Goal: Task Accomplishment & Management: Manage account settings

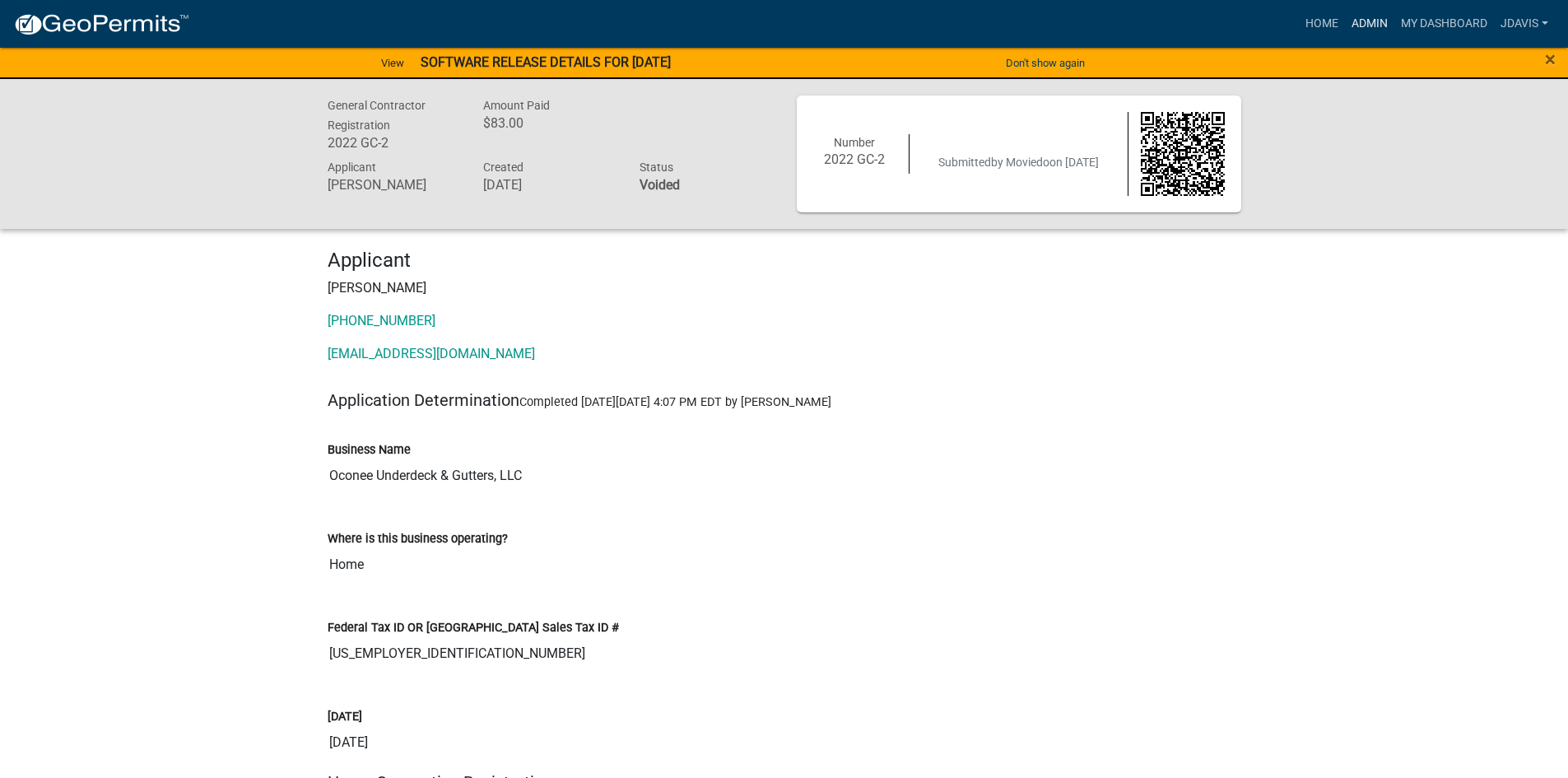
click at [1366, 27] on link "Admin" at bounding box center [1369, 23] width 49 height 31
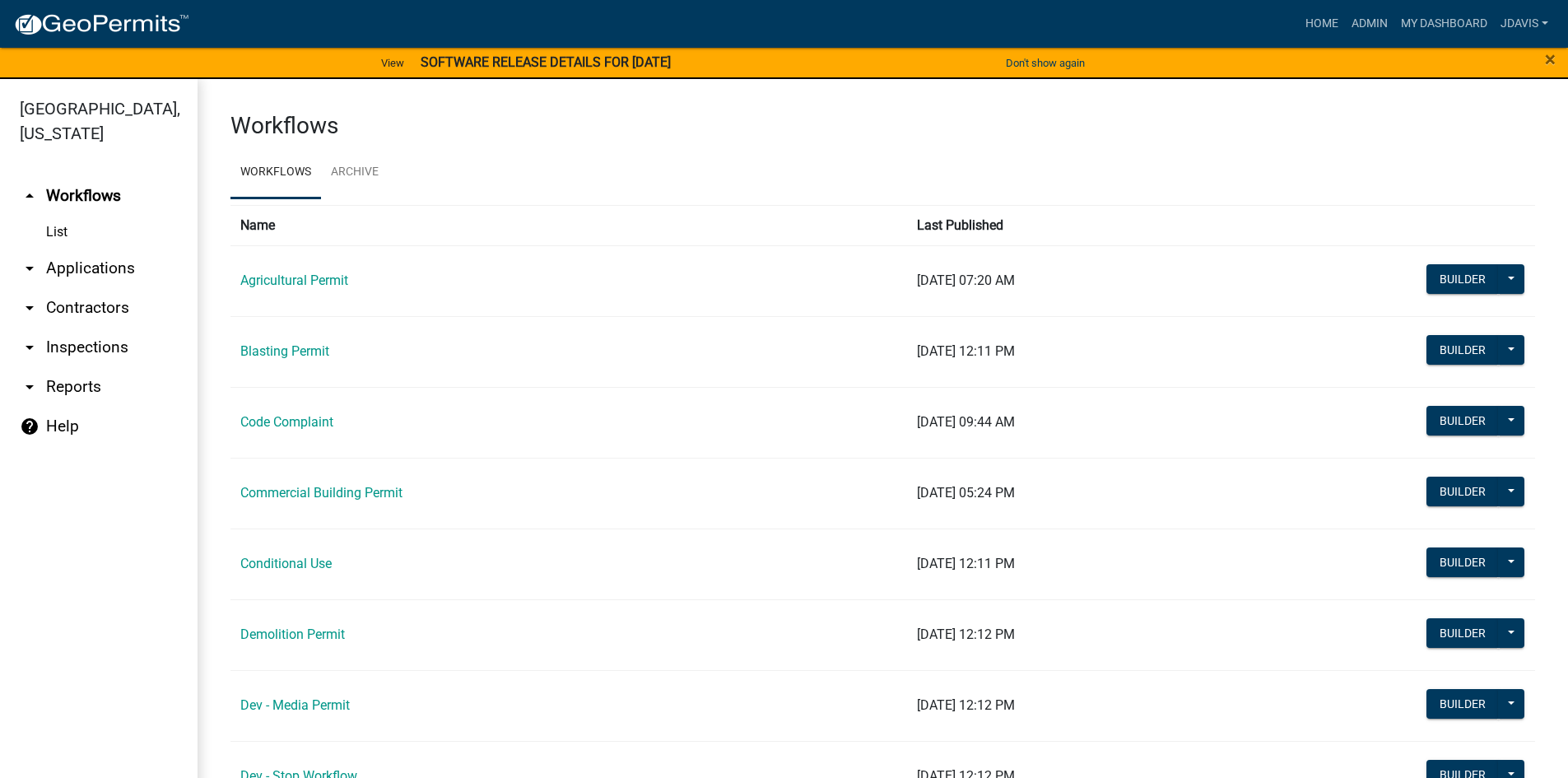
click at [103, 264] on link "arrow_drop_down Applications" at bounding box center [99, 268] width 198 height 39
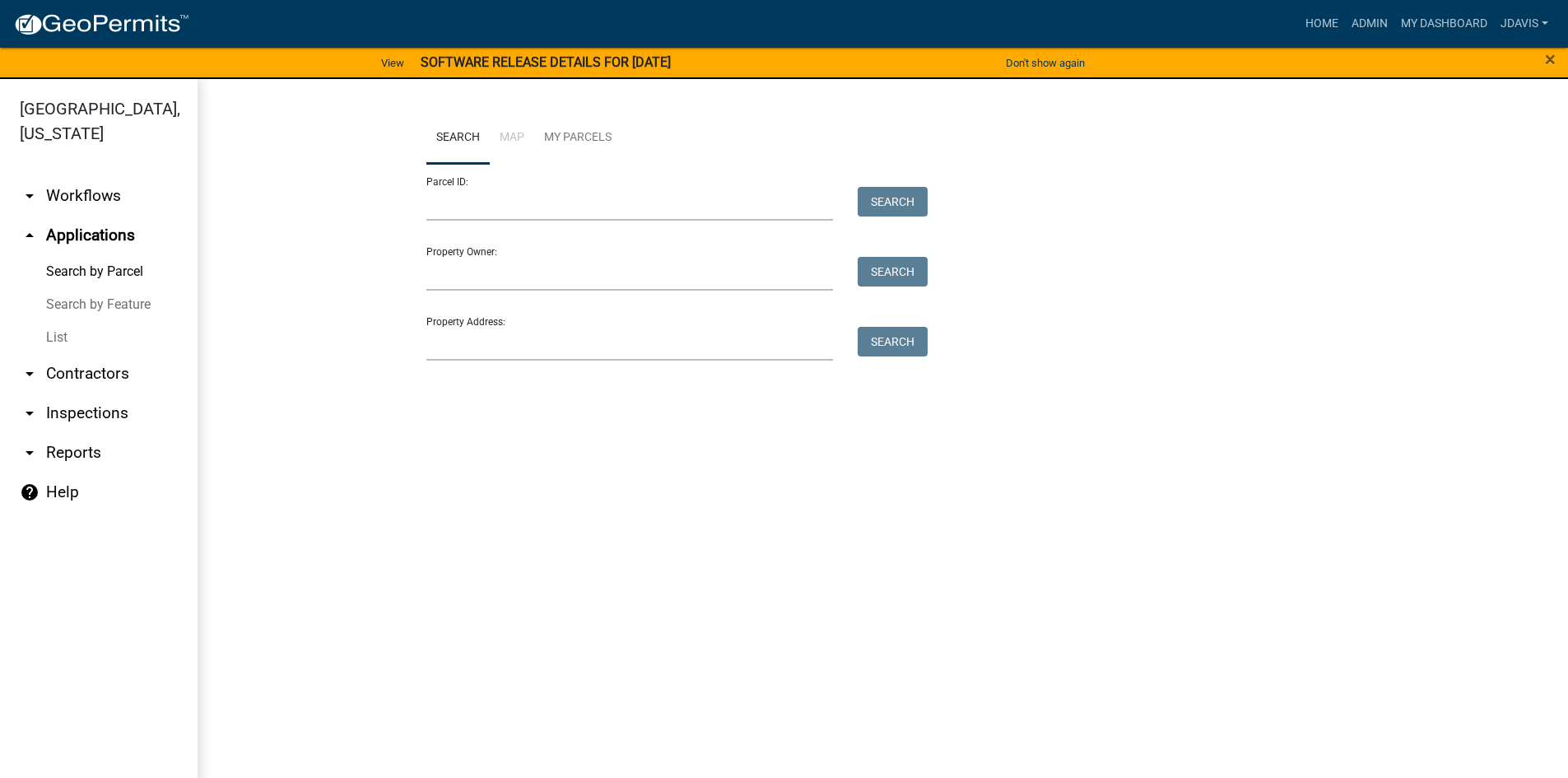
click at [60, 339] on link "List" at bounding box center [99, 337] width 198 height 33
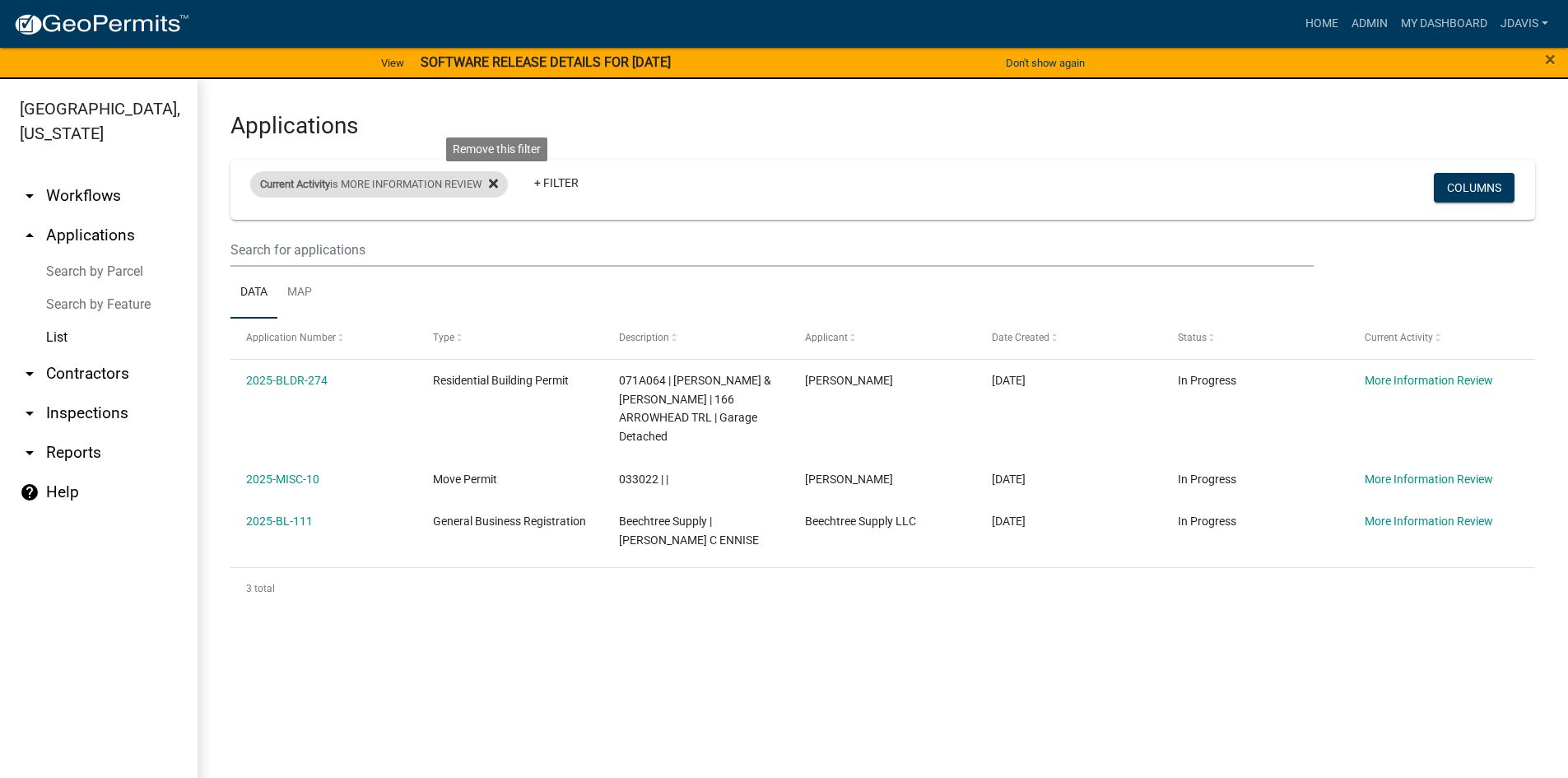
click at [498, 184] on icon at bounding box center [493, 184] width 9 height 9
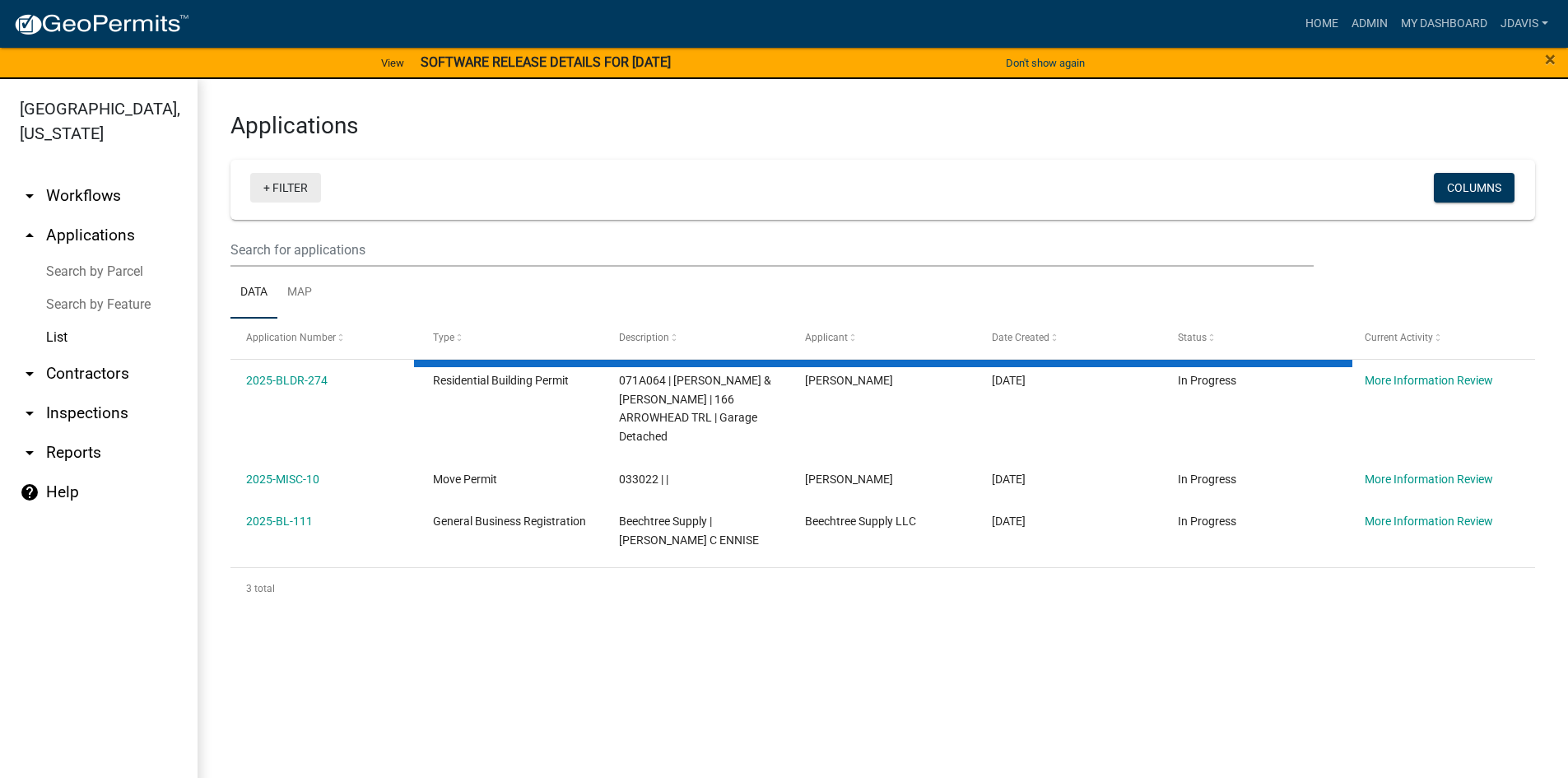
select select "2: 50"
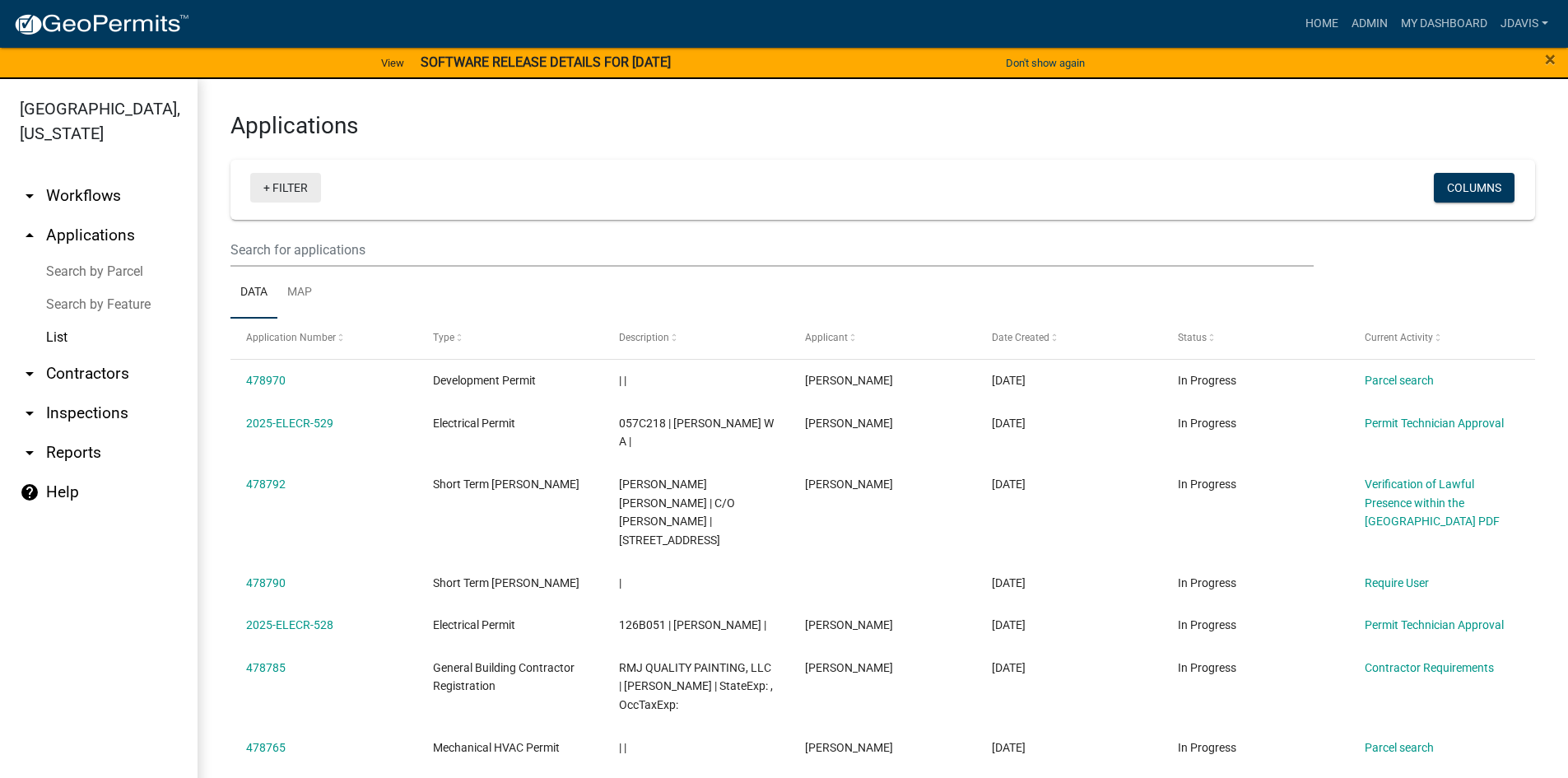
click at [264, 184] on link "+ Filter" at bounding box center [286, 187] width 71 height 29
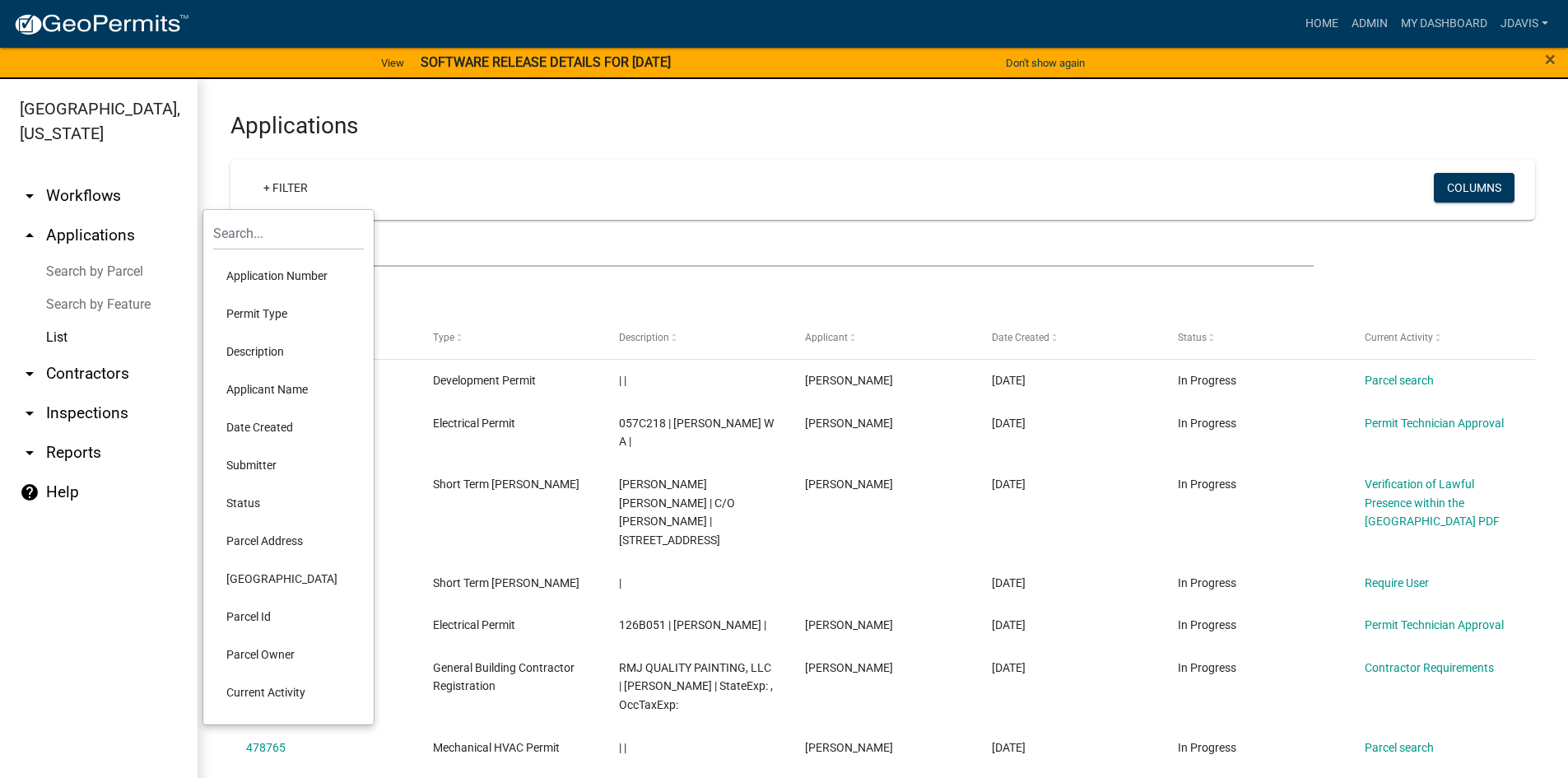
click at [300, 696] on li "Current Activity" at bounding box center [288, 693] width 150 height 38
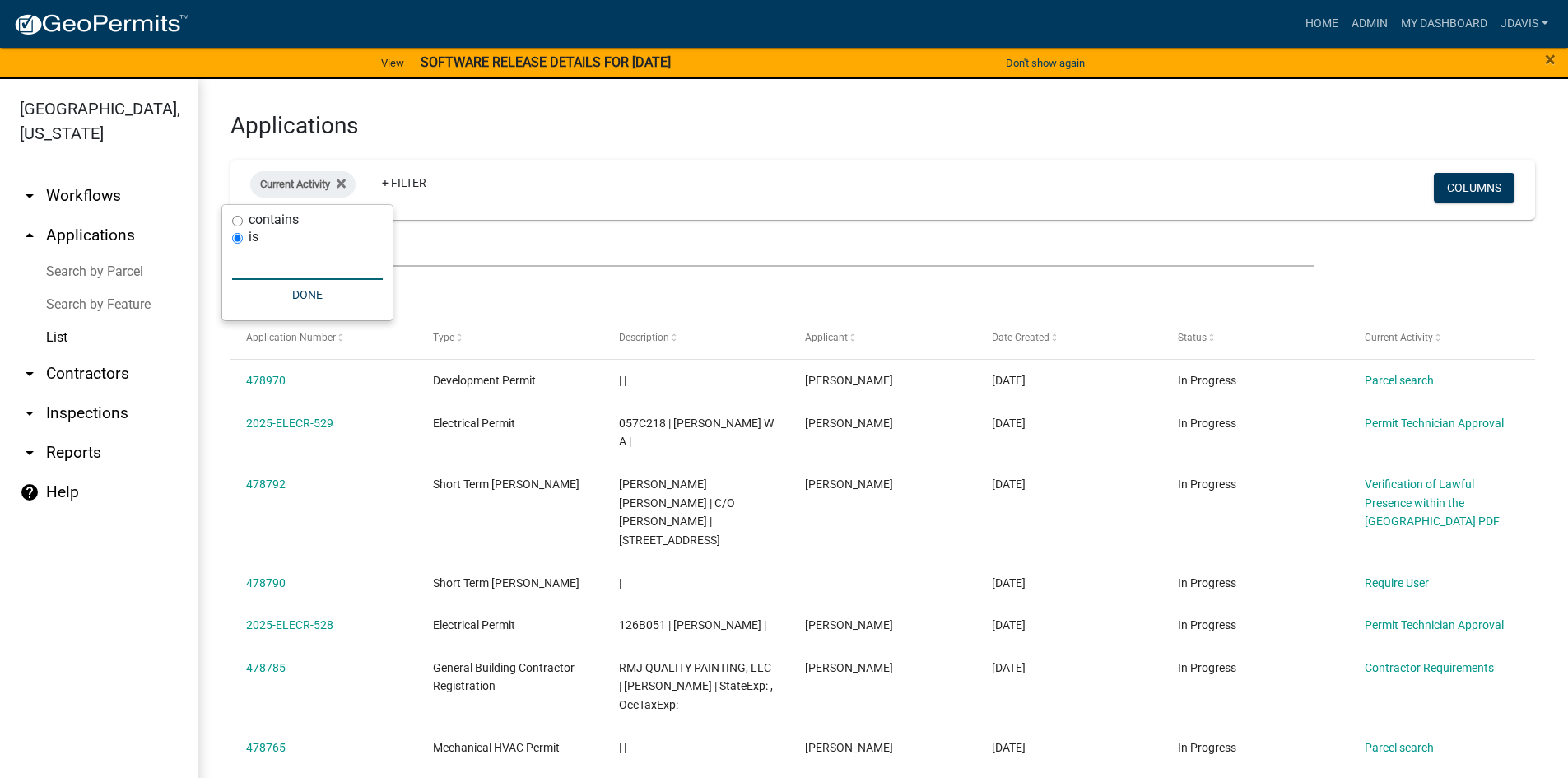
click at [291, 264] on input "text" at bounding box center [307, 263] width 150 height 34
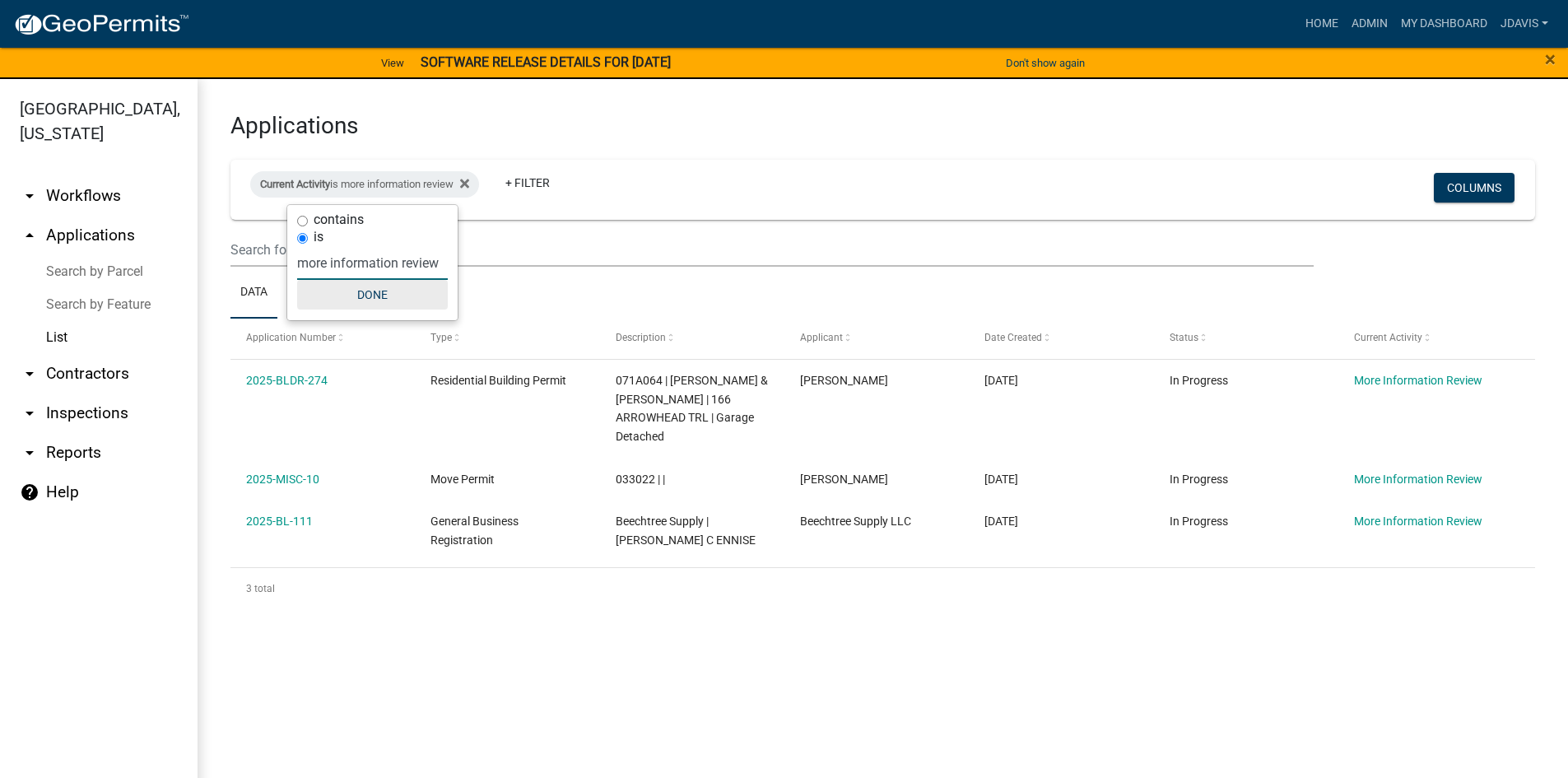
type input "more information review"
click at [353, 299] on button "Done" at bounding box center [372, 294] width 150 height 29
drag, startPoint x: 237, startPoint y: 377, endPoint x: 1409, endPoint y: 667, distance: 1207.3
click at [1410, 668] on main "Applications Current Activity is more information review + Filter Columns Data …" at bounding box center [883, 438] width 1370 height 718
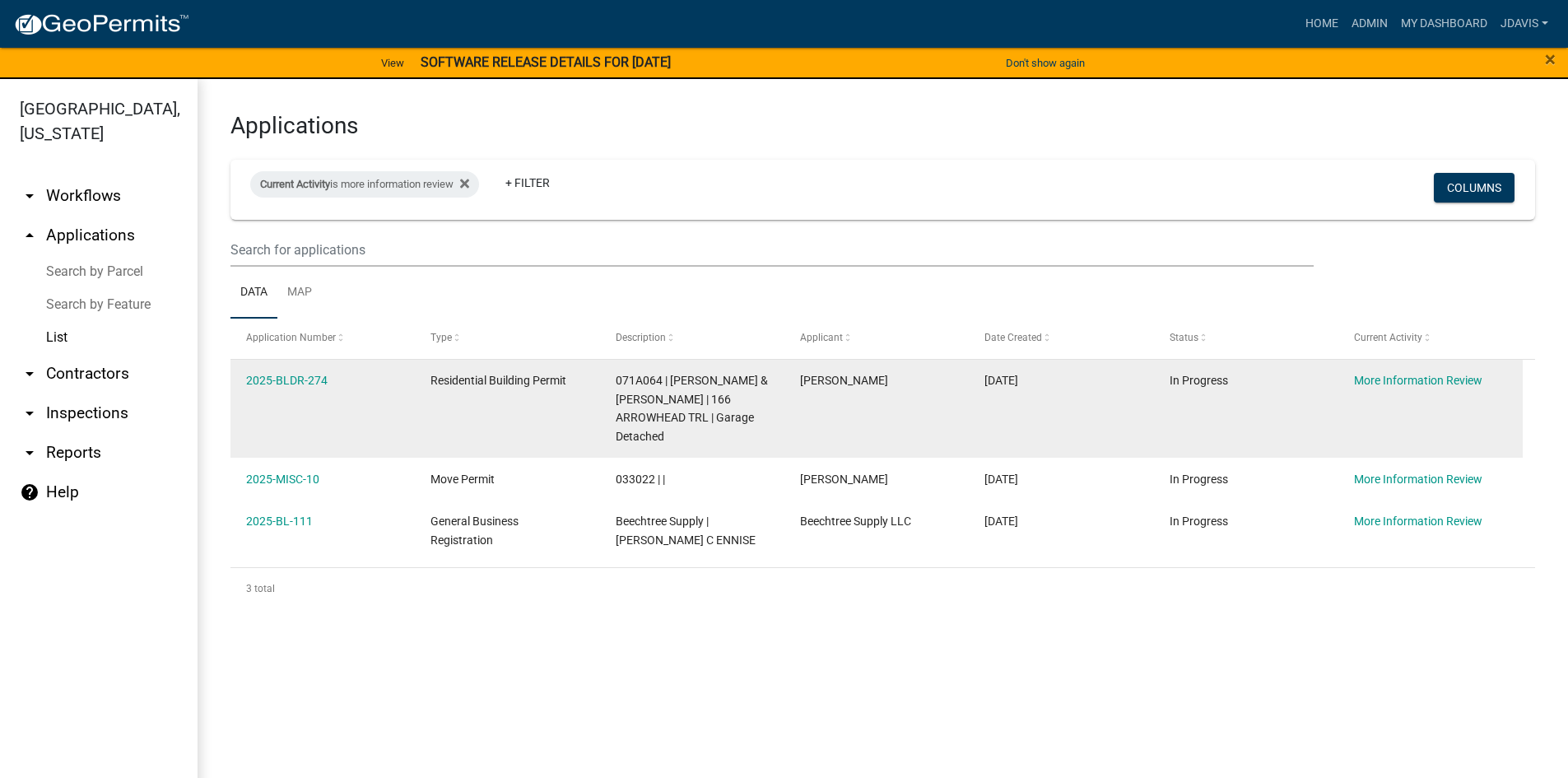
copy div "2025-BLDR-274 Residential Building Permit 071A064 | [PERSON_NAME] & [PERSON_NAM…"
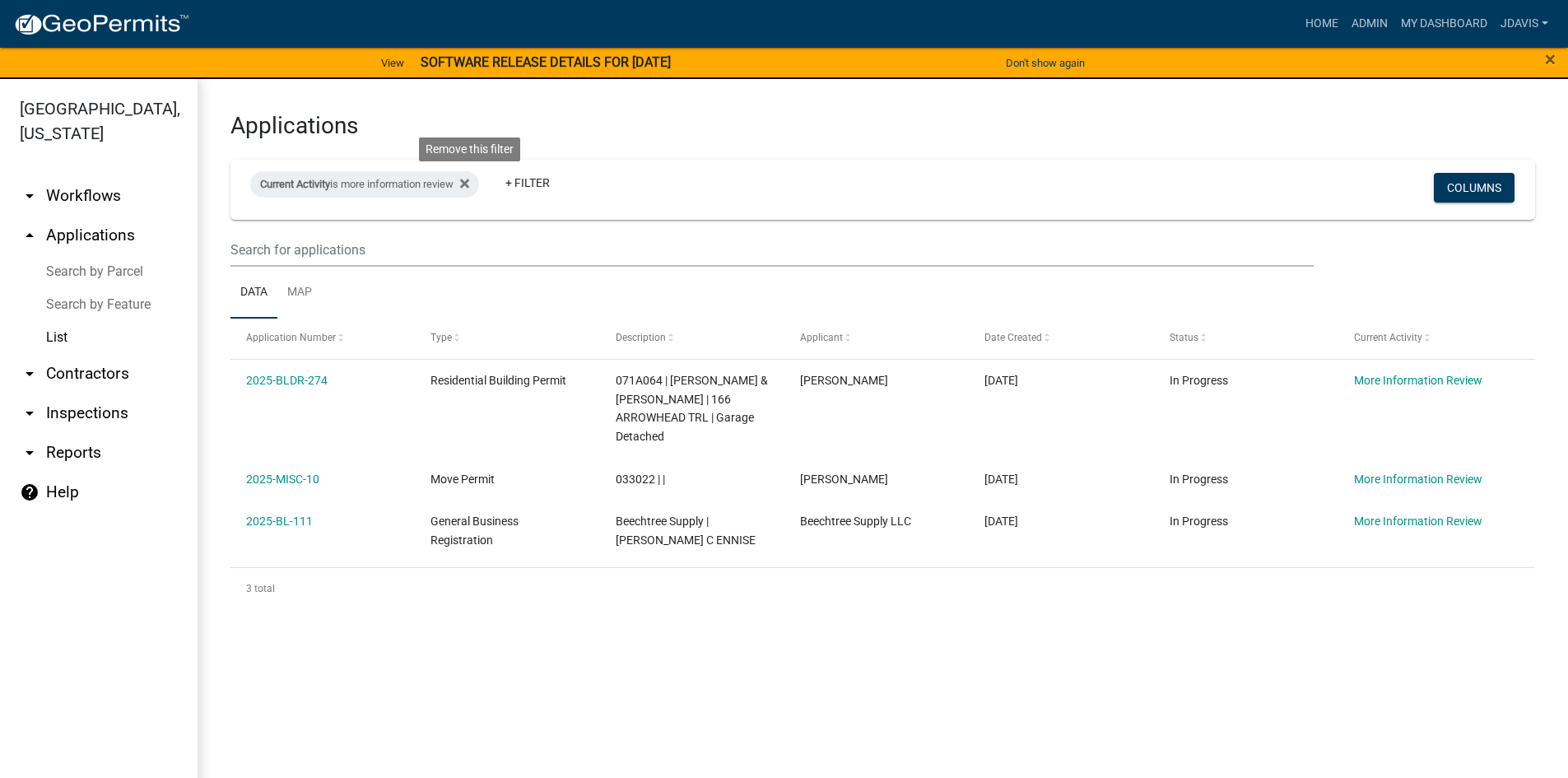
click at [469, 183] on icon at bounding box center [465, 184] width 9 height 9
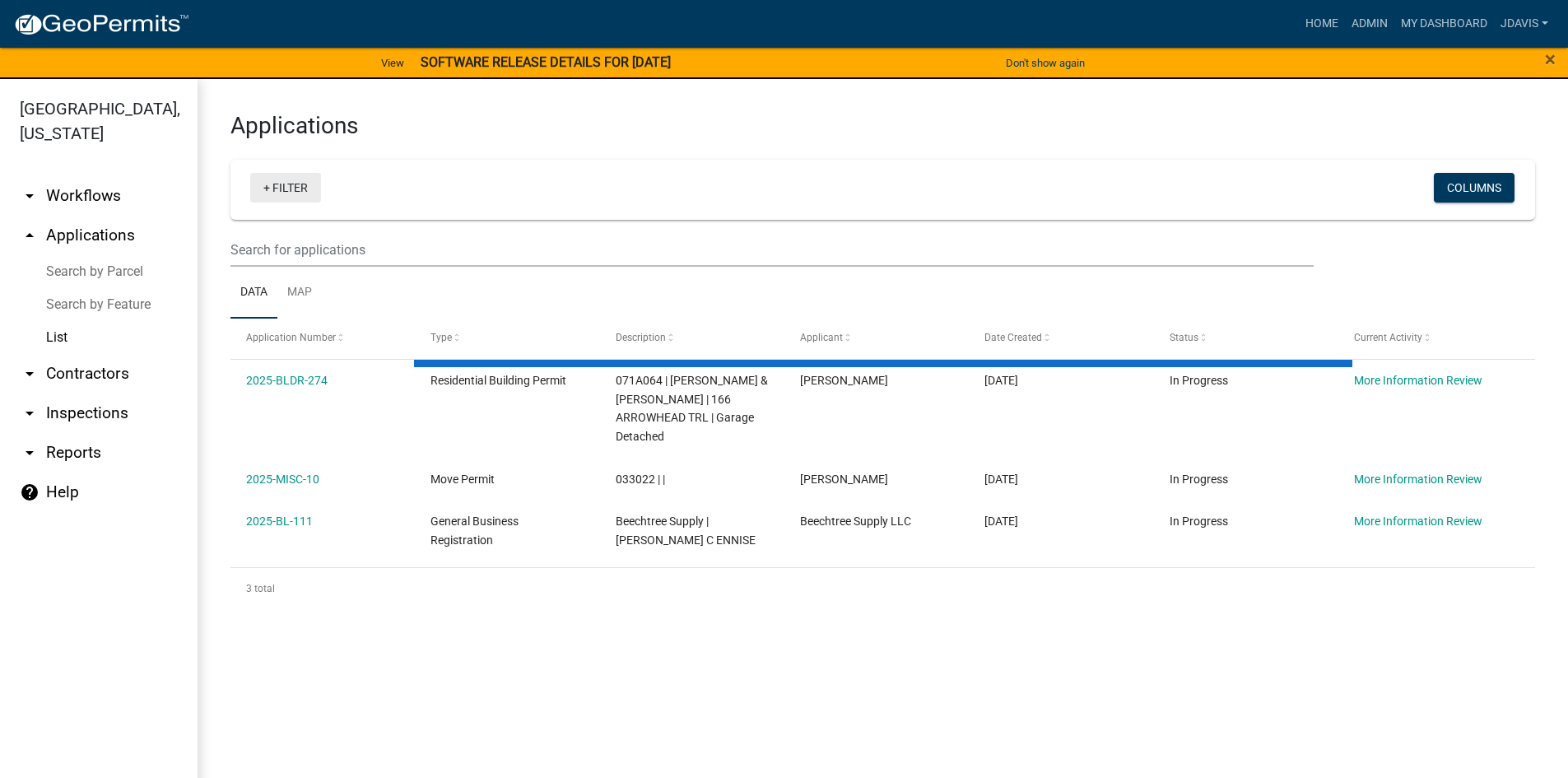
click at [266, 186] on link "+ Filter" at bounding box center [286, 187] width 71 height 29
select select "2: 50"
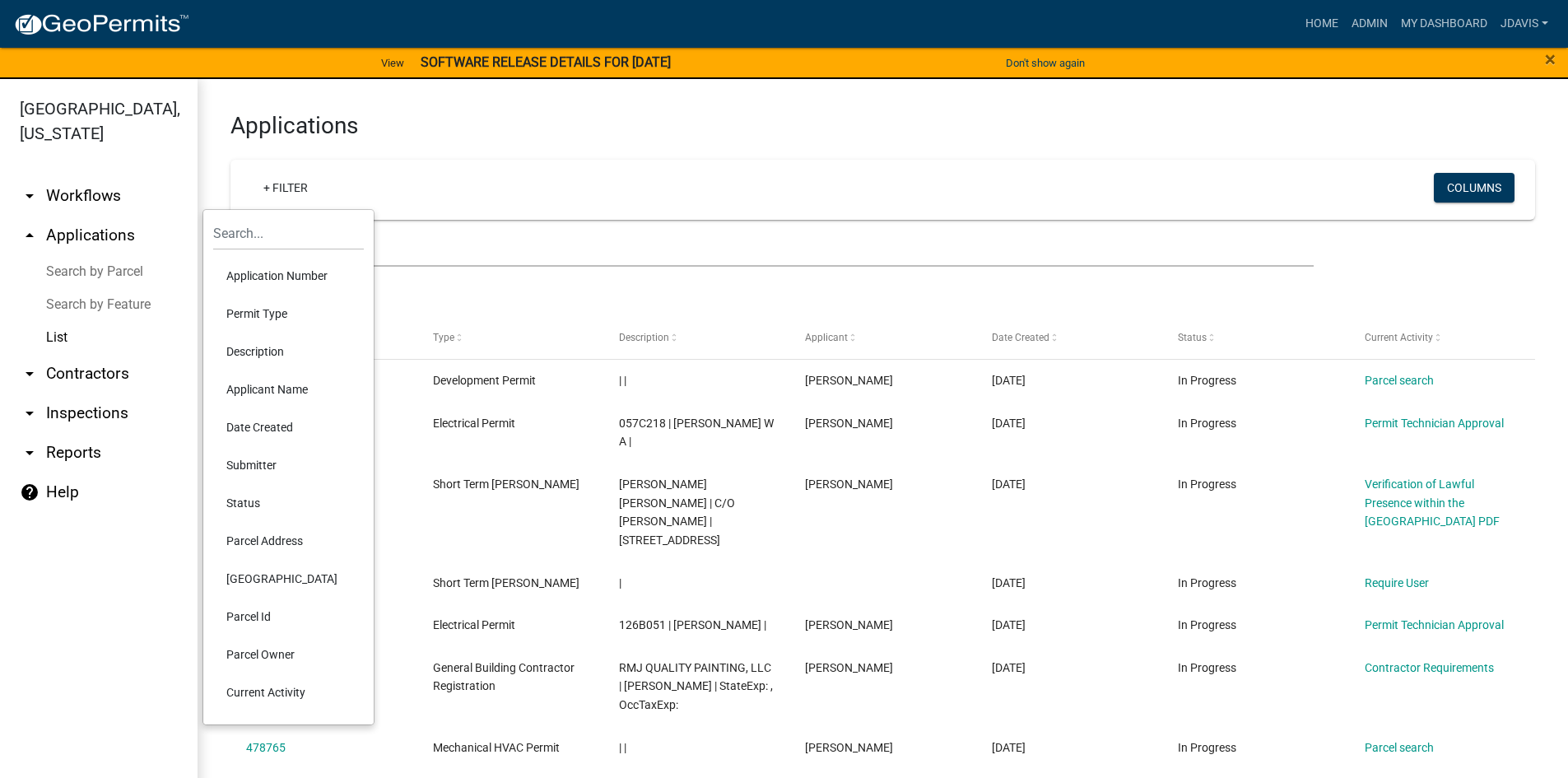
click at [278, 696] on li "Current Activity" at bounding box center [288, 693] width 150 height 38
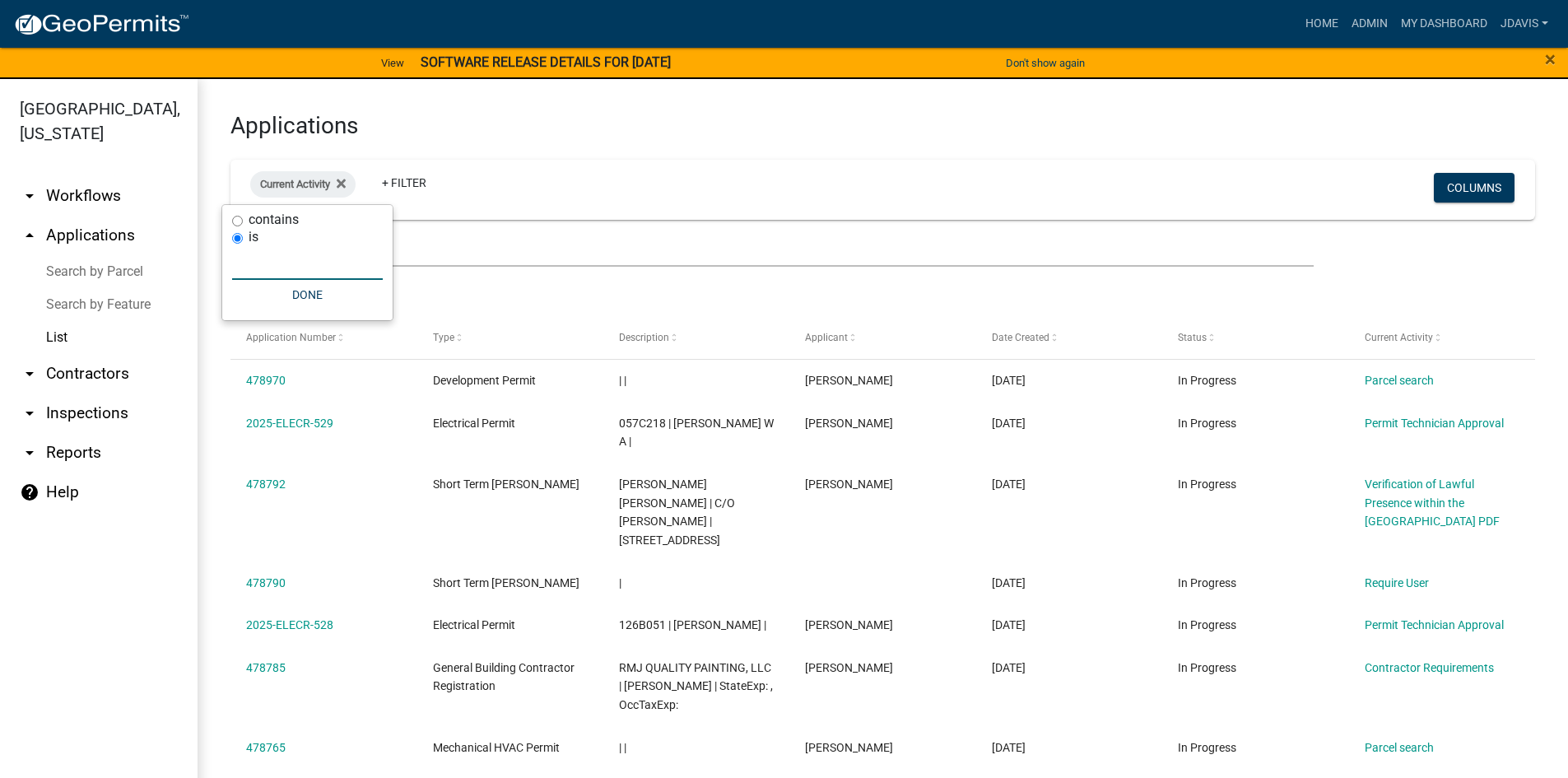
click at [281, 265] on input "text" at bounding box center [307, 263] width 150 height 34
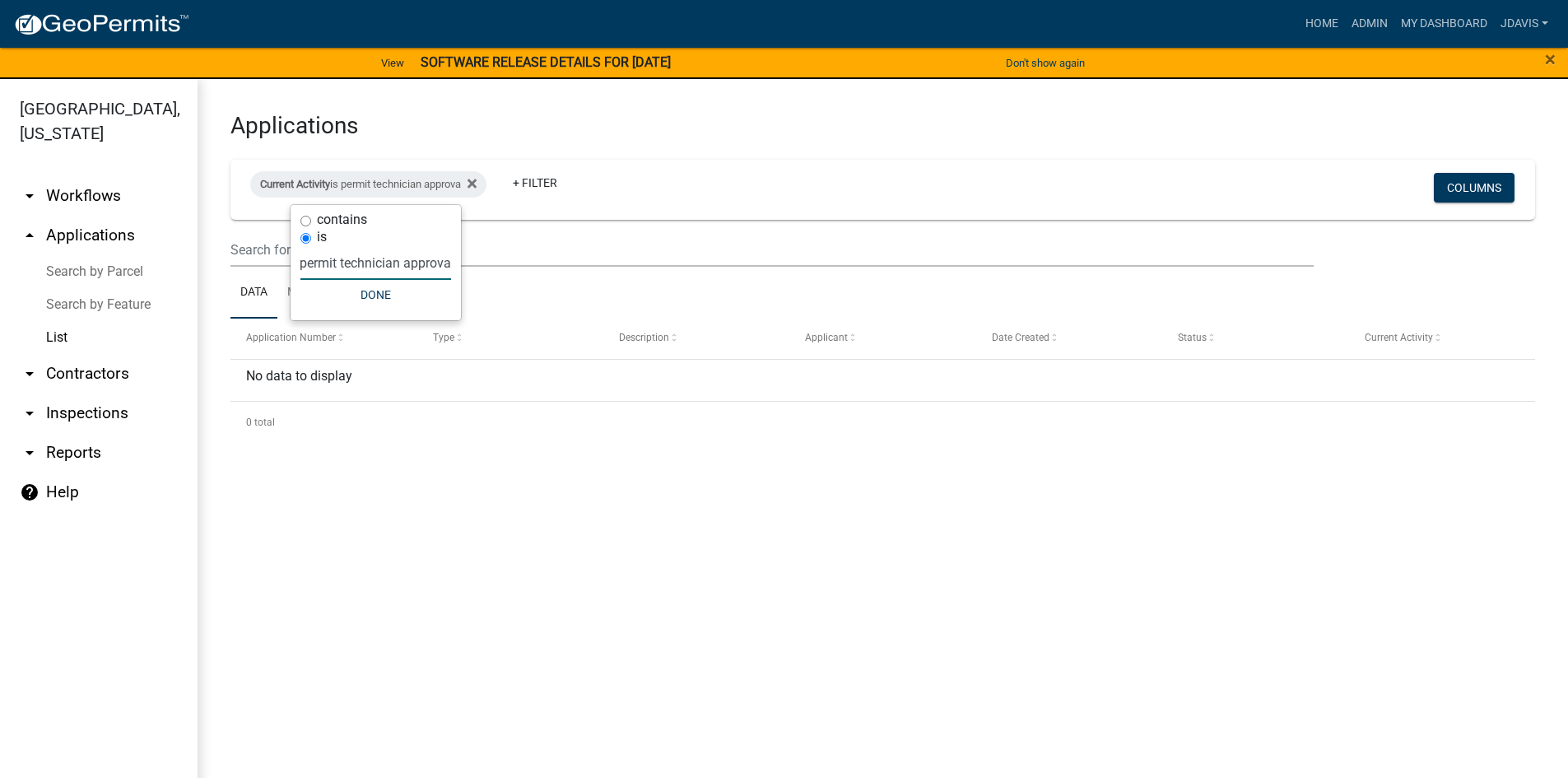
type input "permit technician approval"
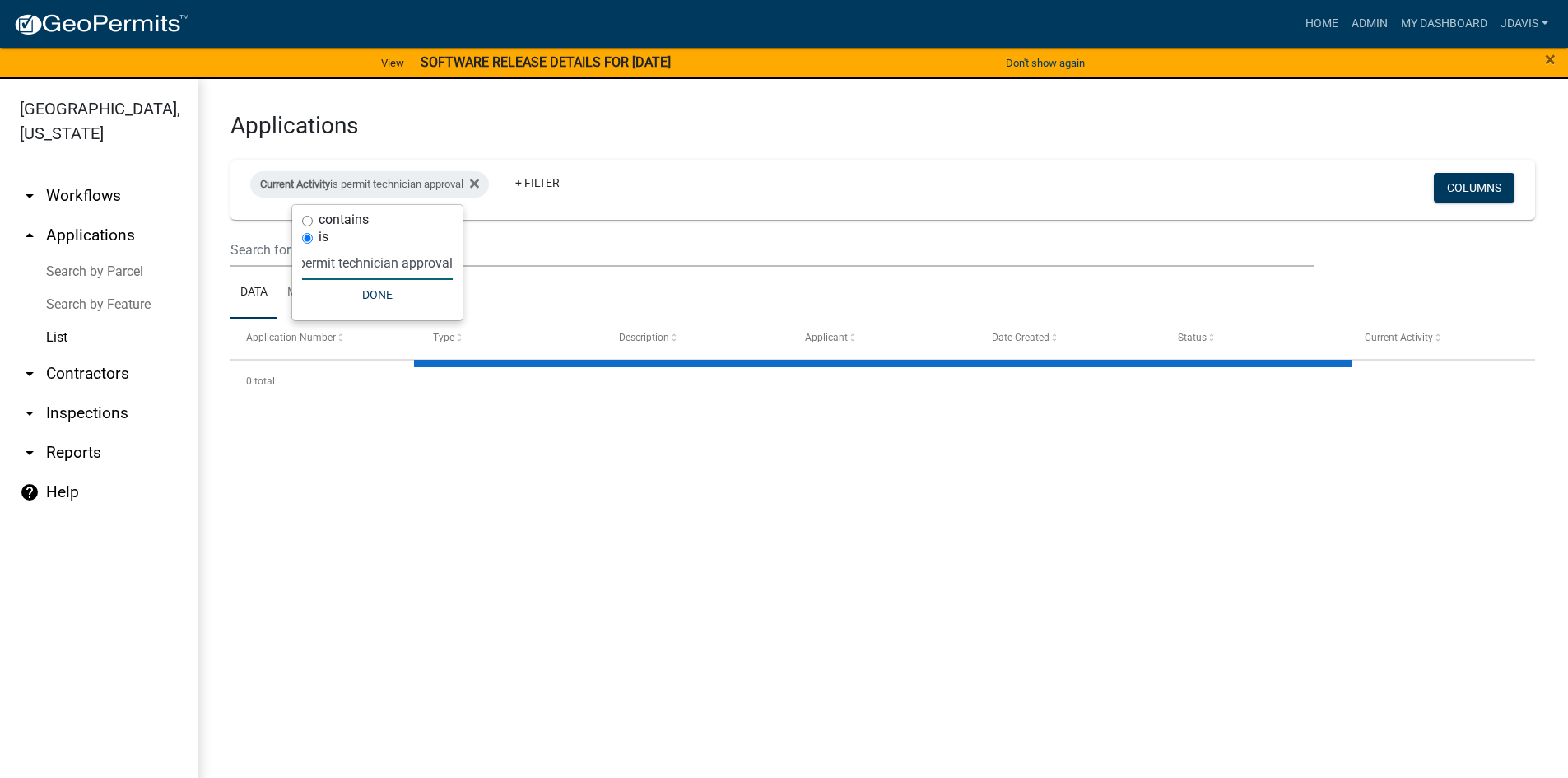
select select "2: 50"
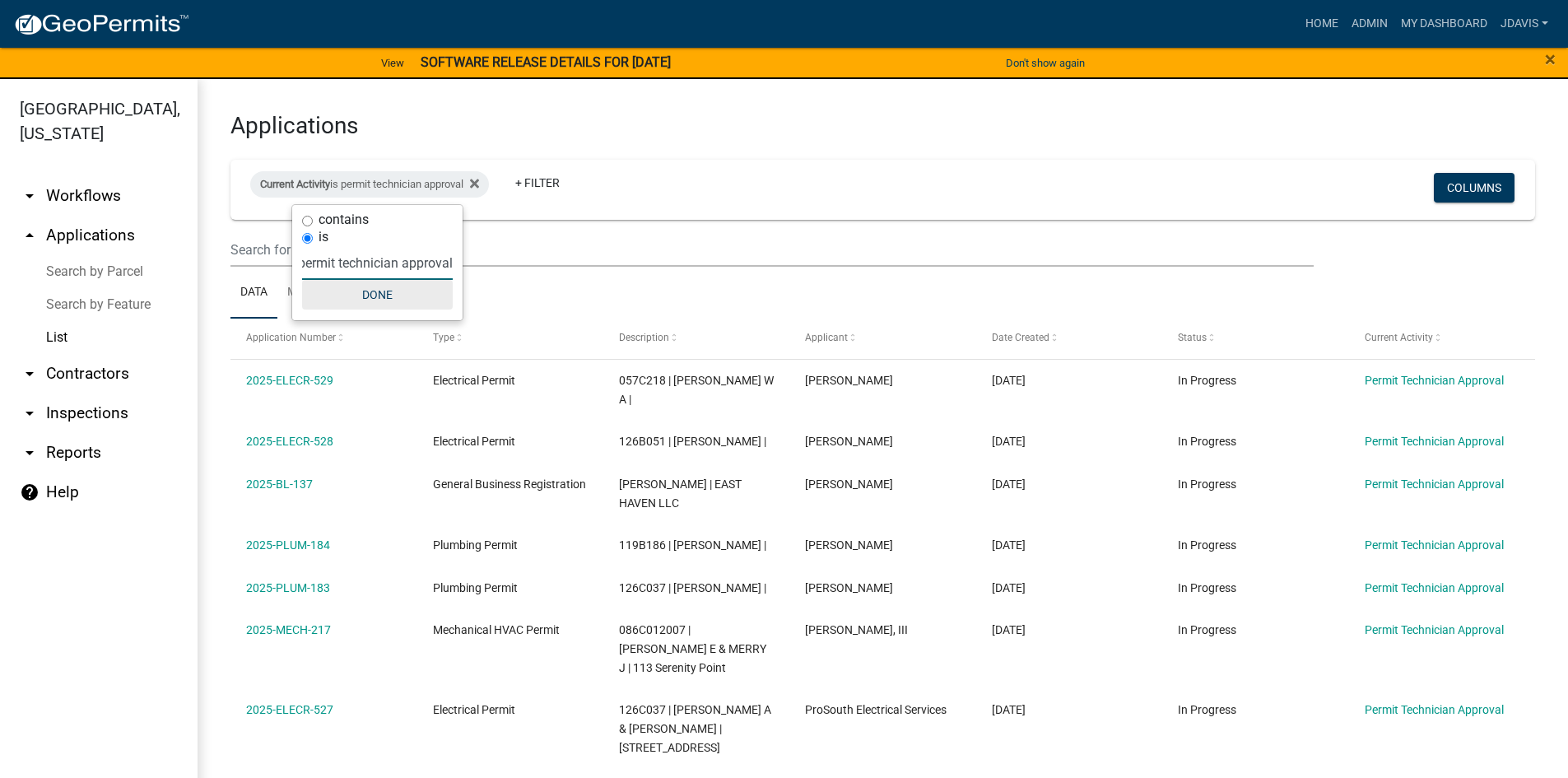
type input "permit technician approval"
click at [373, 296] on button "Done" at bounding box center [376, 294] width 150 height 29
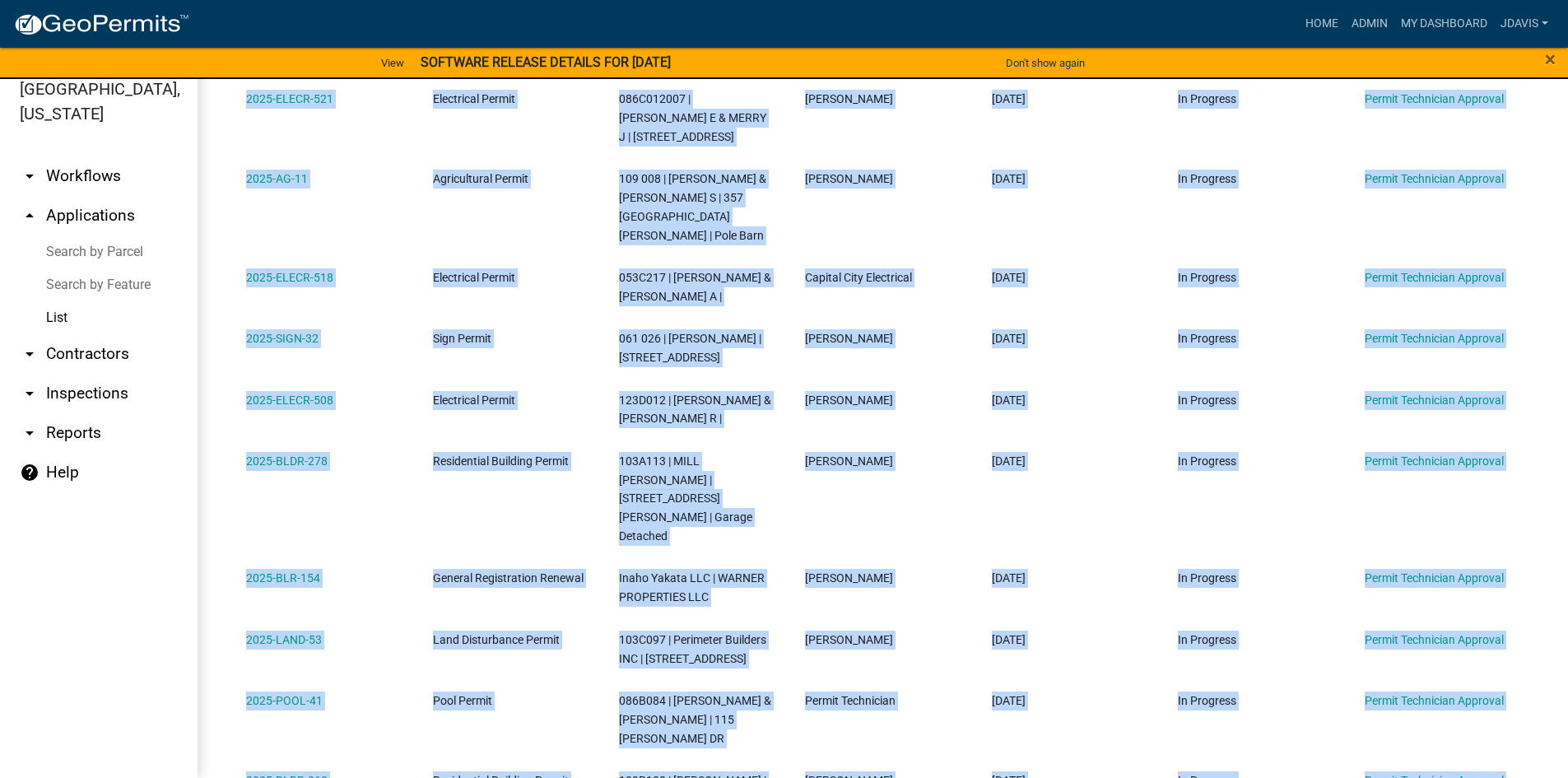
scroll to position [1724, 0]
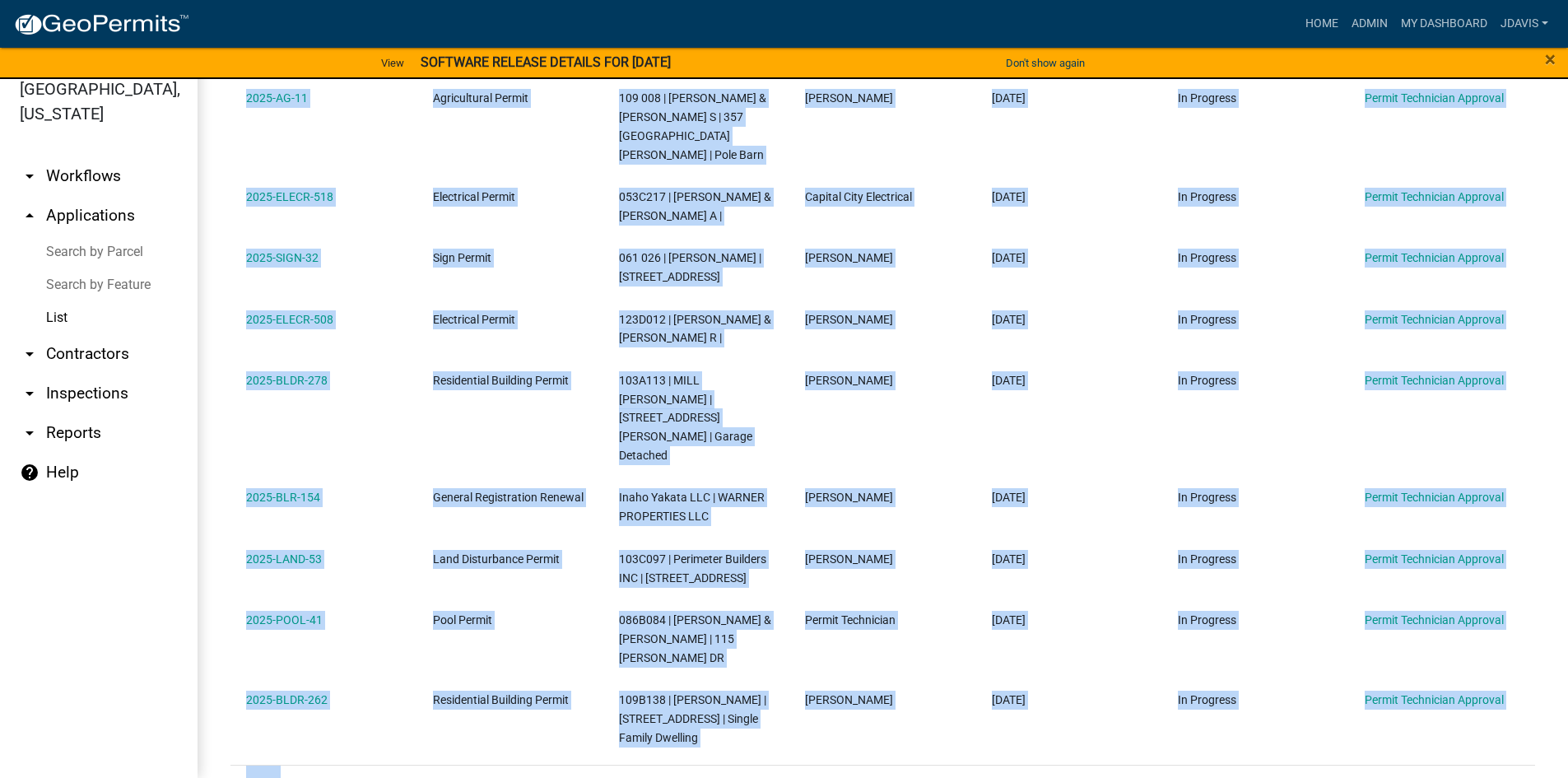
drag, startPoint x: 236, startPoint y: 378, endPoint x: 1159, endPoint y: 660, distance: 965.1
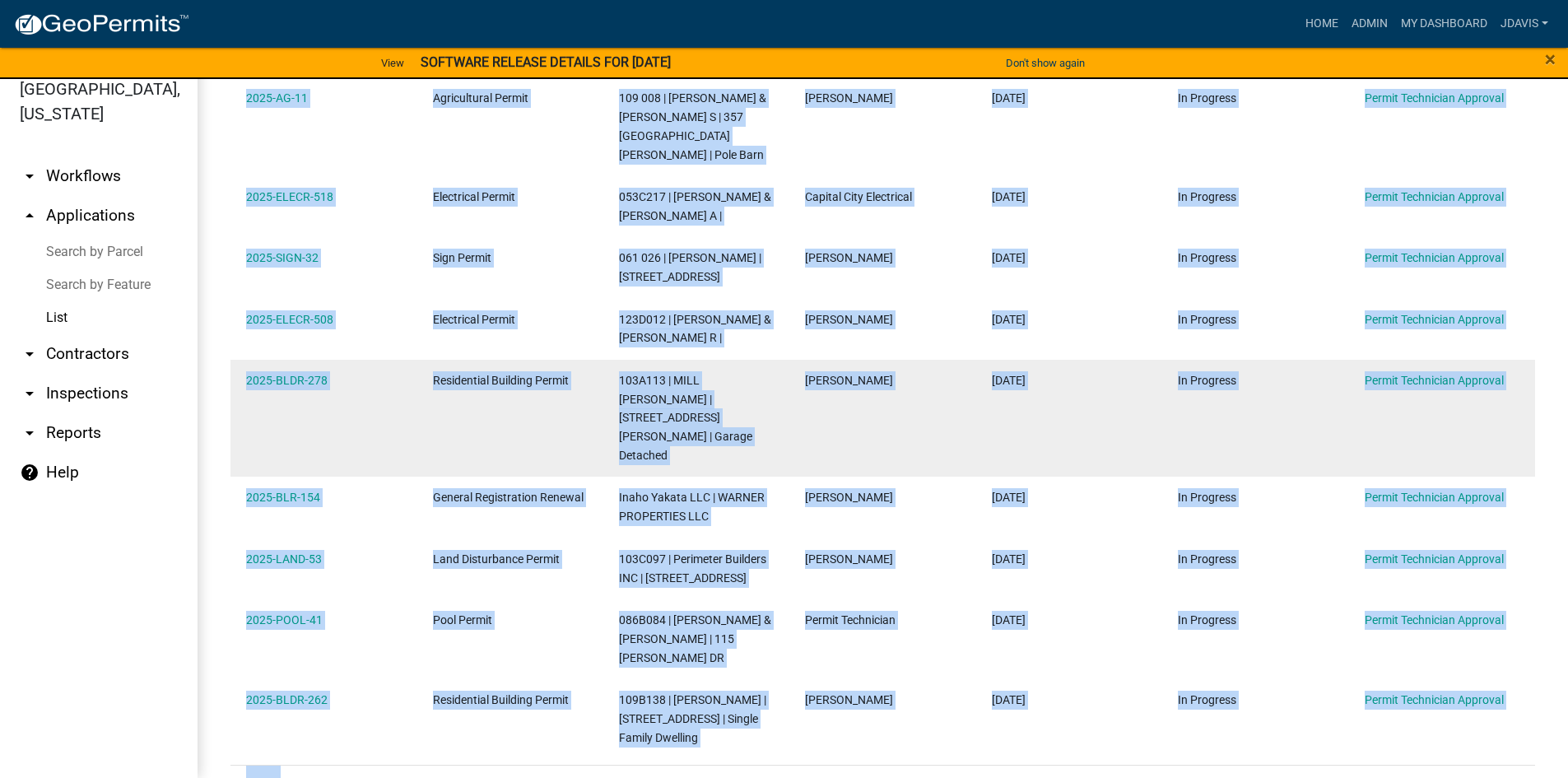
copy div "7025-LOREM-445 Ipsumdolor Sitame 742C260 | ADIPI E S | Doei Tempori 50/10/5409 …"
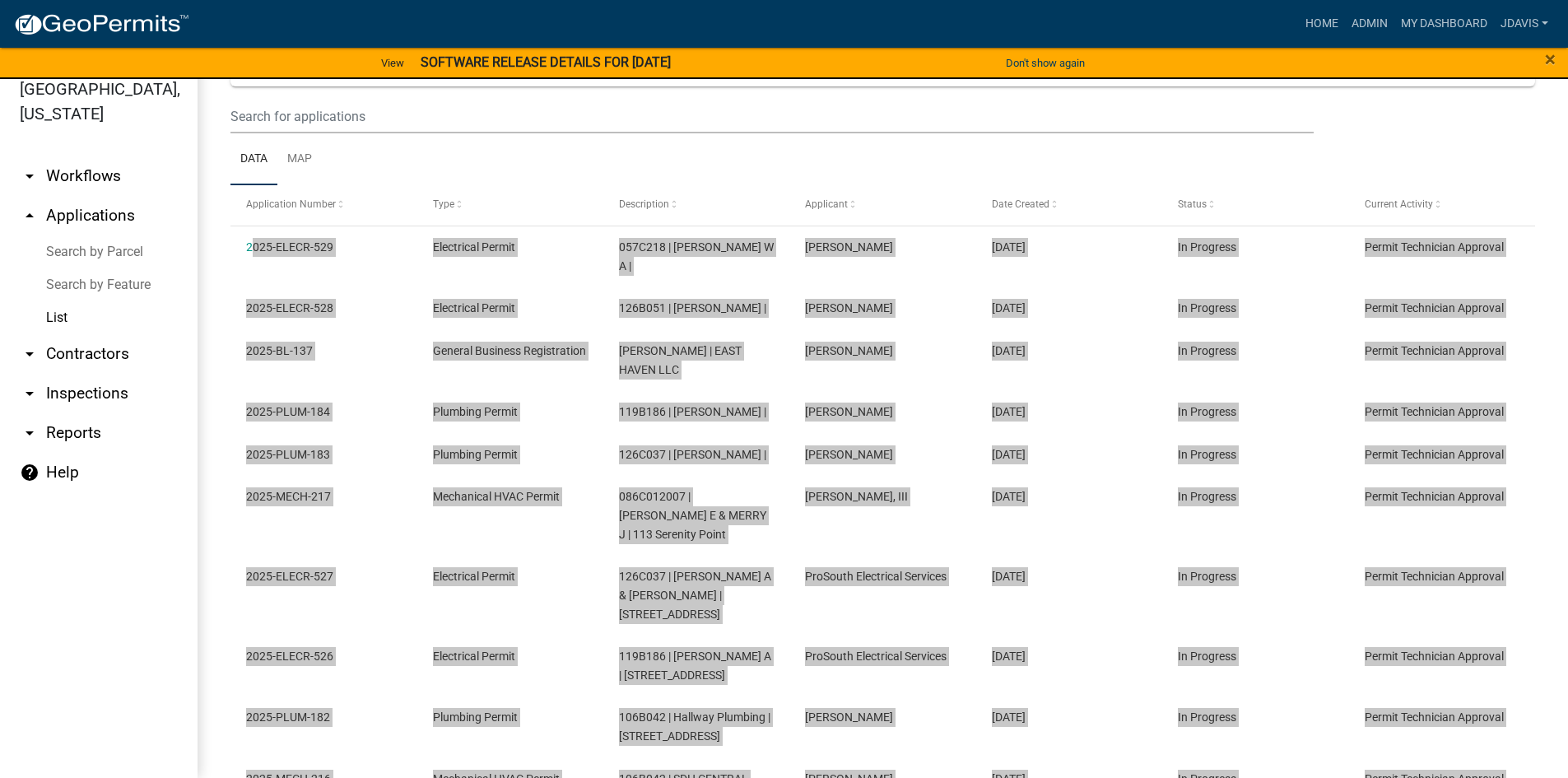
scroll to position [0, 0]
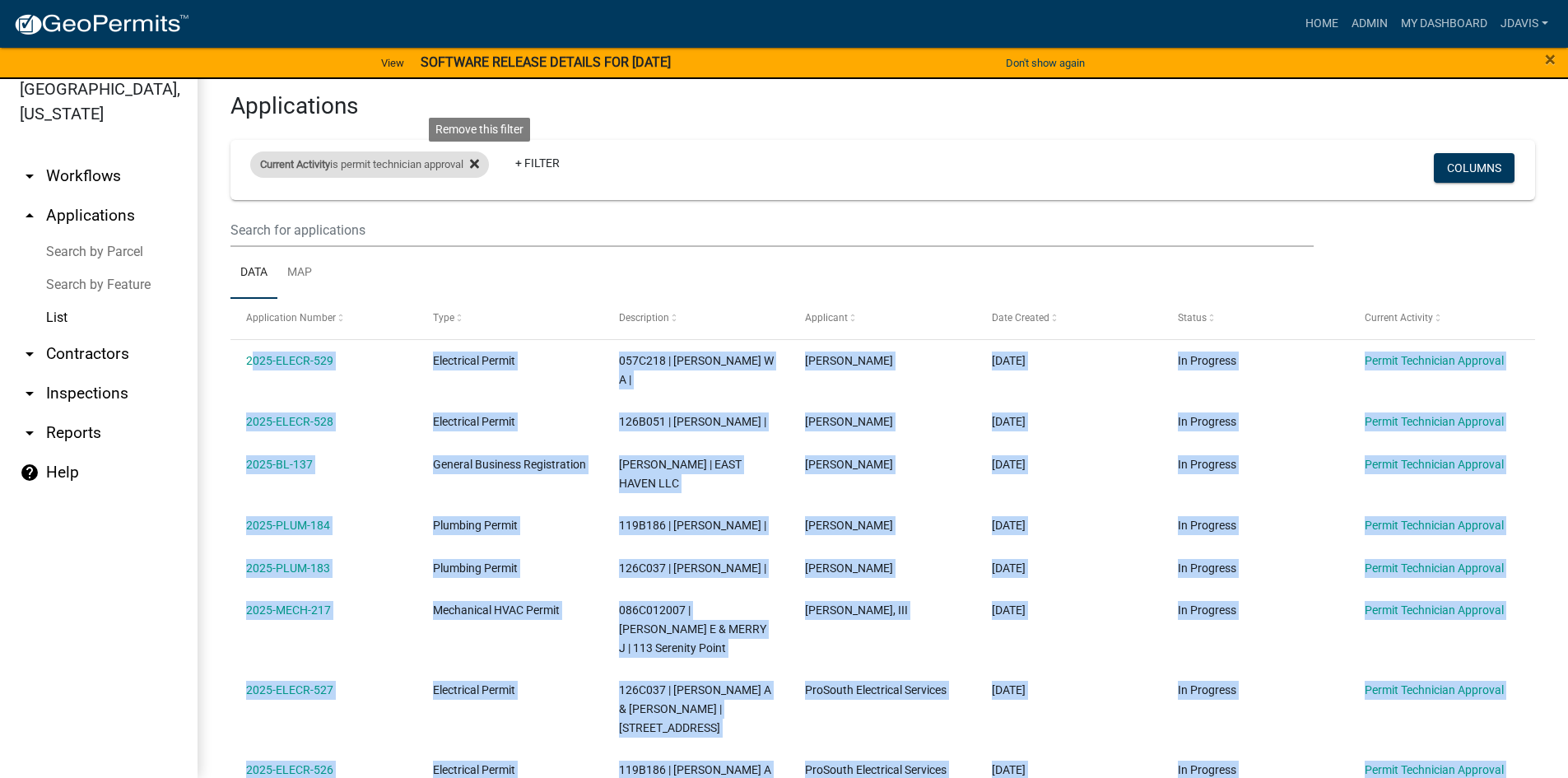
click at [479, 159] on icon at bounding box center [474, 164] width 9 height 13
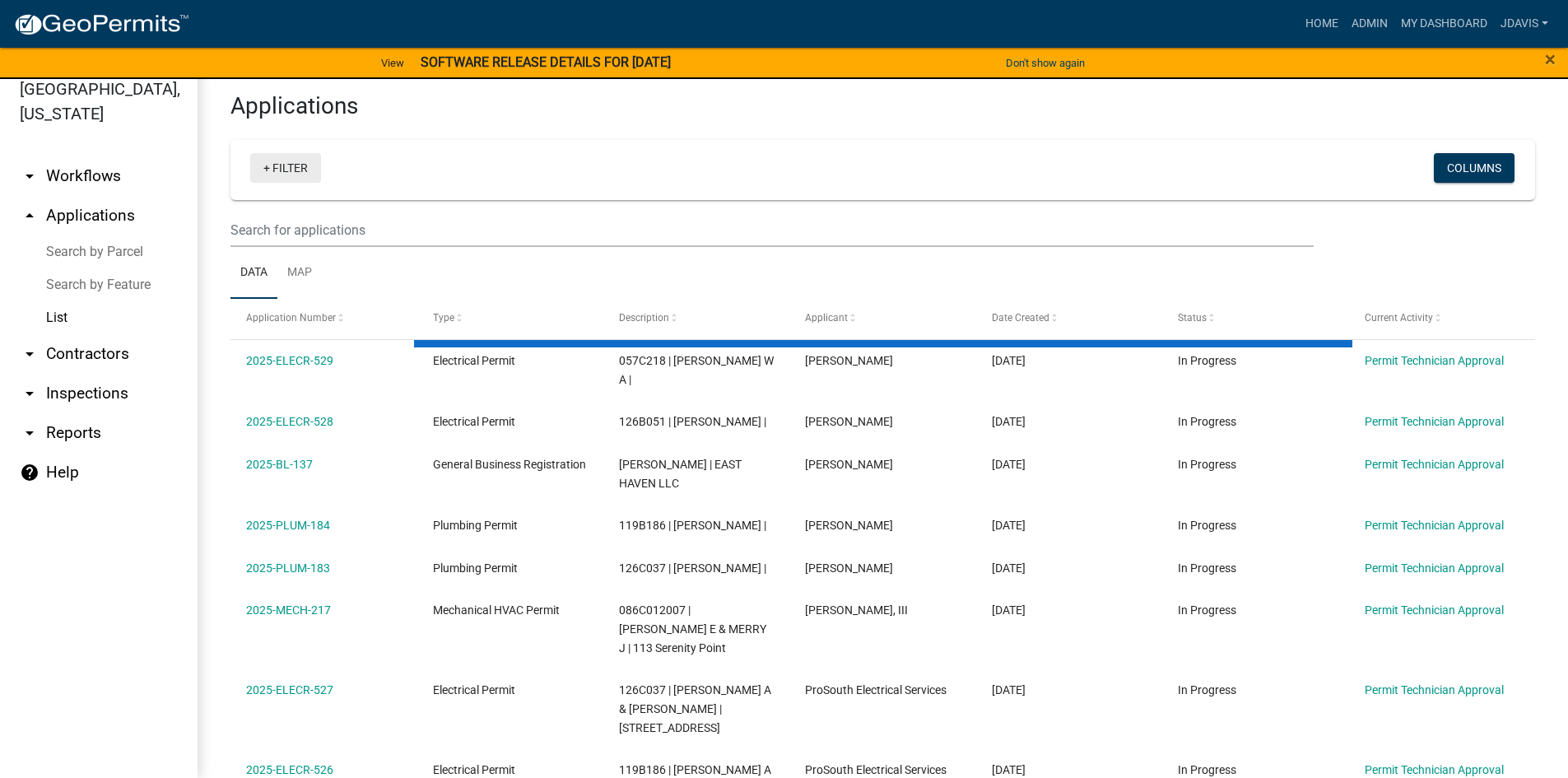
click at [263, 167] on link "+ Filter" at bounding box center [286, 167] width 71 height 29
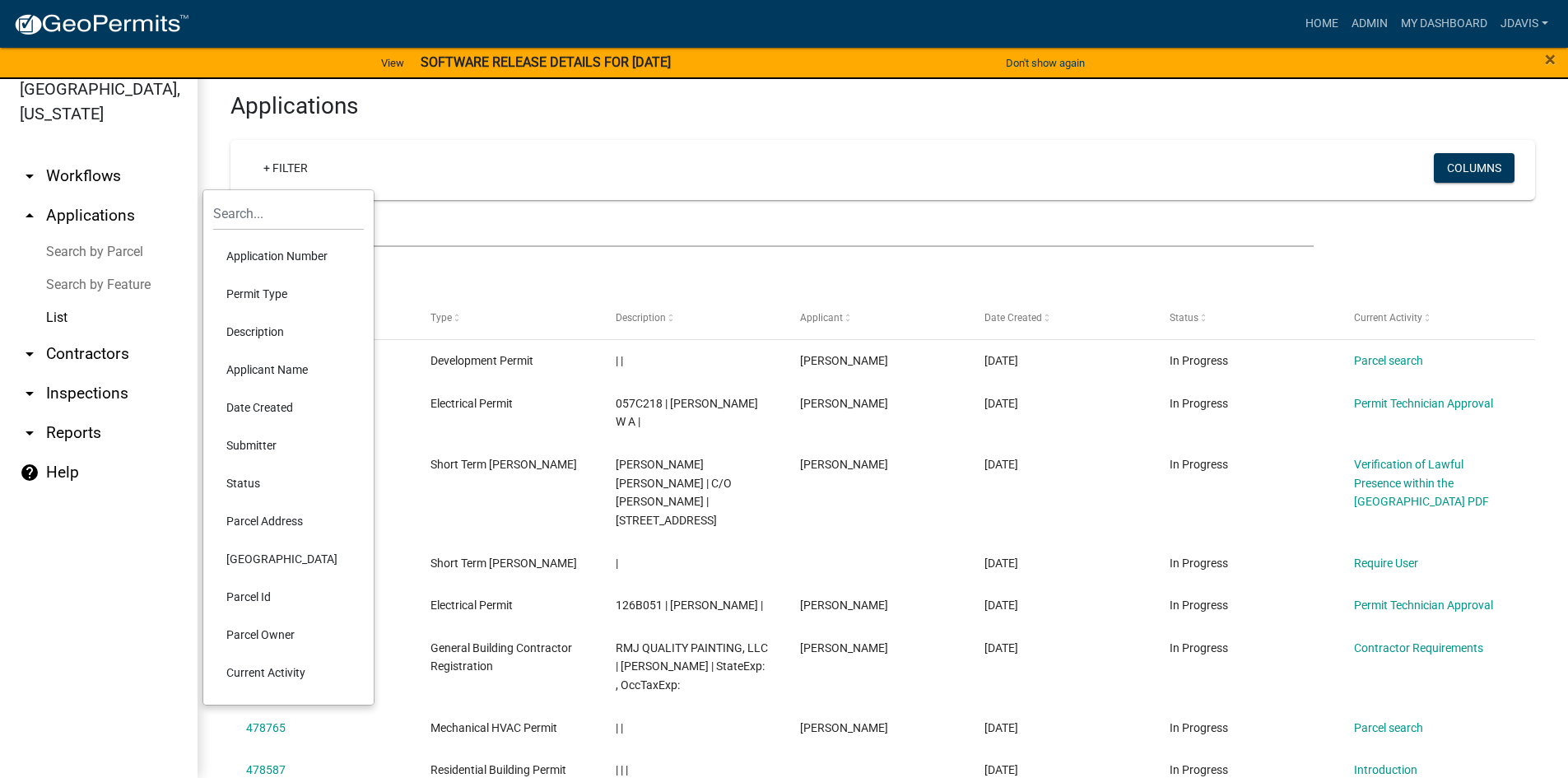
click at [279, 681] on li "Current Activity" at bounding box center [288, 672] width 150 height 38
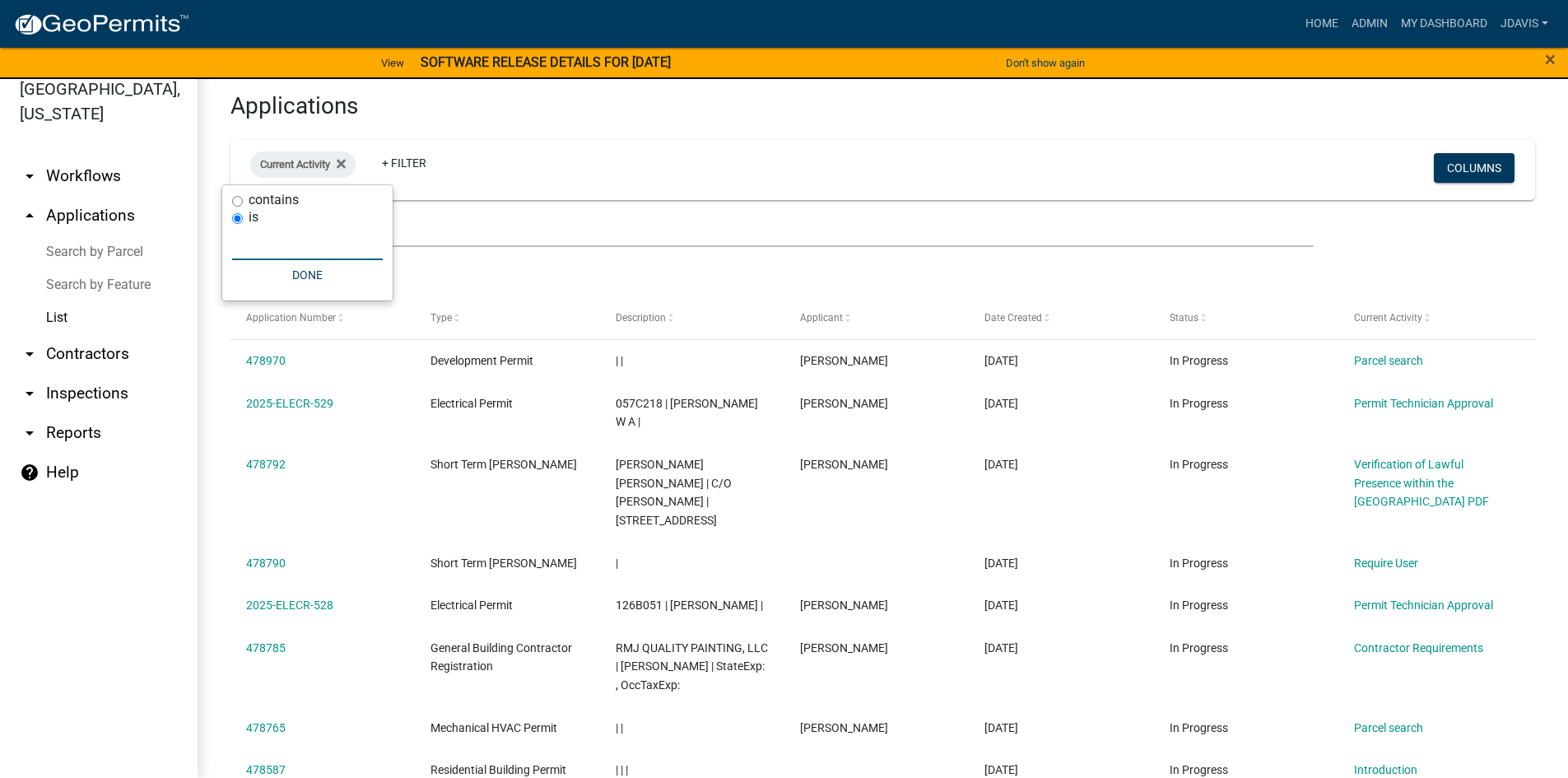
click at [303, 243] on input "text" at bounding box center [307, 243] width 150 height 34
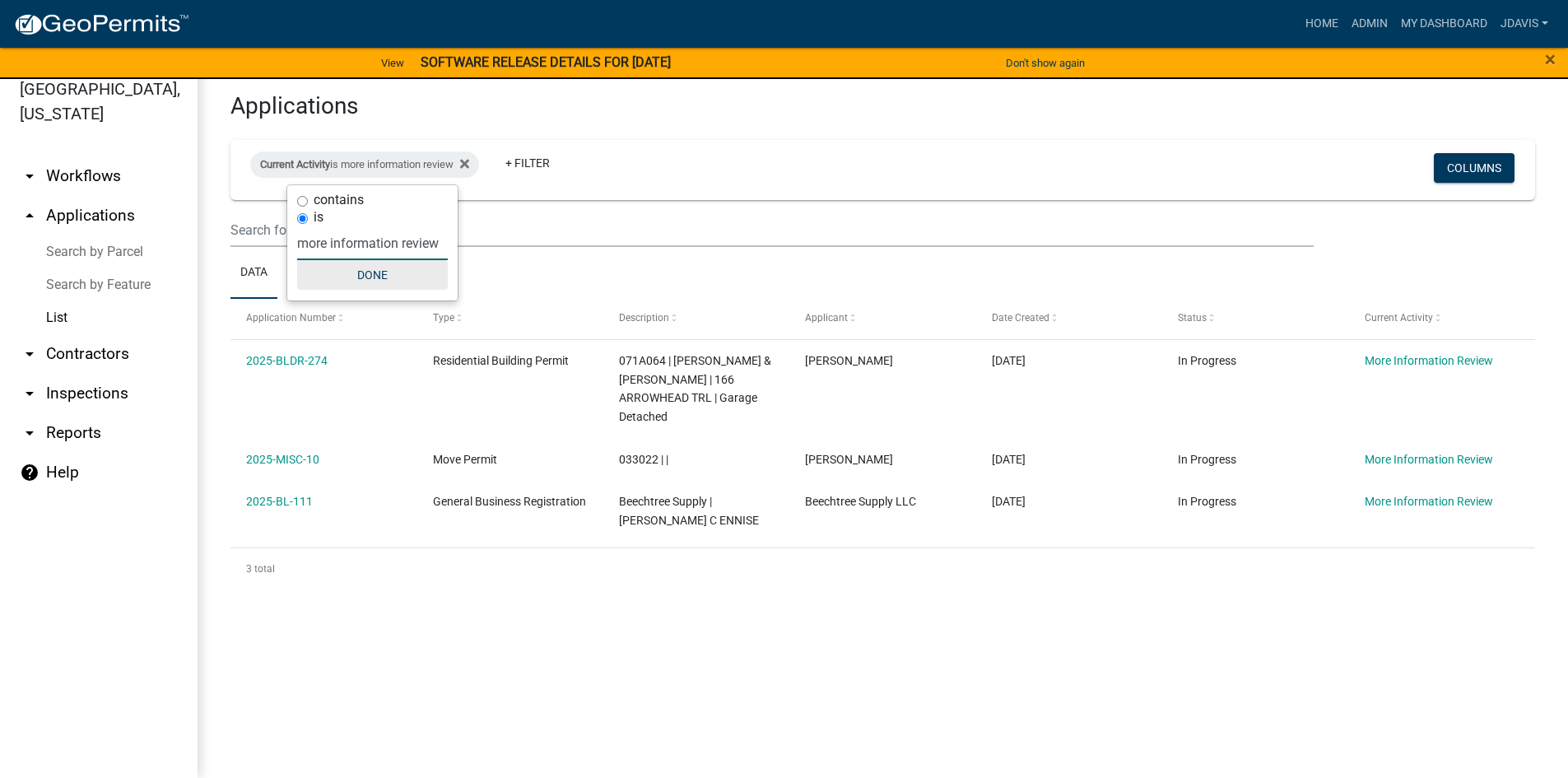
type input "more information review"
click at [392, 280] on button "Done" at bounding box center [372, 274] width 150 height 29
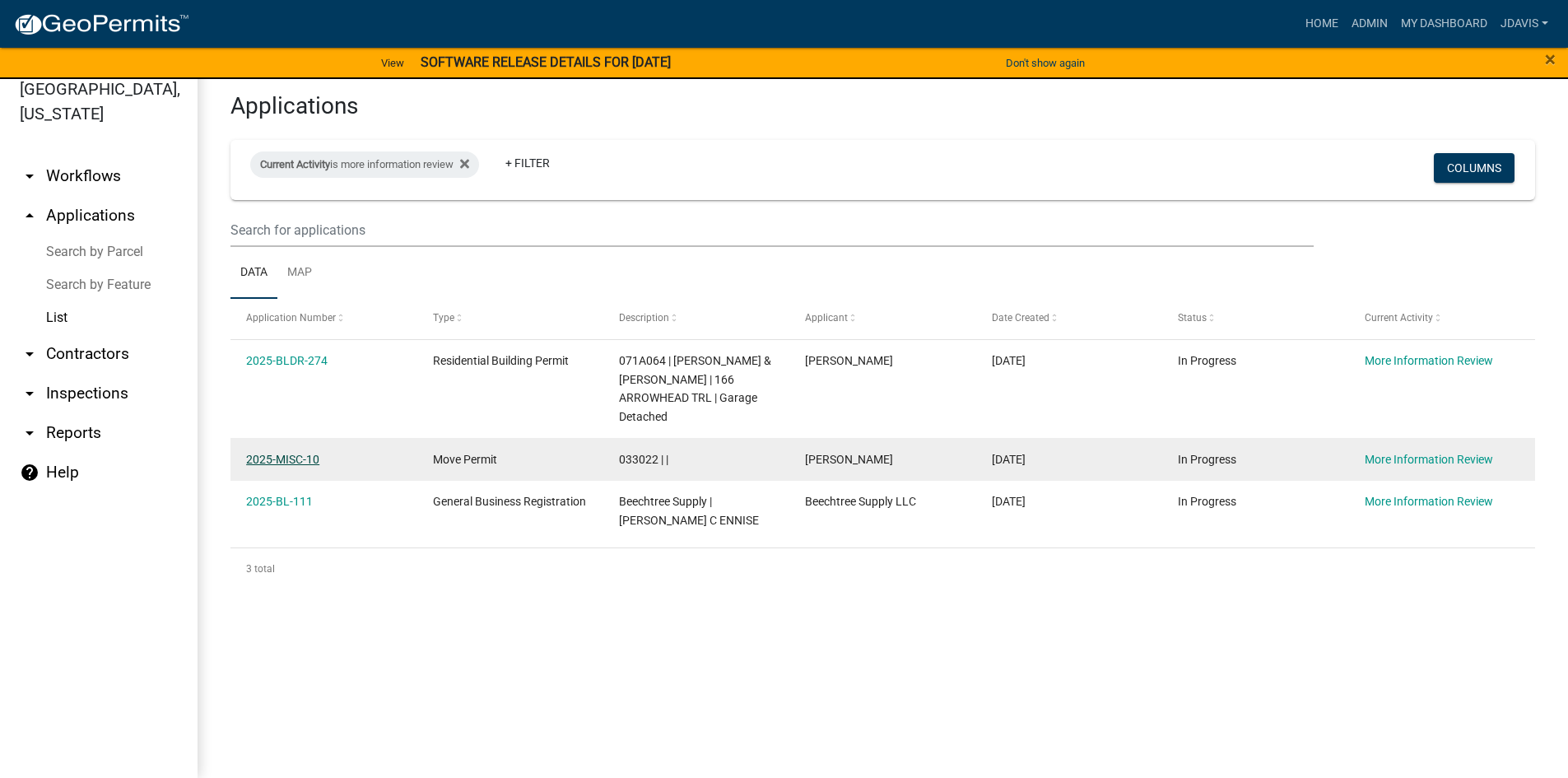
click at [316, 461] on link "2025-MISC-10" at bounding box center [283, 459] width 73 height 13
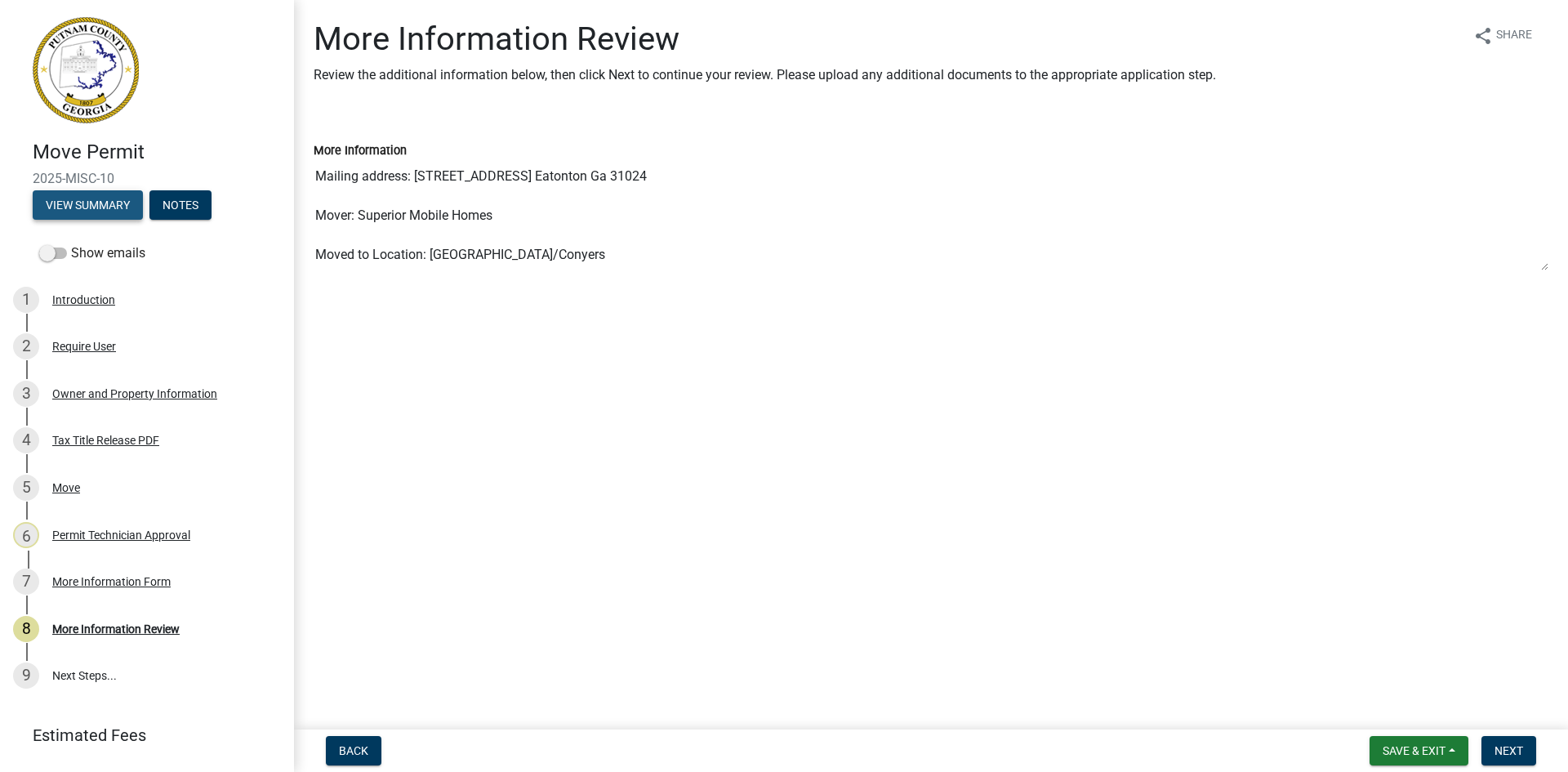
click at [93, 195] on button "View Summary" at bounding box center [87, 205] width 110 height 29
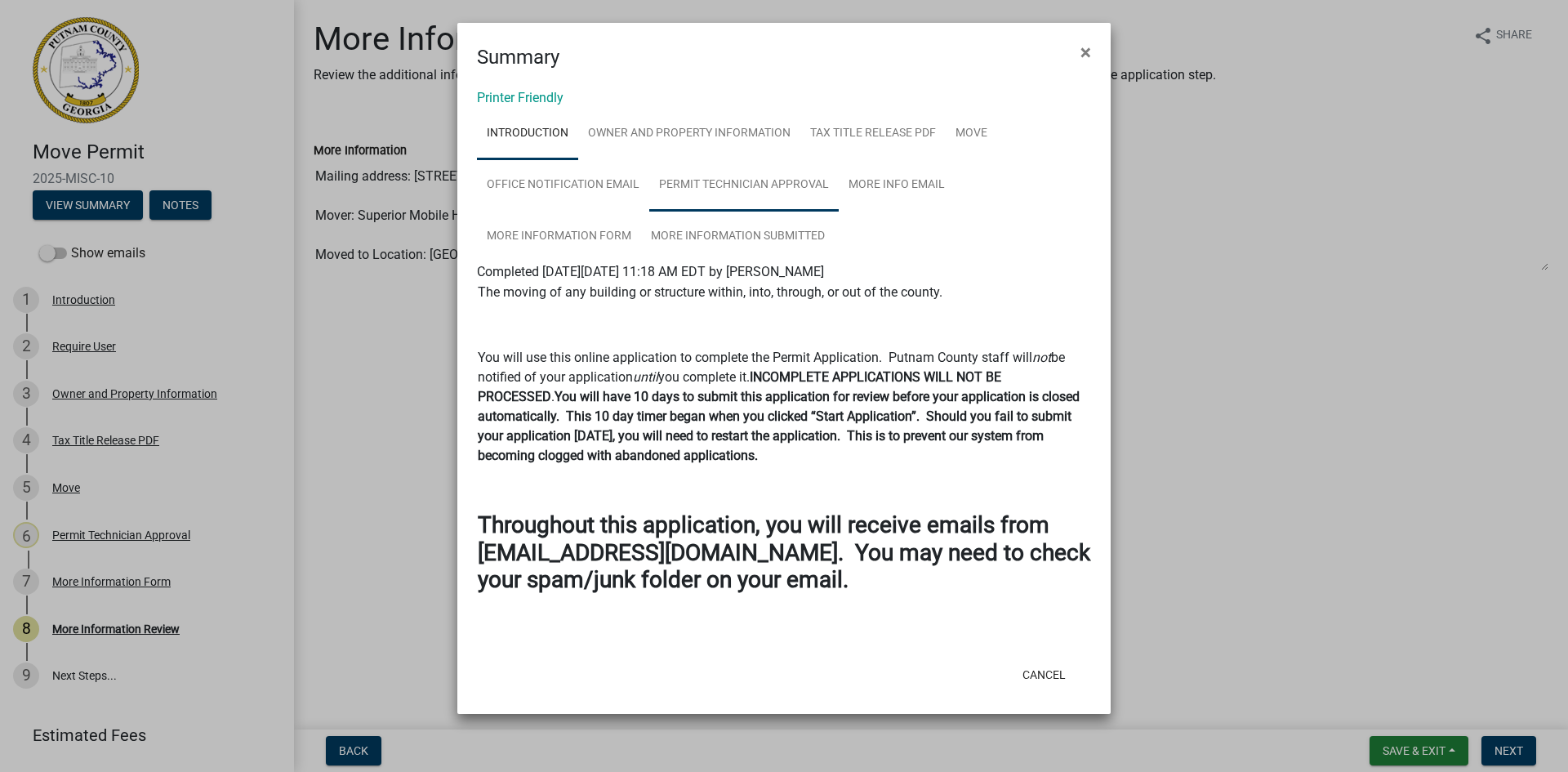
click at [811, 188] on link "Permit Technician Approval" at bounding box center [743, 185] width 190 height 52
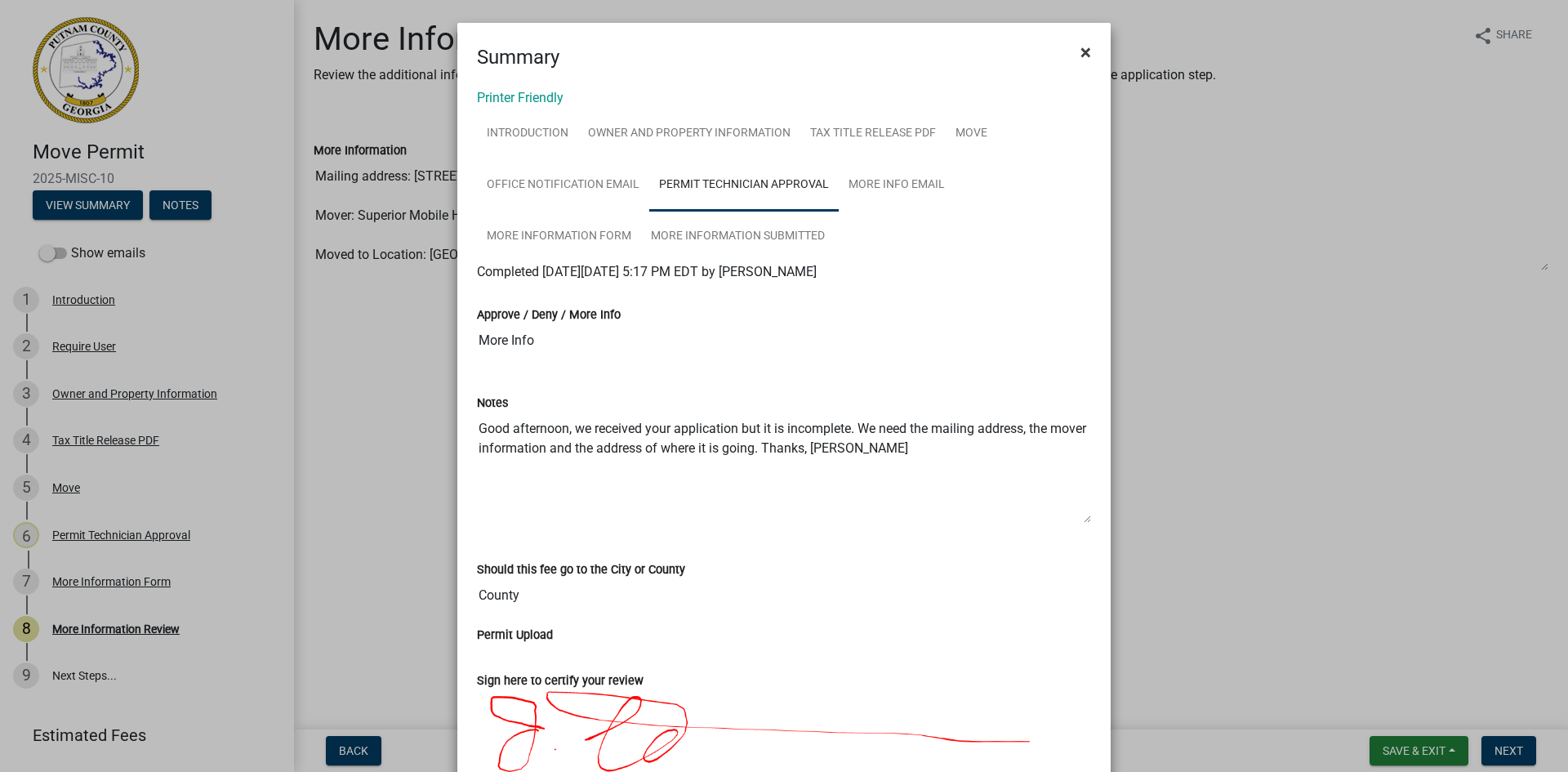
click at [1081, 43] on span "×" at bounding box center [1086, 52] width 11 height 23
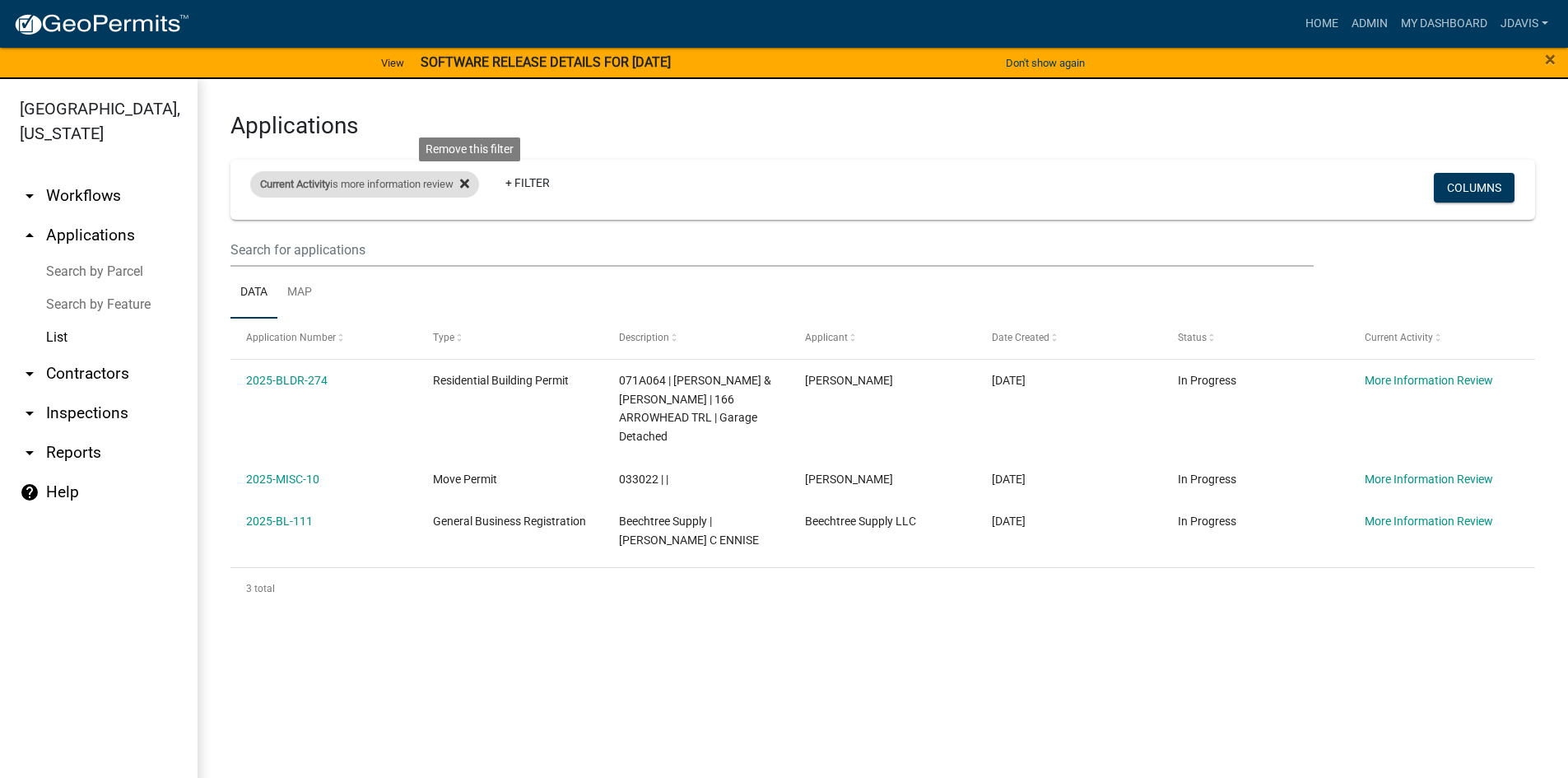
click at [469, 182] on icon at bounding box center [465, 183] width 9 height 13
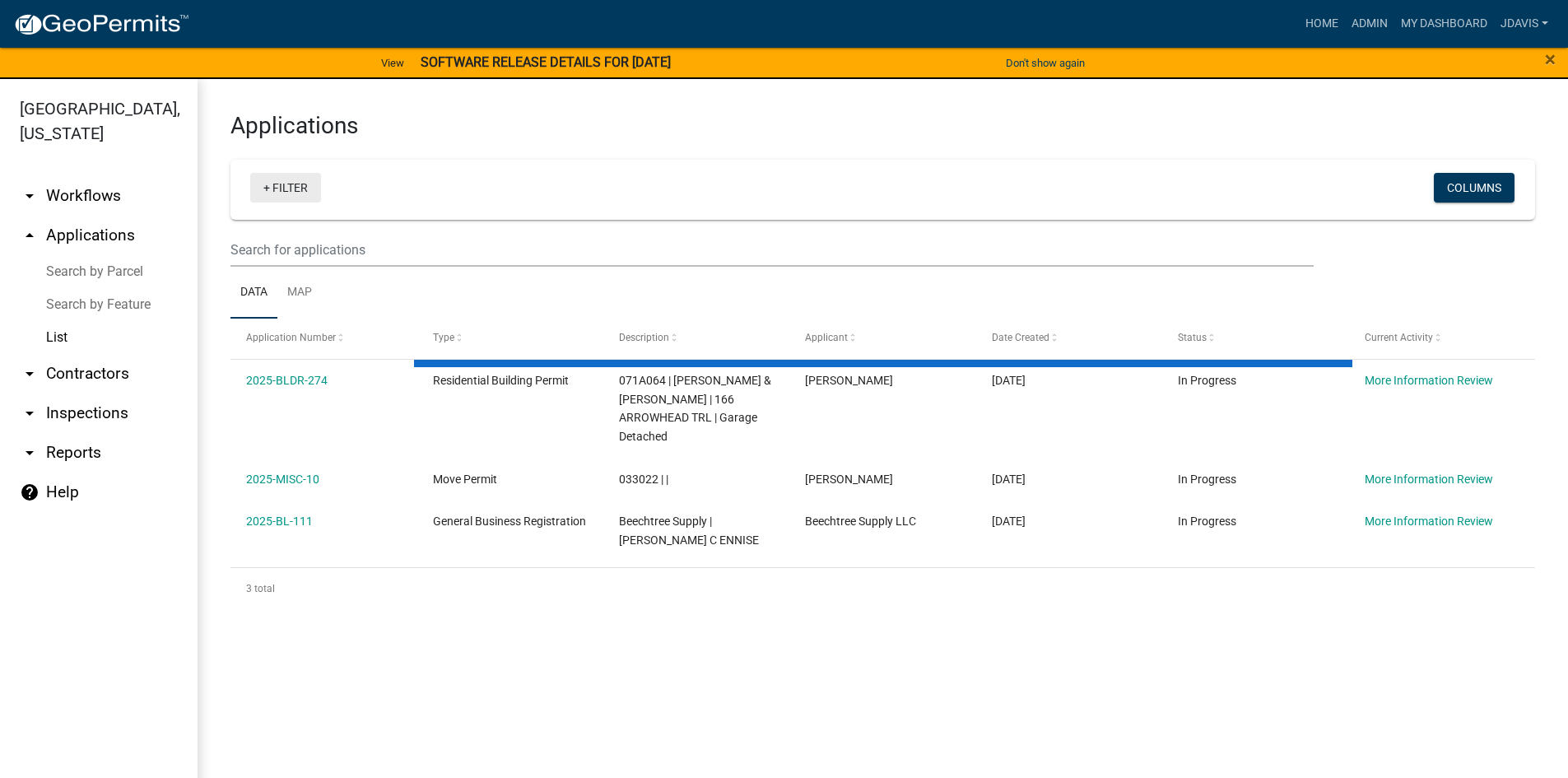
select select "2: 50"
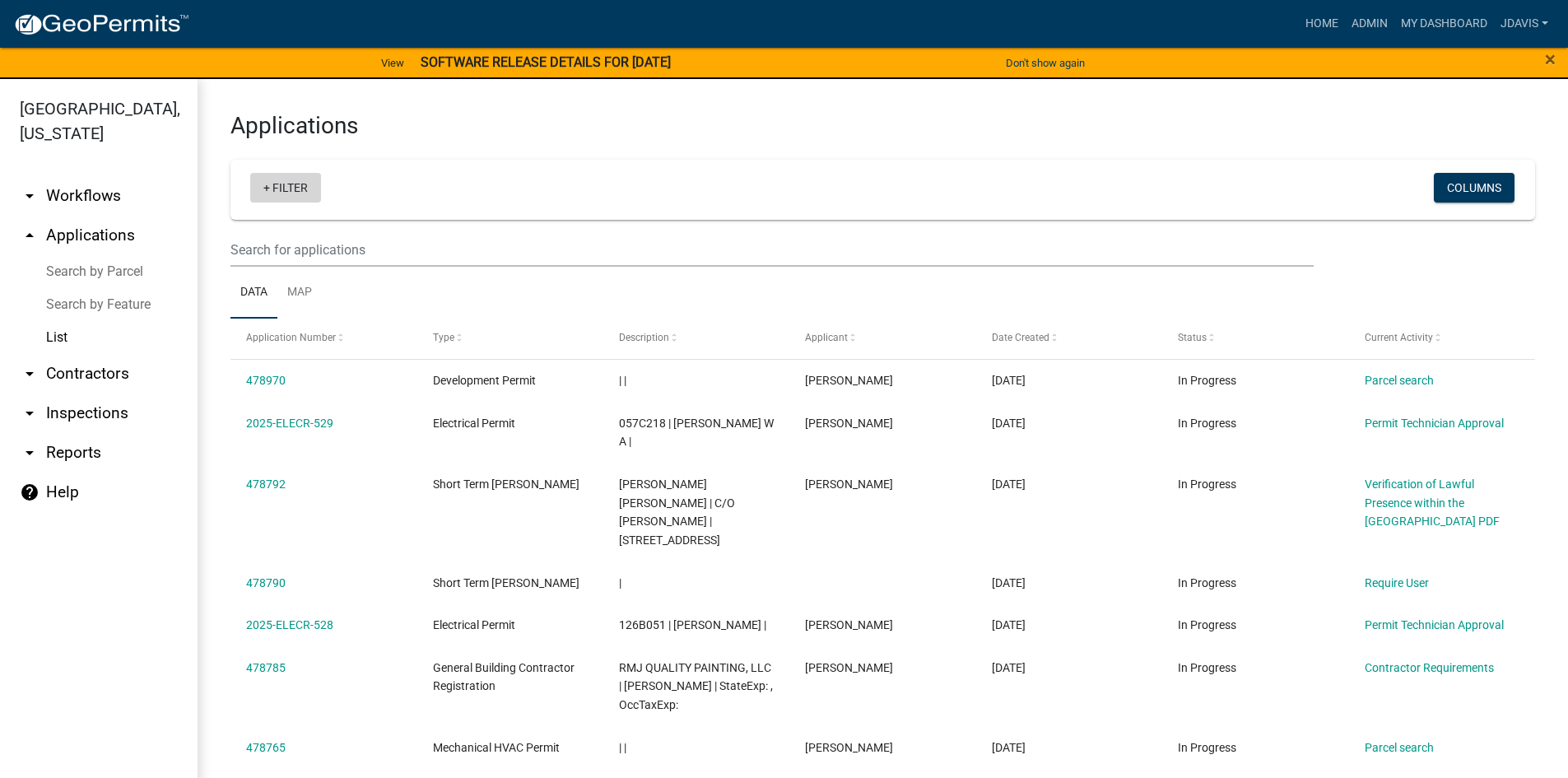
click at [265, 190] on link "+ Filter" at bounding box center [286, 187] width 71 height 29
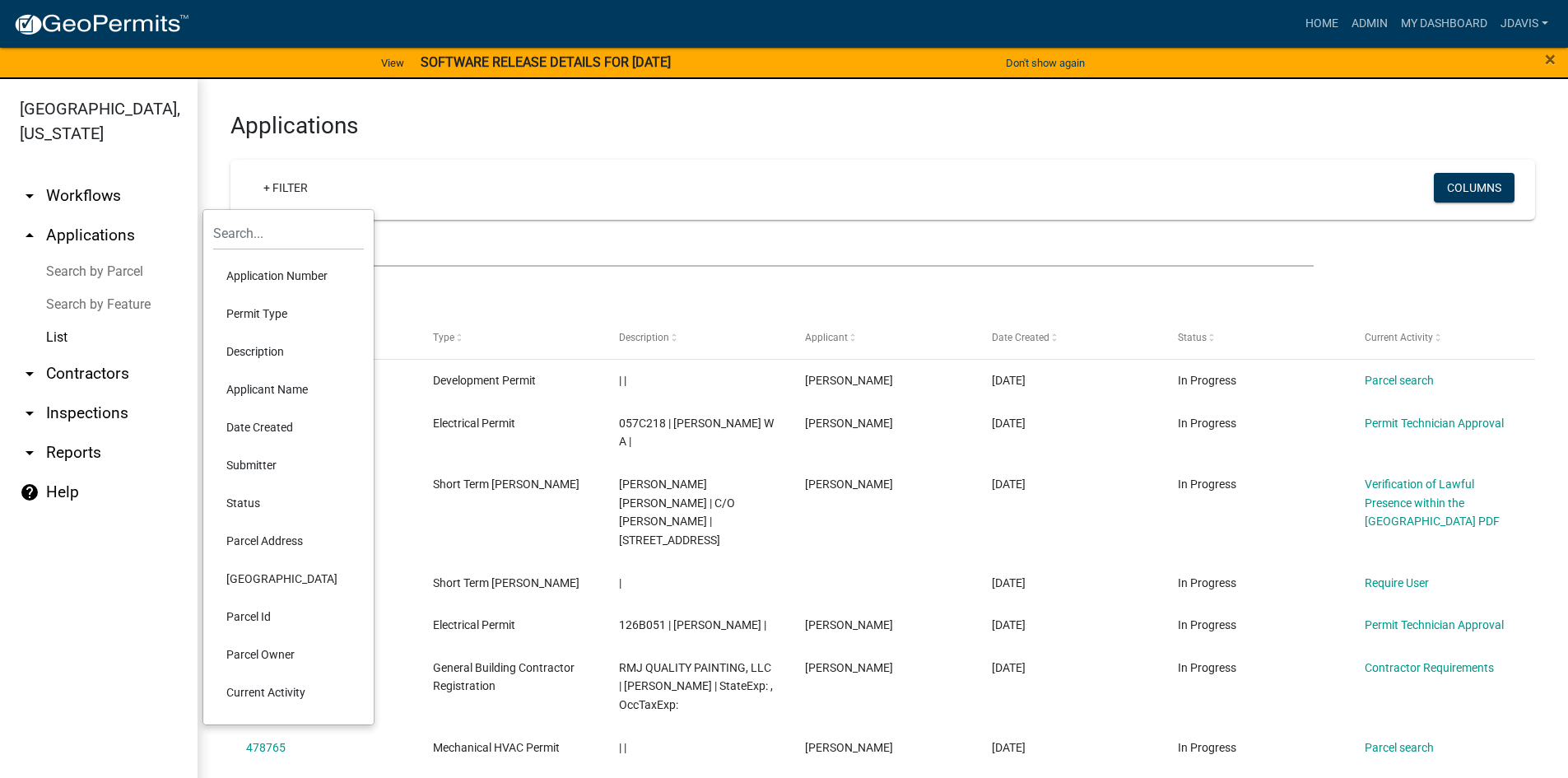
click at [257, 689] on li "Current Activity" at bounding box center [288, 693] width 150 height 38
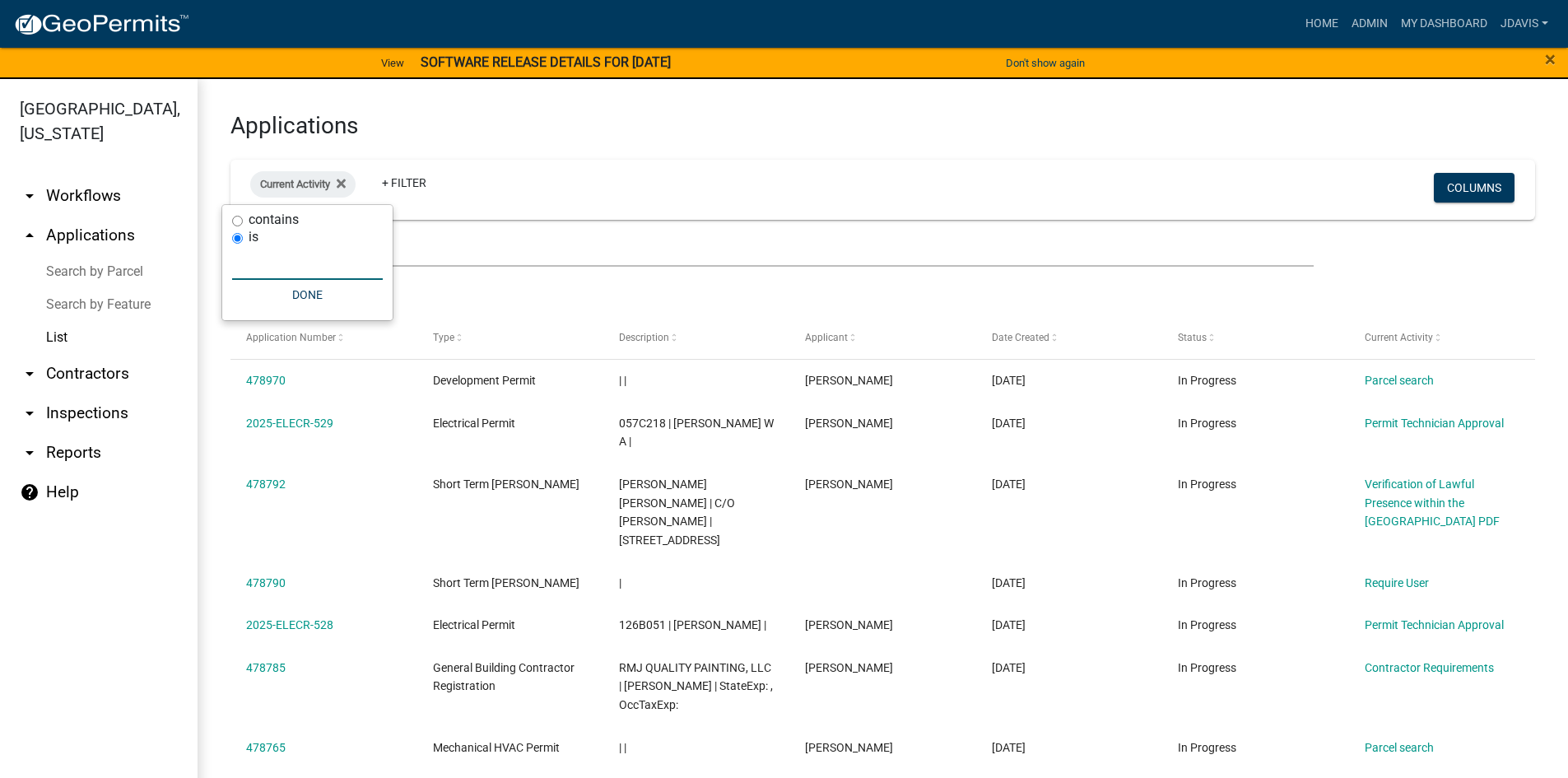
click at [312, 265] on input "text" at bounding box center [307, 263] width 150 height 34
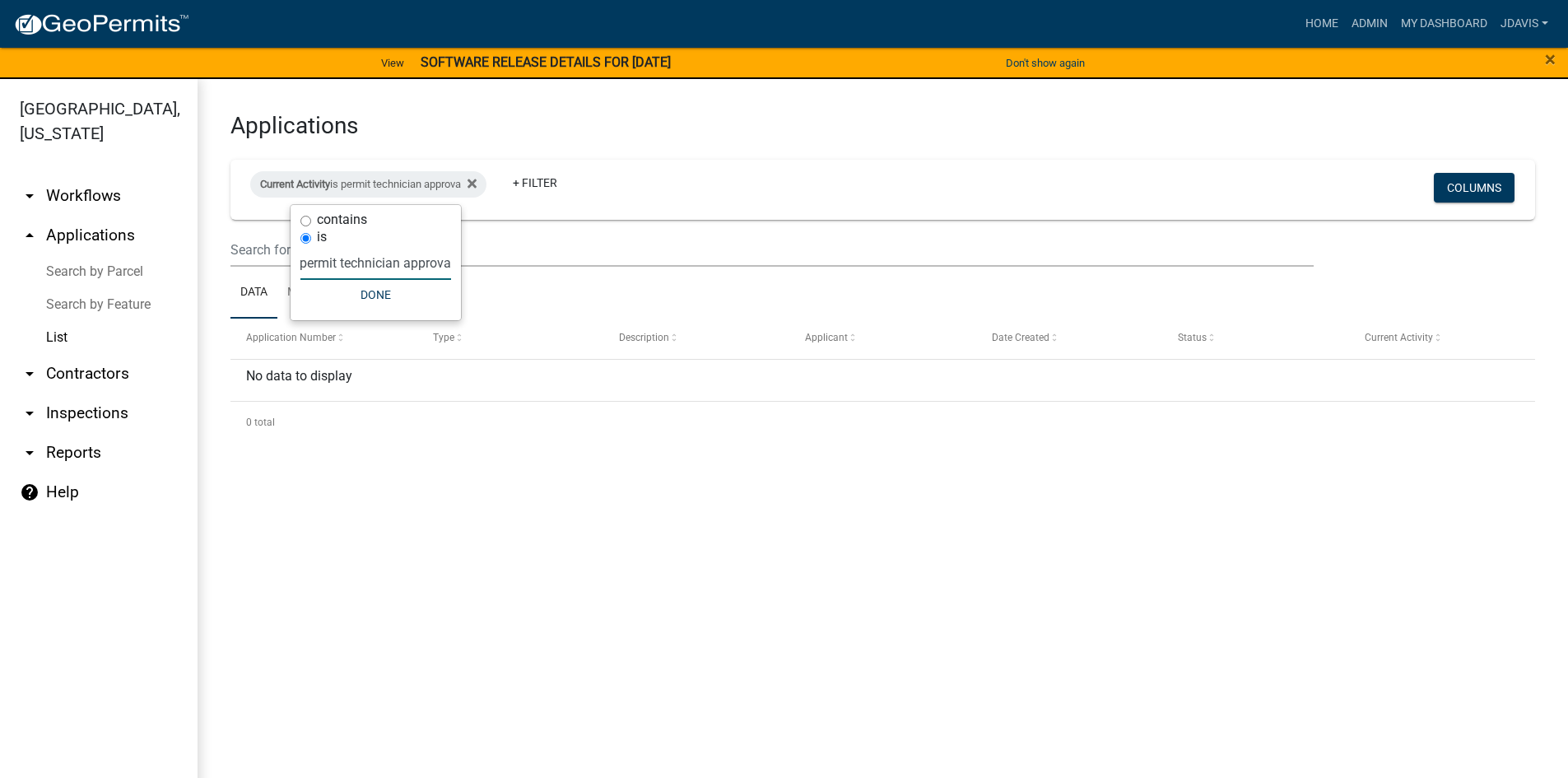
scroll to position [0, 11]
type input "permit technician approval"
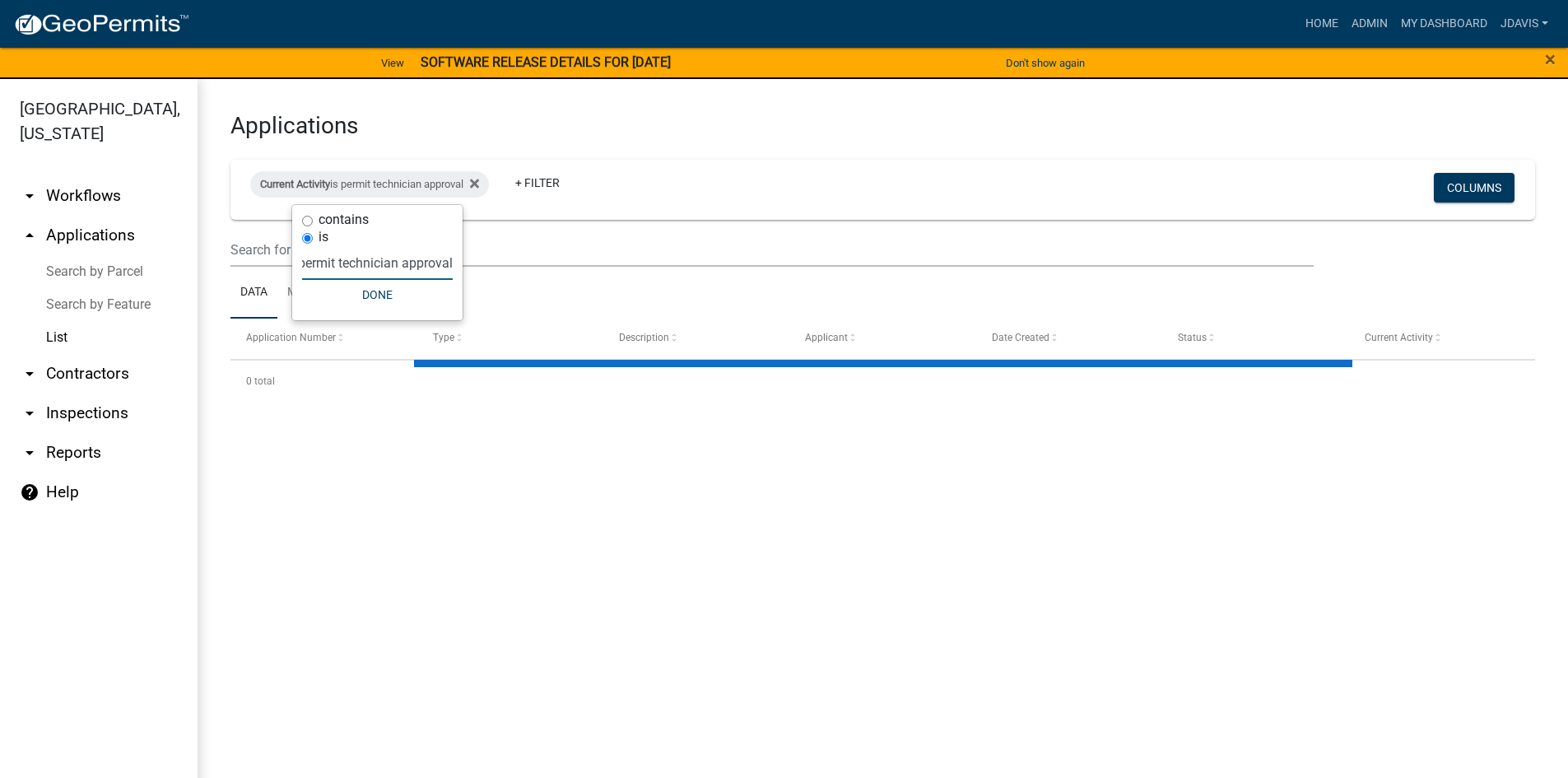
select select "2: 50"
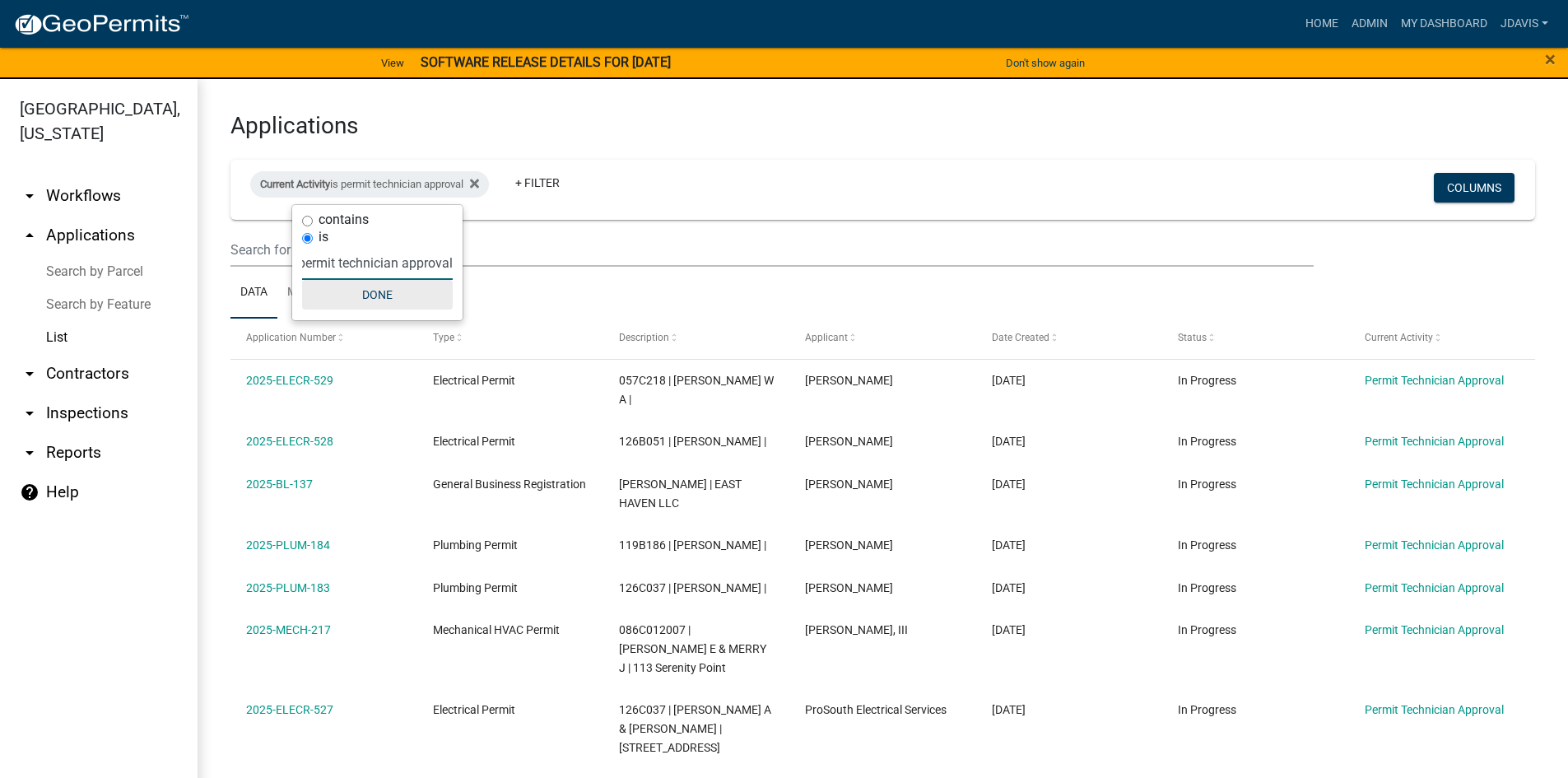
type input "permit technician approval"
click at [440, 284] on button "Done" at bounding box center [376, 294] width 150 height 29
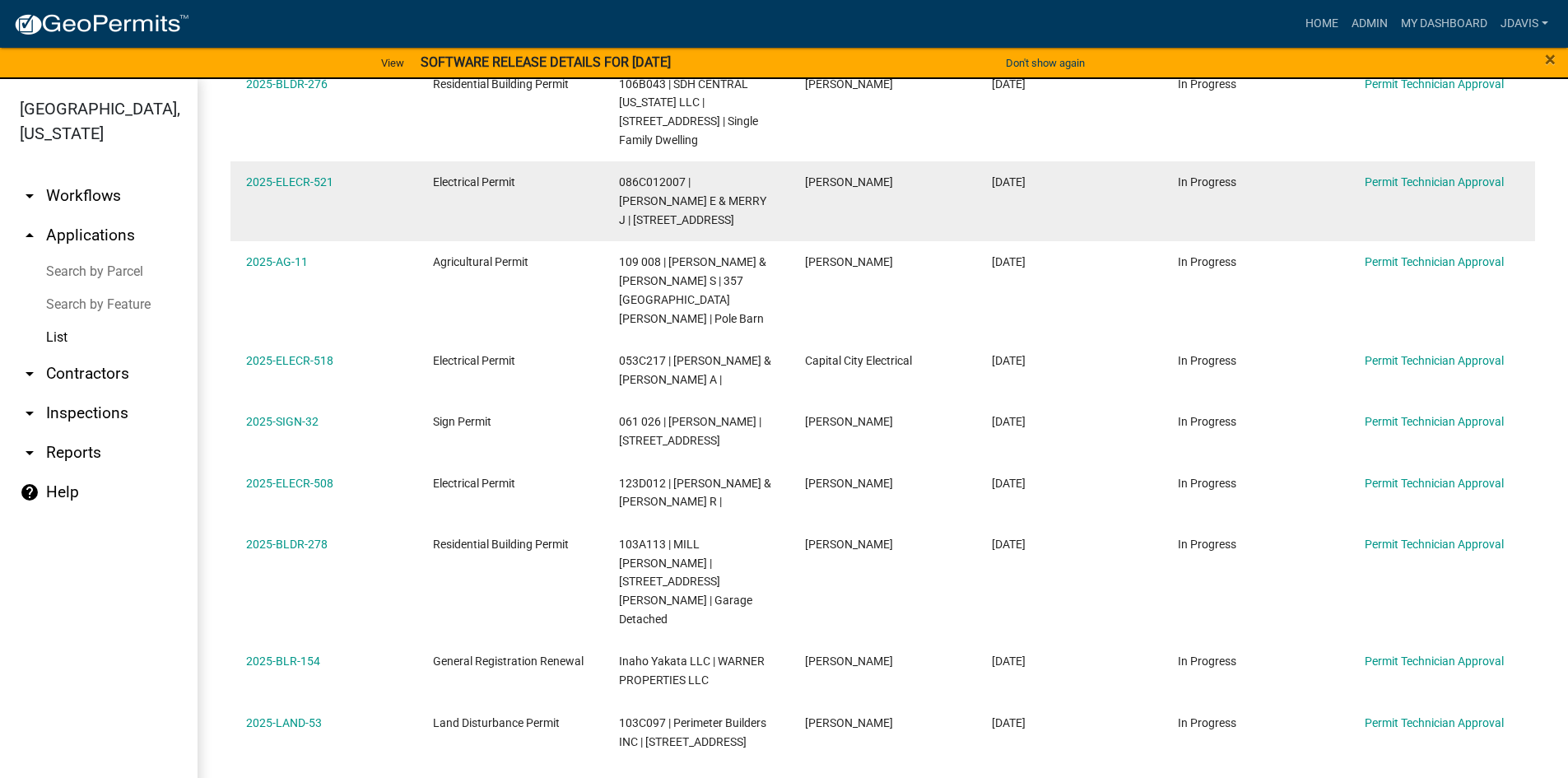
scroll to position [1724, 0]
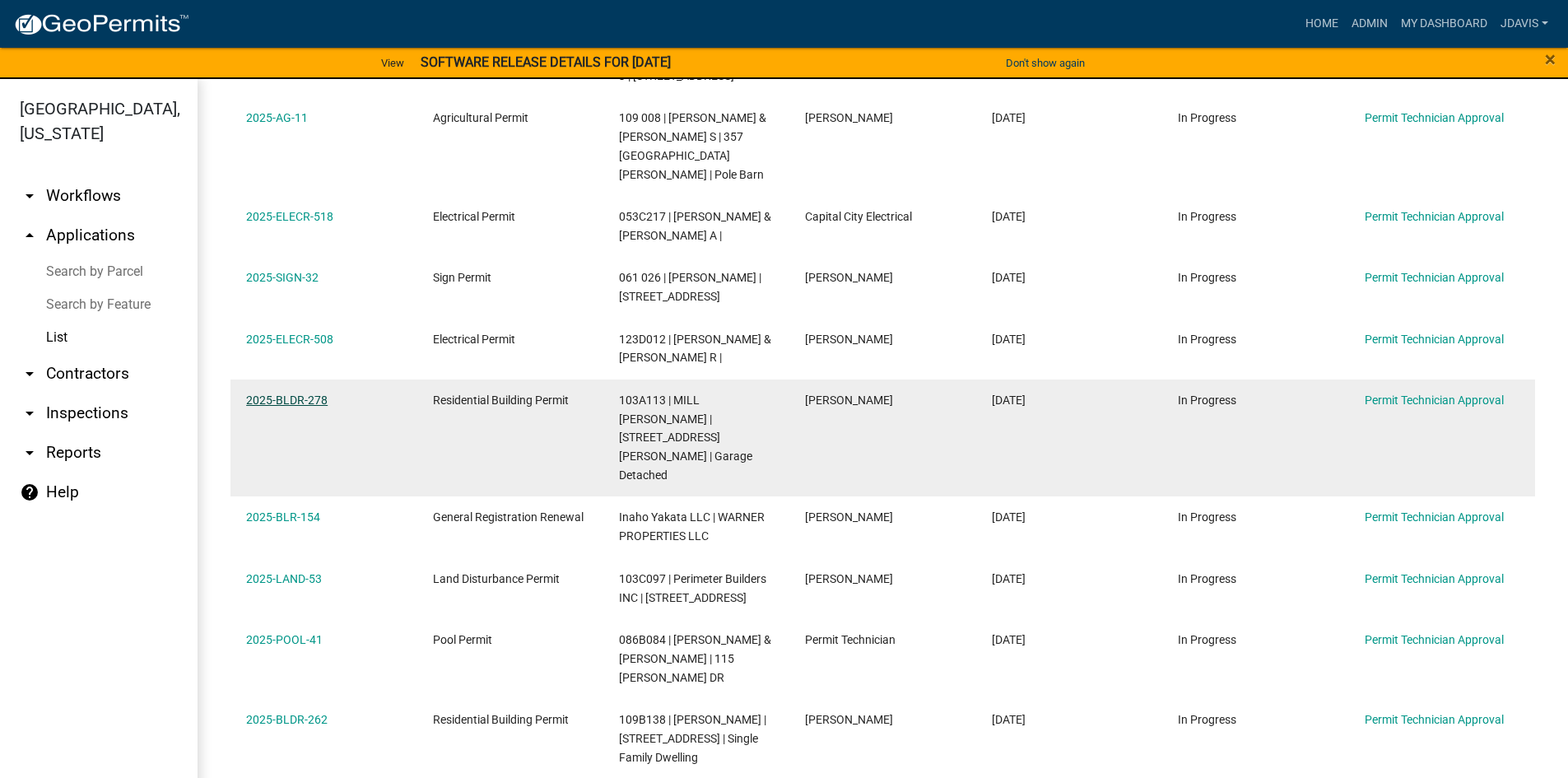
click at [315, 393] on link "2025-BLDR-278" at bounding box center [287, 400] width 82 height 13
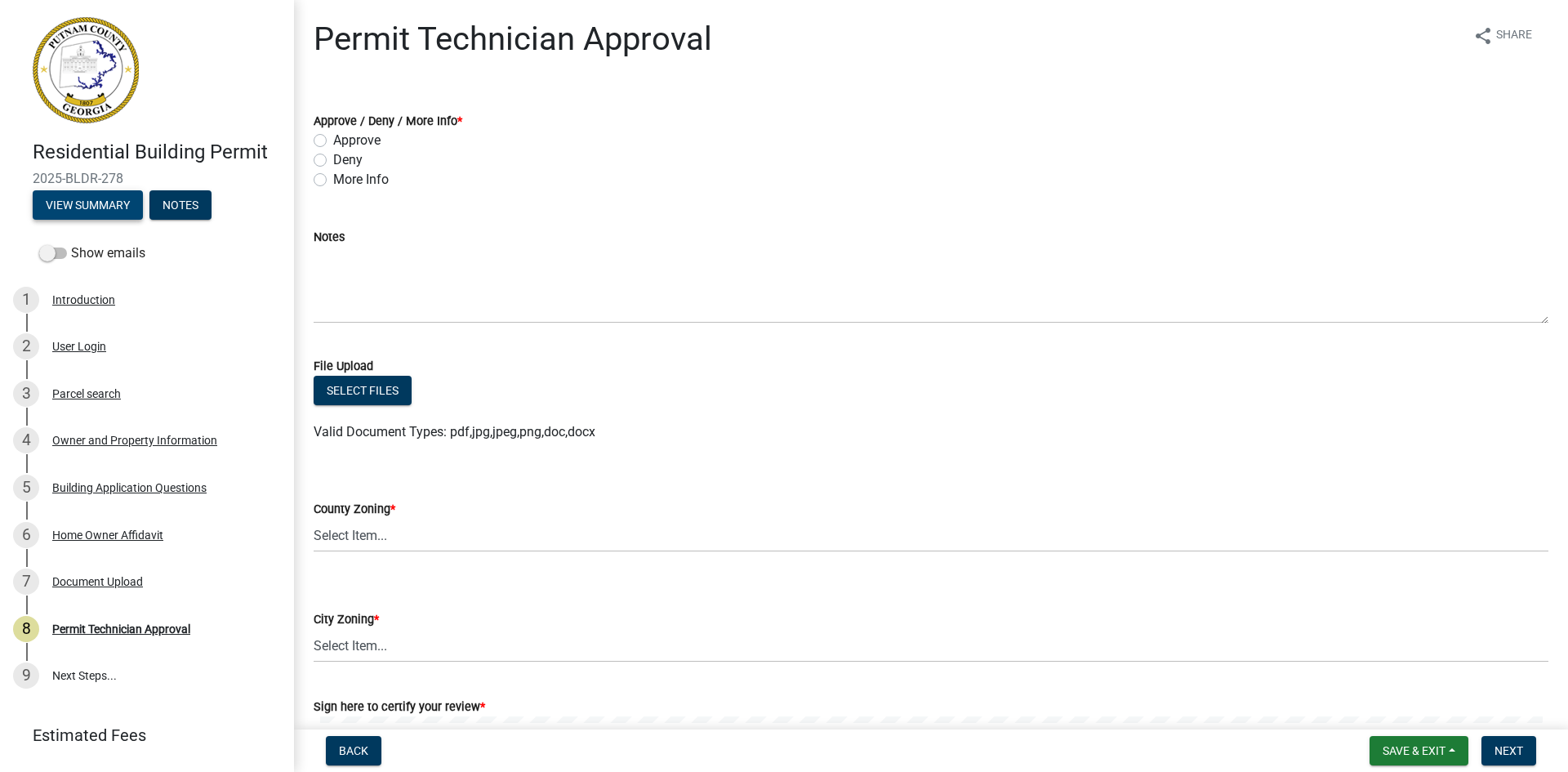
click at [99, 197] on button "View Summary" at bounding box center [87, 205] width 110 height 29
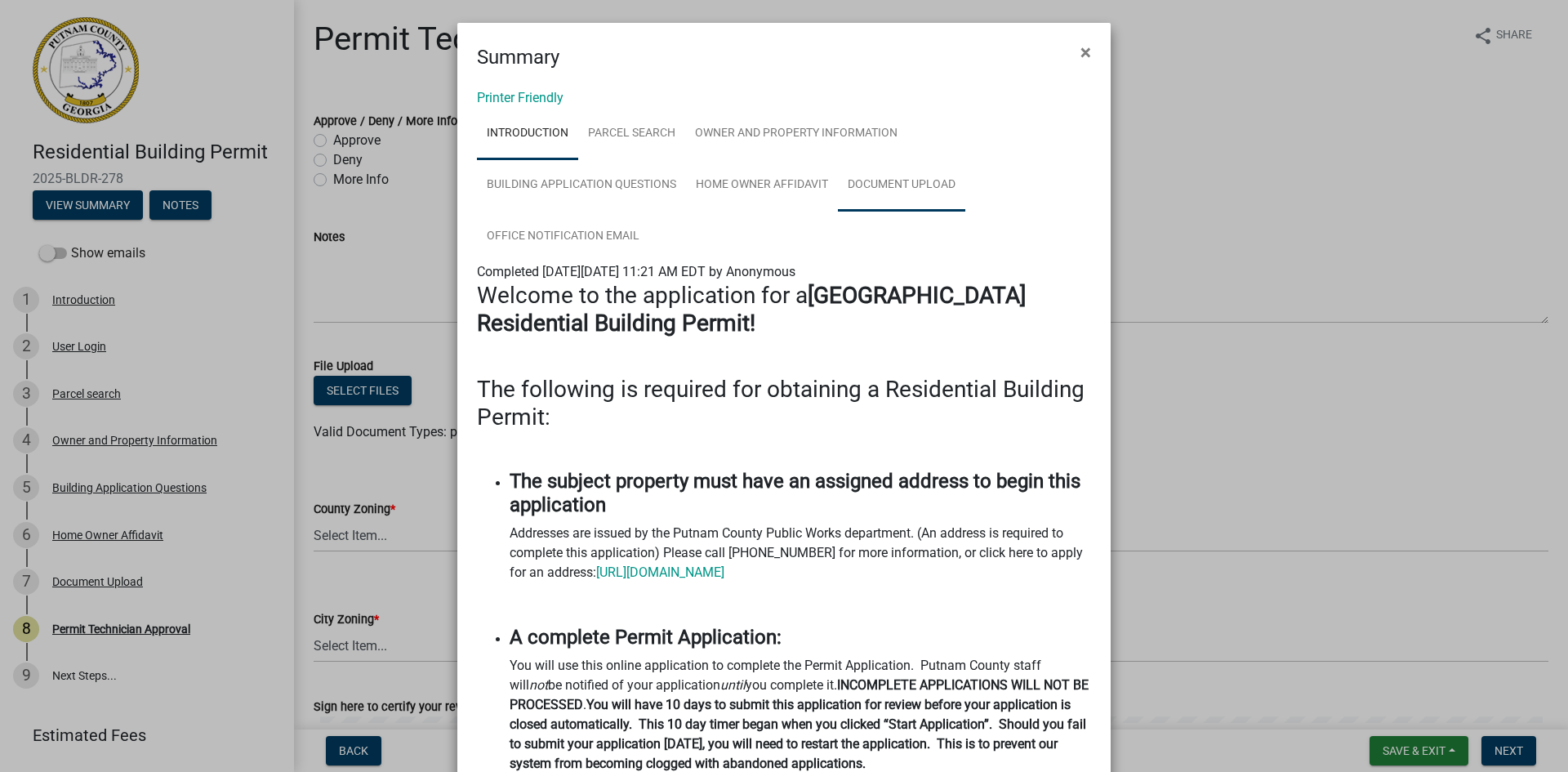
click at [881, 188] on link "Document Upload" at bounding box center [901, 185] width 127 height 52
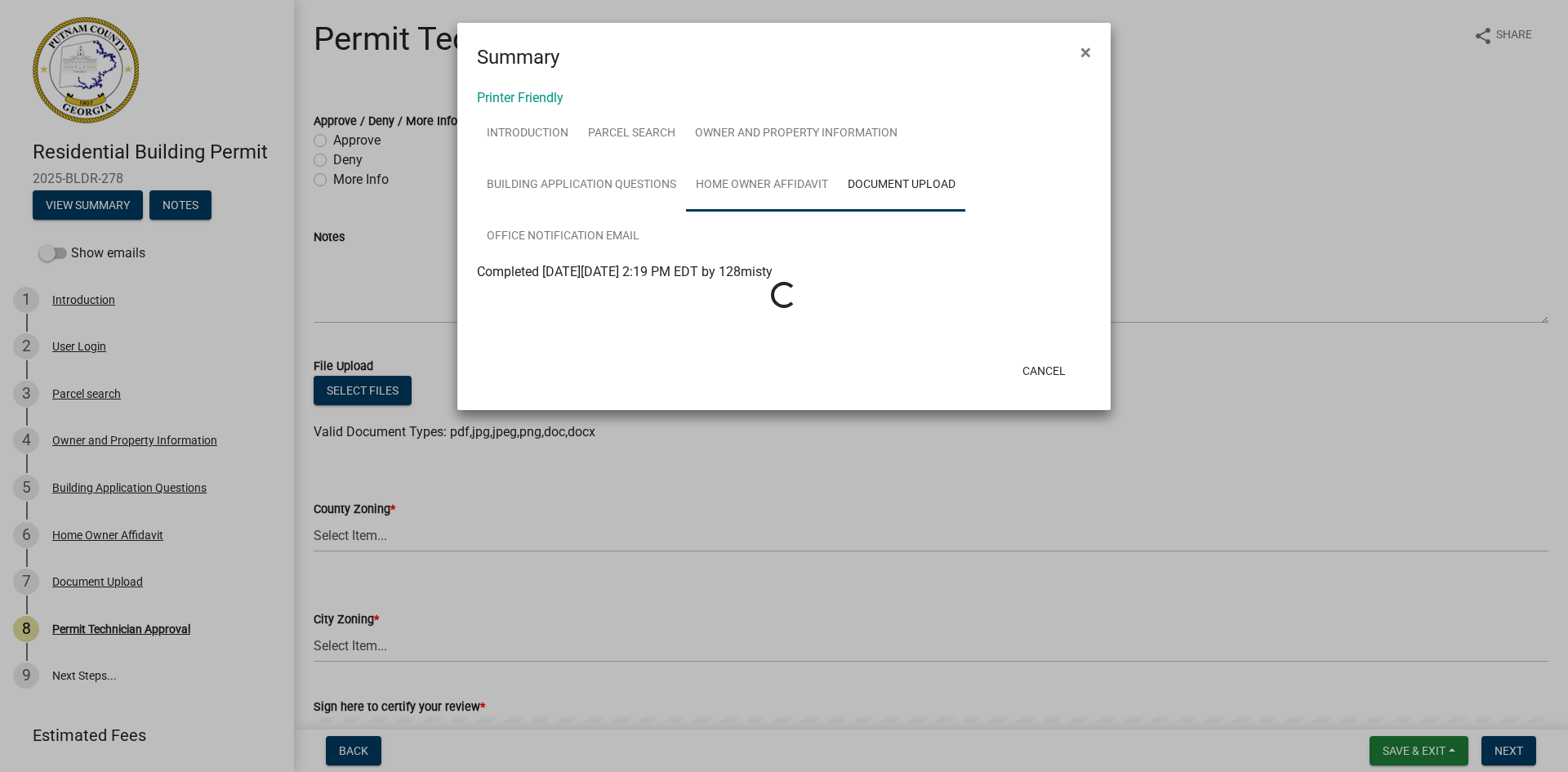
click at [818, 176] on link "Home Owner Affidavit" at bounding box center [762, 185] width 152 height 52
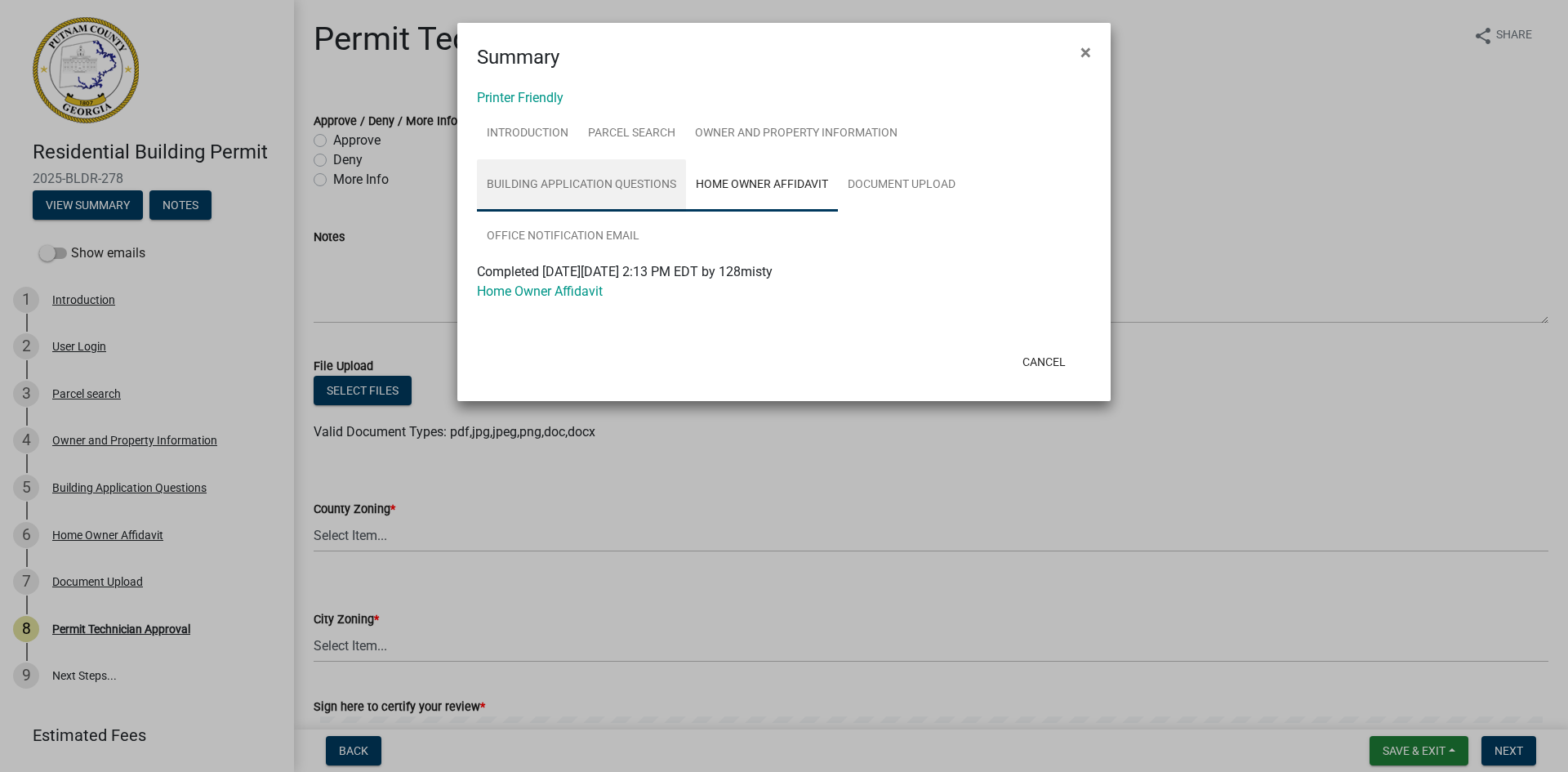
click at [617, 195] on link "Building Application Questions" at bounding box center [581, 185] width 209 height 52
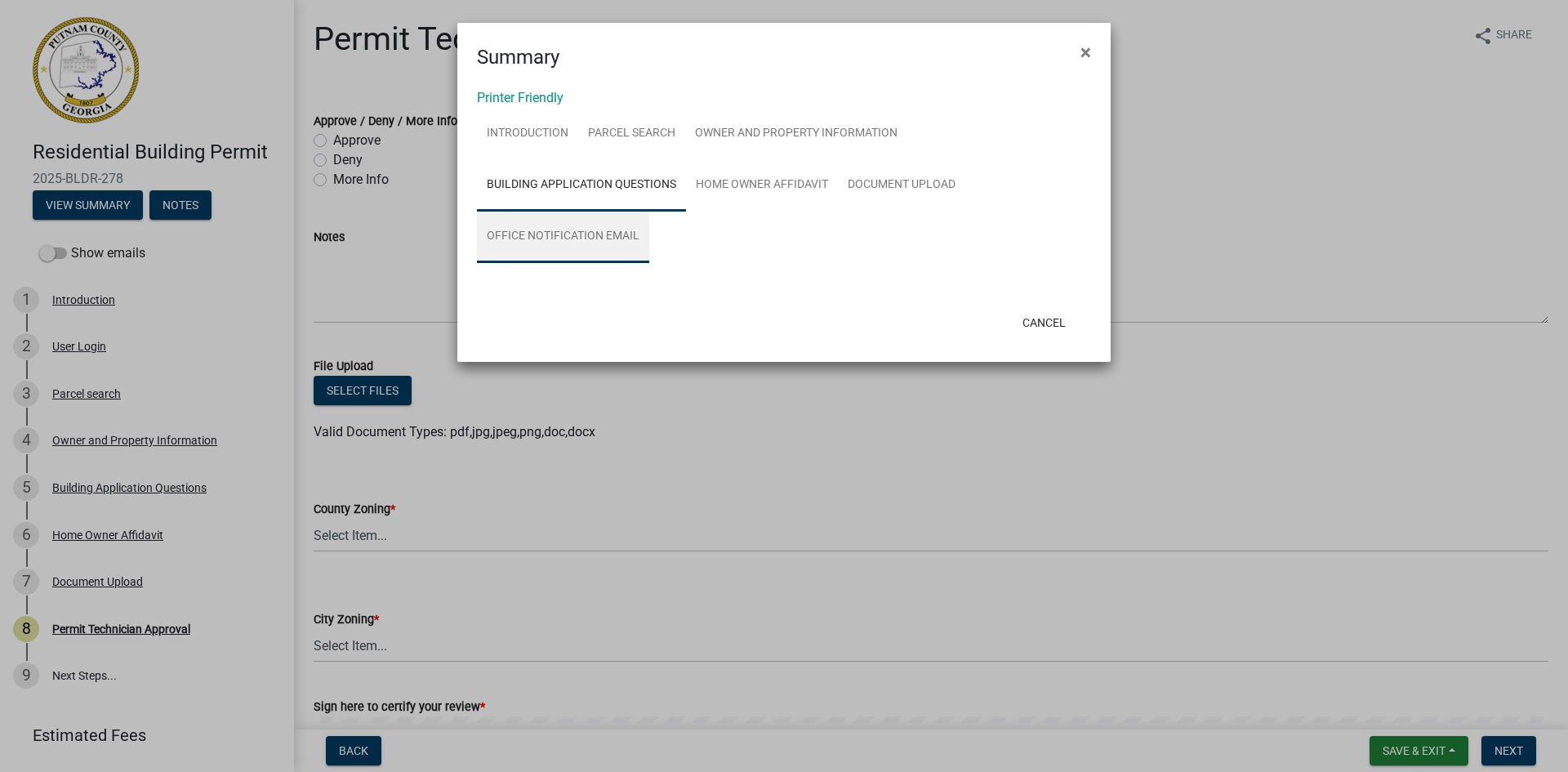
click at [592, 224] on link "Office Notification Email" at bounding box center [562, 237] width 172 height 52
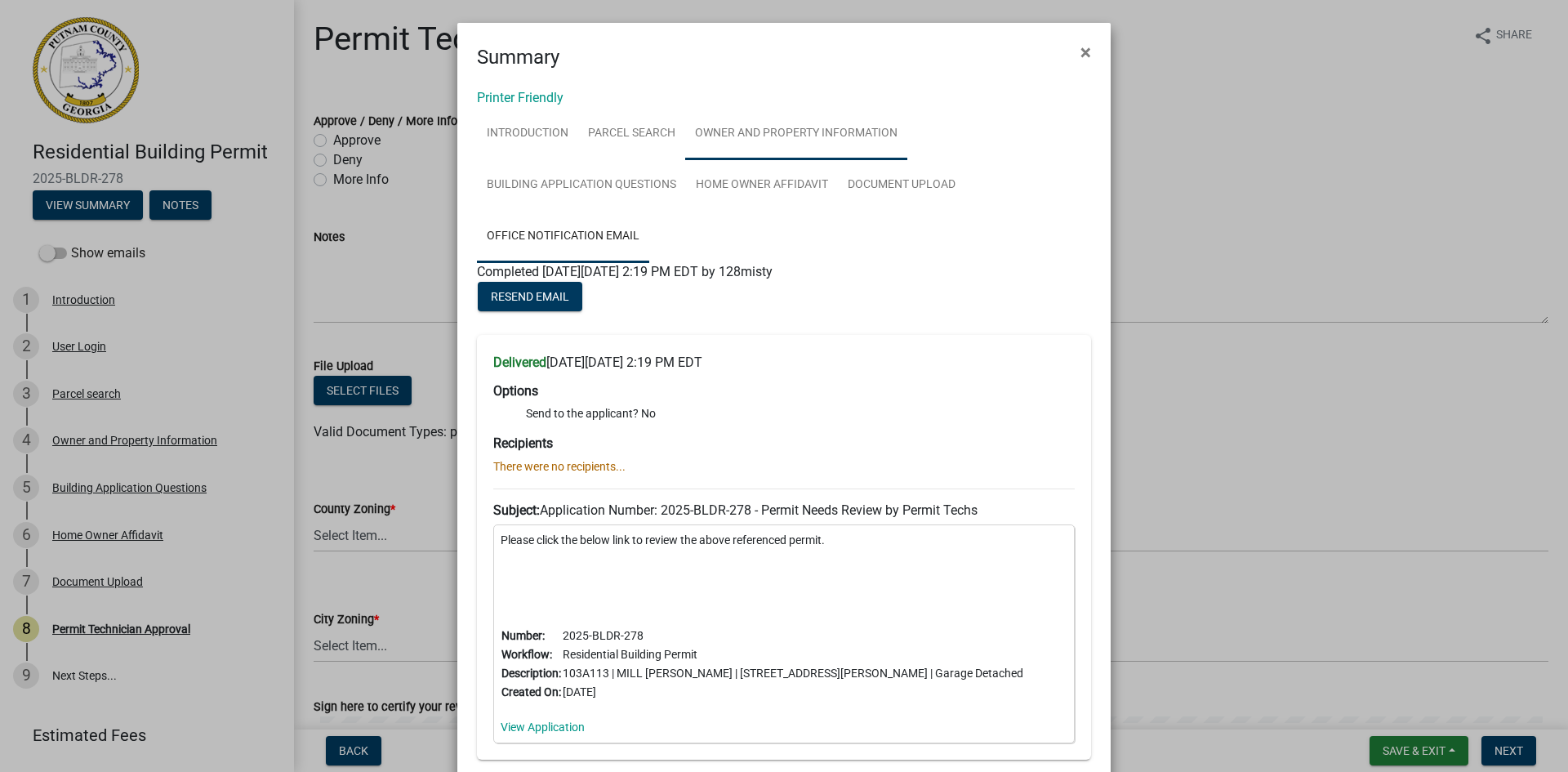
click at [837, 134] on link "Owner and Property Information" at bounding box center [796, 133] width 222 height 52
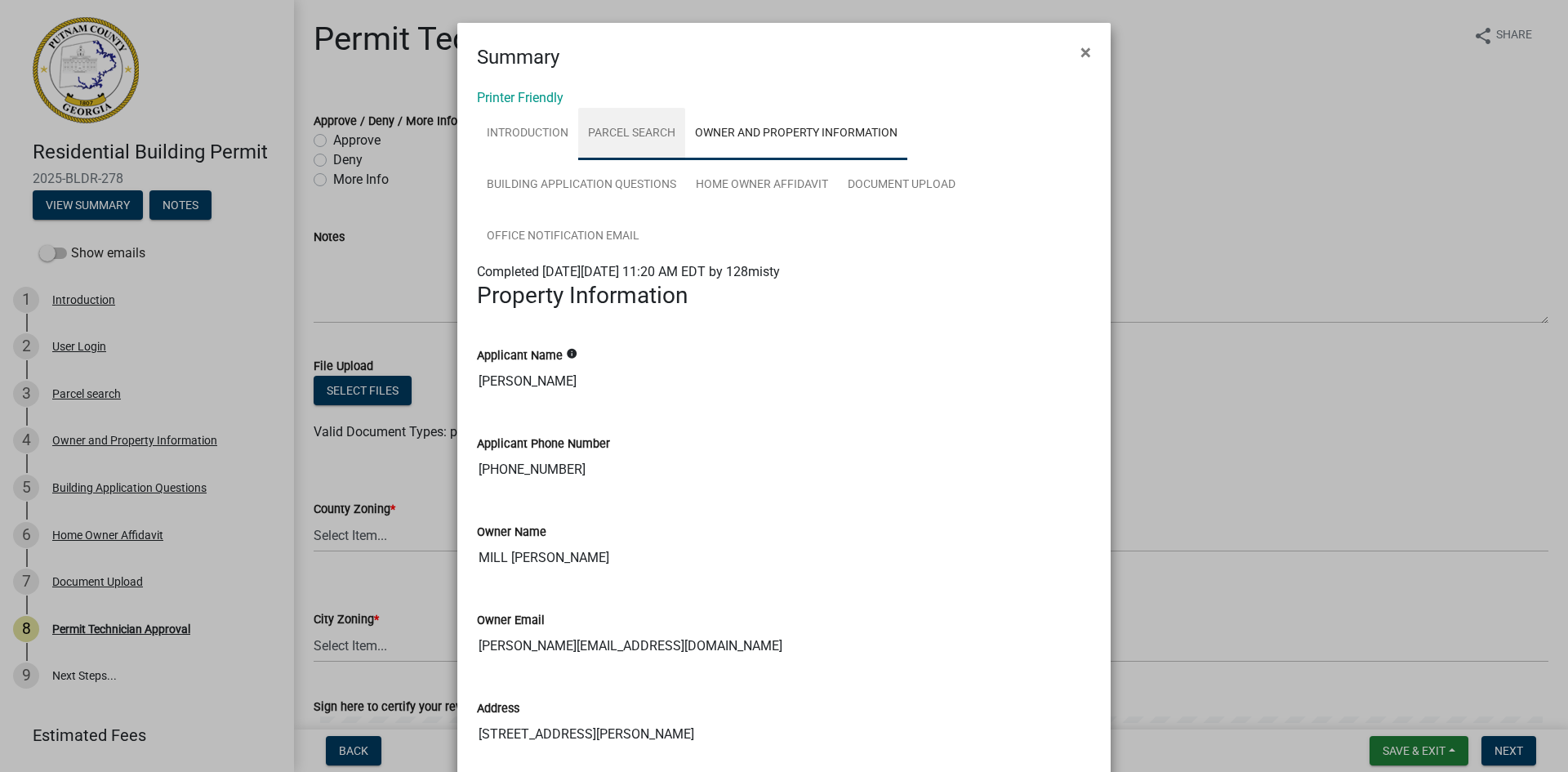
click at [670, 140] on link "Parcel search" at bounding box center [631, 133] width 107 height 52
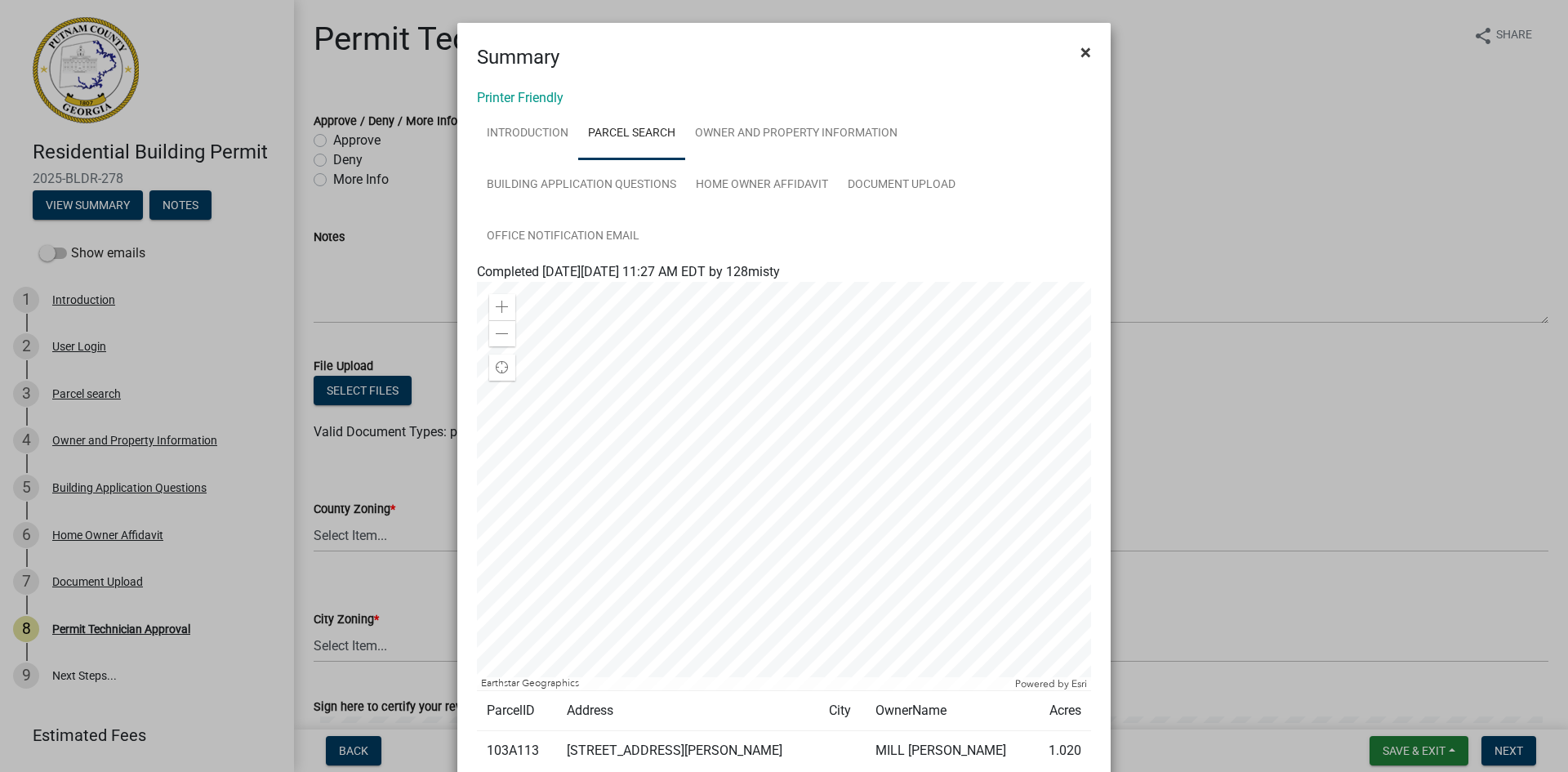
click at [1086, 49] on button "×" at bounding box center [1086, 52] width 37 height 46
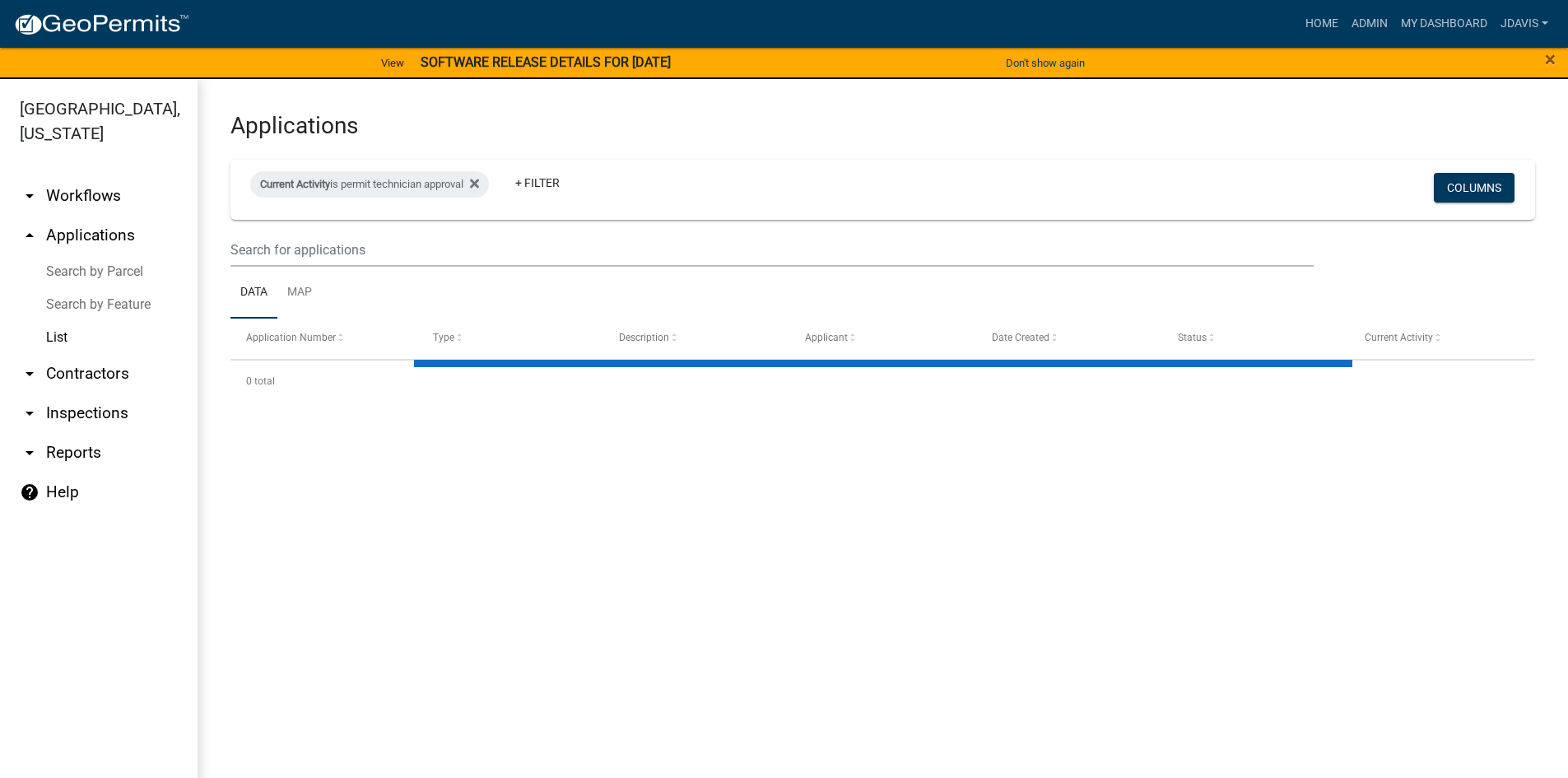
select select "2: 50"
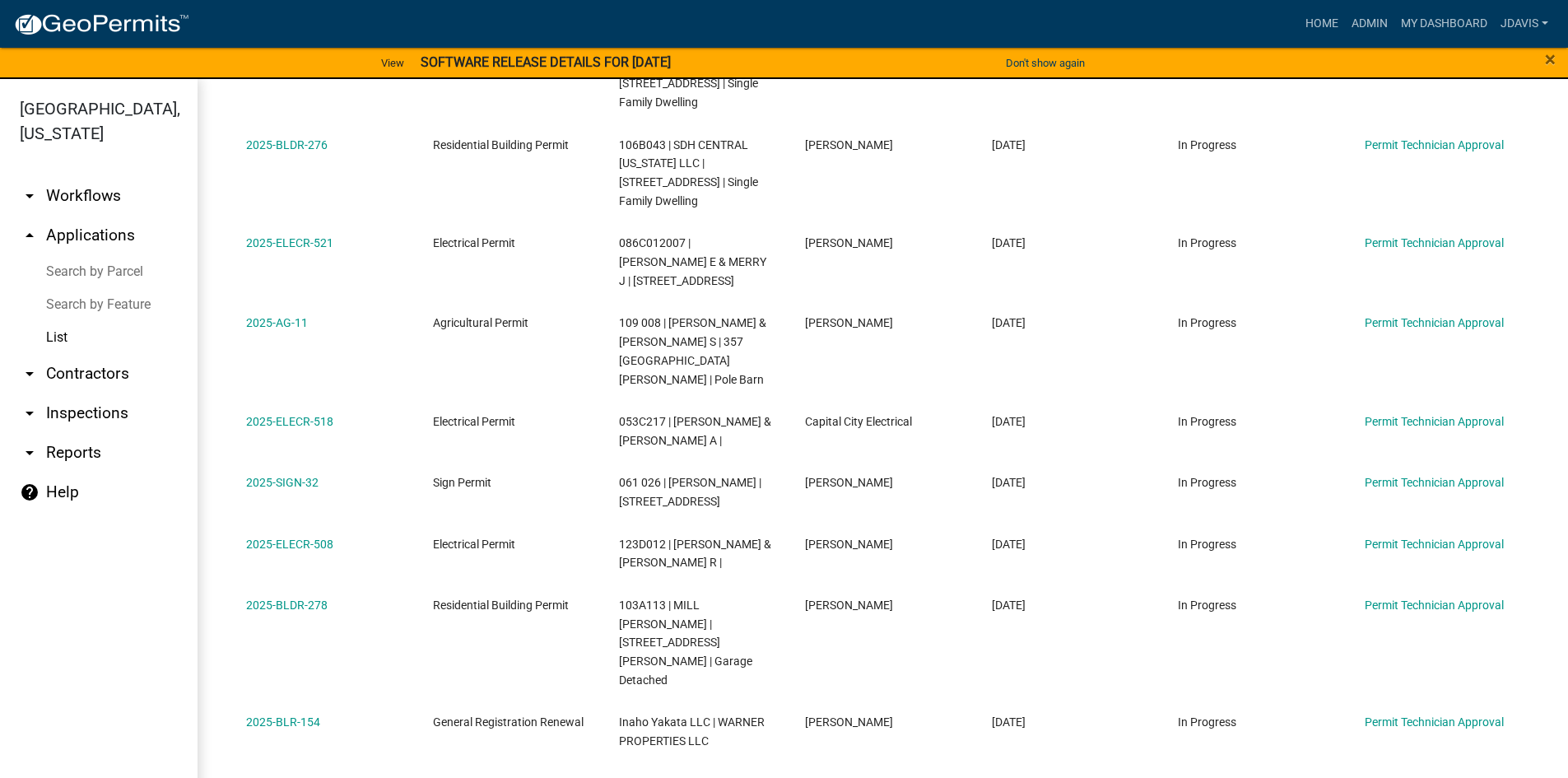
scroll to position [1724, 0]
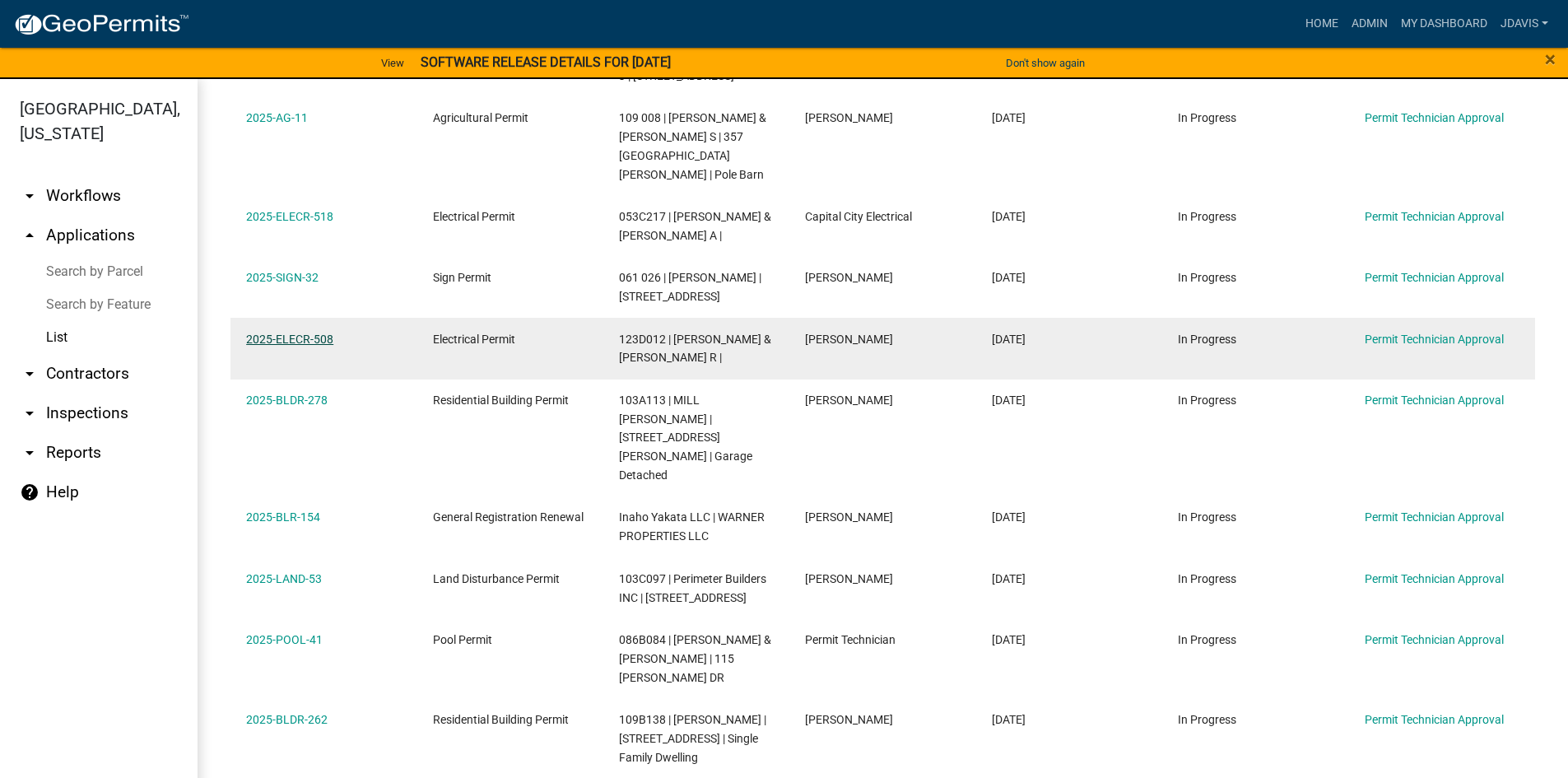
click at [307, 333] on link "2025-ELECR-508" at bounding box center [290, 339] width 87 height 13
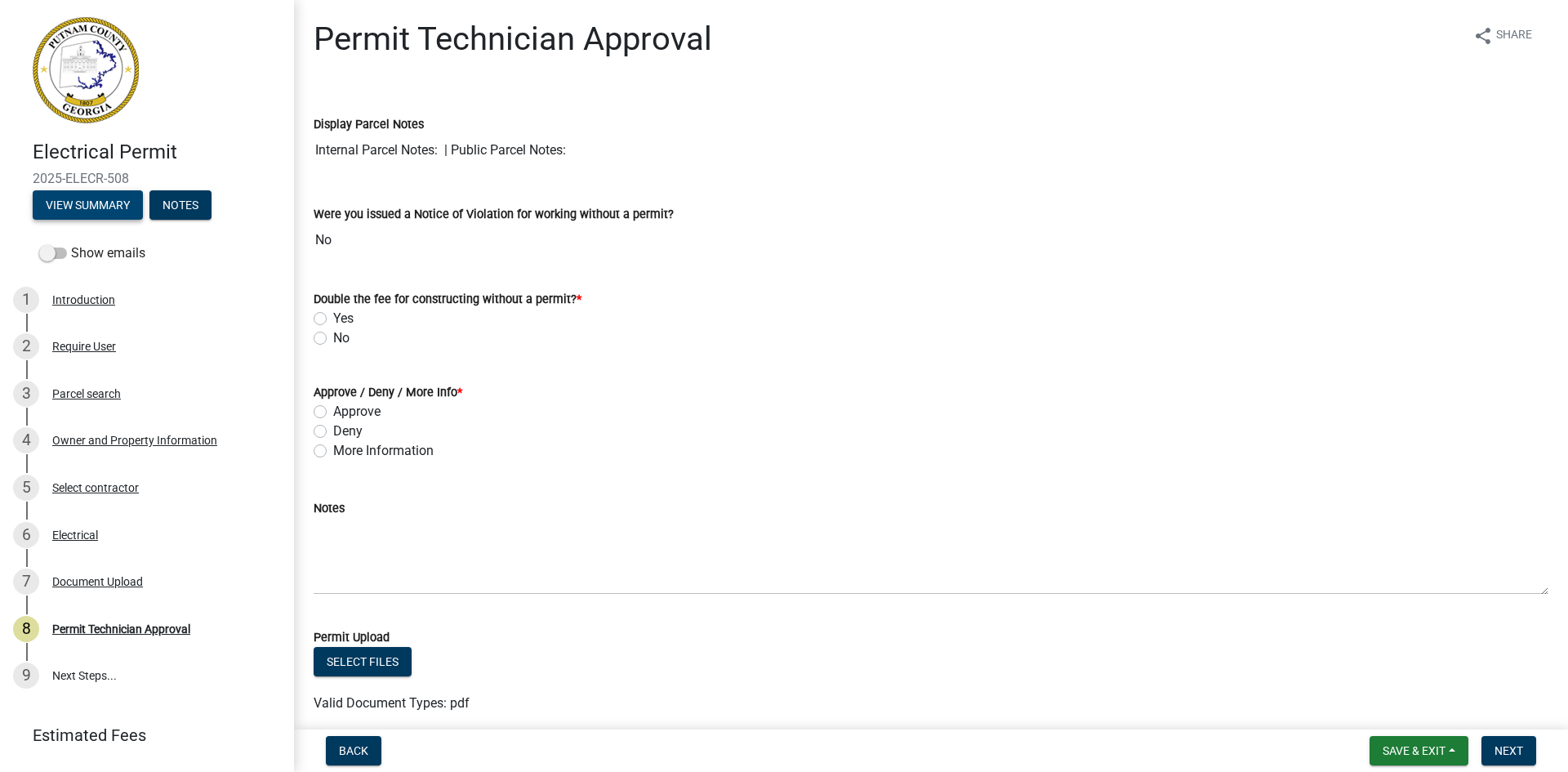
click at [81, 201] on button "View Summary" at bounding box center [87, 205] width 110 height 29
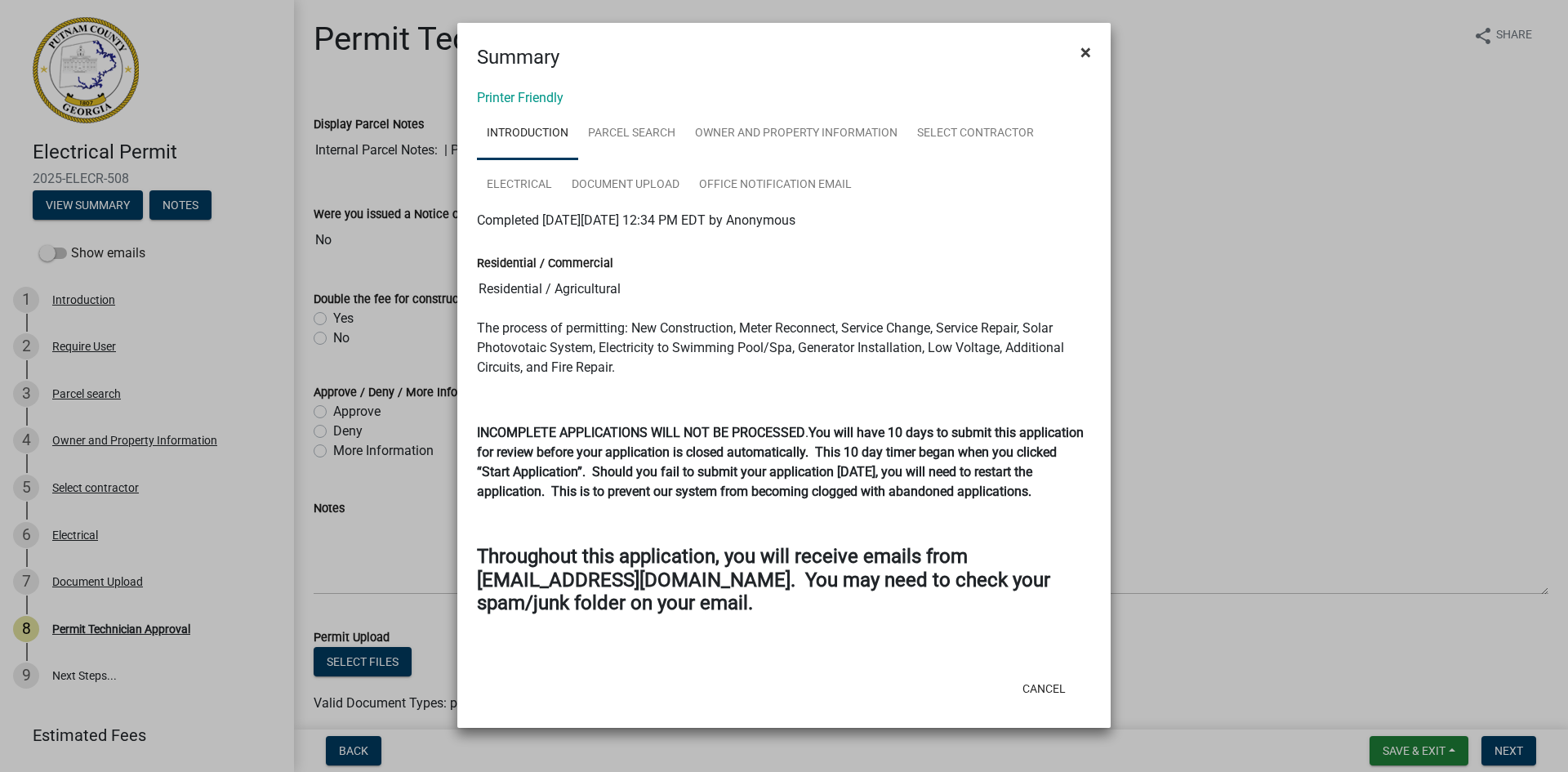
click at [1091, 42] on button "×" at bounding box center [1086, 52] width 37 height 46
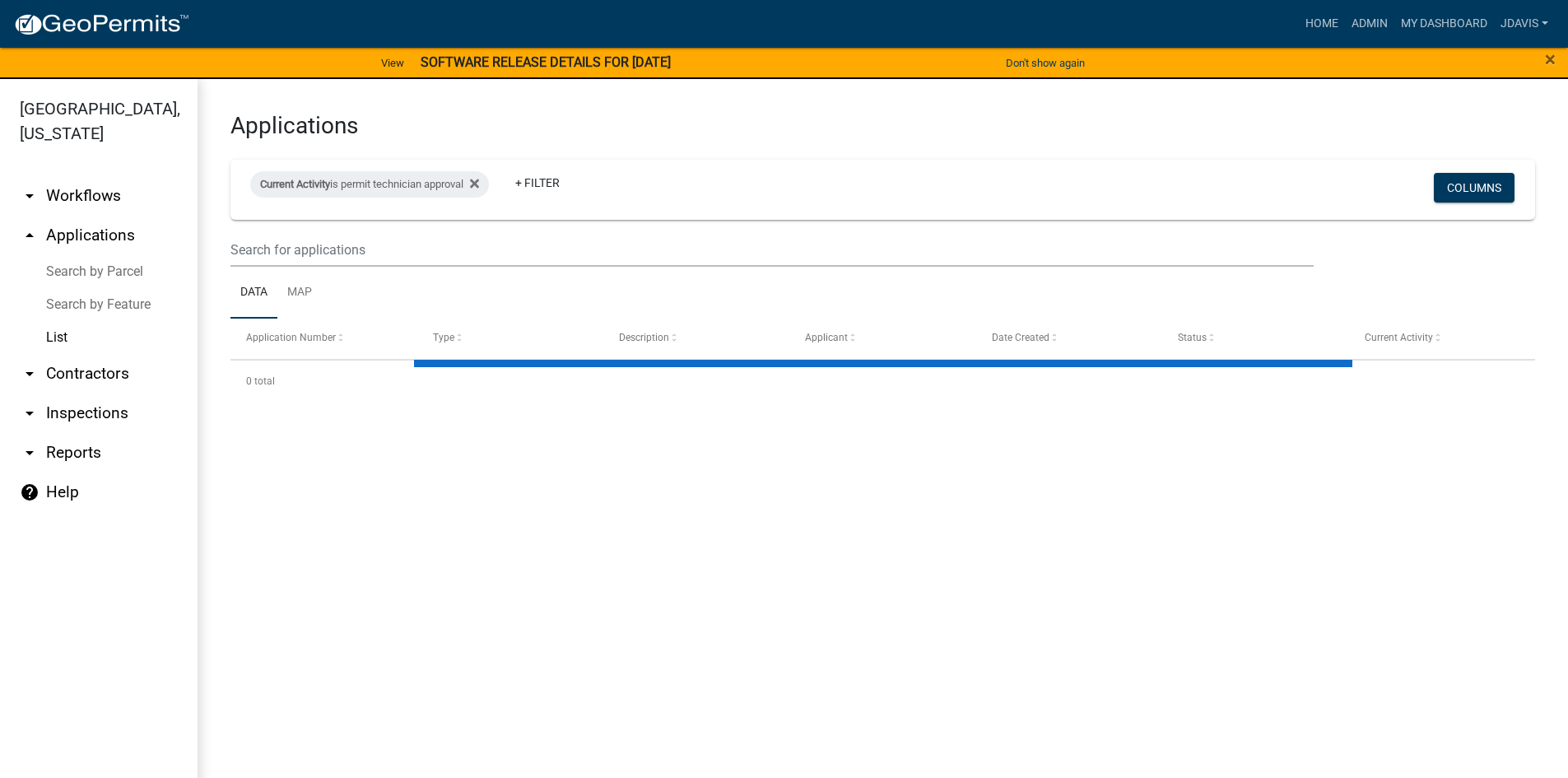
select select "2: 50"
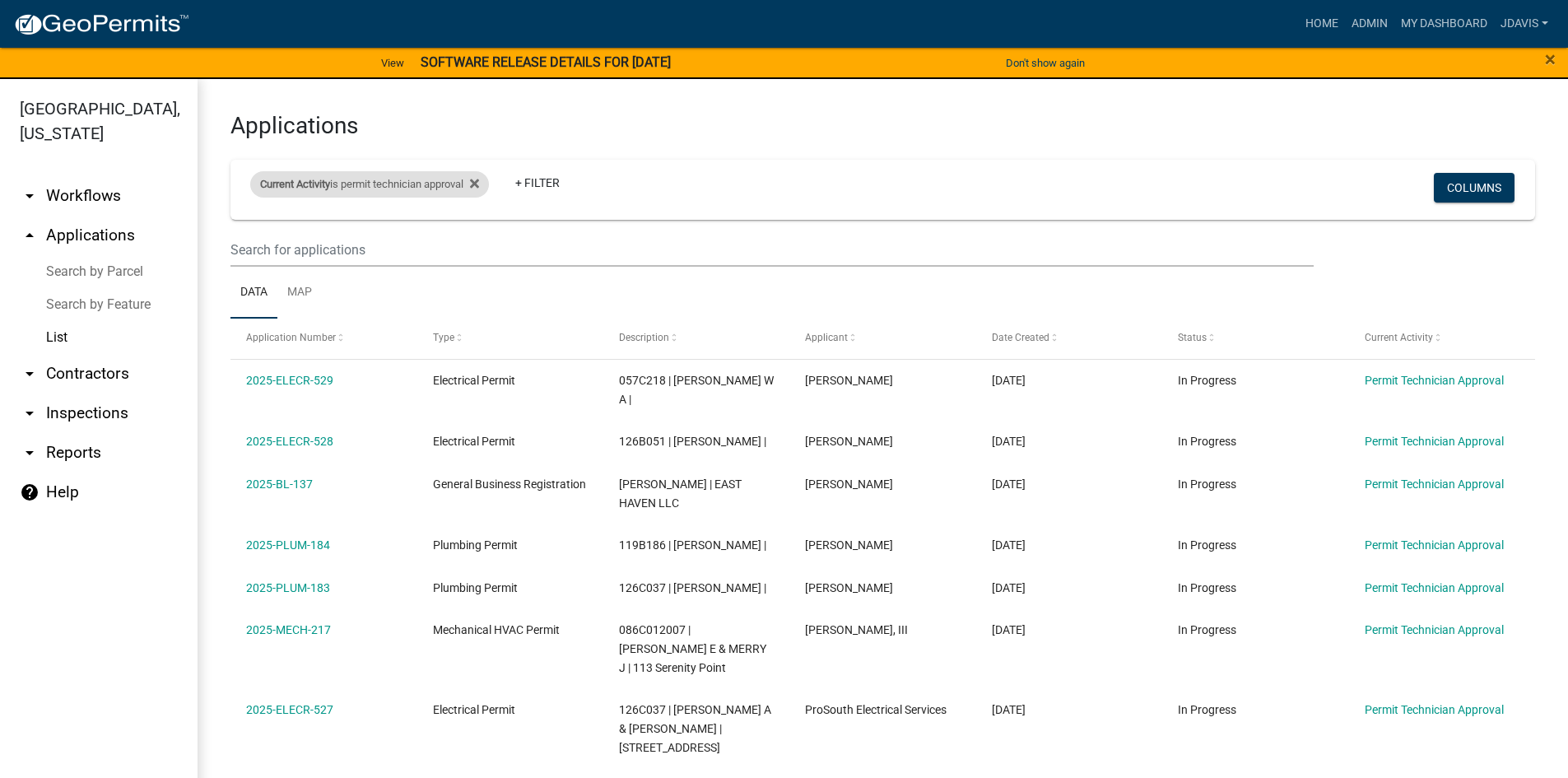
click at [488, 184] on div "Current Activity is permit technician approval" at bounding box center [369, 184] width 238 height 27
click at [479, 186] on icon at bounding box center [474, 184] width 9 height 9
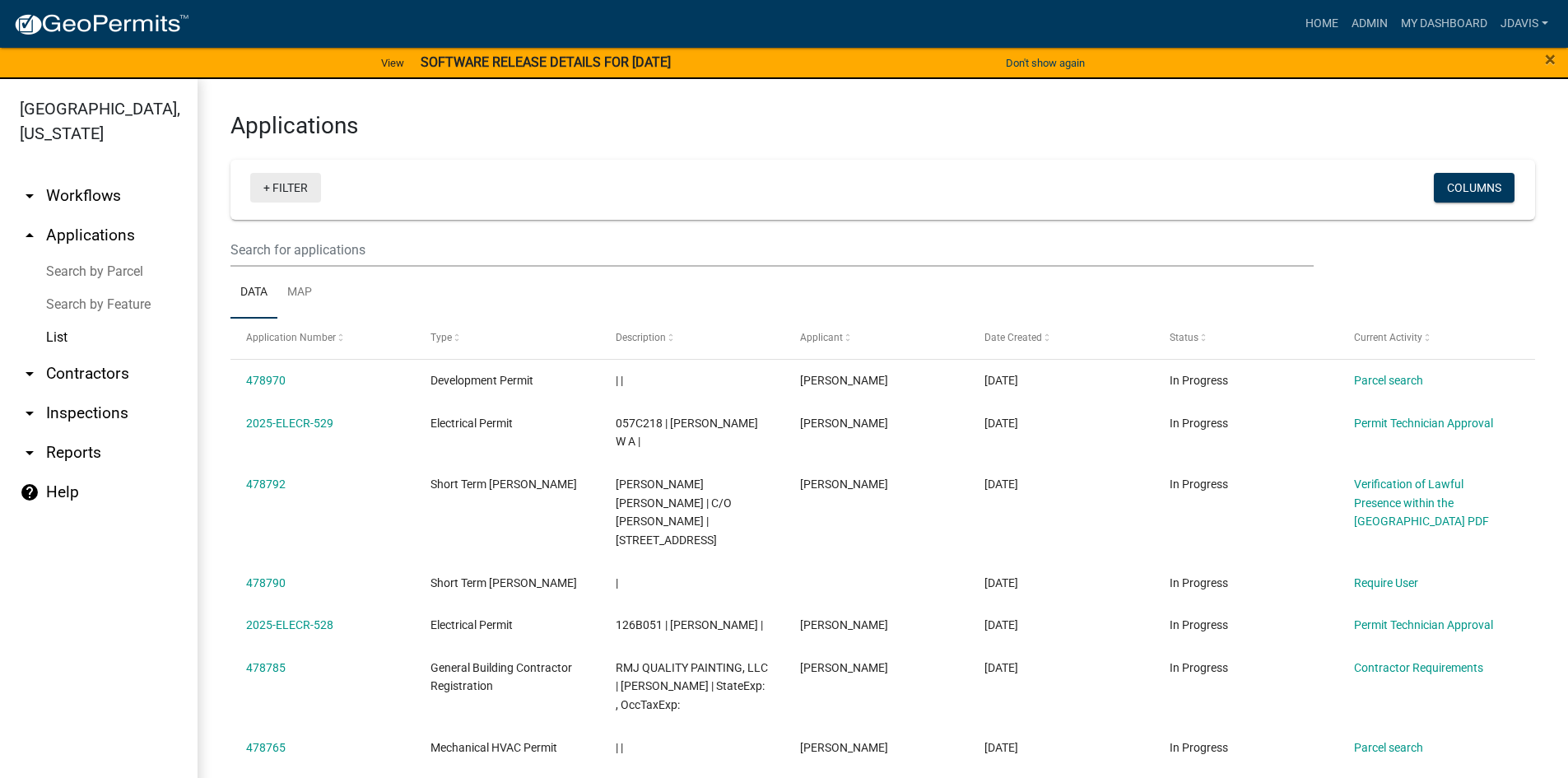
click at [263, 189] on link "+ Filter" at bounding box center [286, 187] width 71 height 29
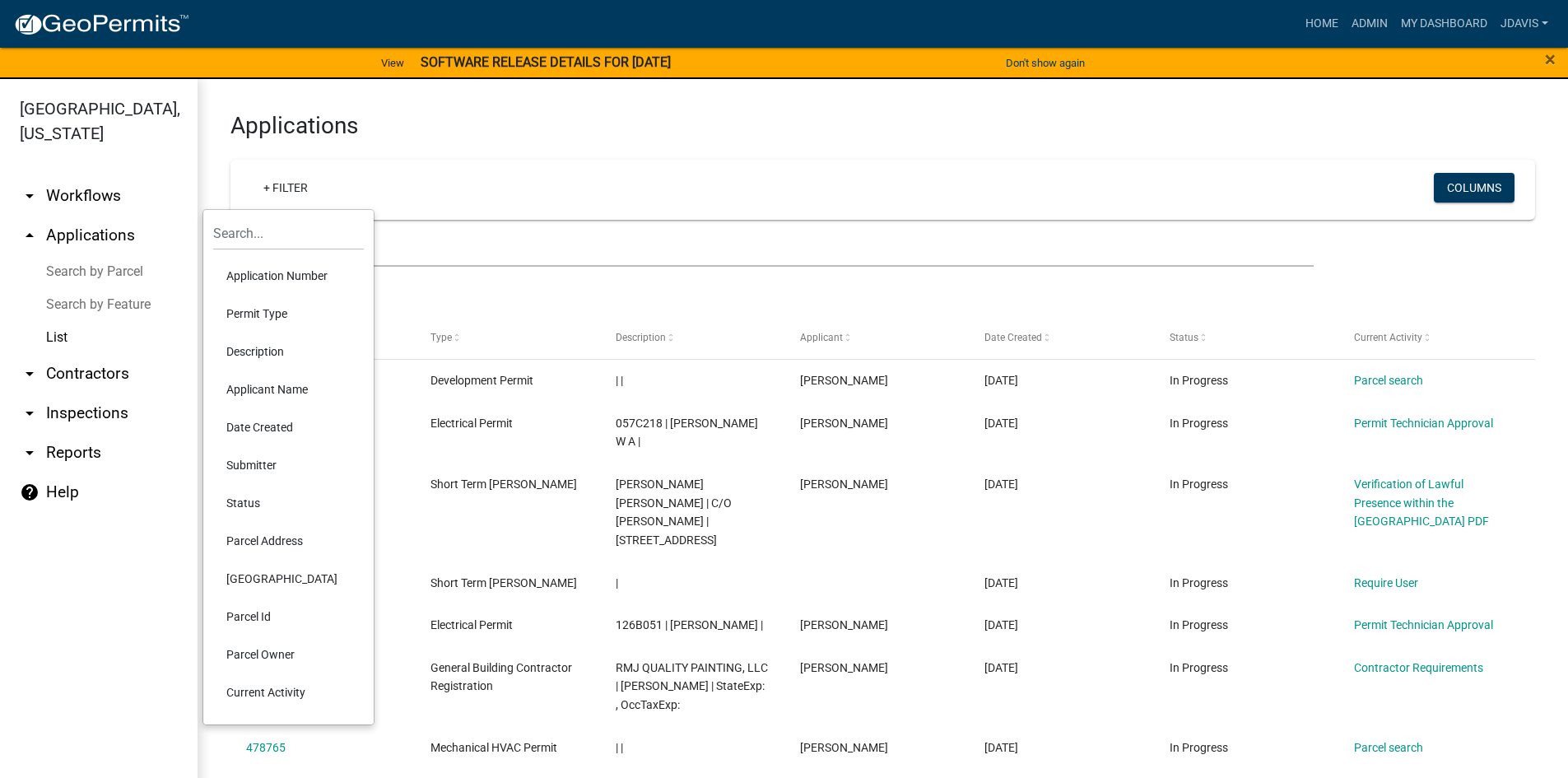
click at [279, 685] on li "Current Activity" at bounding box center [288, 693] width 150 height 38
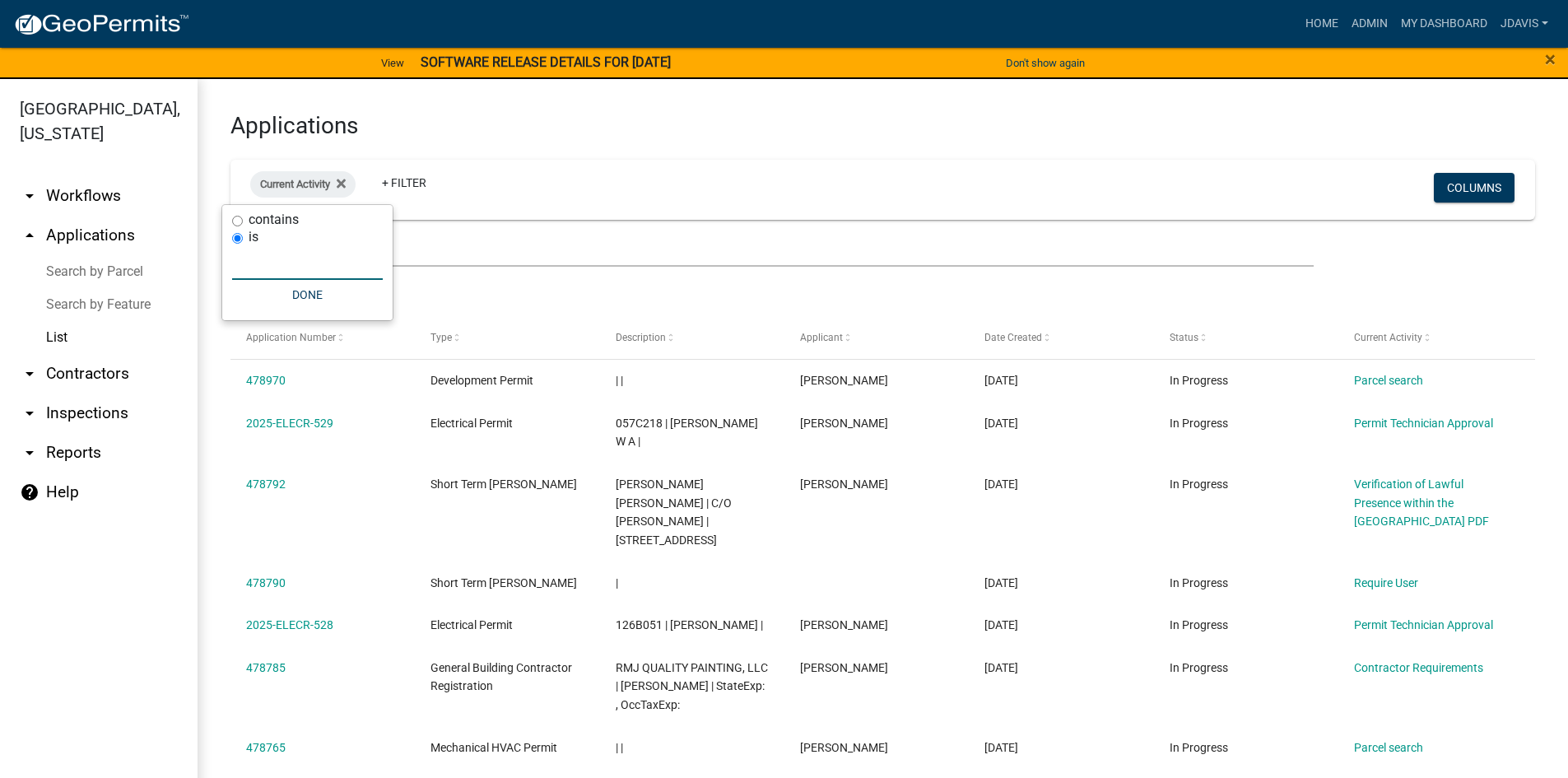
click at [279, 266] on input "text" at bounding box center [307, 263] width 150 height 34
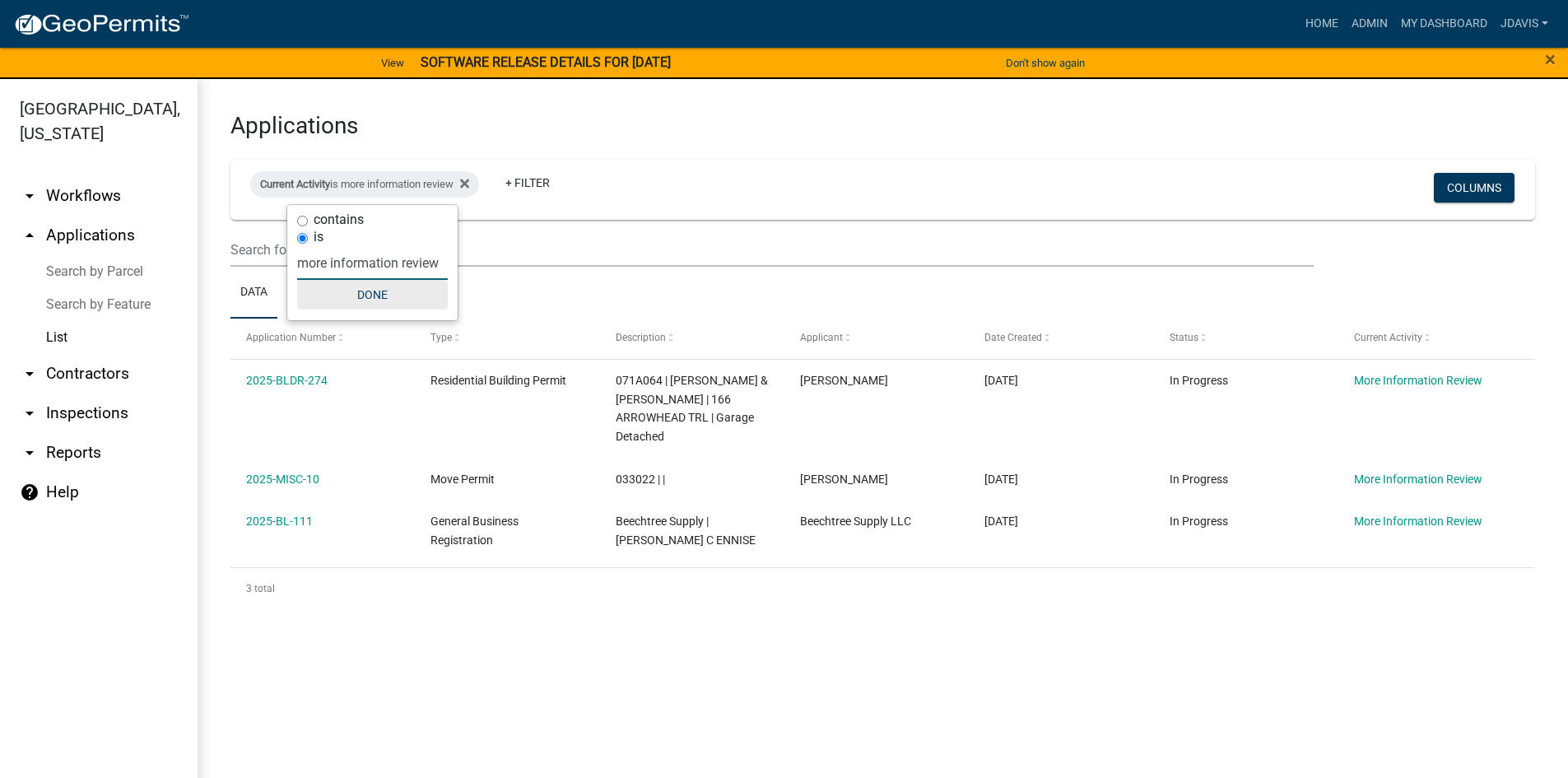
type input "more information review"
click at [378, 291] on button "Done" at bounding box center [372, 294] width 150 height 29
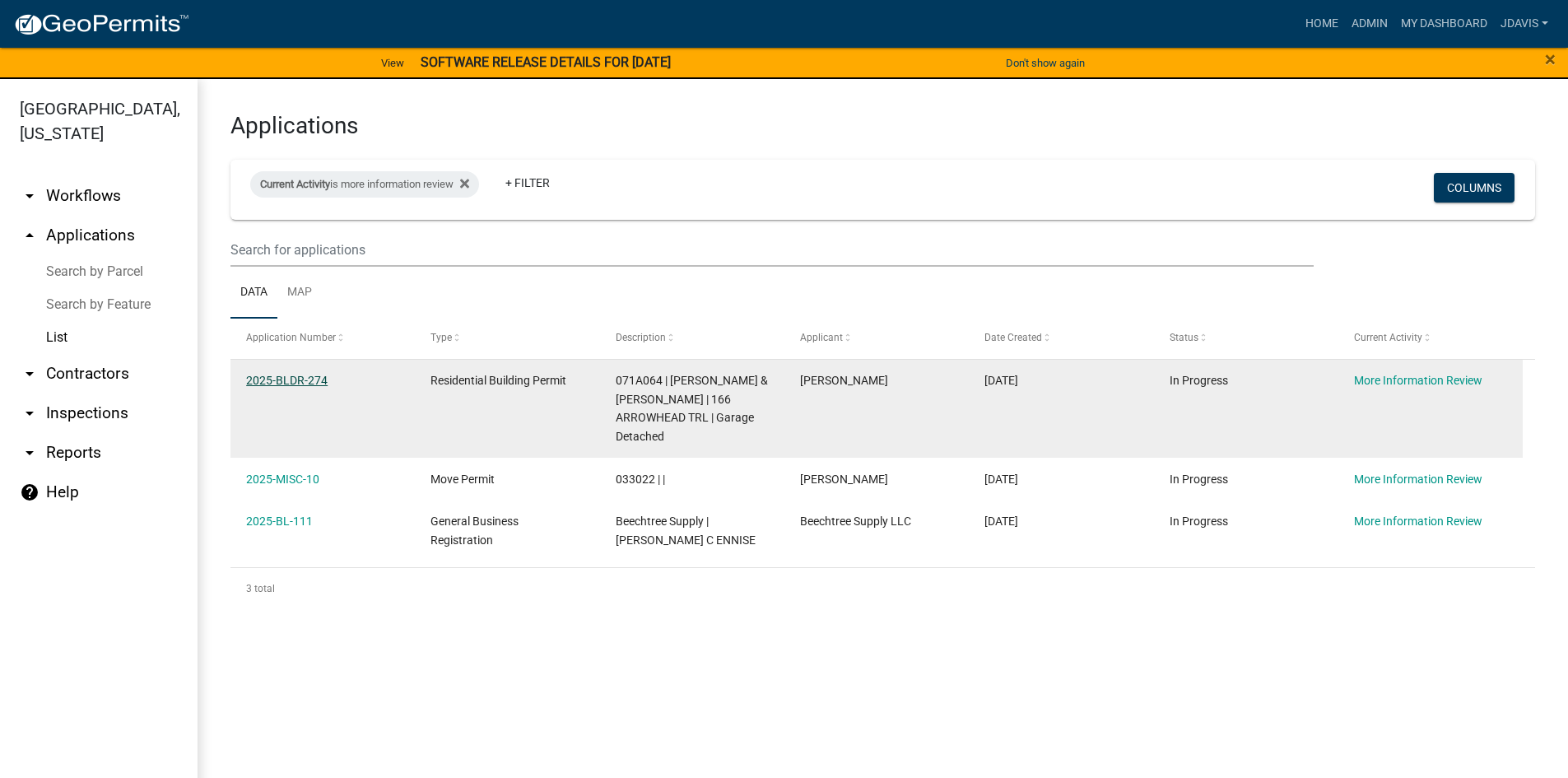
click at [304, 378] on link "2025-BLDR-274" at bounding box center [287, 380] width 82 height 13
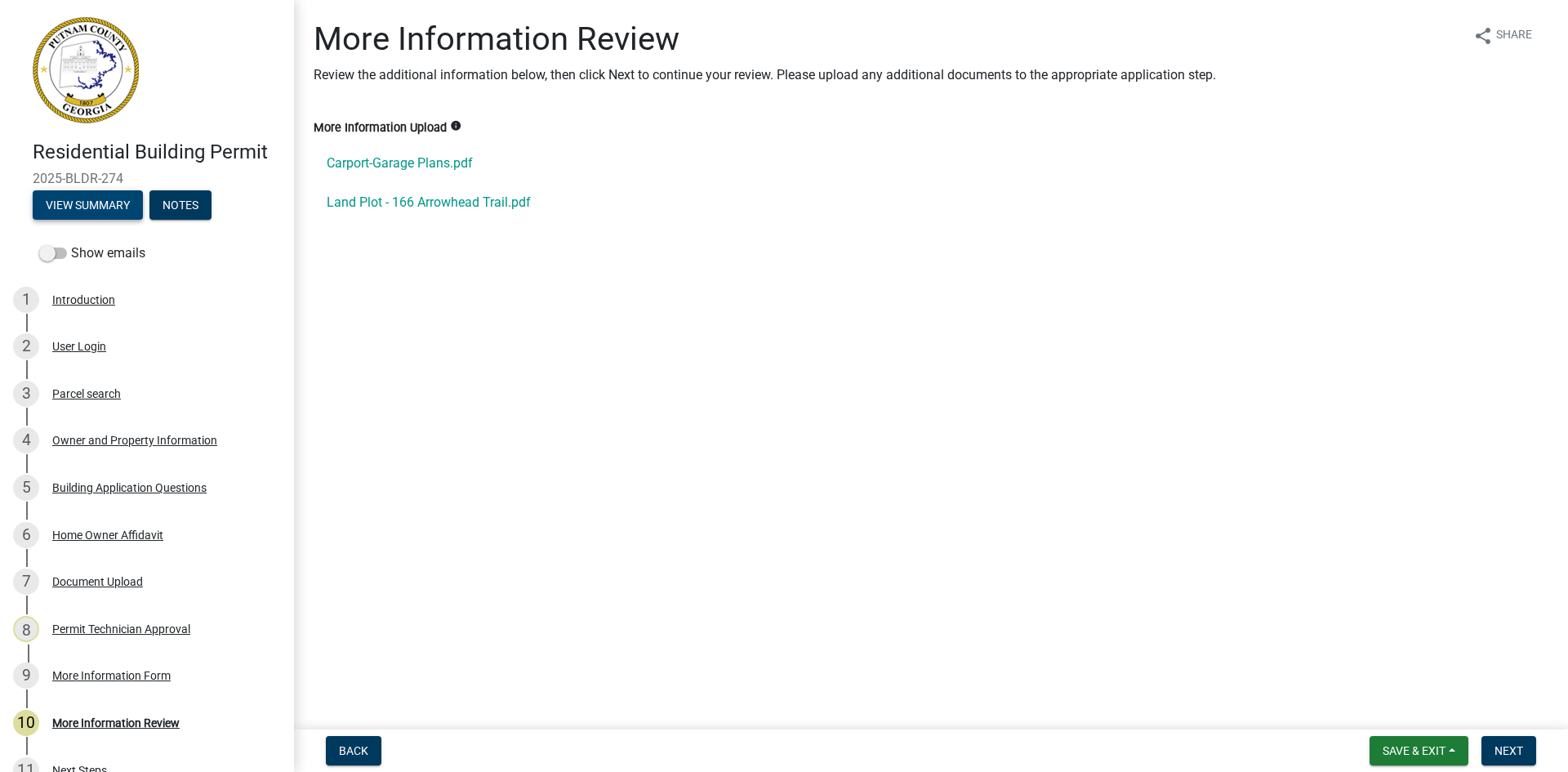
click at [112, 197] on button "View Summary" at bounding box center [87, 205] width 110 height 29
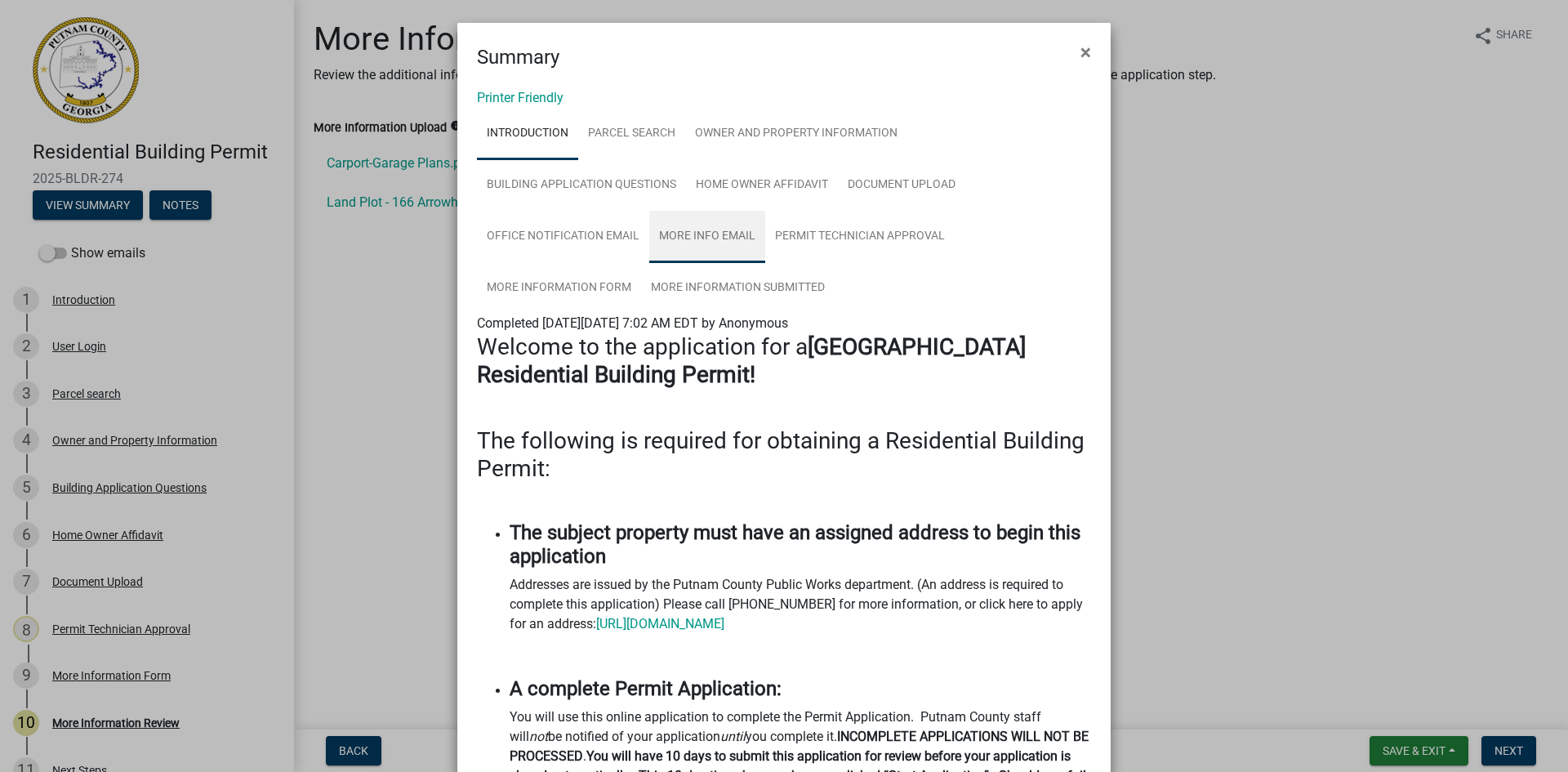
click at [720, 238] on link "More Info Email" at bounding box center [706, 237] width 116 height 52
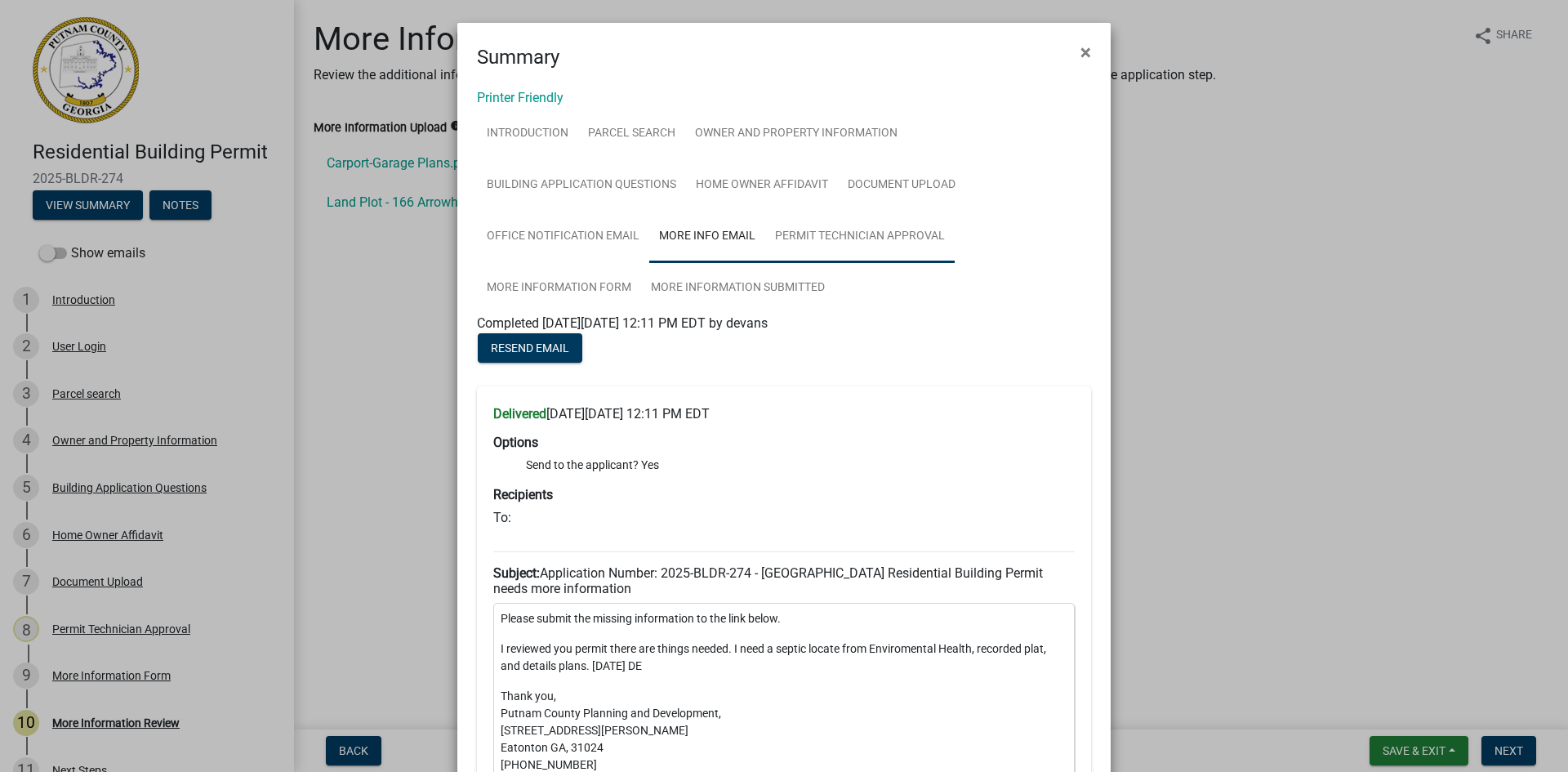
click at [890, 230] on link "Permit Technician Approval" at bounding box center [860, 237] width 190 height 52
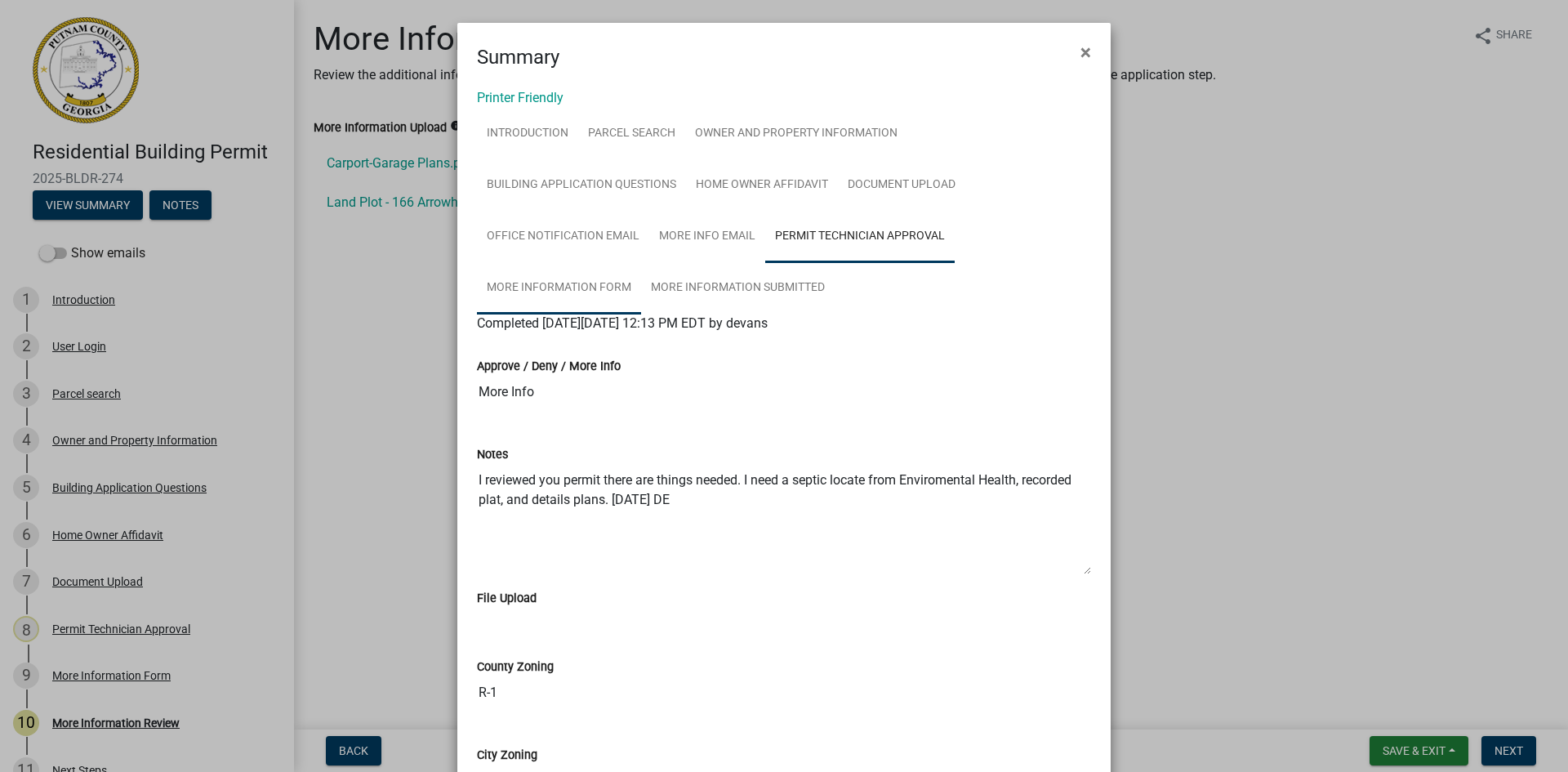
click at [569, 276] on link "More Information Form" at bounding box center [559, 288] width 164 height 52
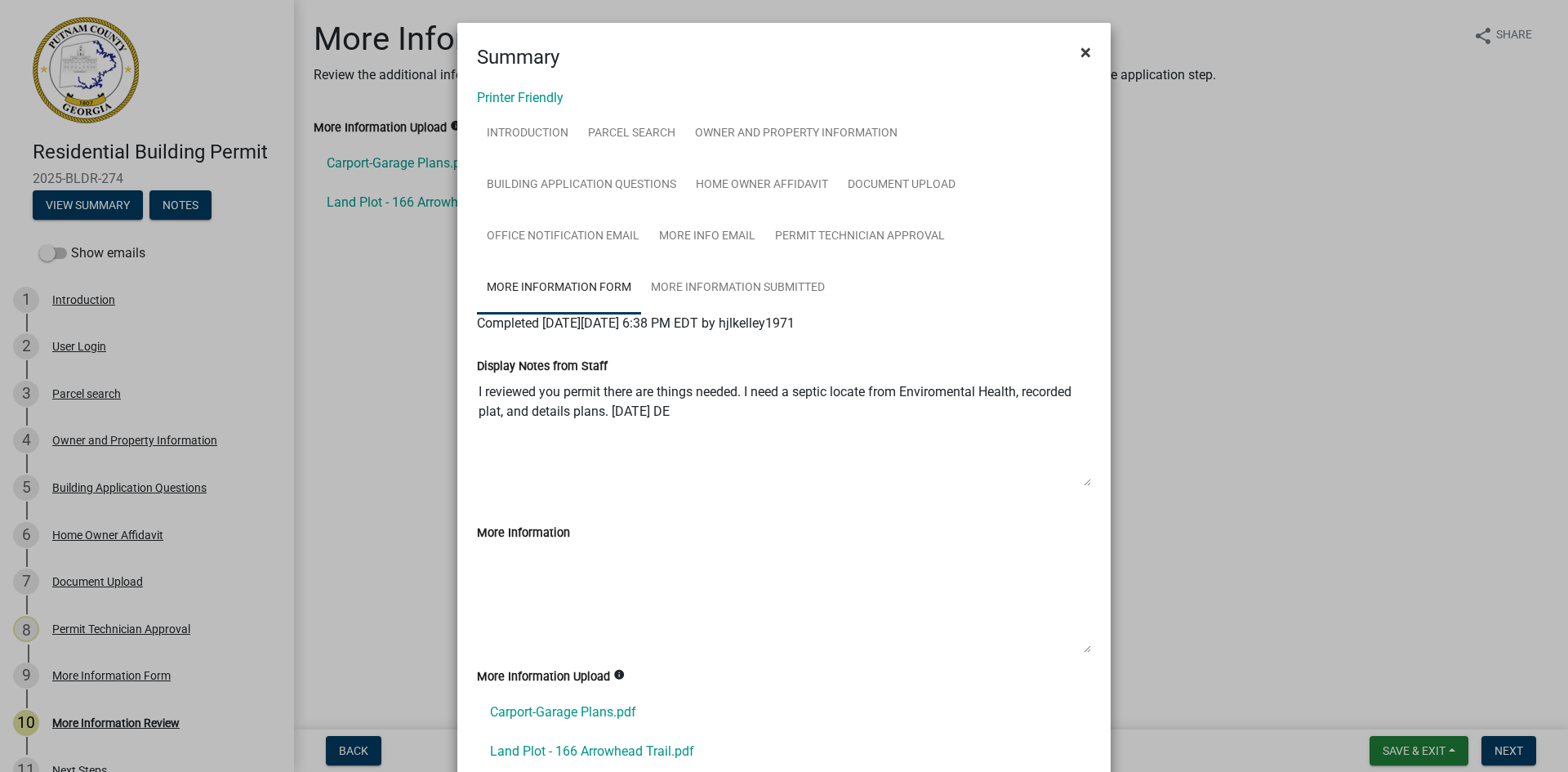
click at [1081, 53] on span "×" at bounding box center [1086, 52] width 11 height 23
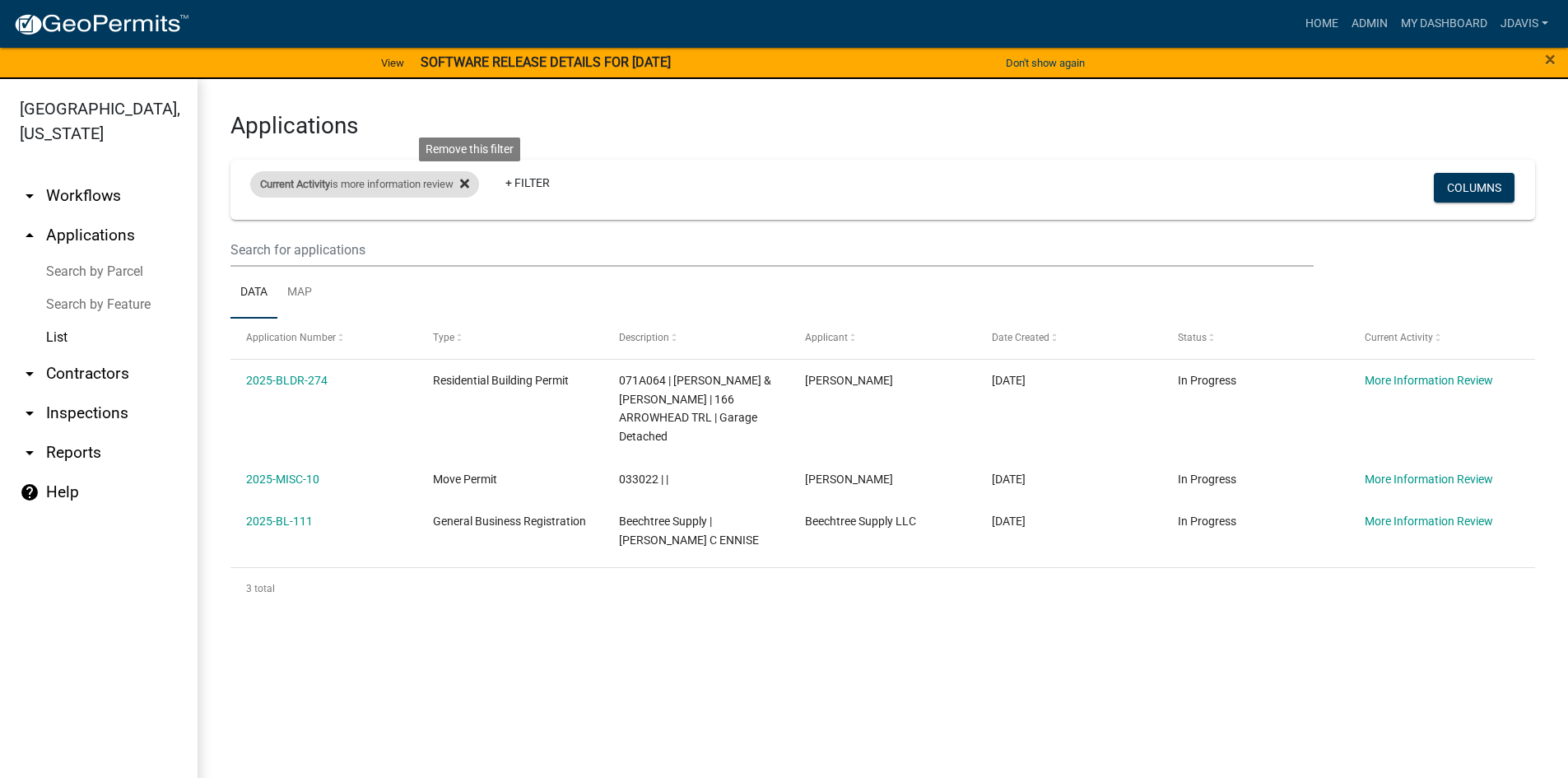
click at [469, 182] on icon at bounding box center [465, 184] width 9 height 9
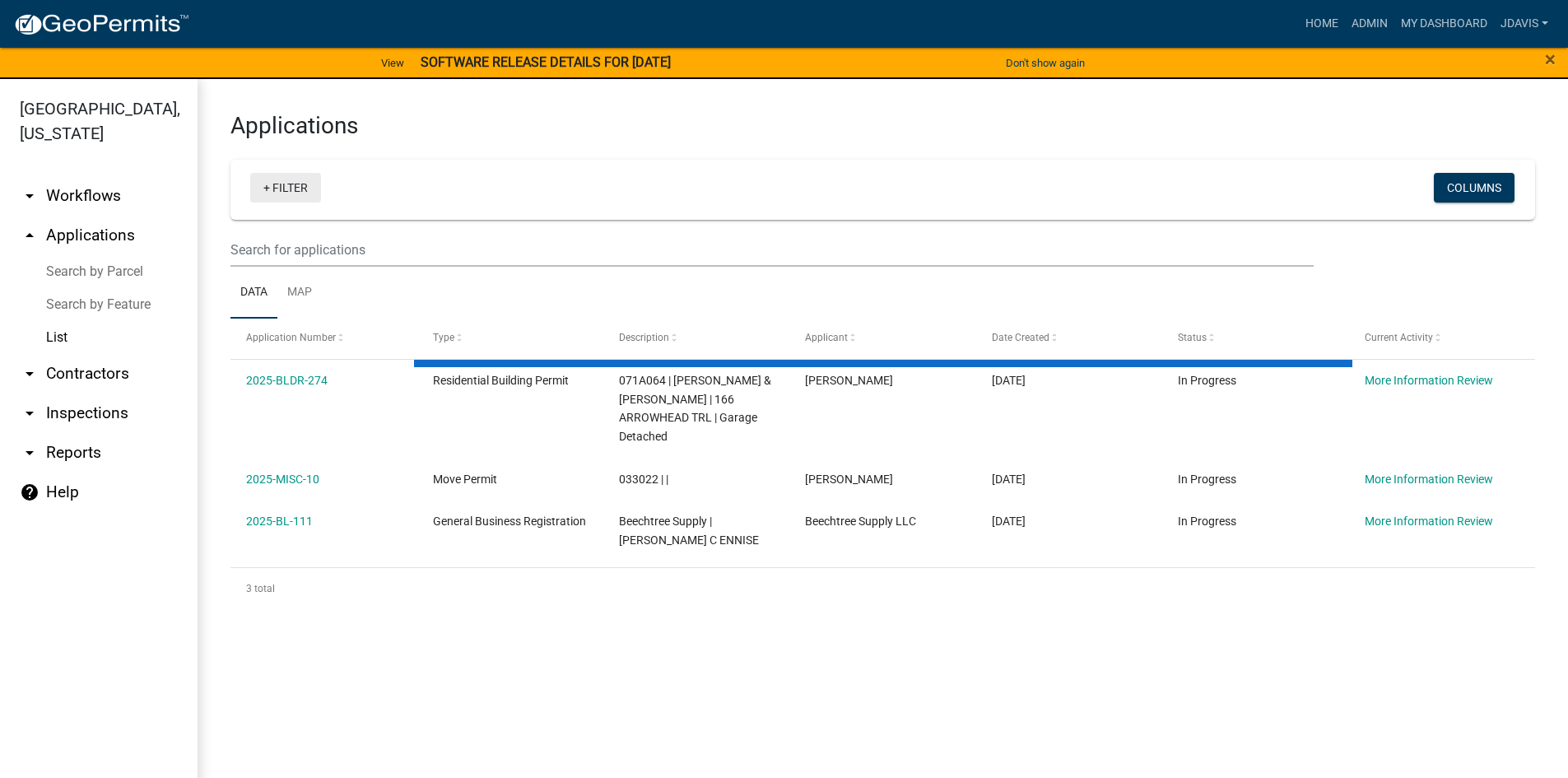
select select "2: 50"
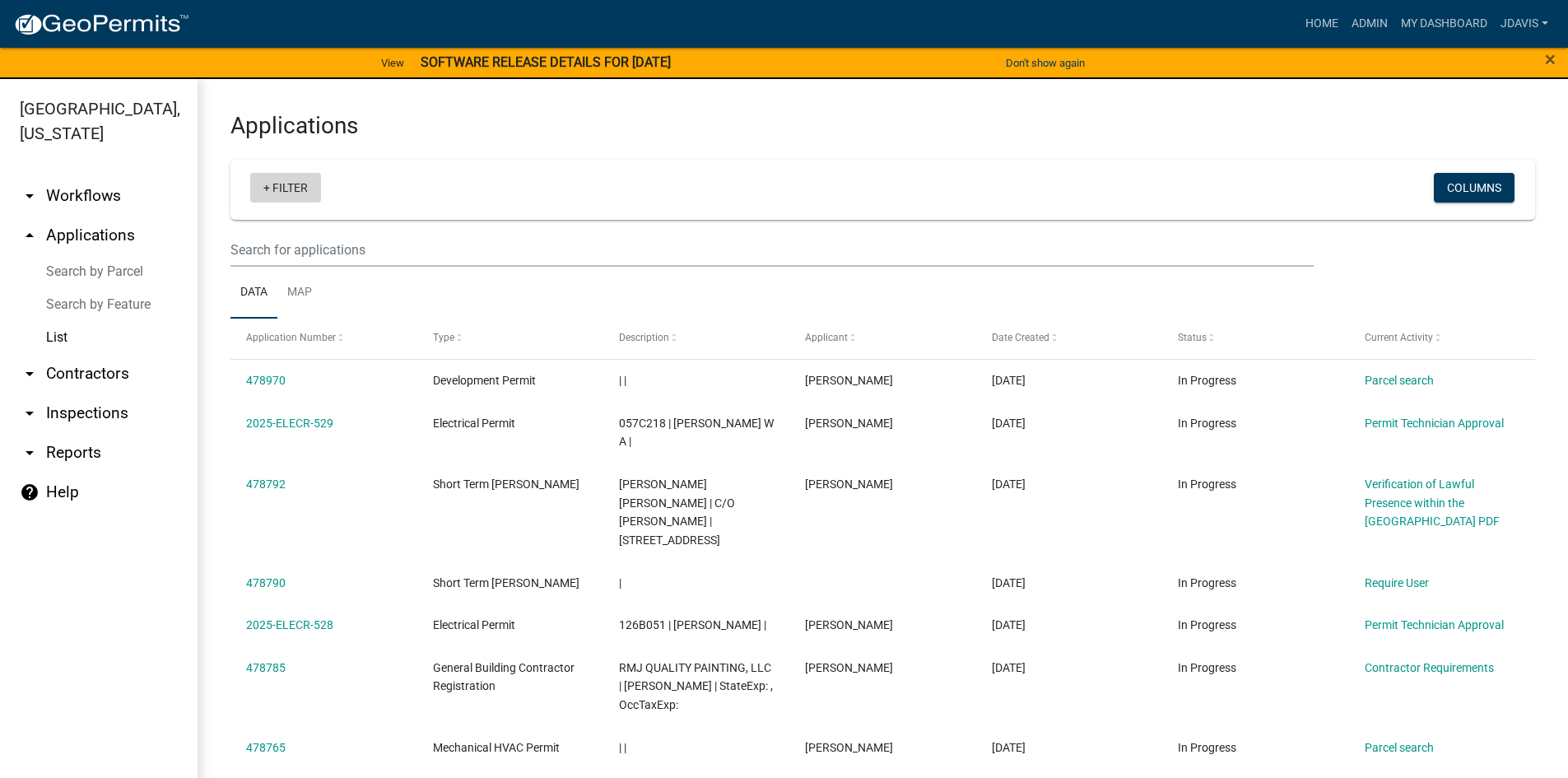
click at [264, 186] on link "+ Filter" at bounding box center [286, 187] width 71 height 29
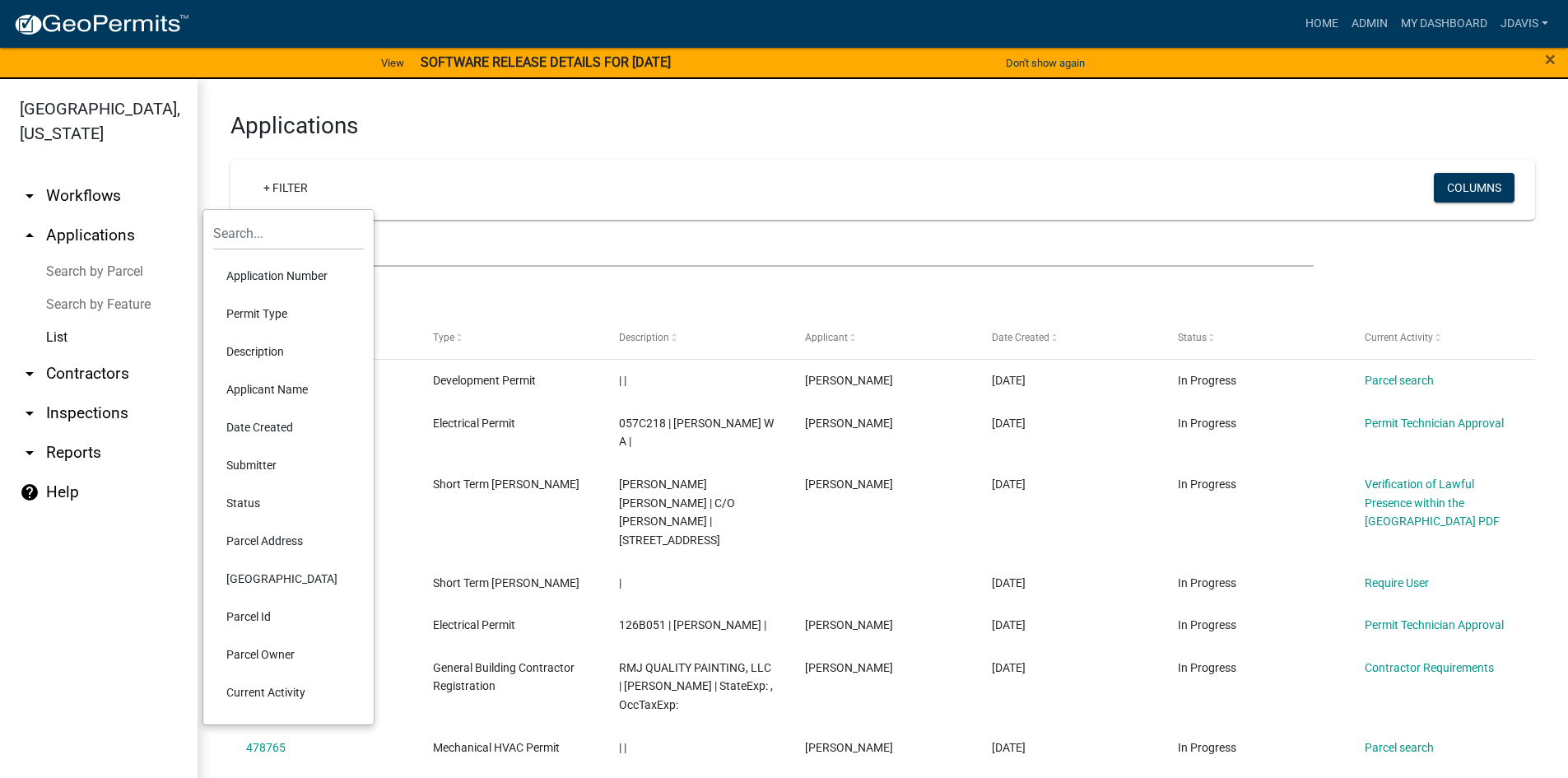
click at [267, 685] on li "Current Activity" at bounding box center [288, 693] width 150 height 38
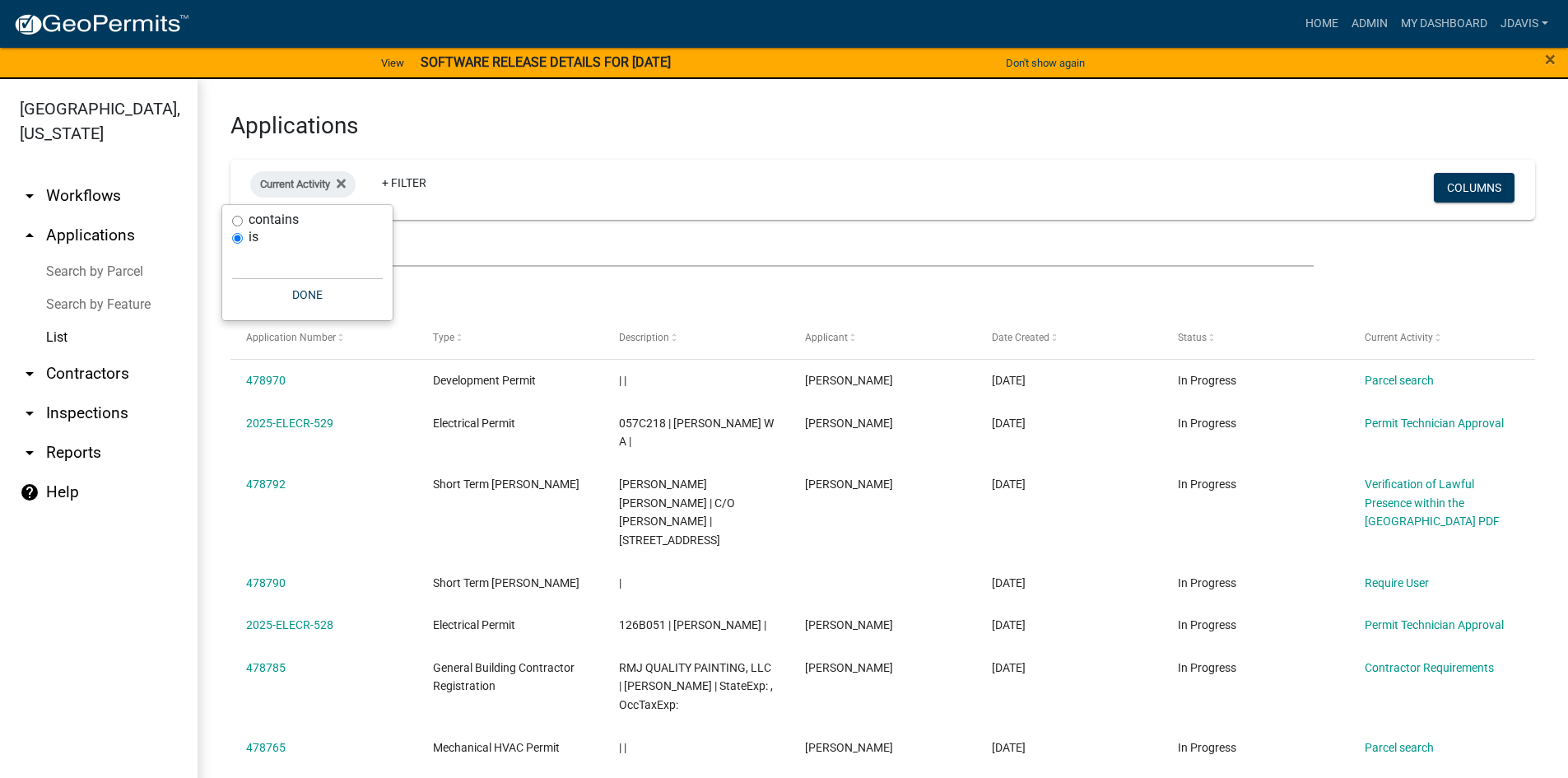
click at [236, 219] on input "contains" at bounding box center [238, 221] width 11 height 11
radio input "true"
click at [243, 257] on input "text" at bounding box center [307, 246] width 150 height 34
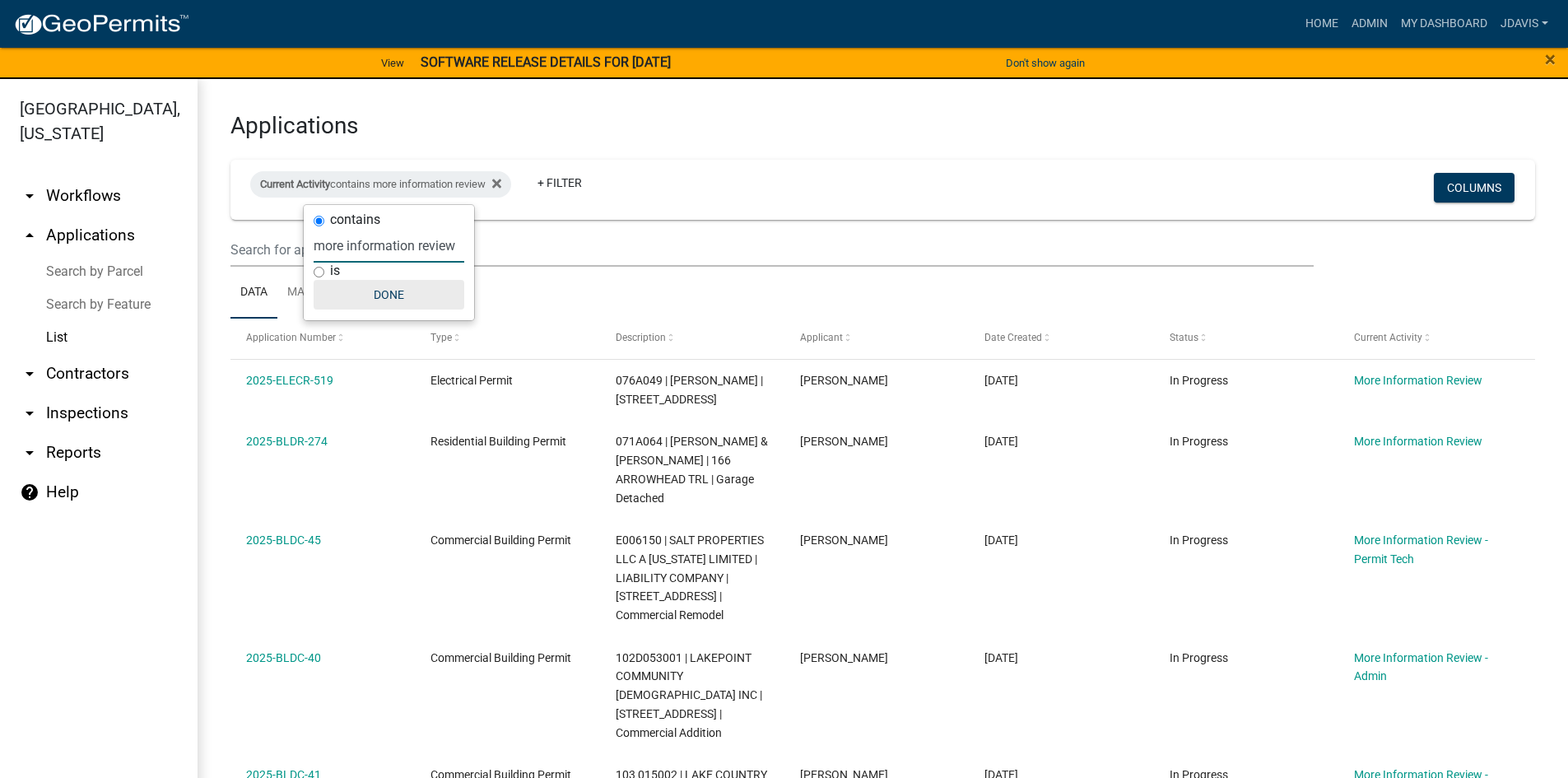
type input "more information review"
click at [395, 292] on button "Done" at bounding box center [388, 294] width 150 height 29
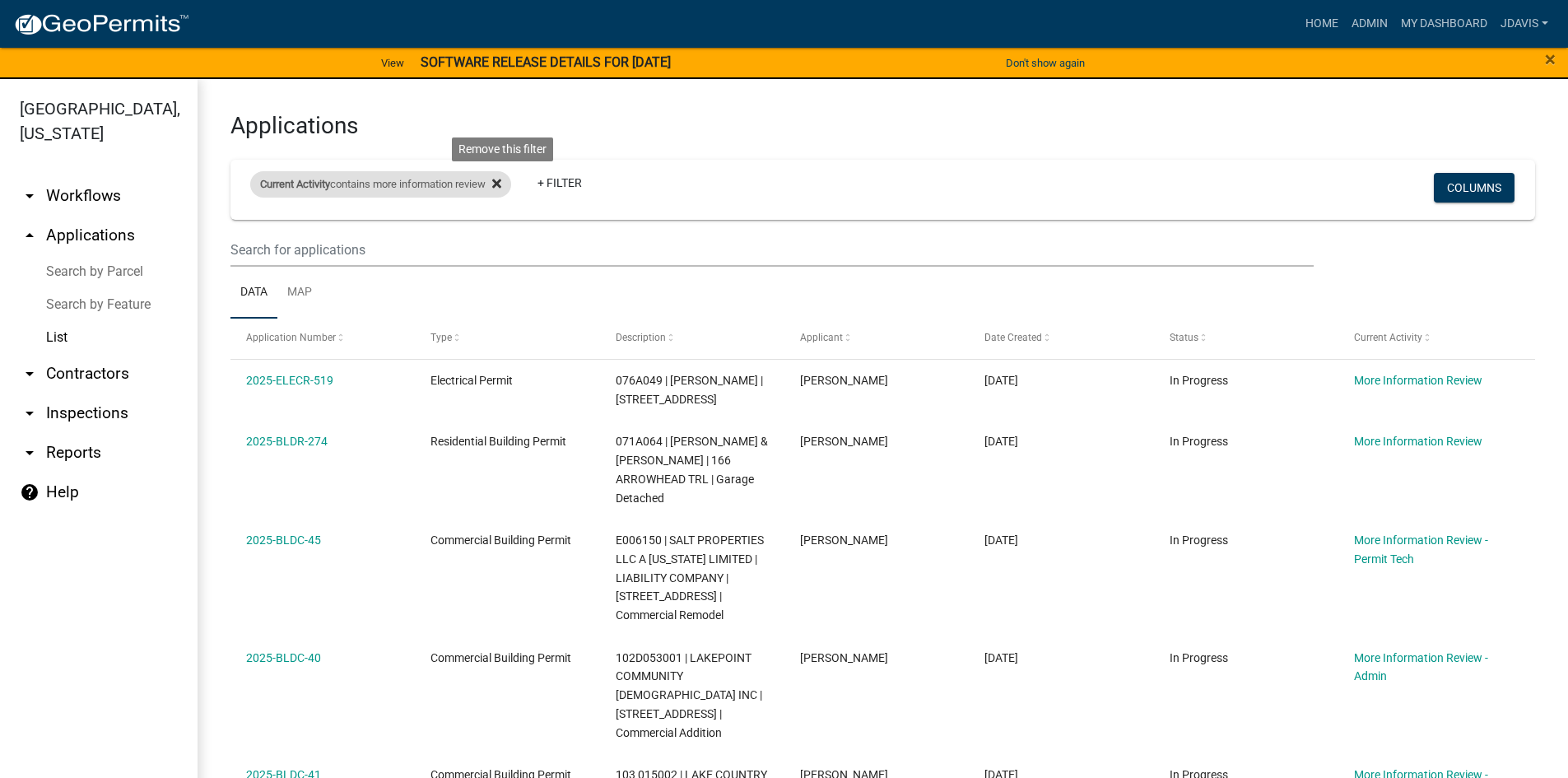
click at [501, 184] on icon at bounding box center [497, 184] width 9 height 9
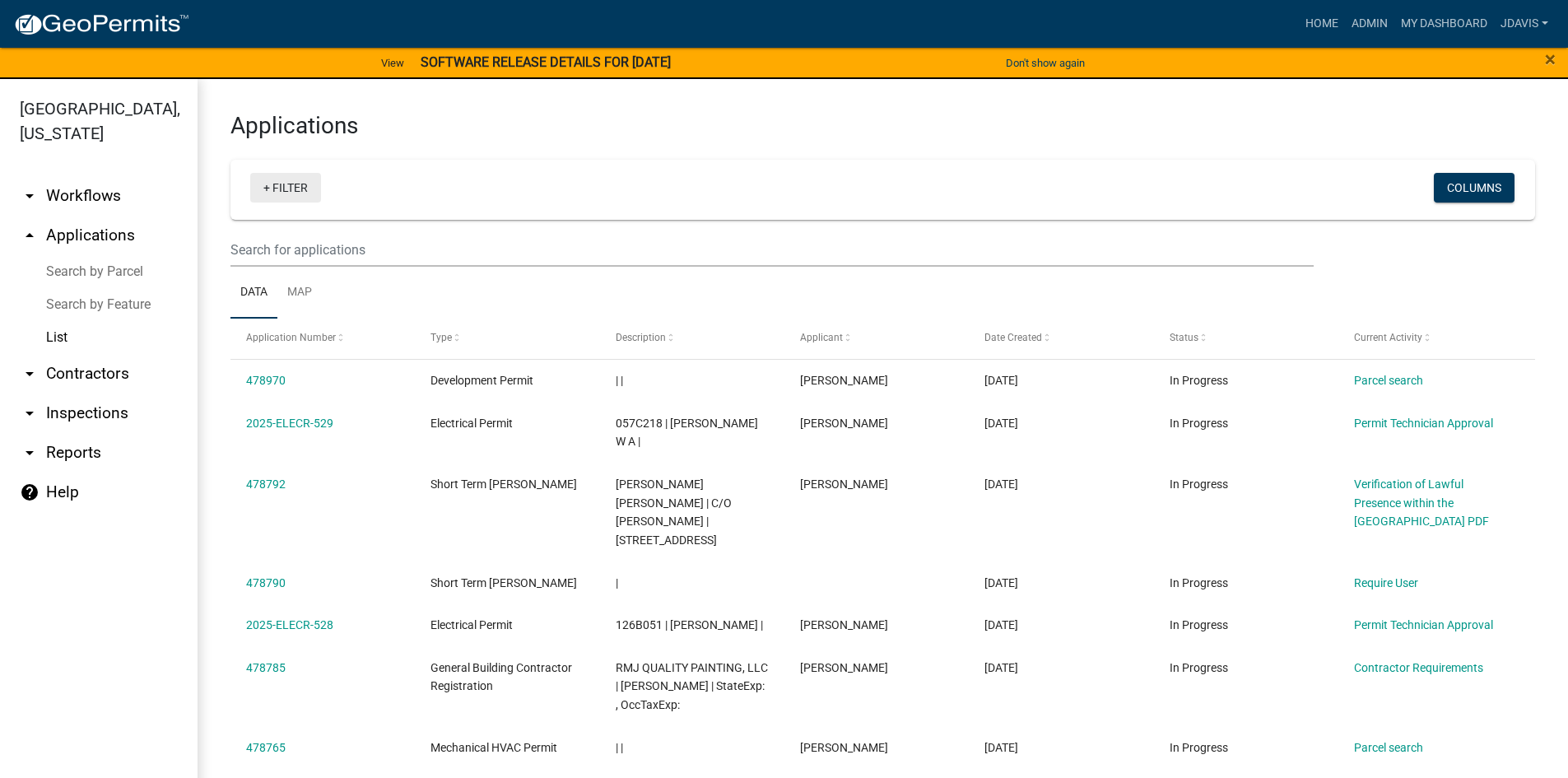
click at [269, 191] on link "+ Filter" at bounding box center [286, 187] width 71 height 29
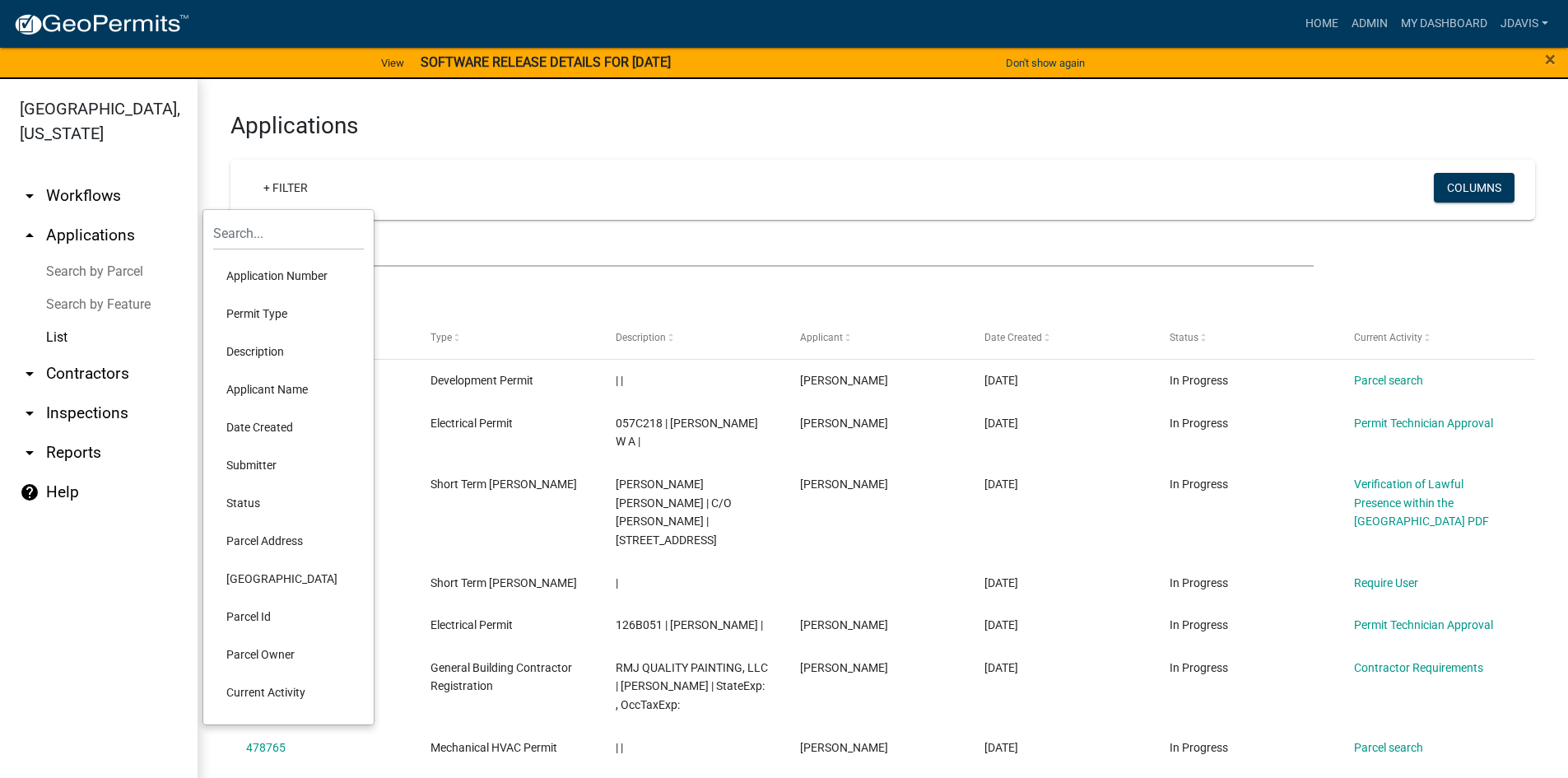
click at [257, 704] on li "Current Activity" at bounding box center [288, 693] width 150 height 38
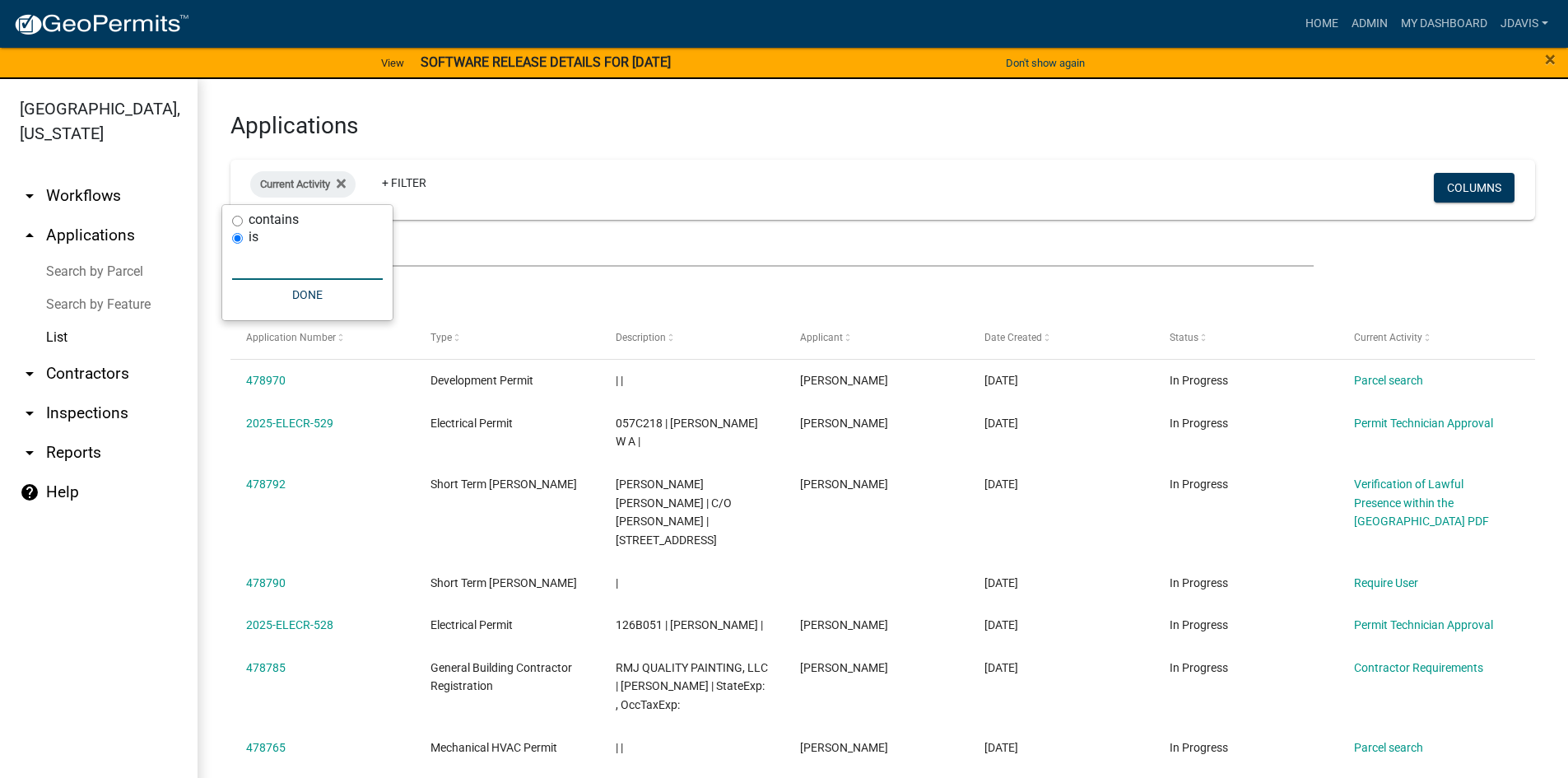
click at [288, 264] on input "text" at bounding box center [307, 263] width 150 height 34
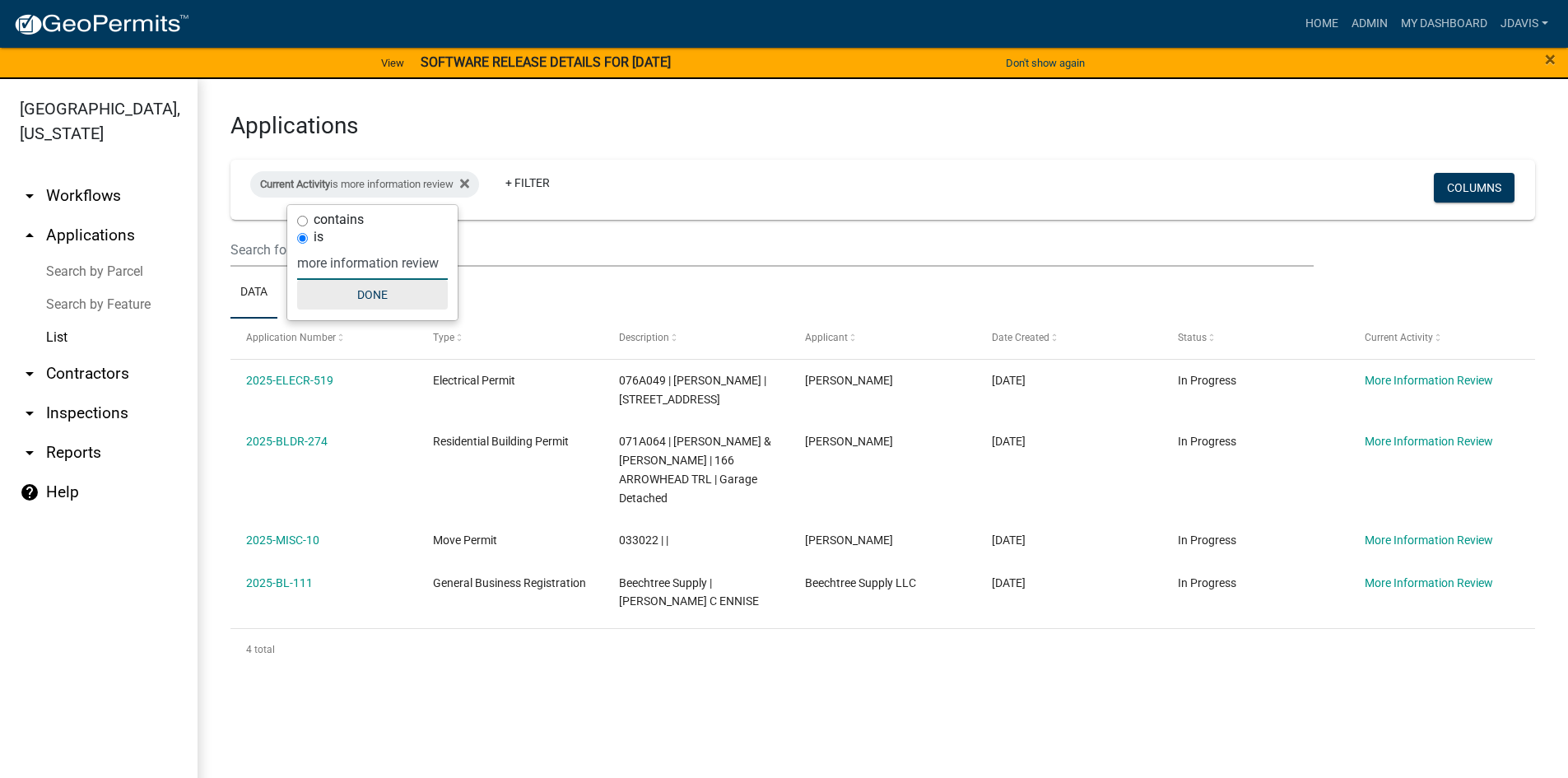
type input "more information review"
click at [369, 293] on button "Done" at bounding box center [372, 294] width 150 height 29
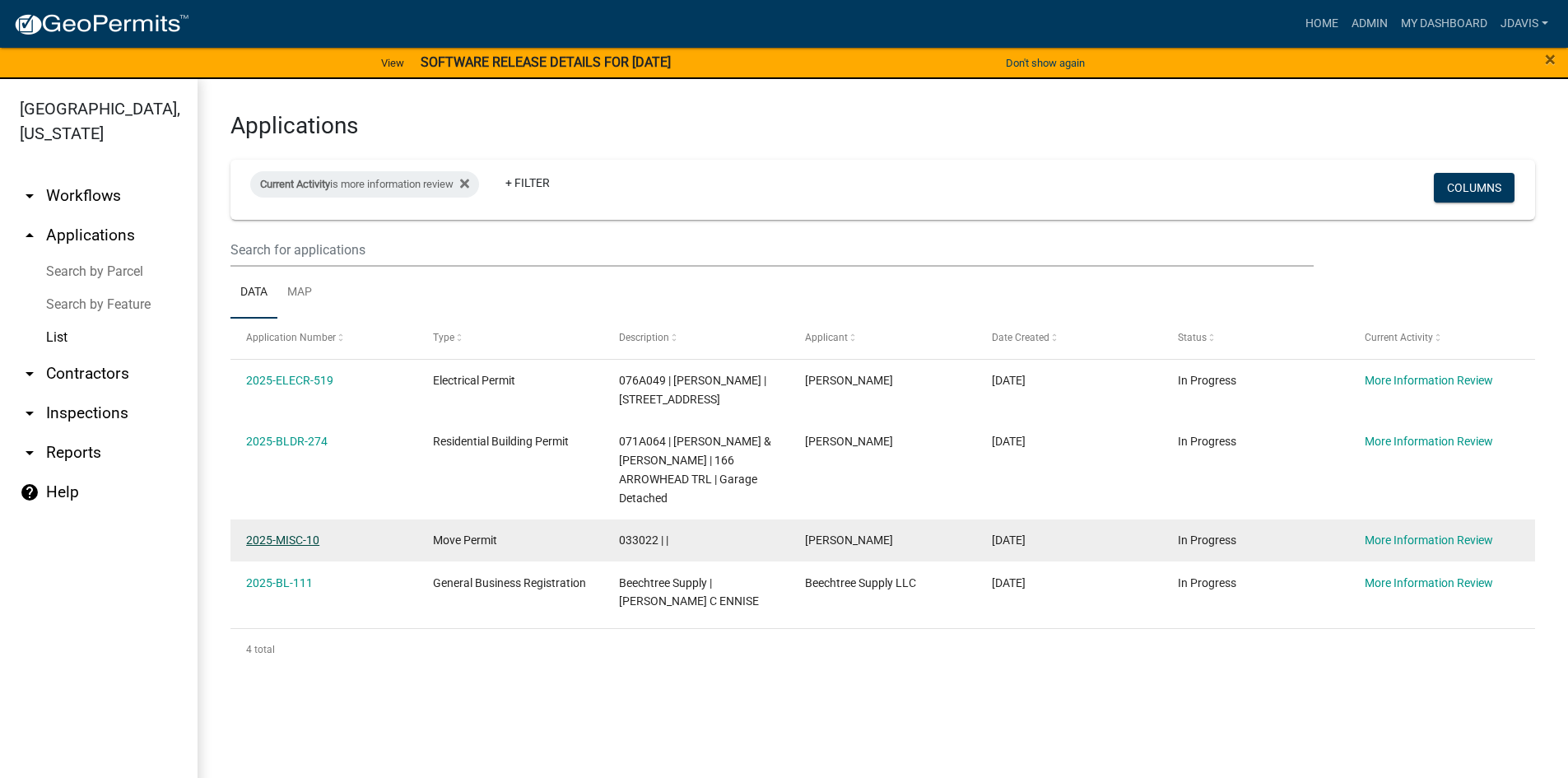
click at [307, 547] on link "2025-MISC-10" at bounding box center [283, 539] width 73 height 13
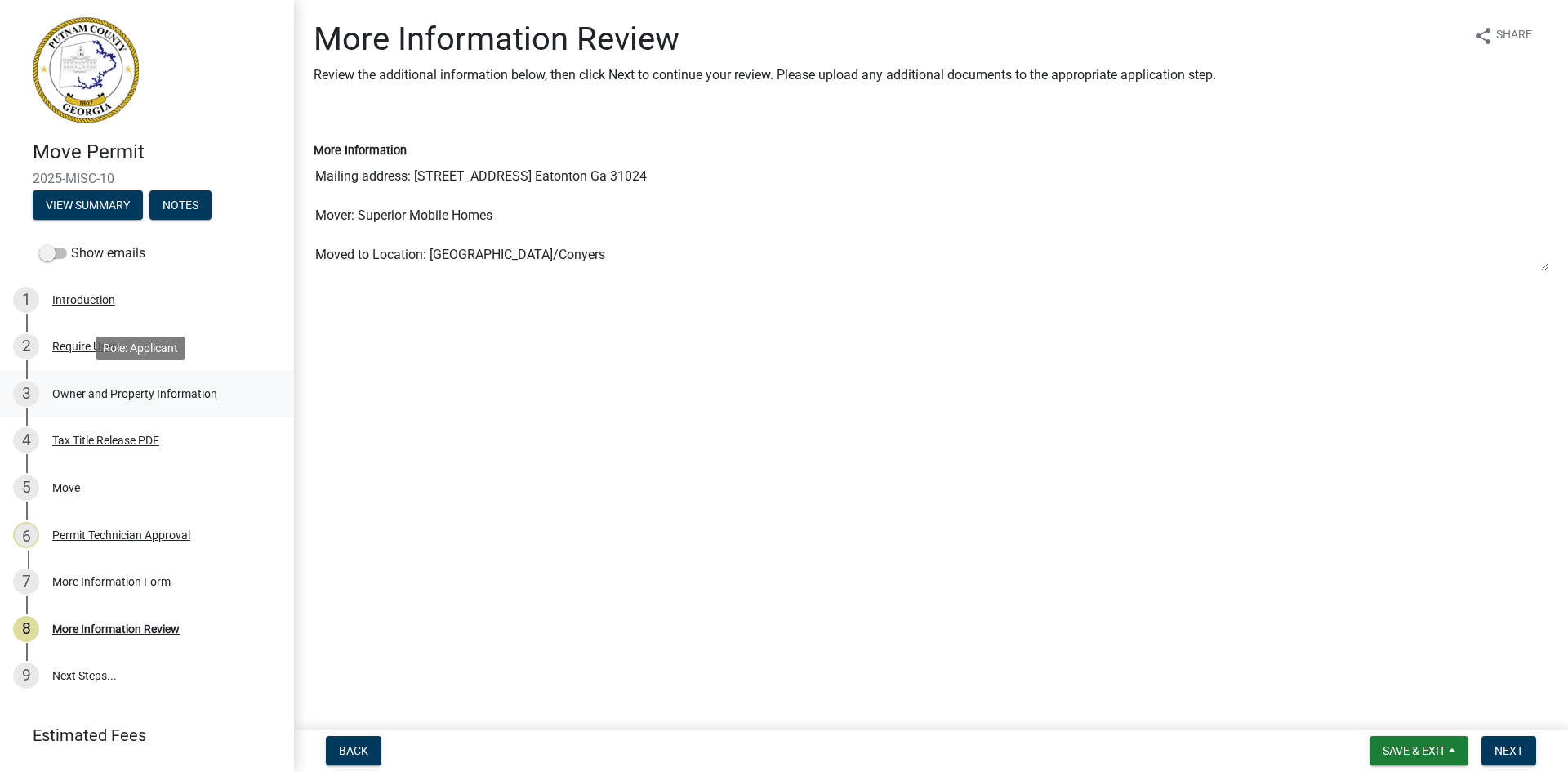
click at [177, 394] on div "Owner and Property Information" at bounding box center [134, 393] width 165 height 11
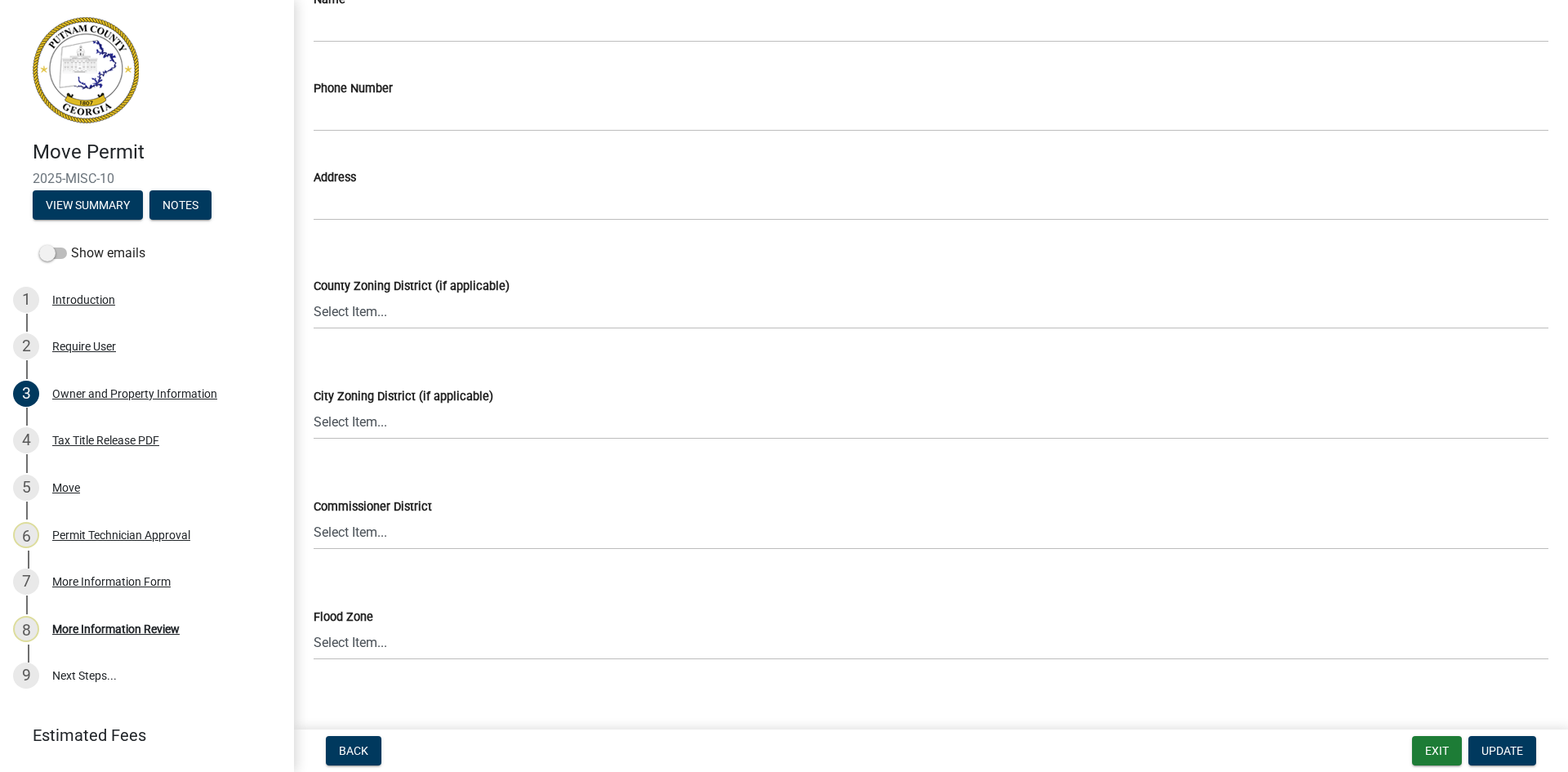
scroll to position [1600, 0]
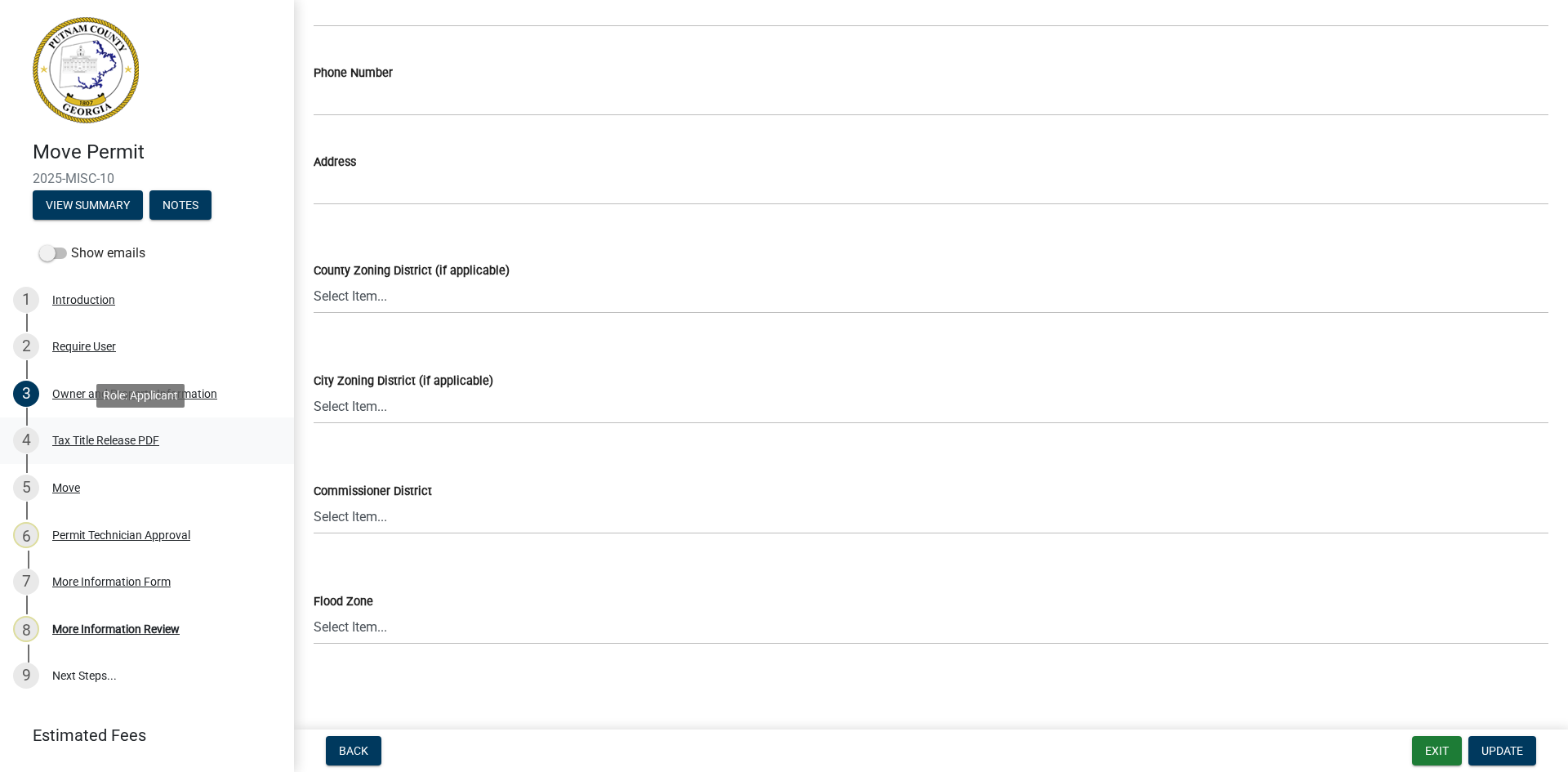
click at [114, 440] on div "Tax Title Release PDF" at bounding box center [105, 440] width 107 height 11
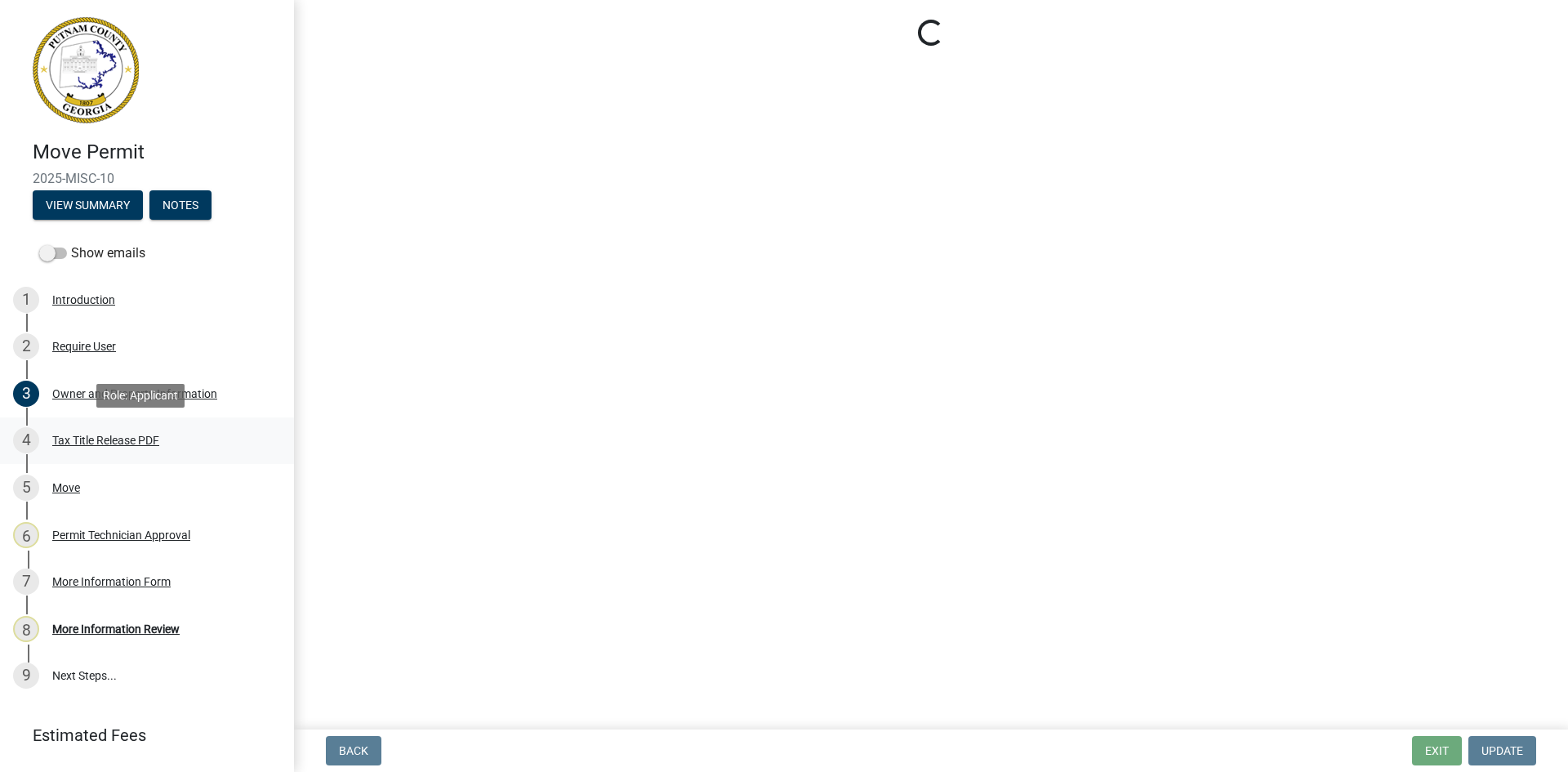
scroll to position [0, 0]
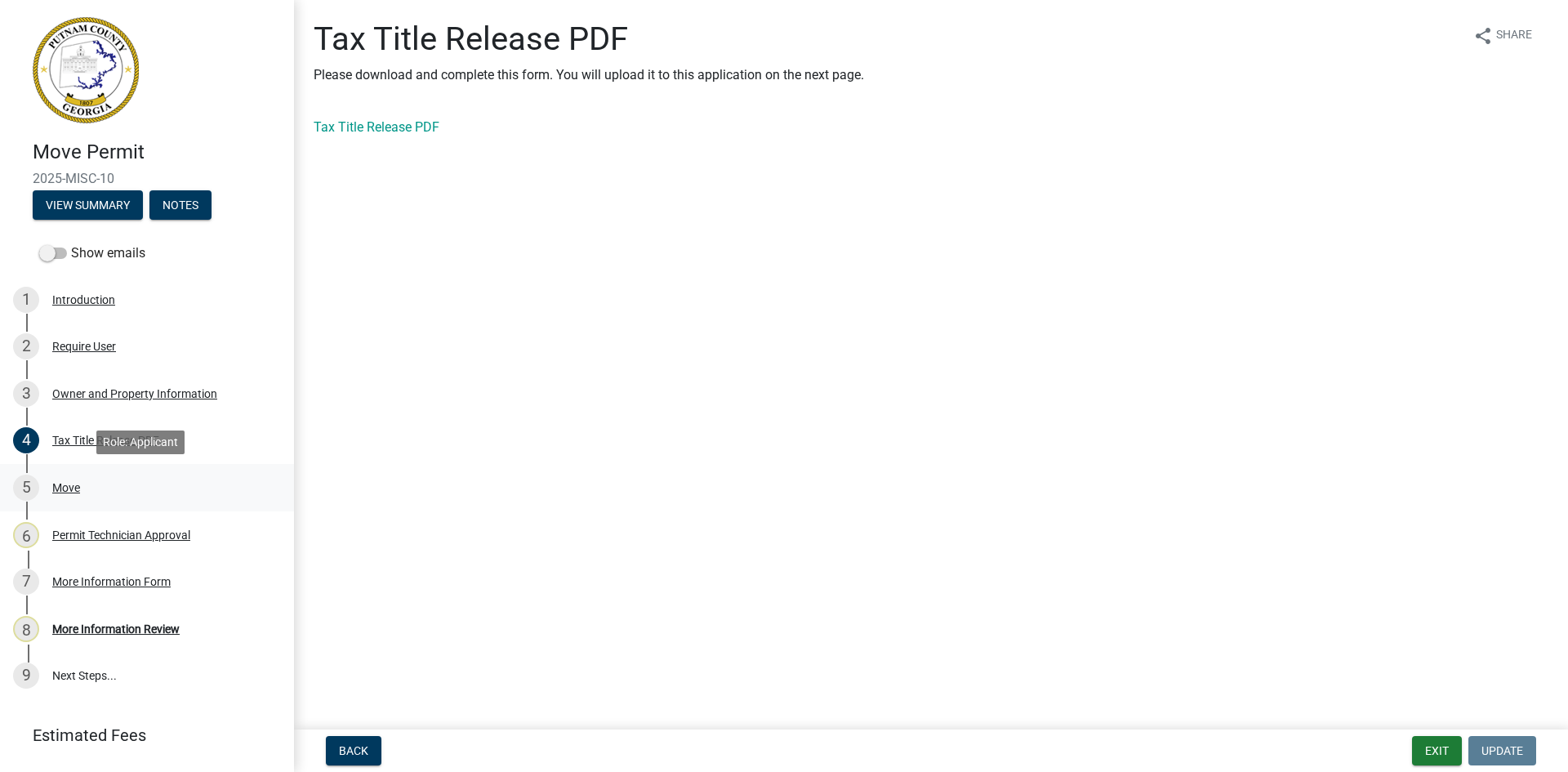
click at [66, 479] on div "5 Move" at bounding box center [140, 488] width 255 height 26
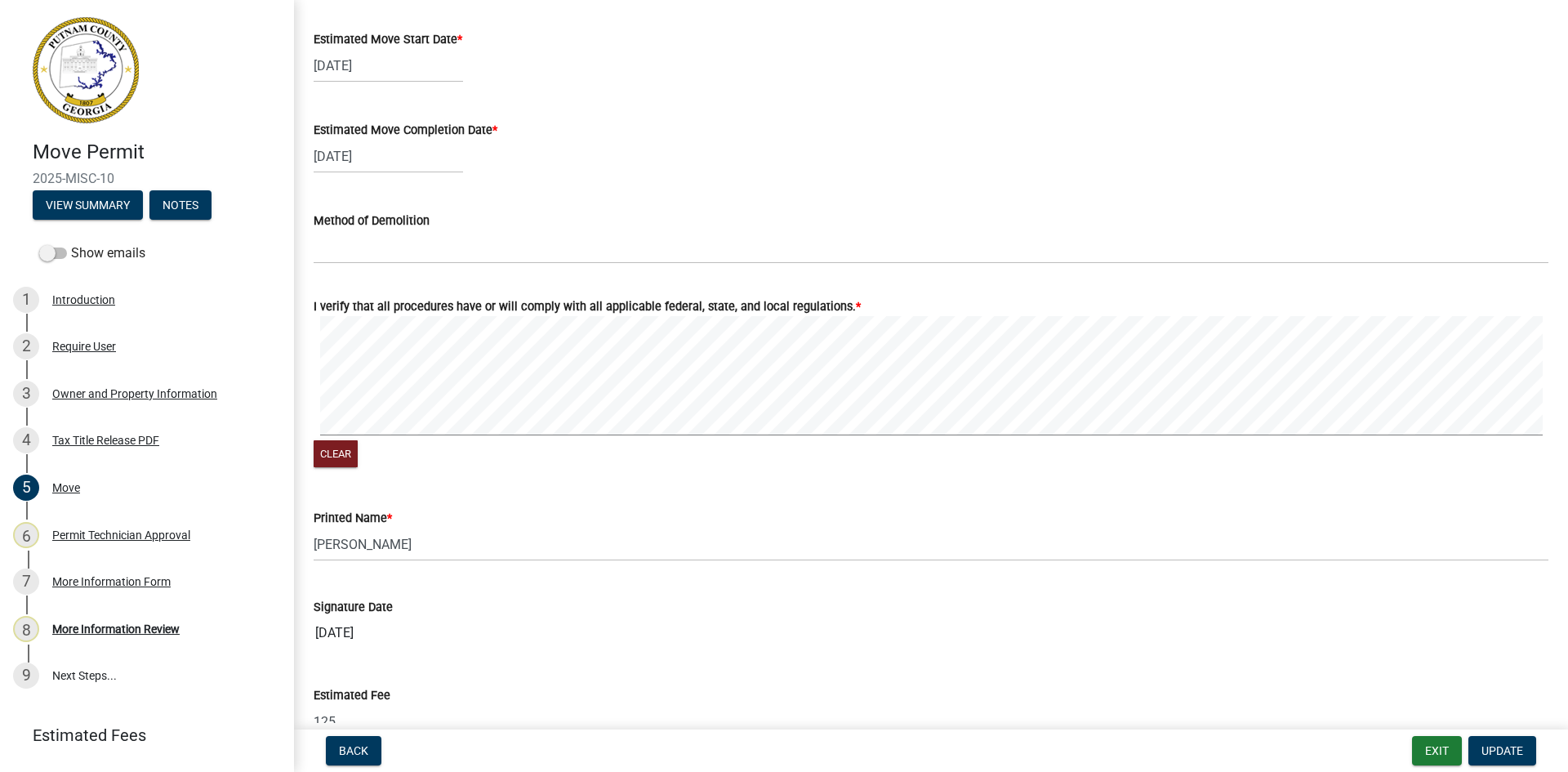
scroll to position [1687, 0]
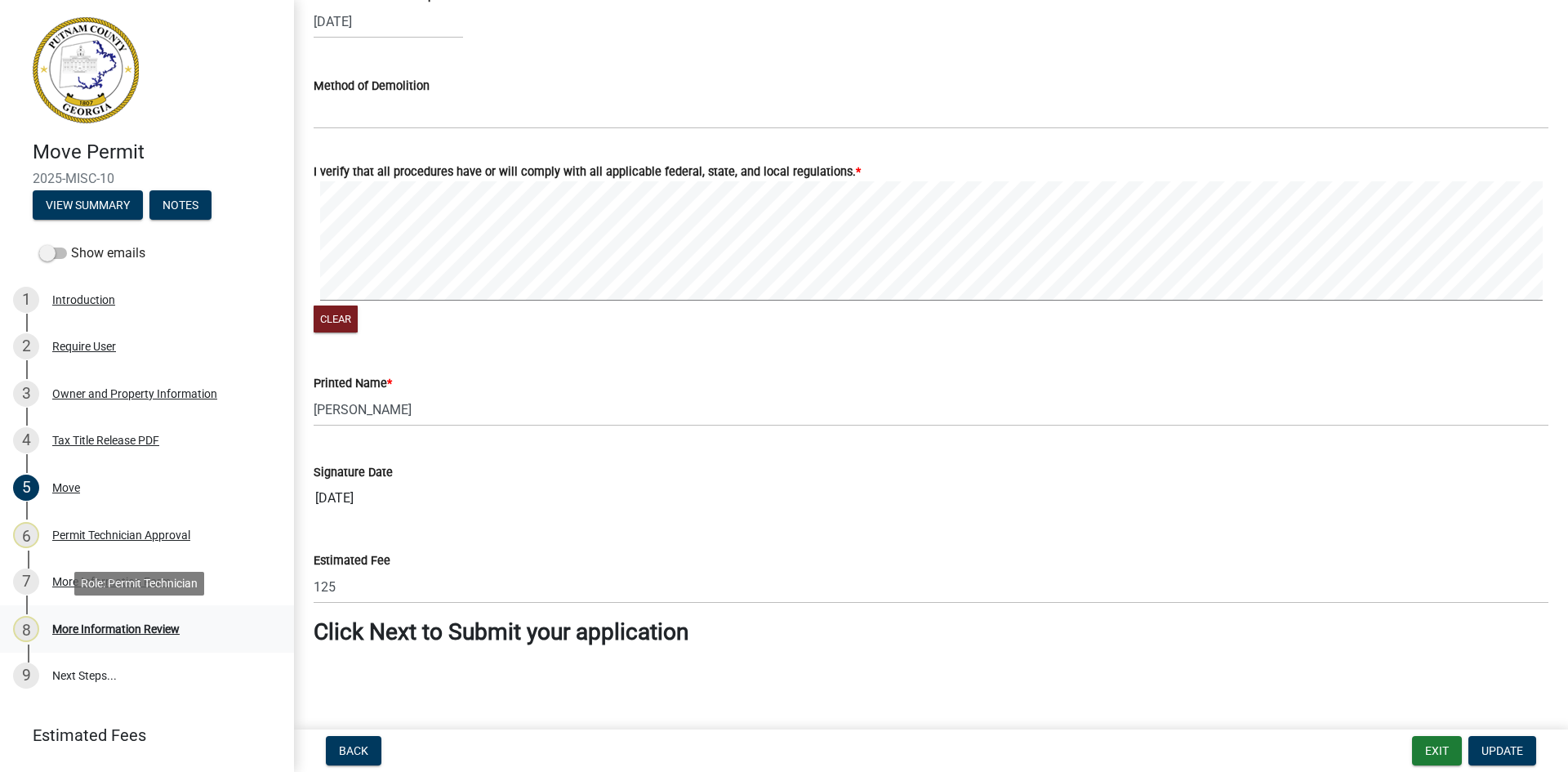
click at [128, 624] on div "More Information Review" at bounding box center [116, 629] width 127 height 11
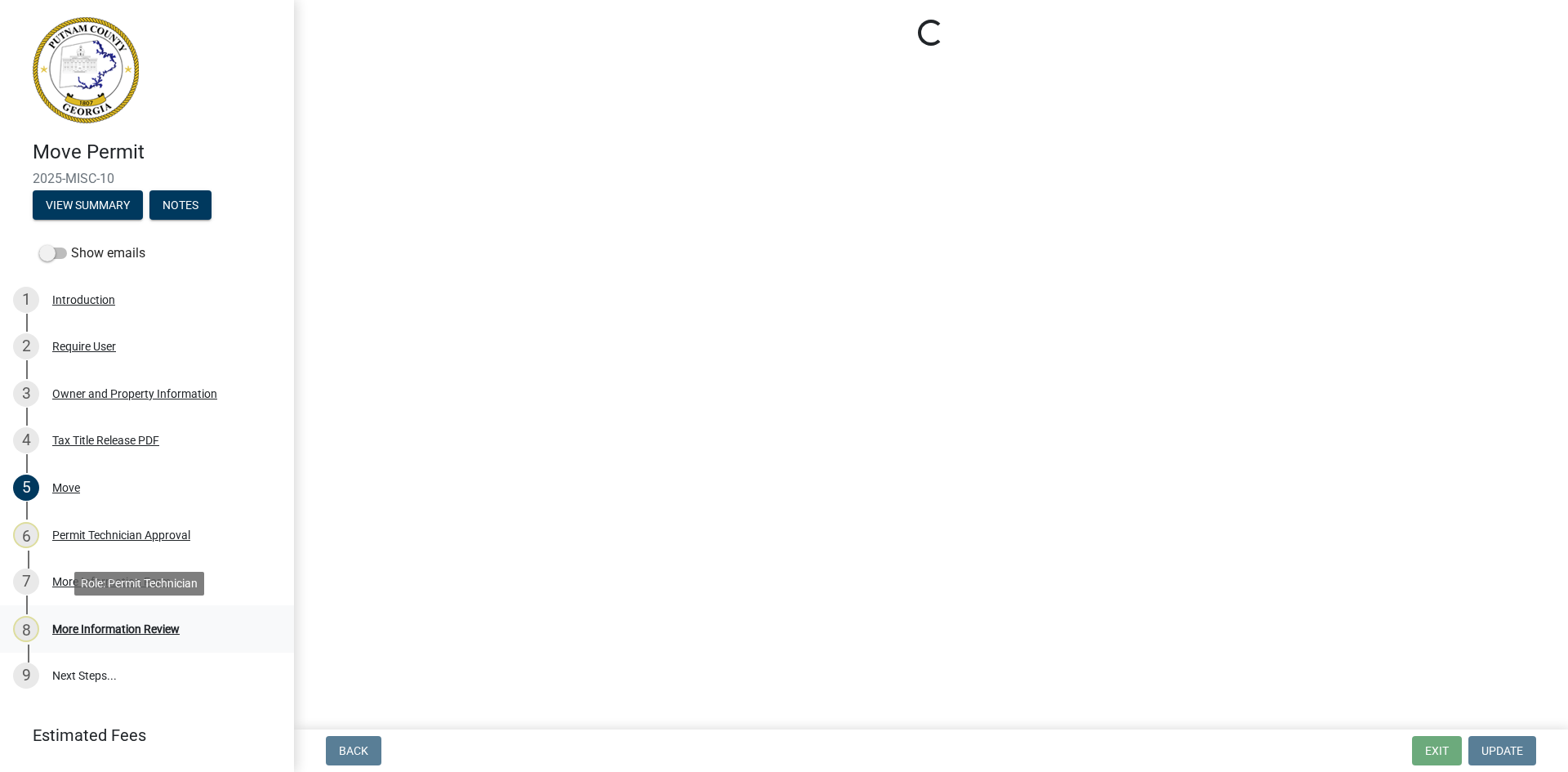
scroll to position [0, 0]
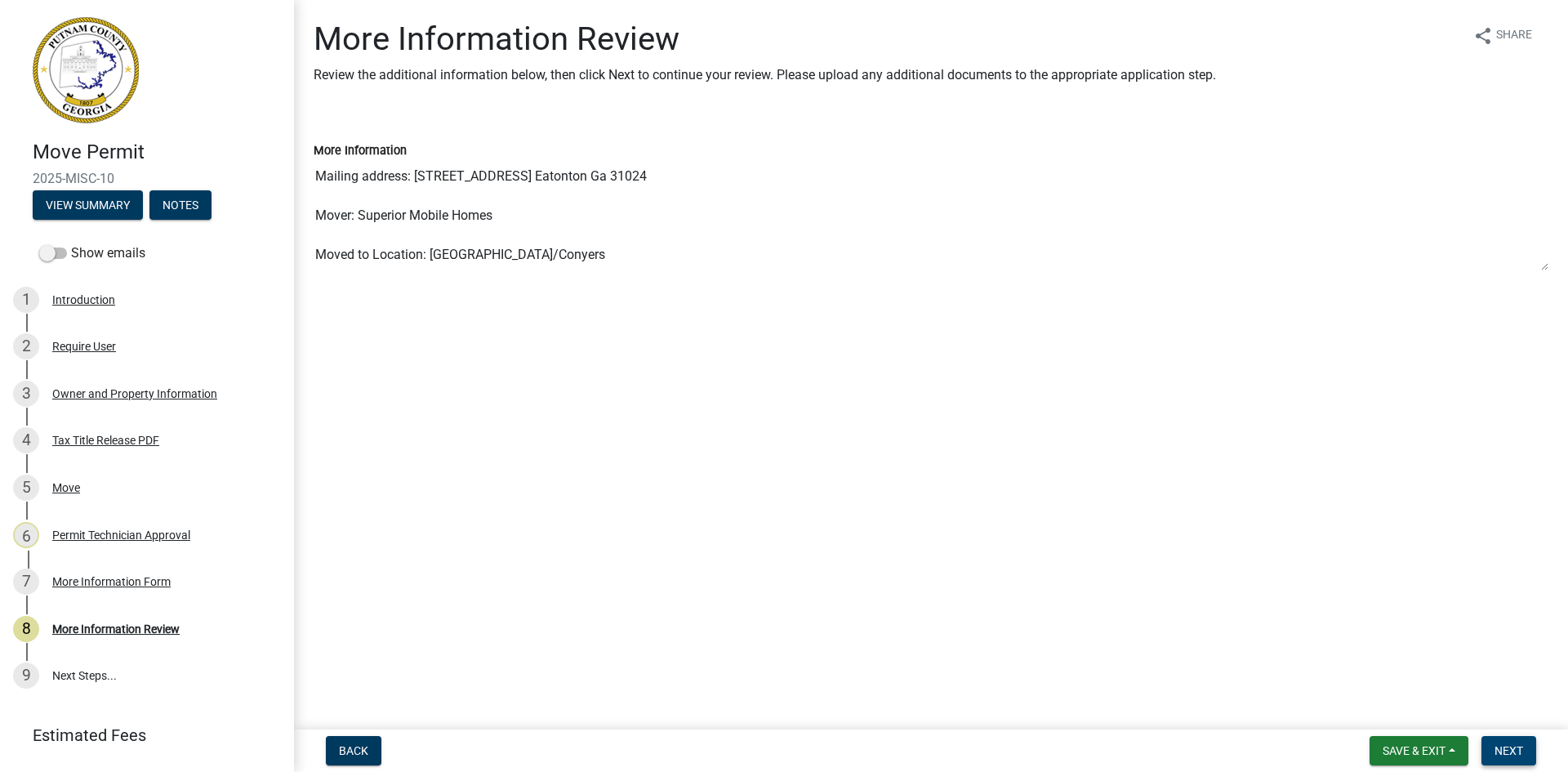
click at [1511, 748] on span "Next" at bounding box center [1509, 751] width 28 height 13
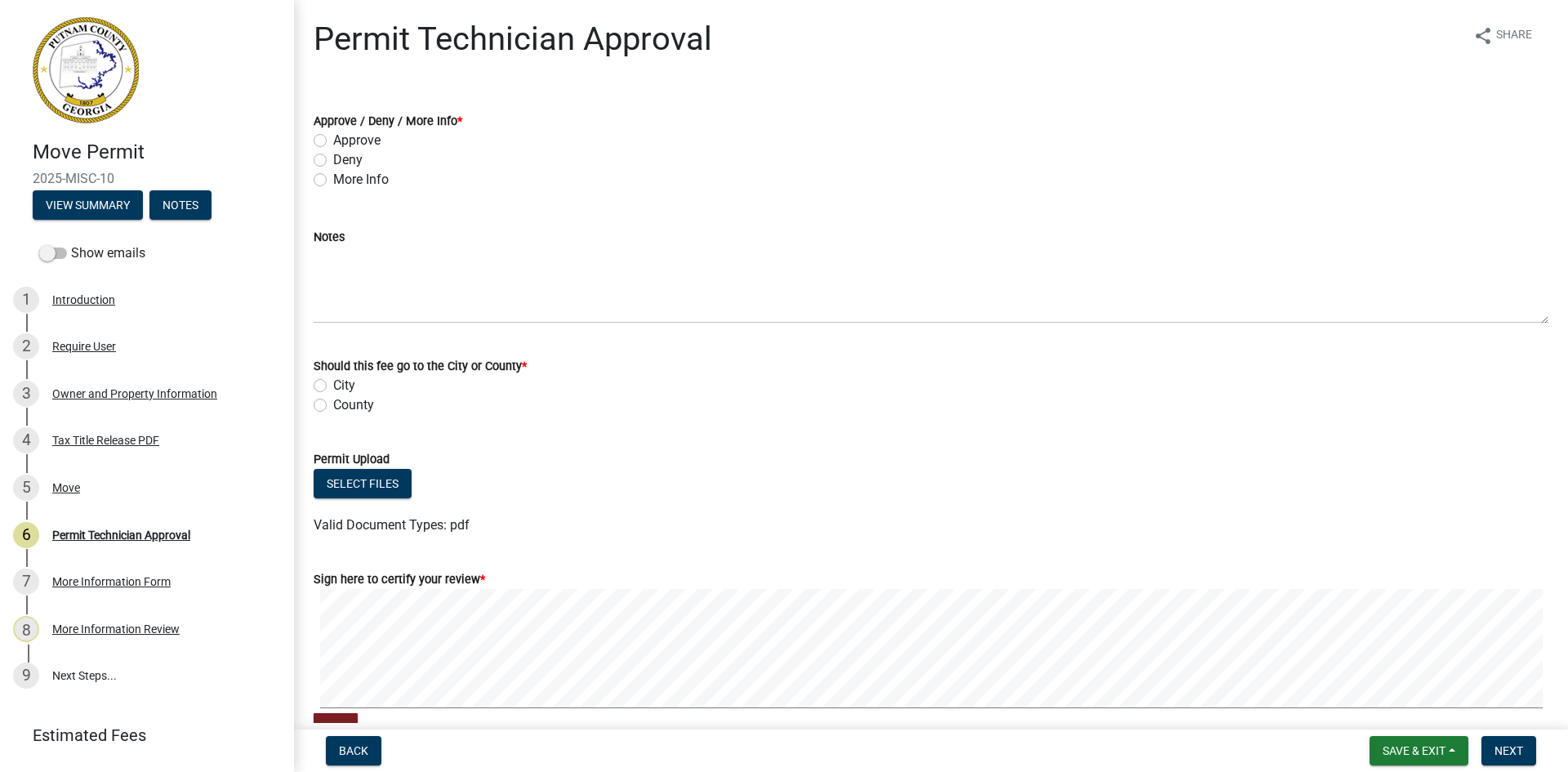
click at [333, 180] on label "More Info" at bounding box center [360, 179] width 56 height 19
click at [333, 180] on input "More Info" at bounding box center [338, 175] width 11 height 11
radio input "true"
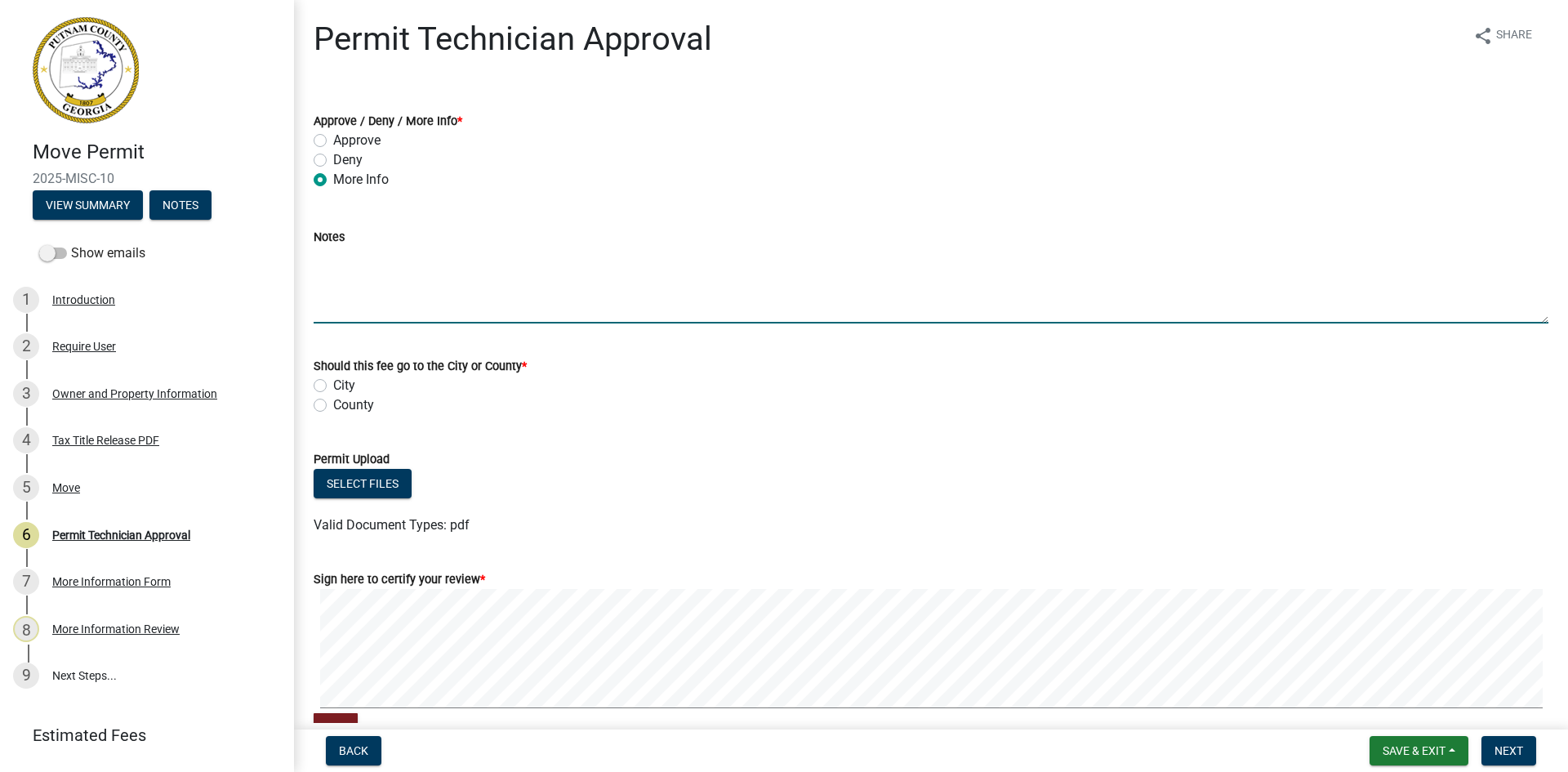
click at [336, 254] on textarea "Notes" at bounding box center [931, 284] width 1234 height 77
type textarea "I need the rest of the information, the address and phone number. Thanks, [PERS…"
click at [333, 405] on label "County" at bounding box center [353, 405] width 41 height 19
click at [333, 405] on input "County" at bounding box center [338, 401] width 11 height 11
radio input "true"
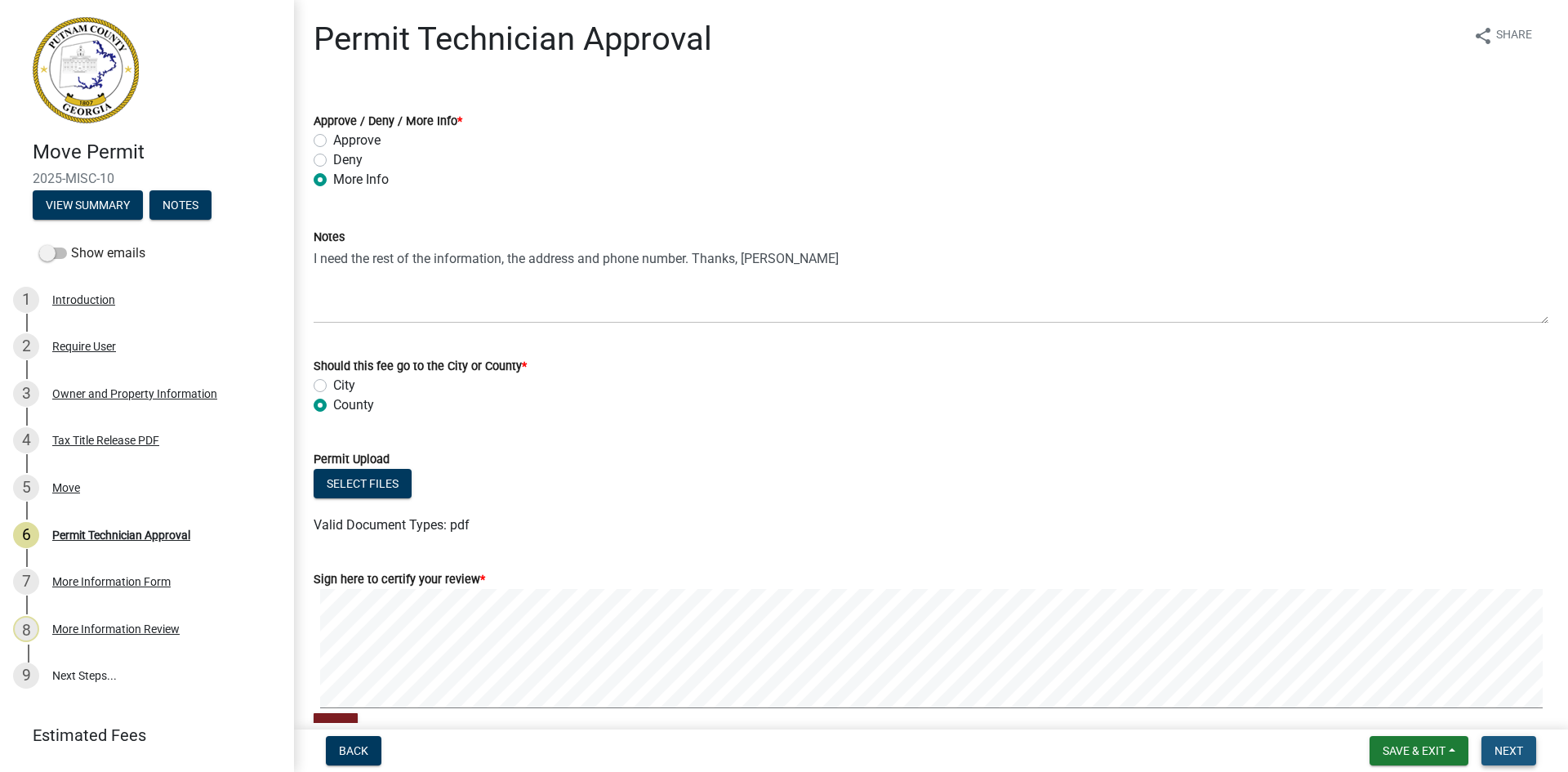
click at [1511, 748] on span "Next" at bounding box center [1509, 751] width 28 height 13
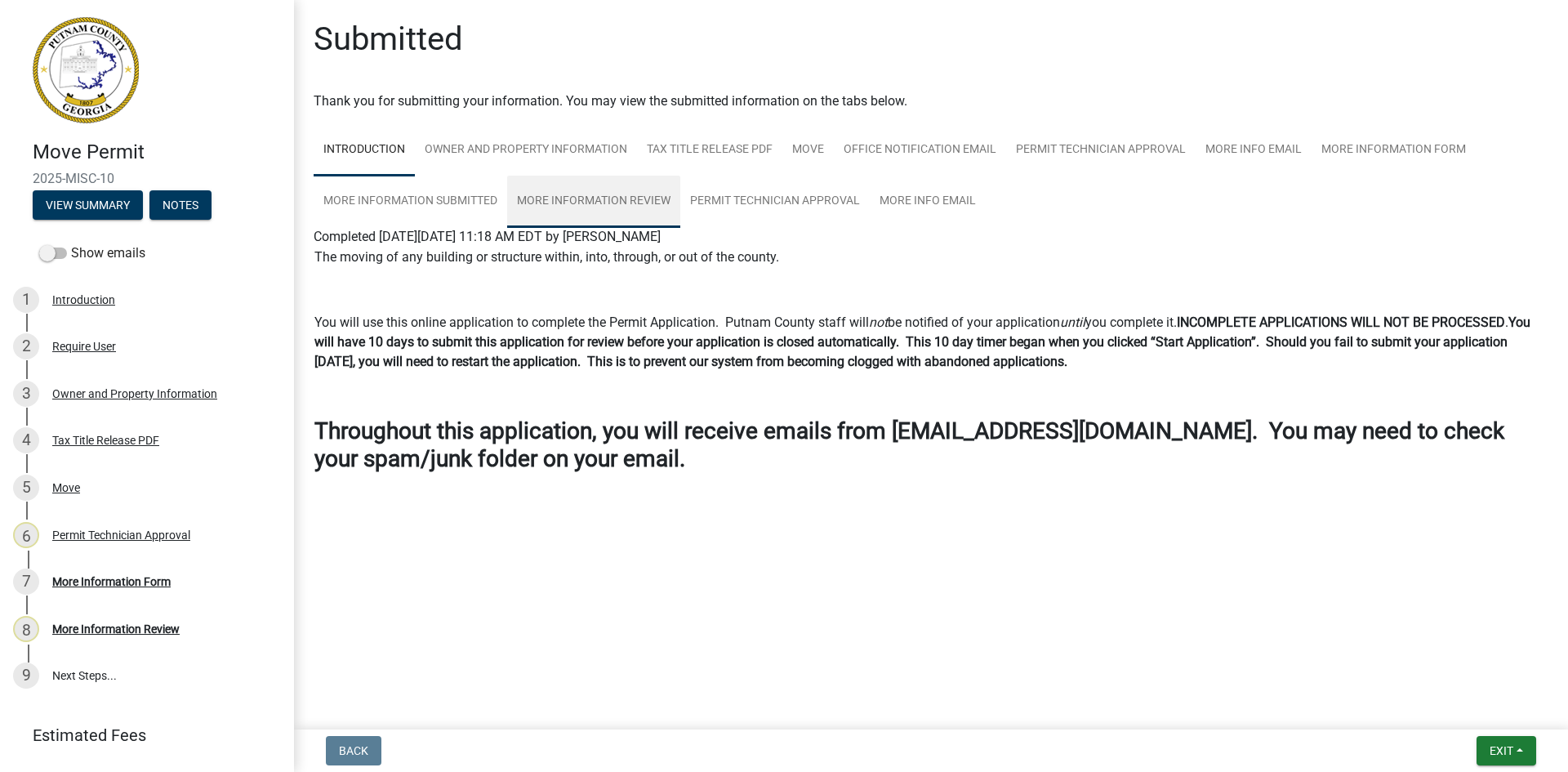
click at [635, 194] on link "More Information Review" at bounding box center [593, 201] width 173 height 52
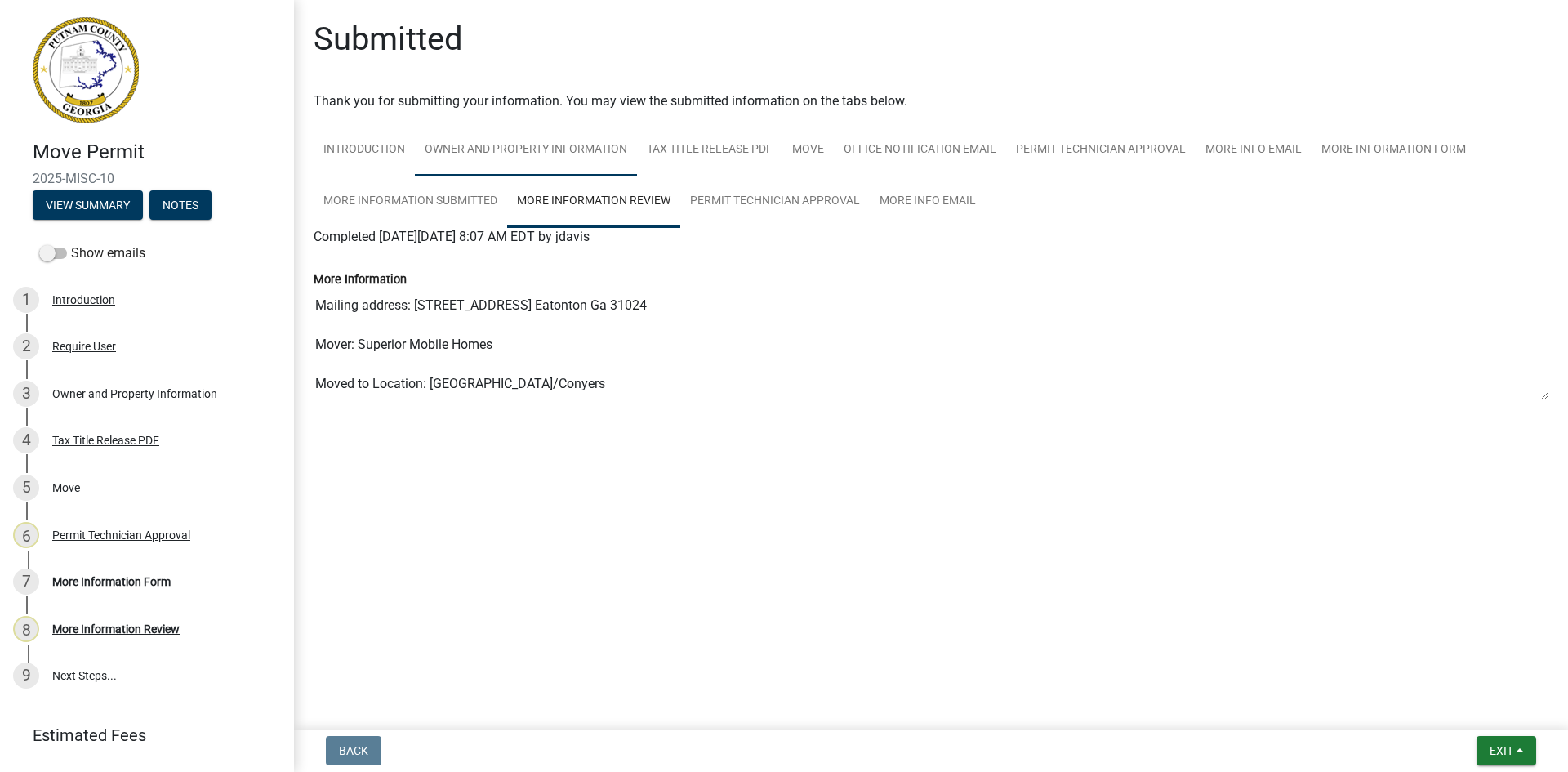
click at [580, 147] on link "Owner and Property Information" at bounding box center [526, 150] width 222 height 52
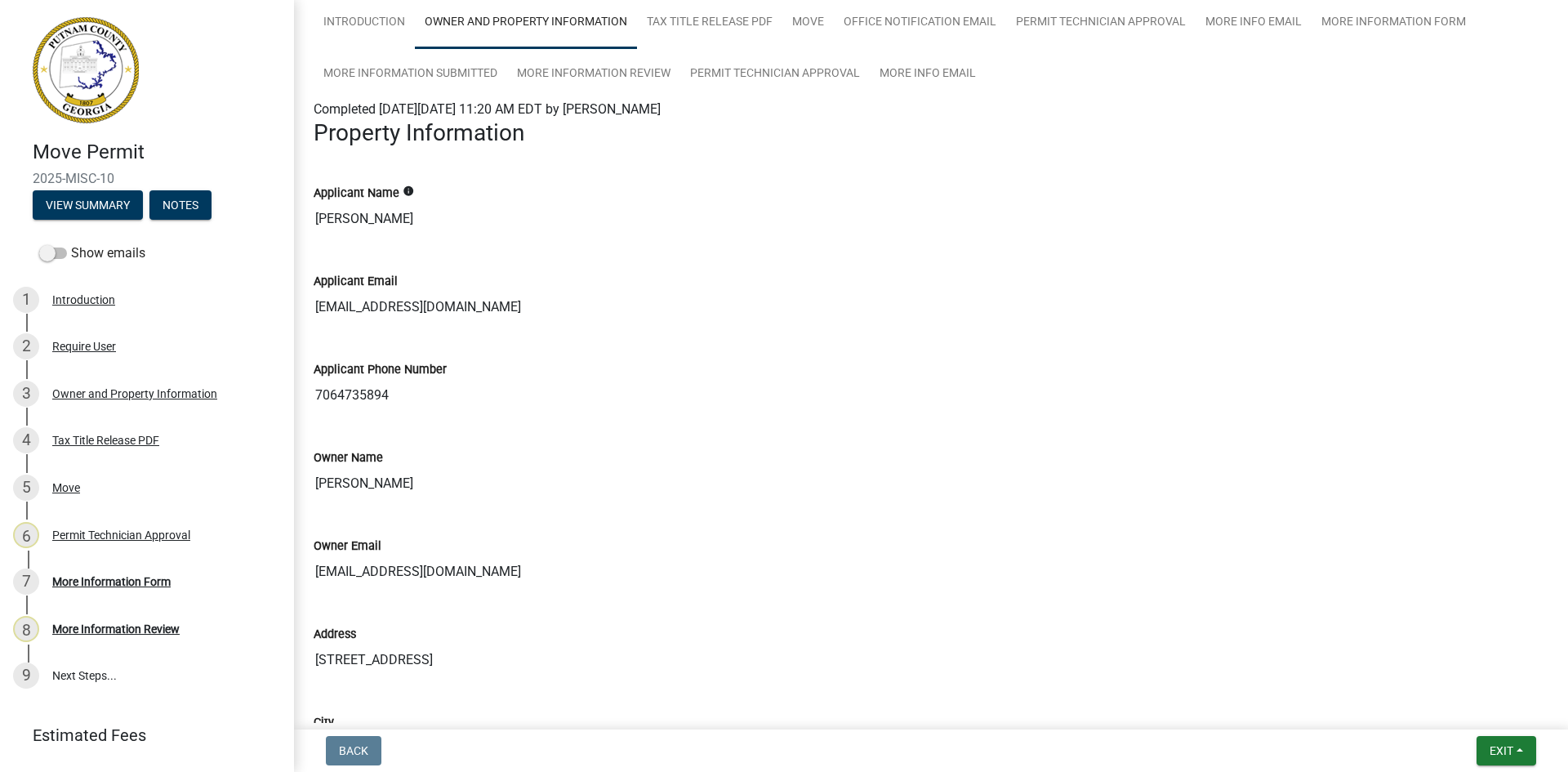
scroll to position [163, 0]
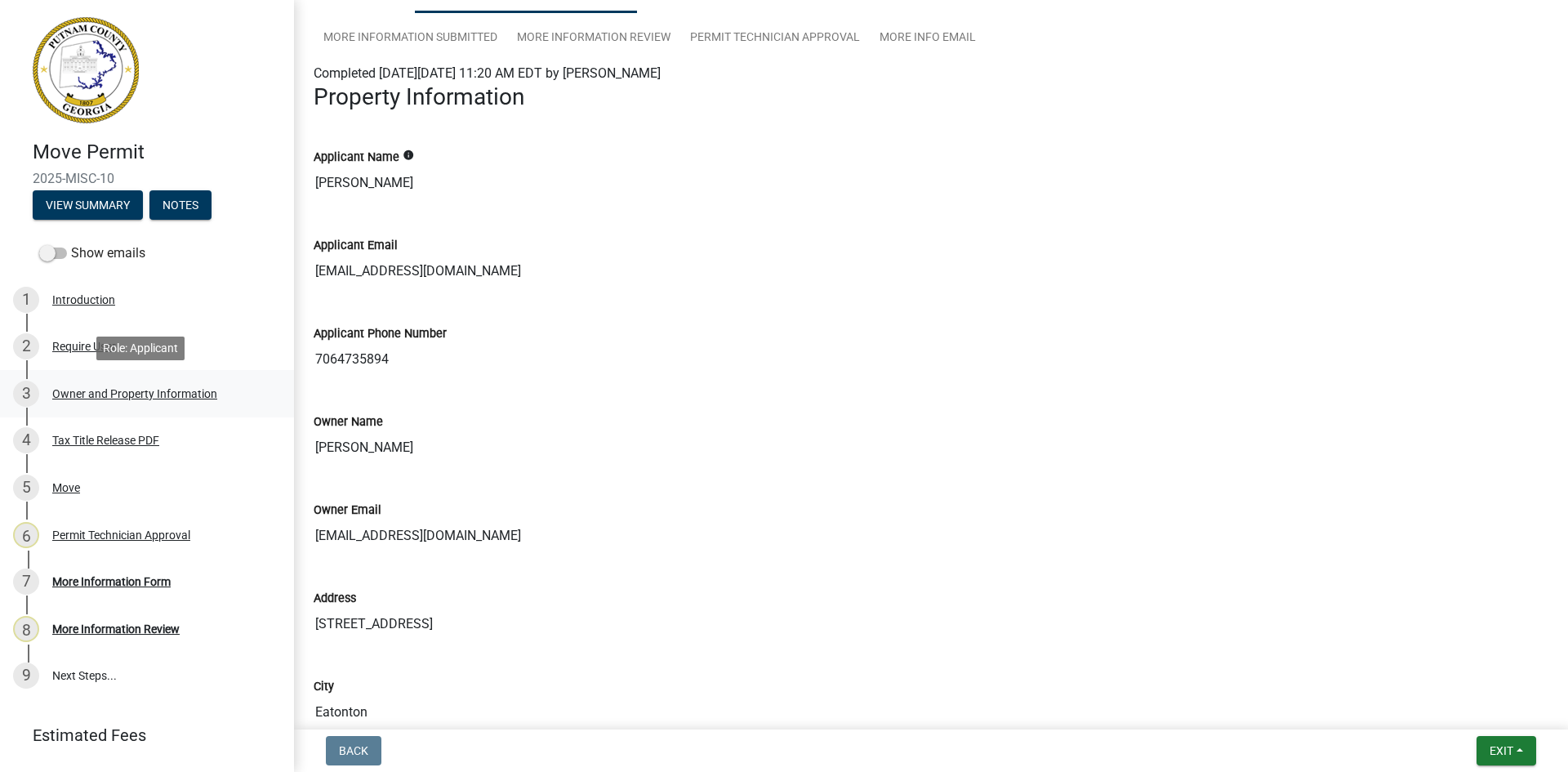
click at [182, 392] on div "Owner and Property Information" at bounding box center [134, 393] width 165 height 11
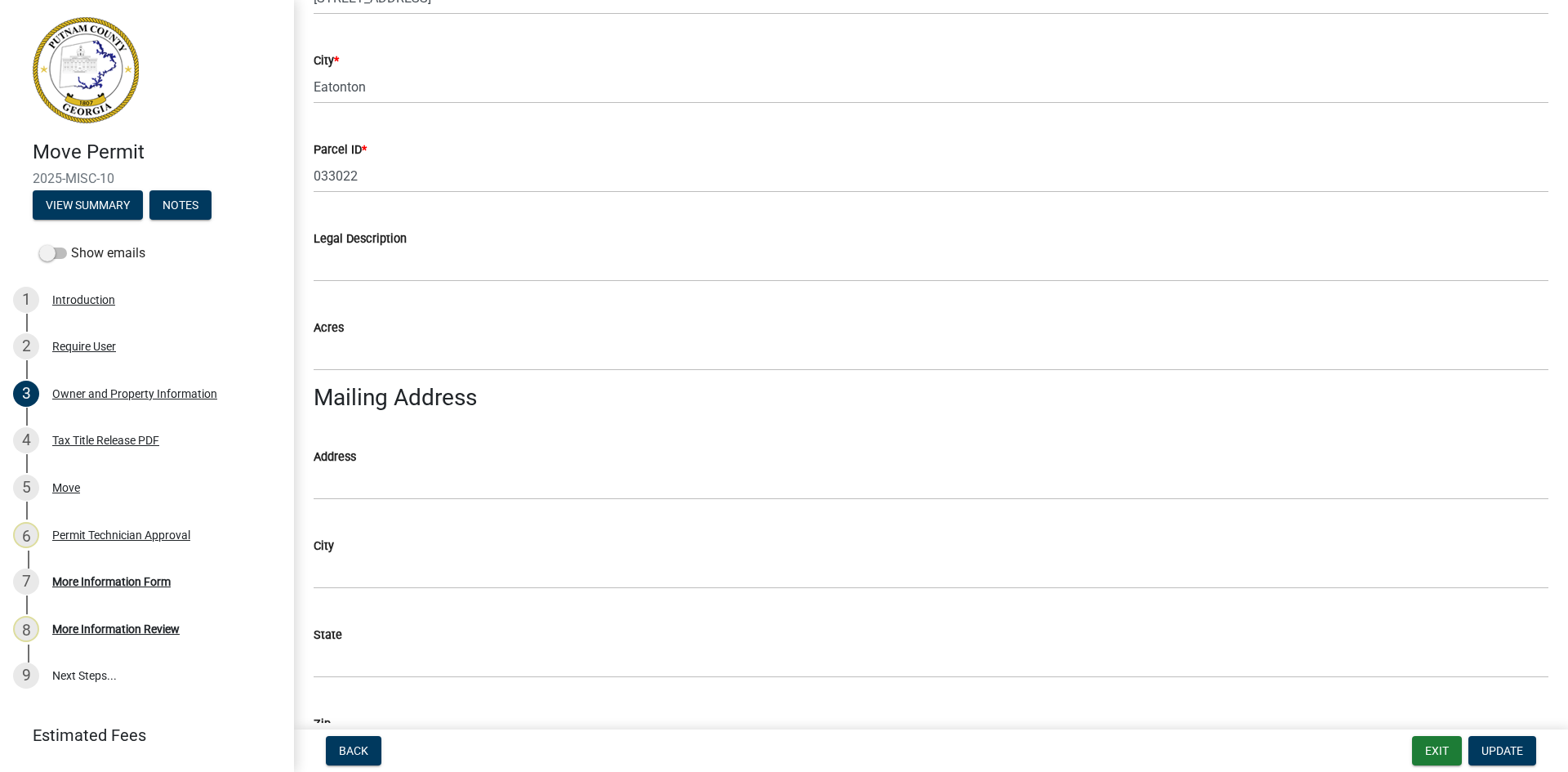
scroll to position [490, 0]
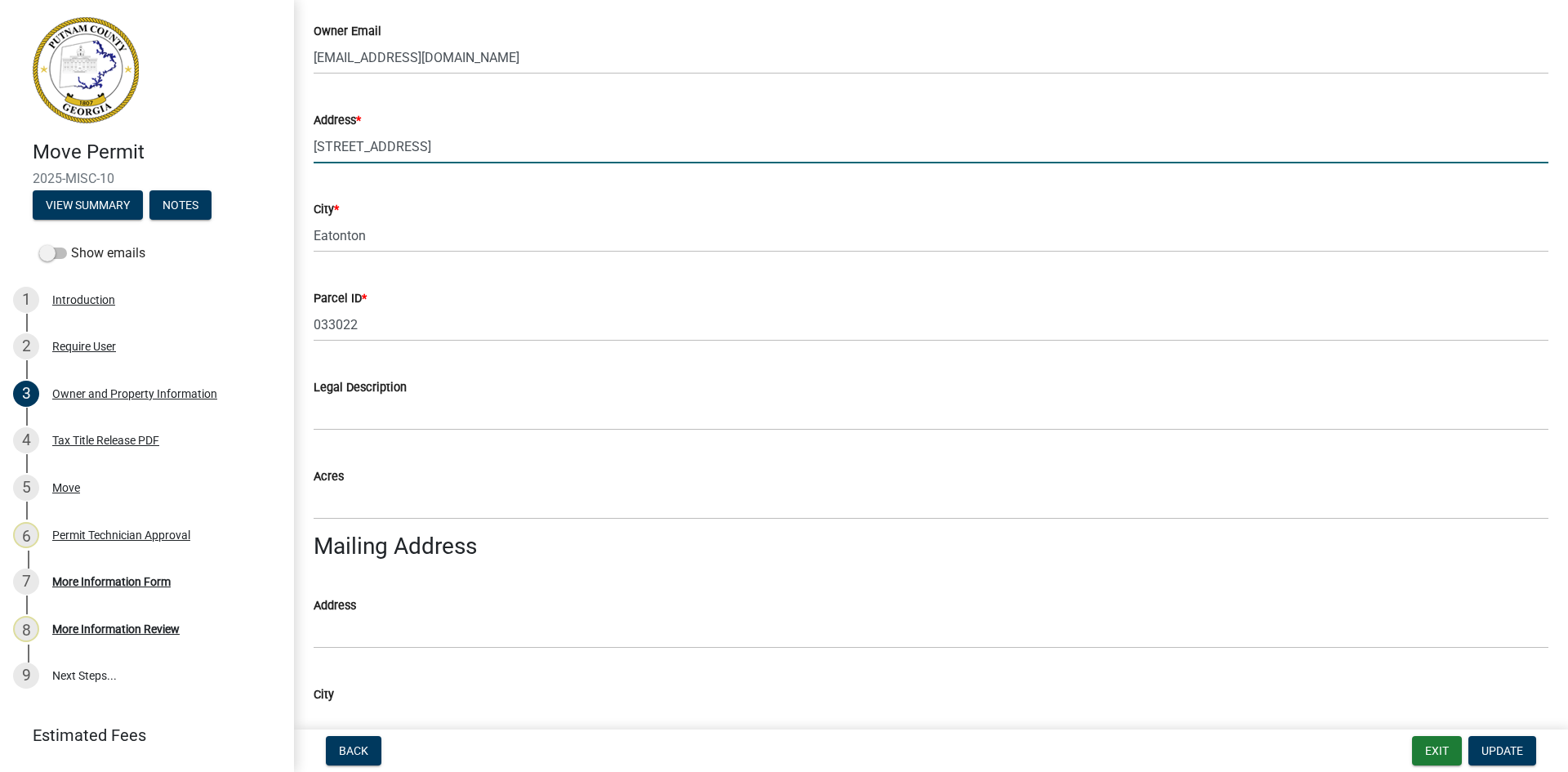
drag, startPoint x: 314, startPoint y: 148, endPoint x: 418, endPoint y: 144, distance: 104.1
click at [418, 144] on input "[STREET_ADDRESS]" at bounding box center [931, 147] width 1234 height 34
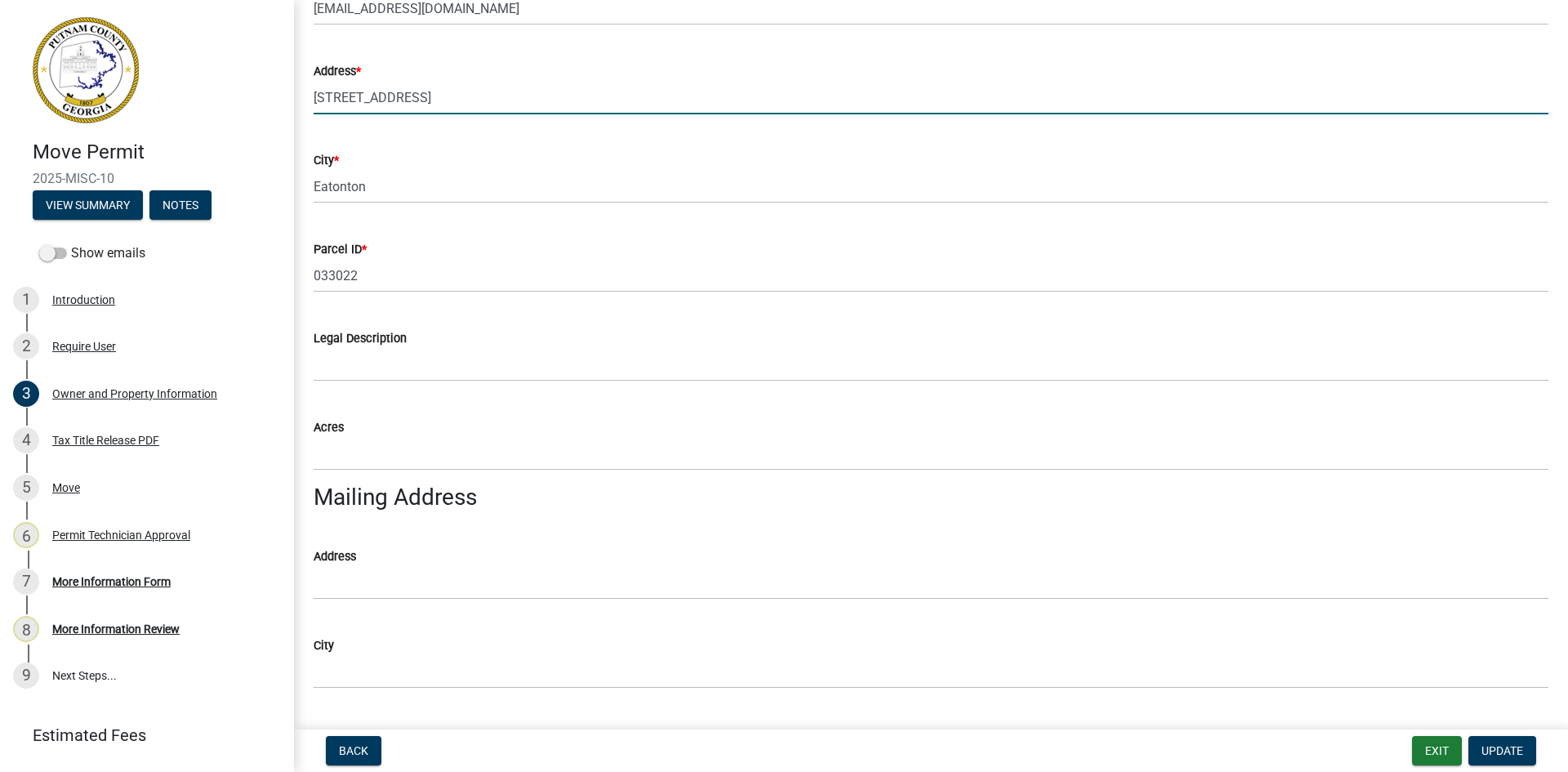
scroll to position [735, 0]
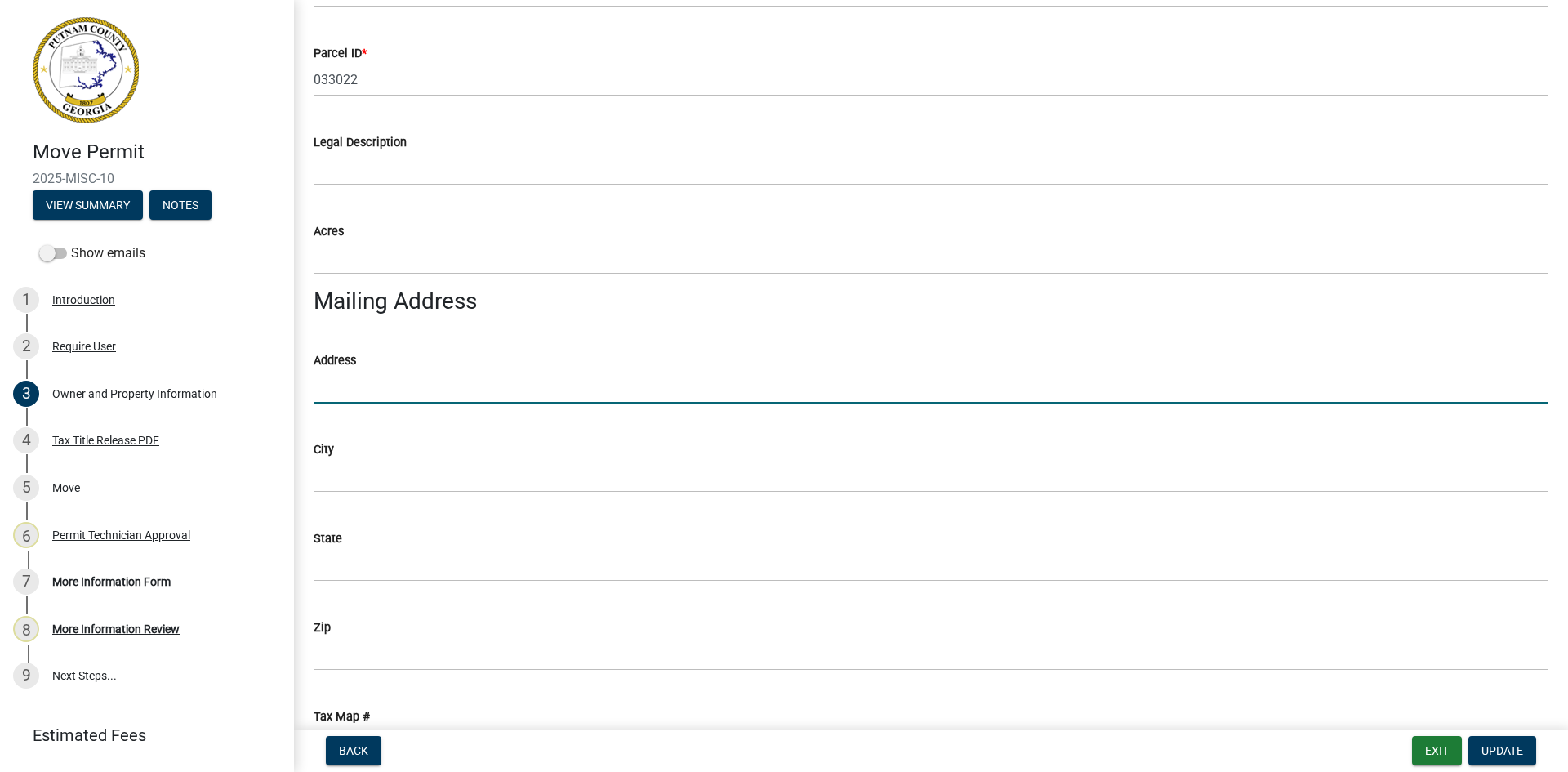
click at [356, 393] on input "Address" at bounding box center [931, 387] width 1234 height 34
paste input "[STREET_ADDRESS]"
type input "[STREET_ADDRESS]"
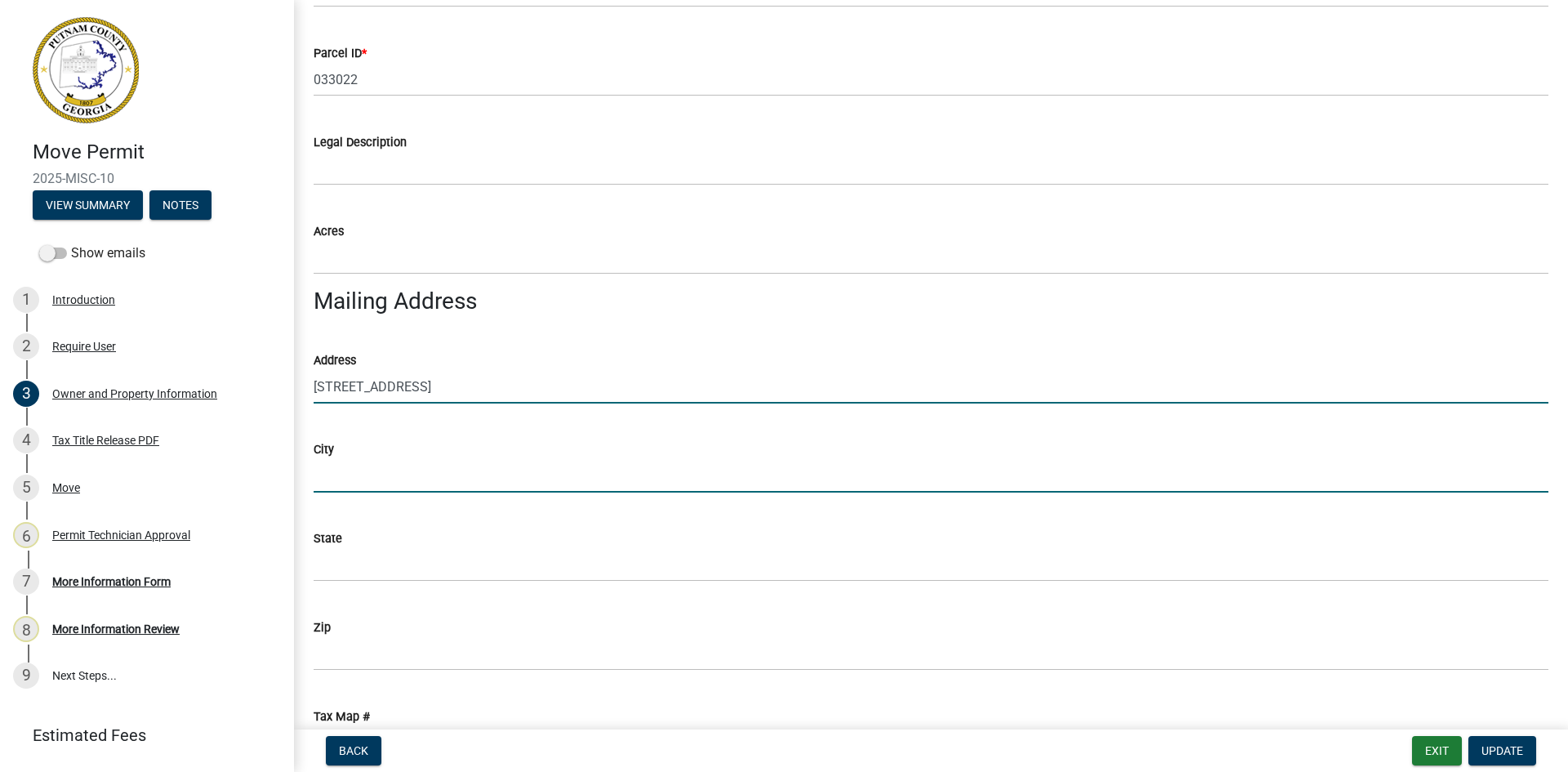
click at [411, 473] on input "City" at bounding box center [931, 476] width 1234 height 34
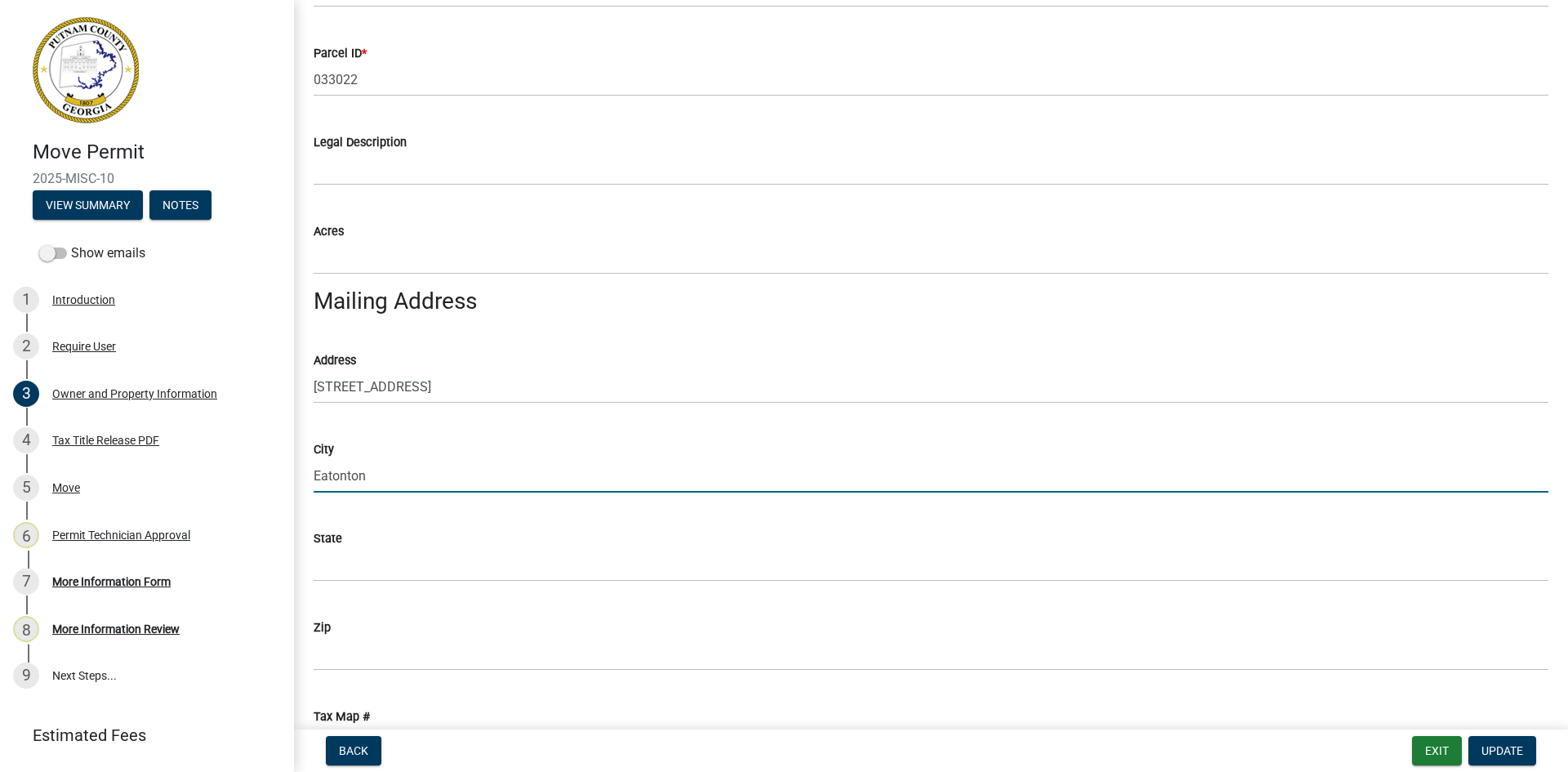
type input "Eatonton"
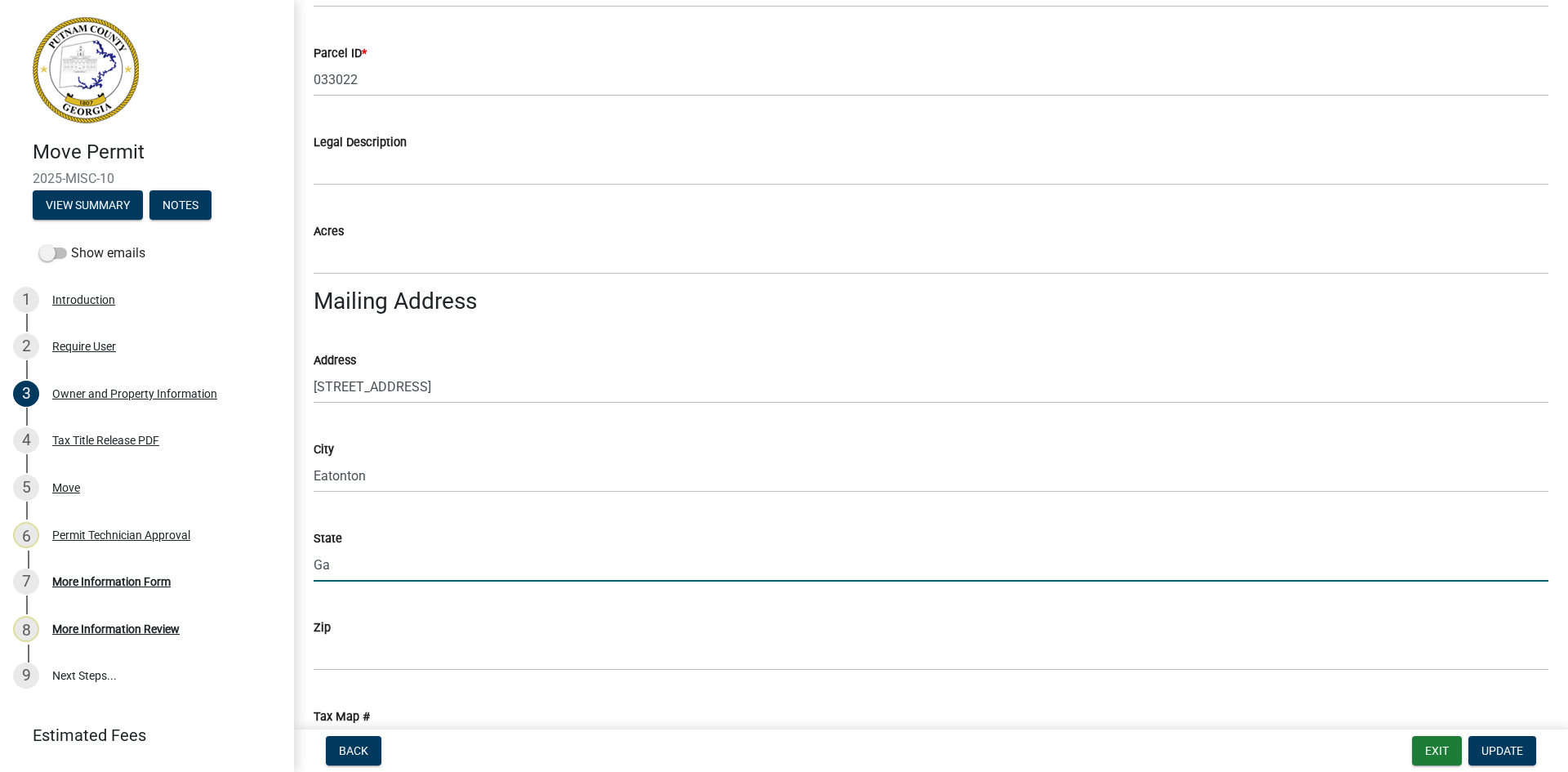
type input "Ga"
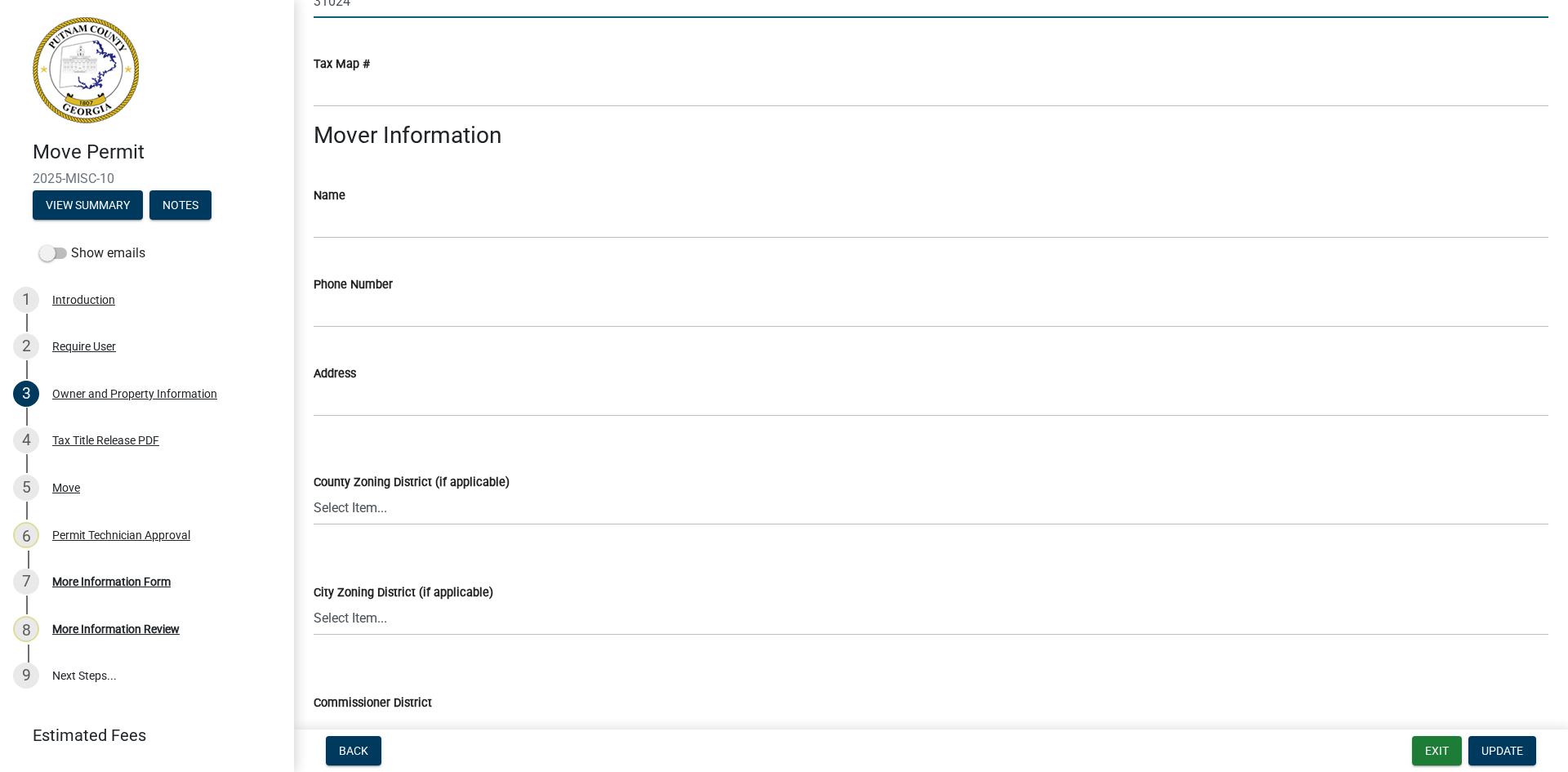
scroll to position [1389, 0]
type input "31024"
click at [1510, 746] on span "Update" at bounding box center [1502, 751] width 41 height 13
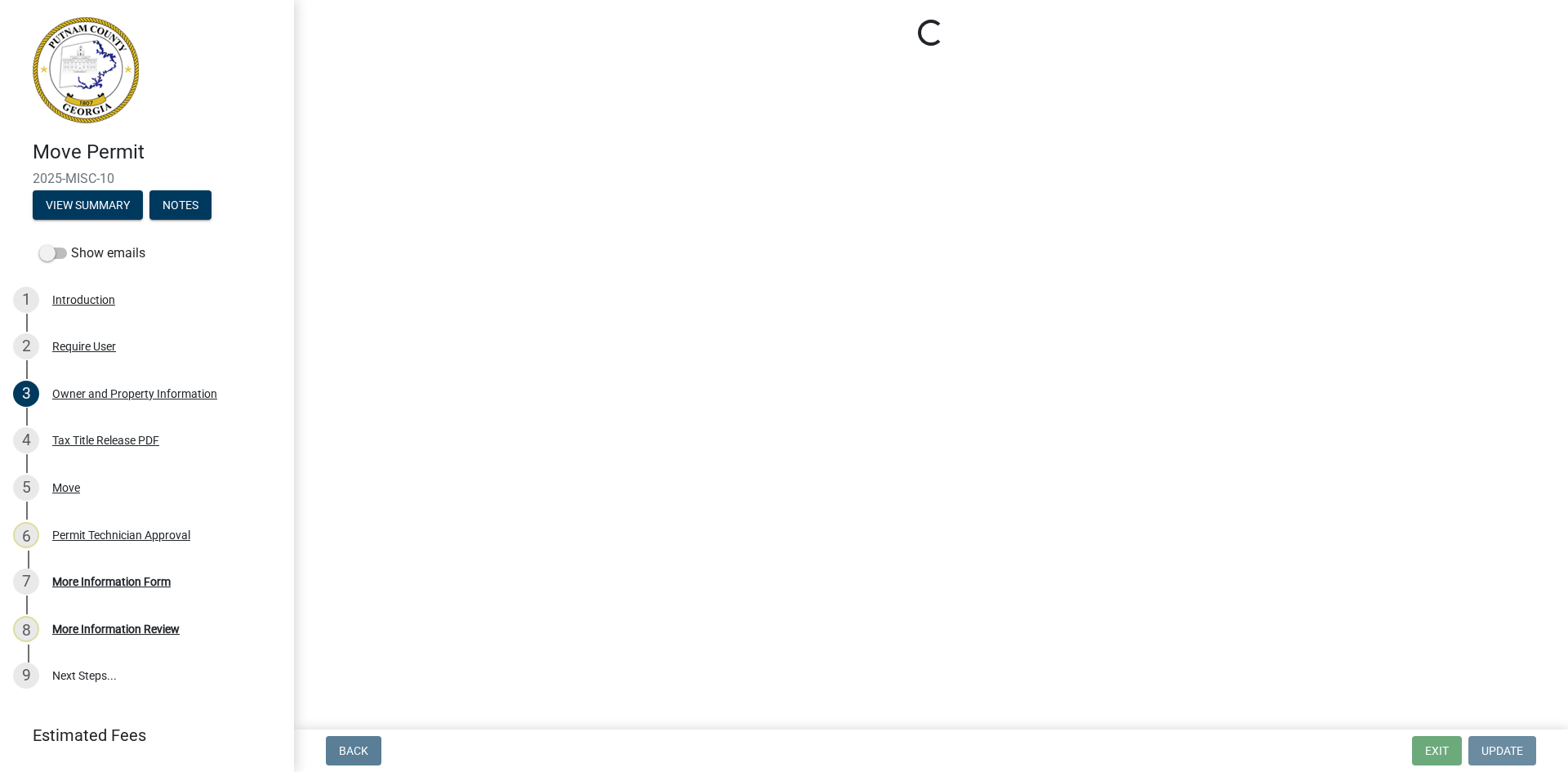
scroll to position [0, 0]
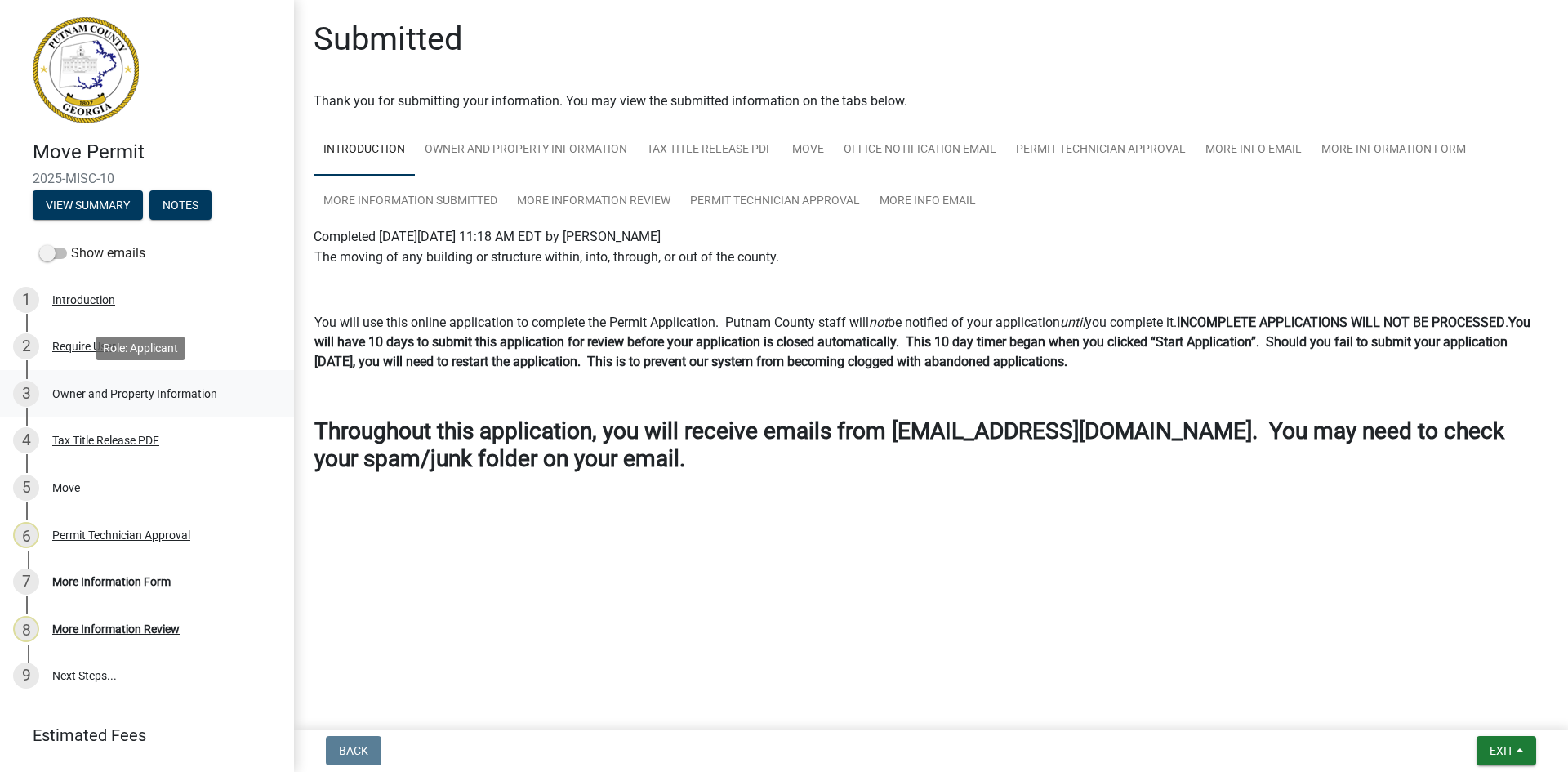
click at [147, 395] on div "Owner and Property Information" at bounding box center [134, 393] width 165 height 11
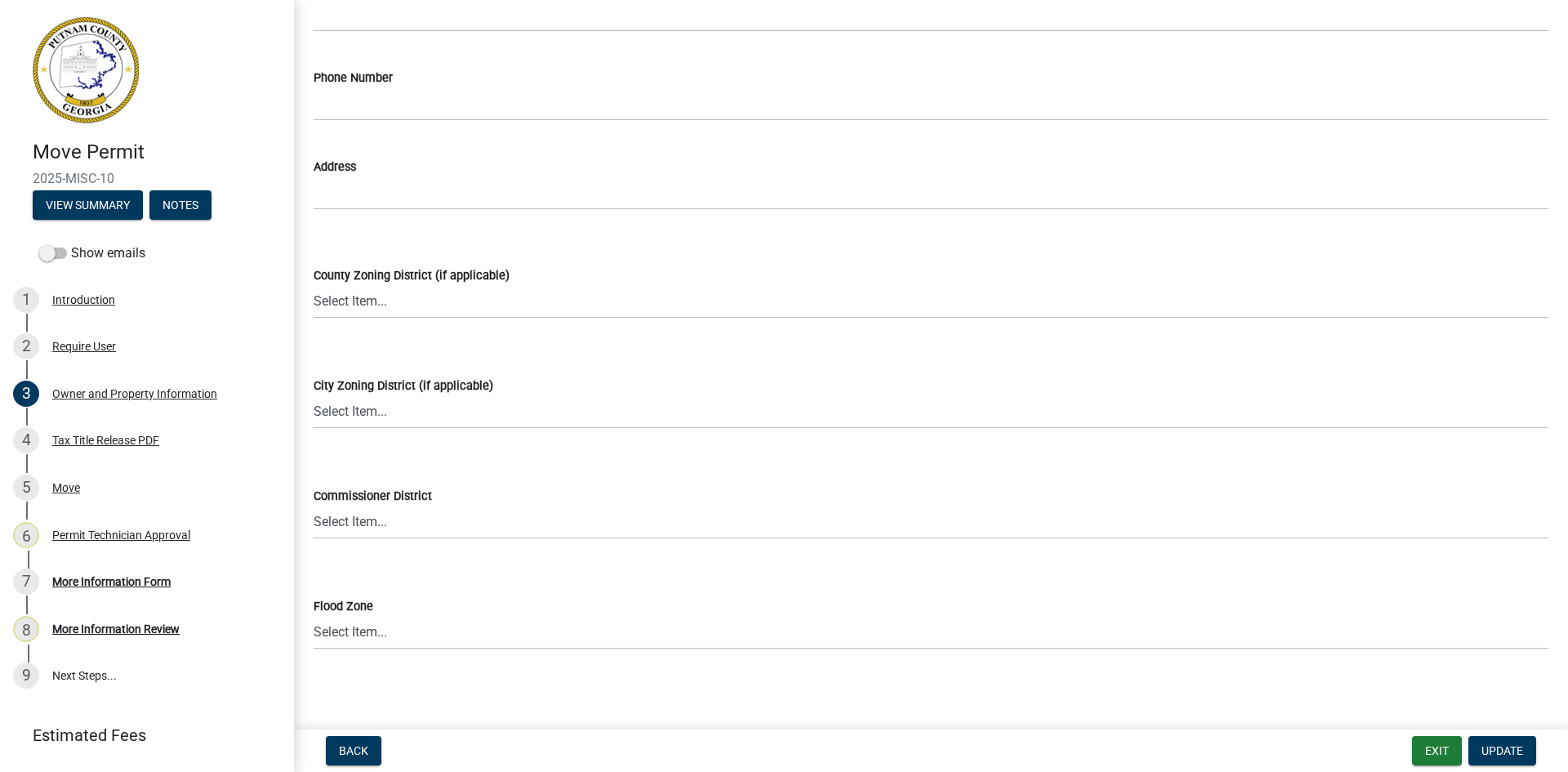
scroll to position [1600, 0]
click at [79, 440] on div "Tax Title Release PDF" at bounding box center [105, 440] width 107 height 11
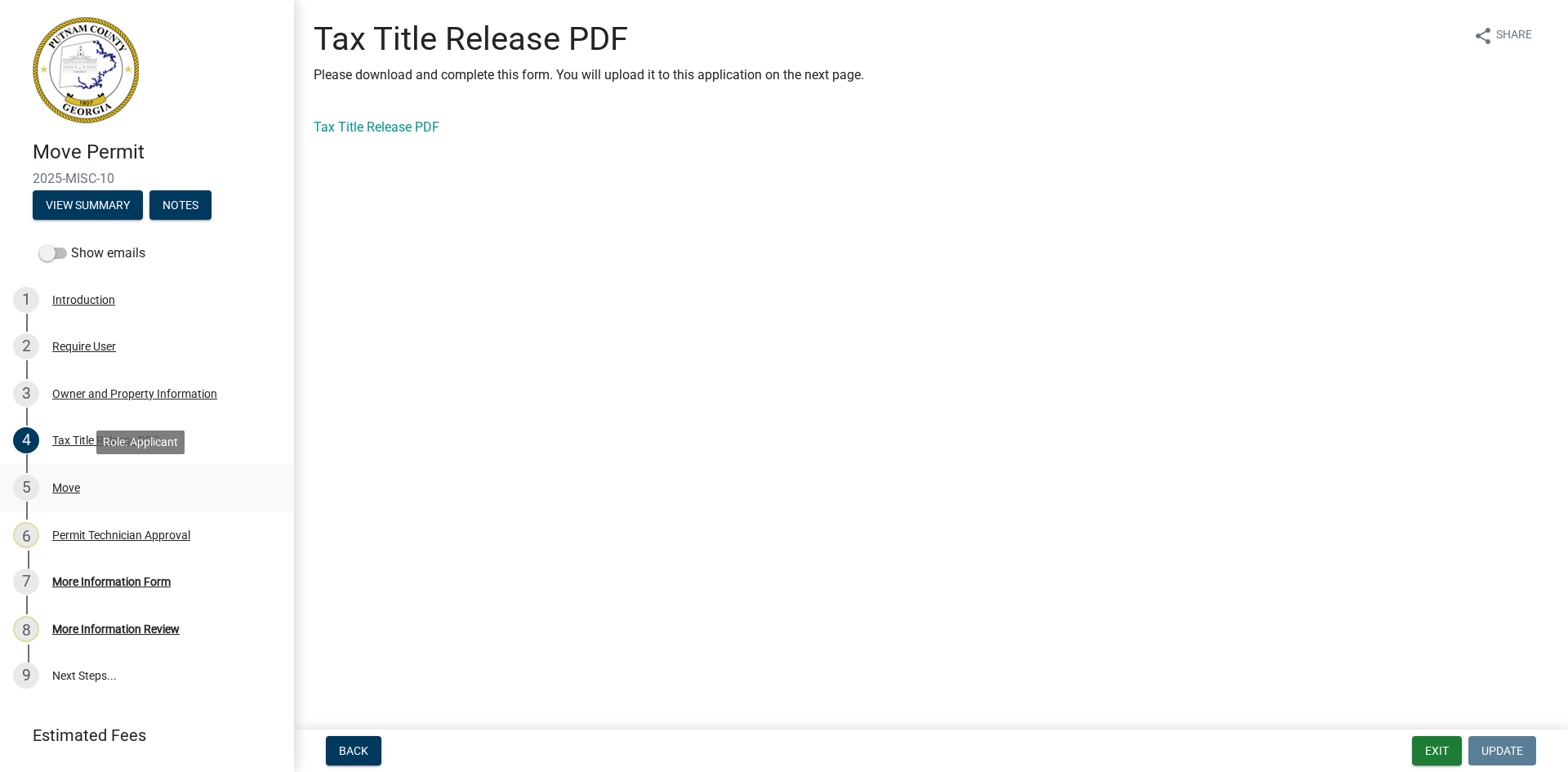
click at [76, 482] on div "Move" at bounding box center [65, 488] width 27 height 11
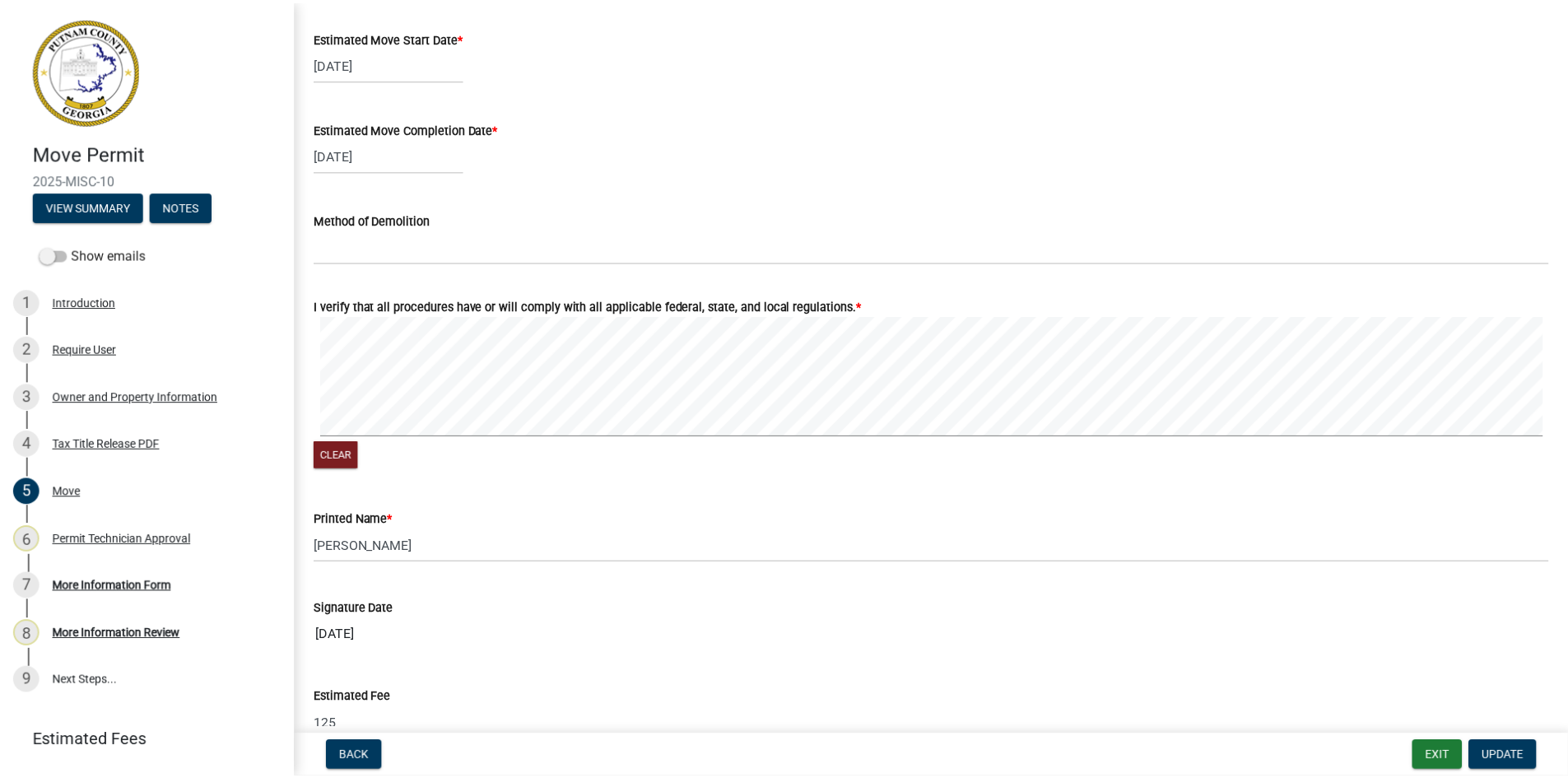
scroll to position [1700, 0]
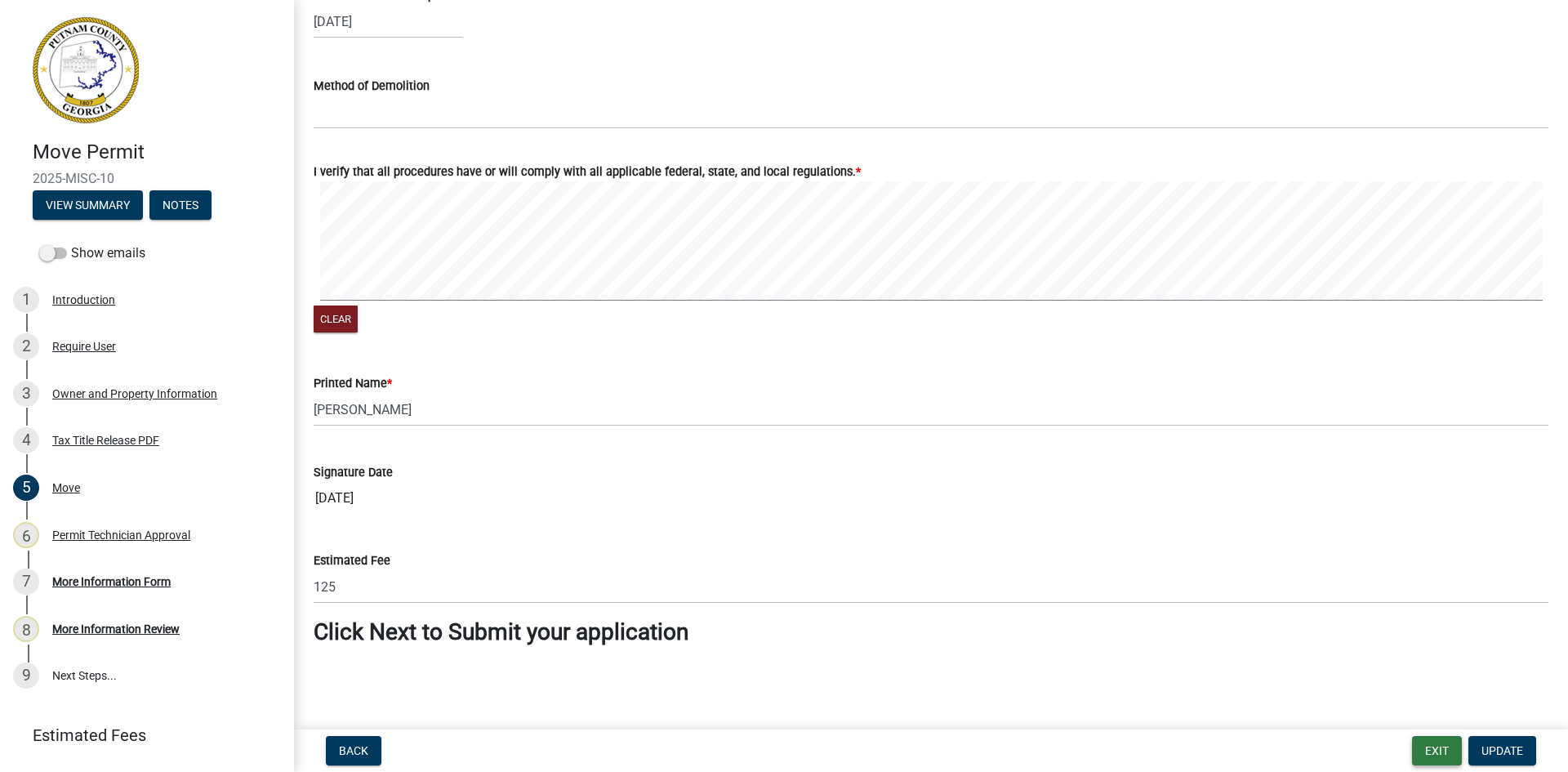
click at [1434, 751] on button "Exit" at bounding box center [1436, 750] width 49 height 29
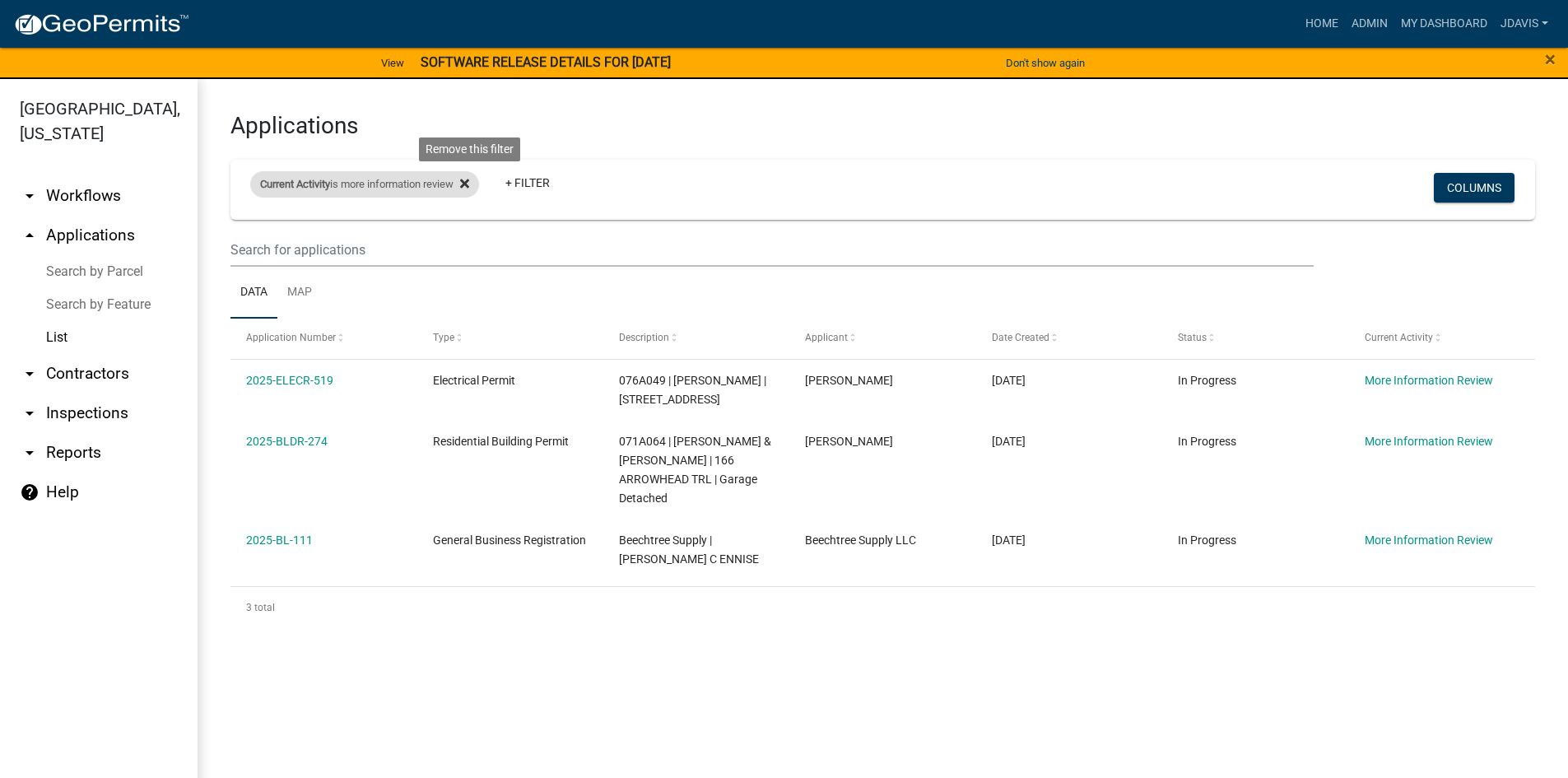
click at [469, 182] on icon at bounding box center [465, 183] width 9 height 13
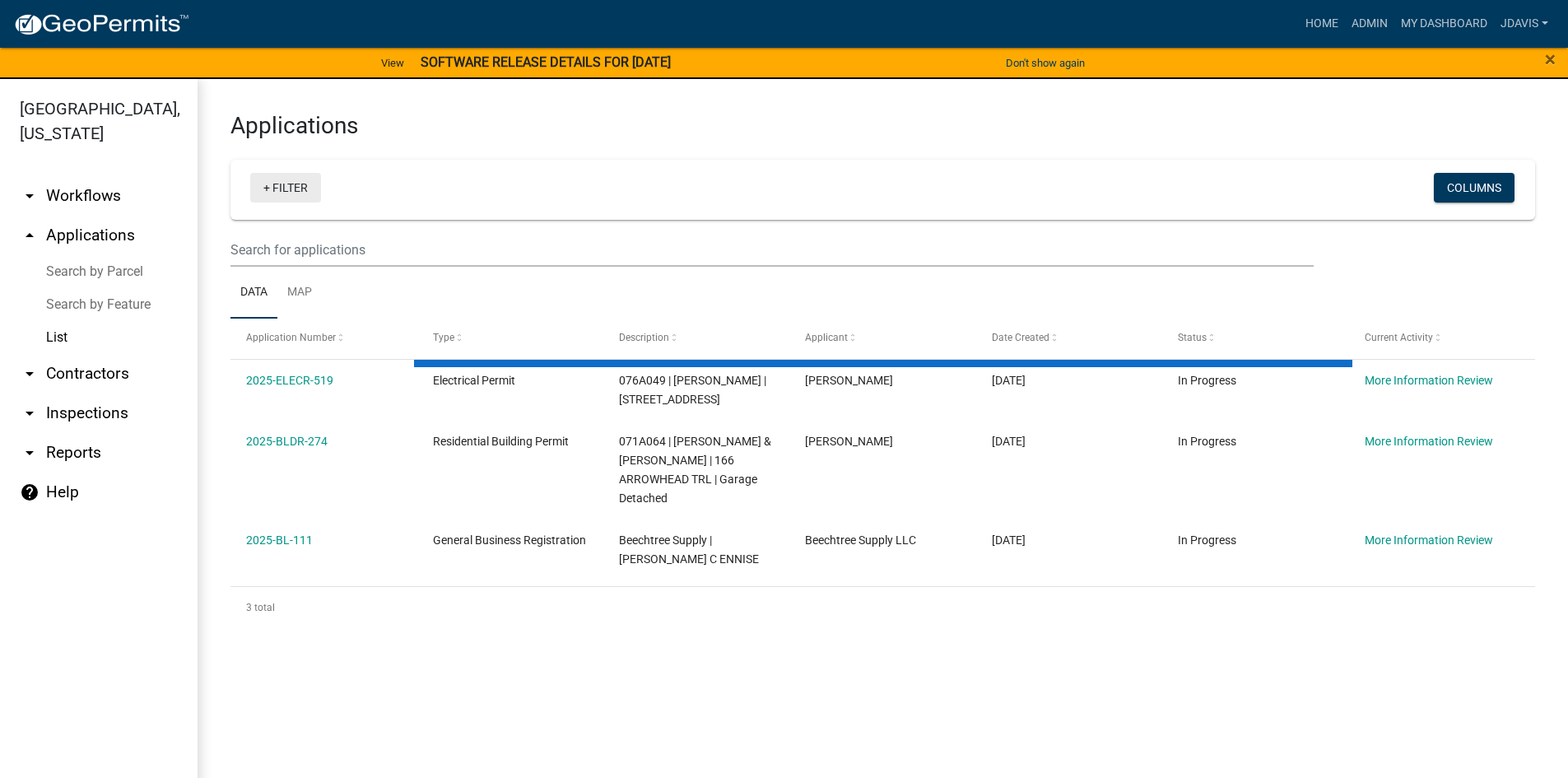
select select "2: 50"
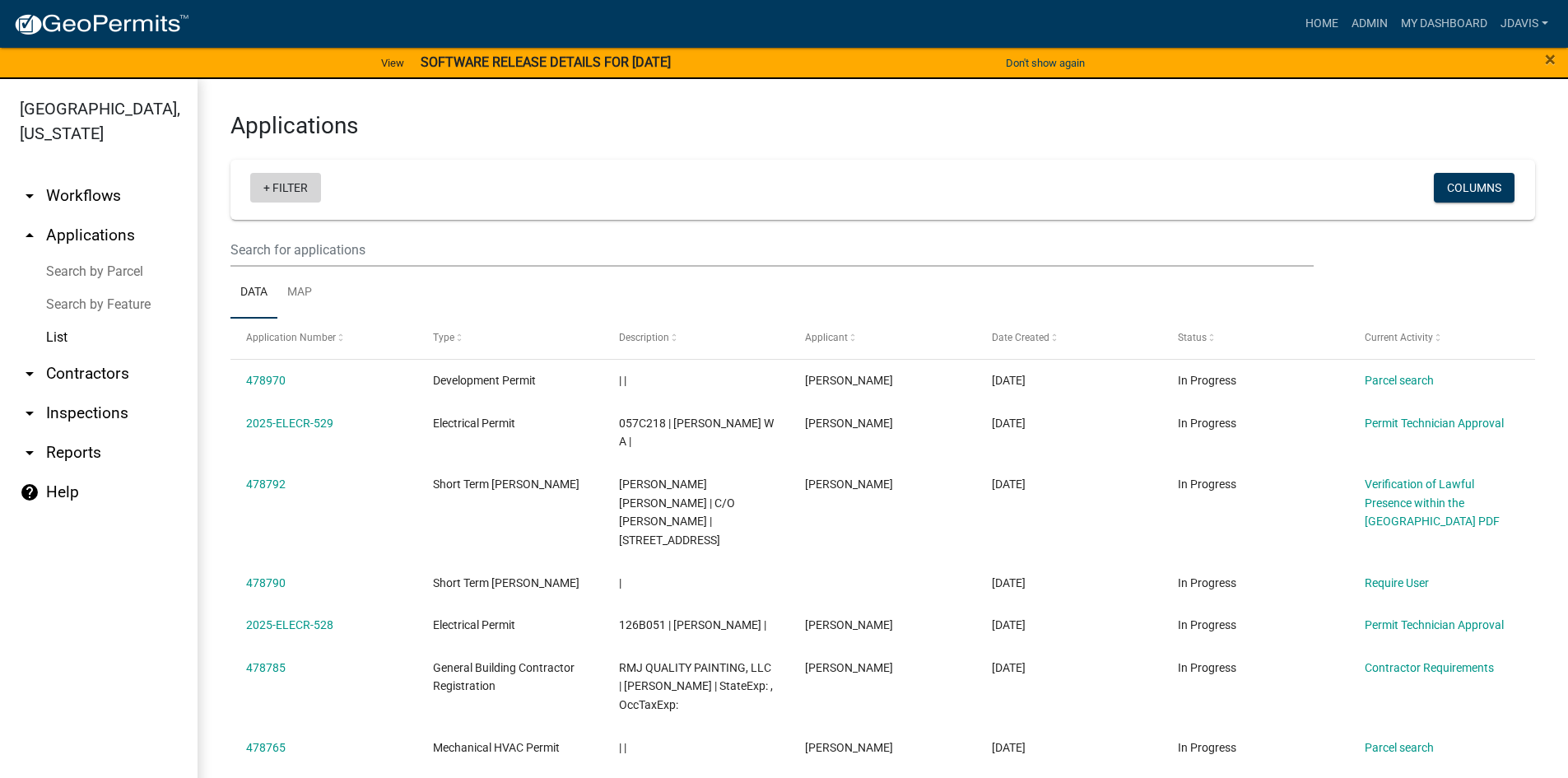
click at [269, 187] on link "+ Filter" at bounding box center [286, 187] width 71 height 29
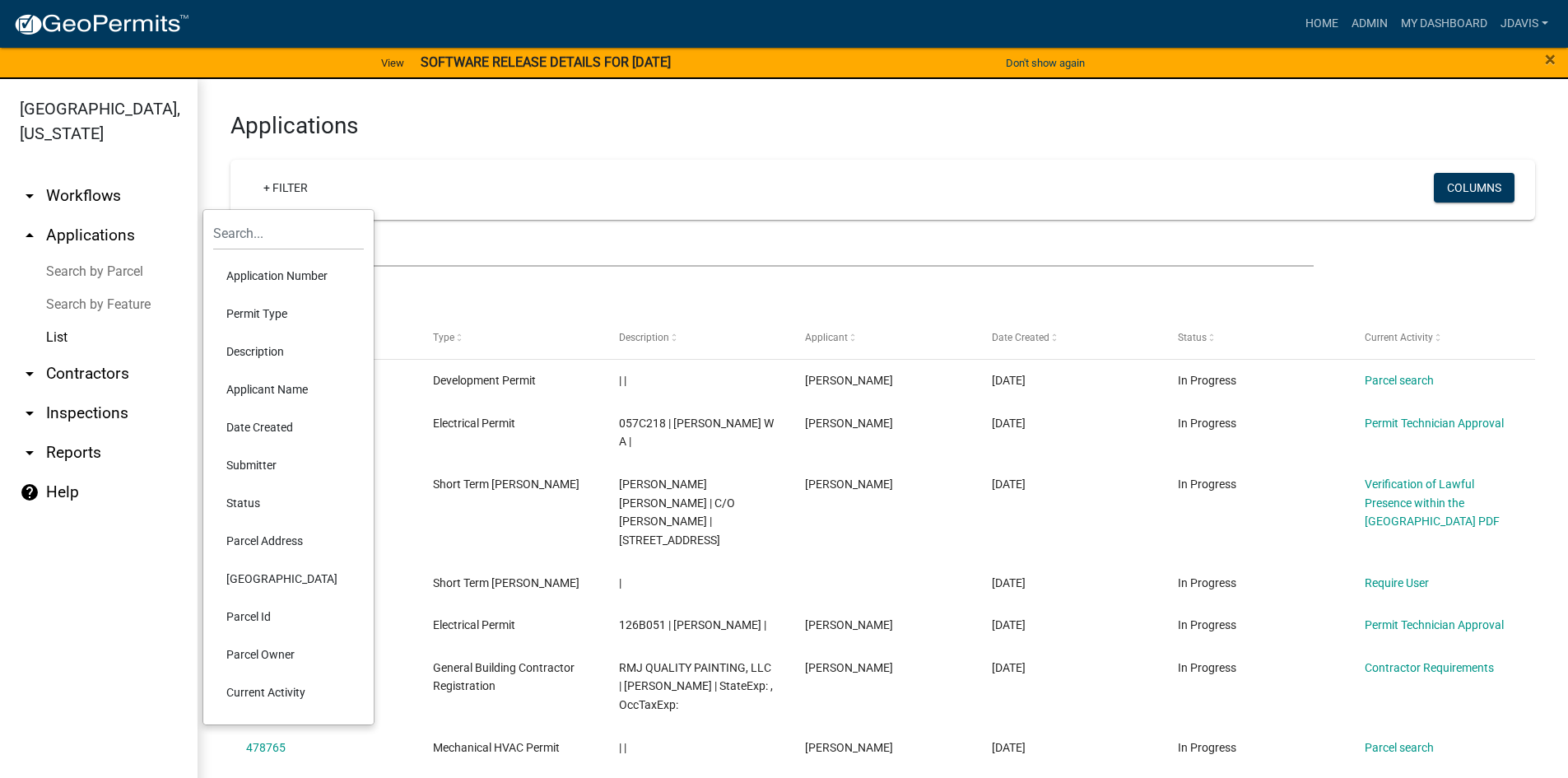
click at [319, 689] on li "Current Activity" at bounding box center [288, 693] width 150 height 38
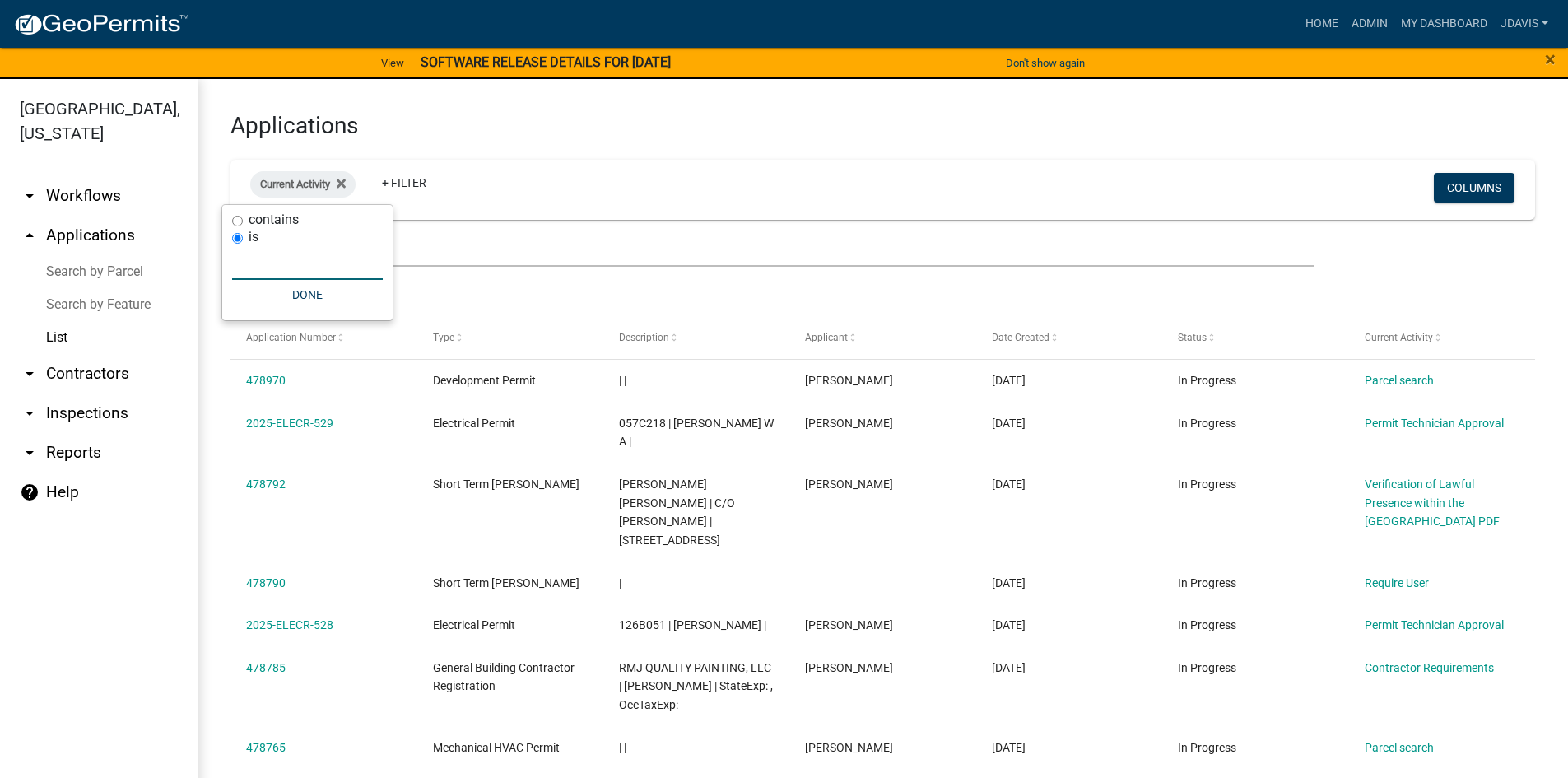
click at [261, 264] on input "text" at bounding box center [307, 263] width 150 height 34
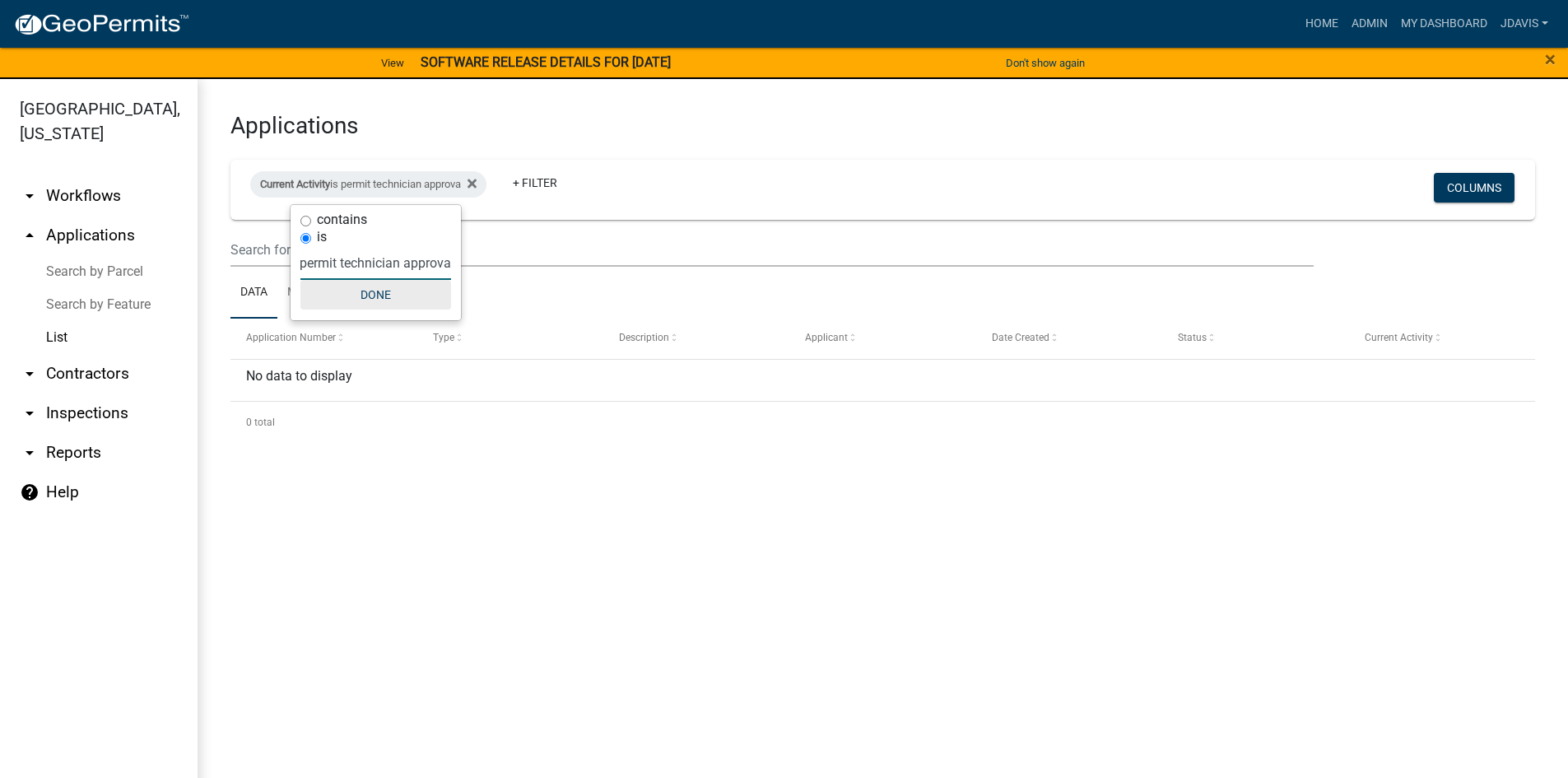
scroll to position [0, 11]
type input "permit technician approval"
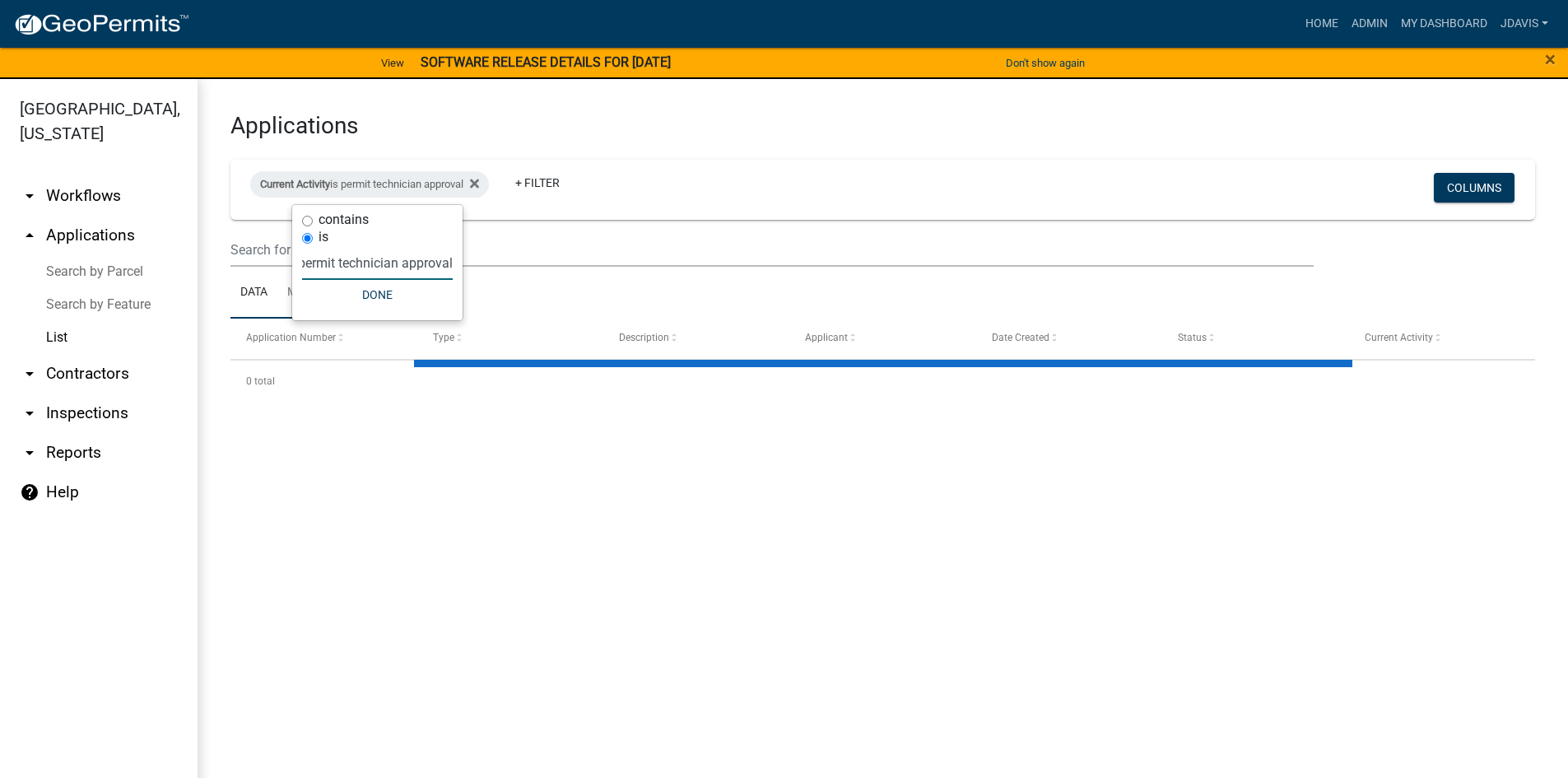
select select "2: 50"
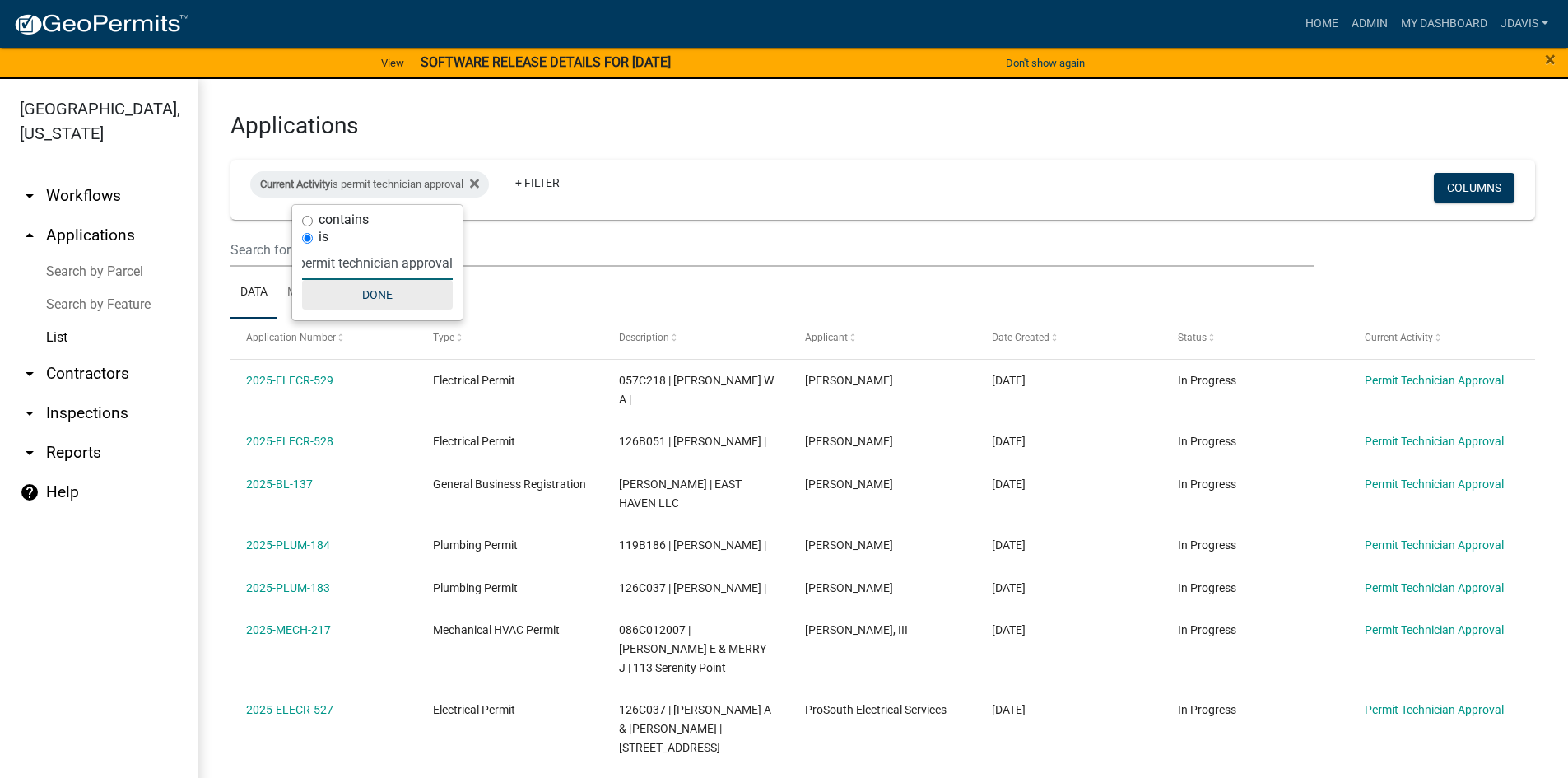
type input "permit technician approval"
click at [380, 296] on button "Done" at bounding box center [376, 294] width 150 height 29
click at [107, 271] on link "Search by Parcel" at bounding box center [99, 271] width 198 height 33
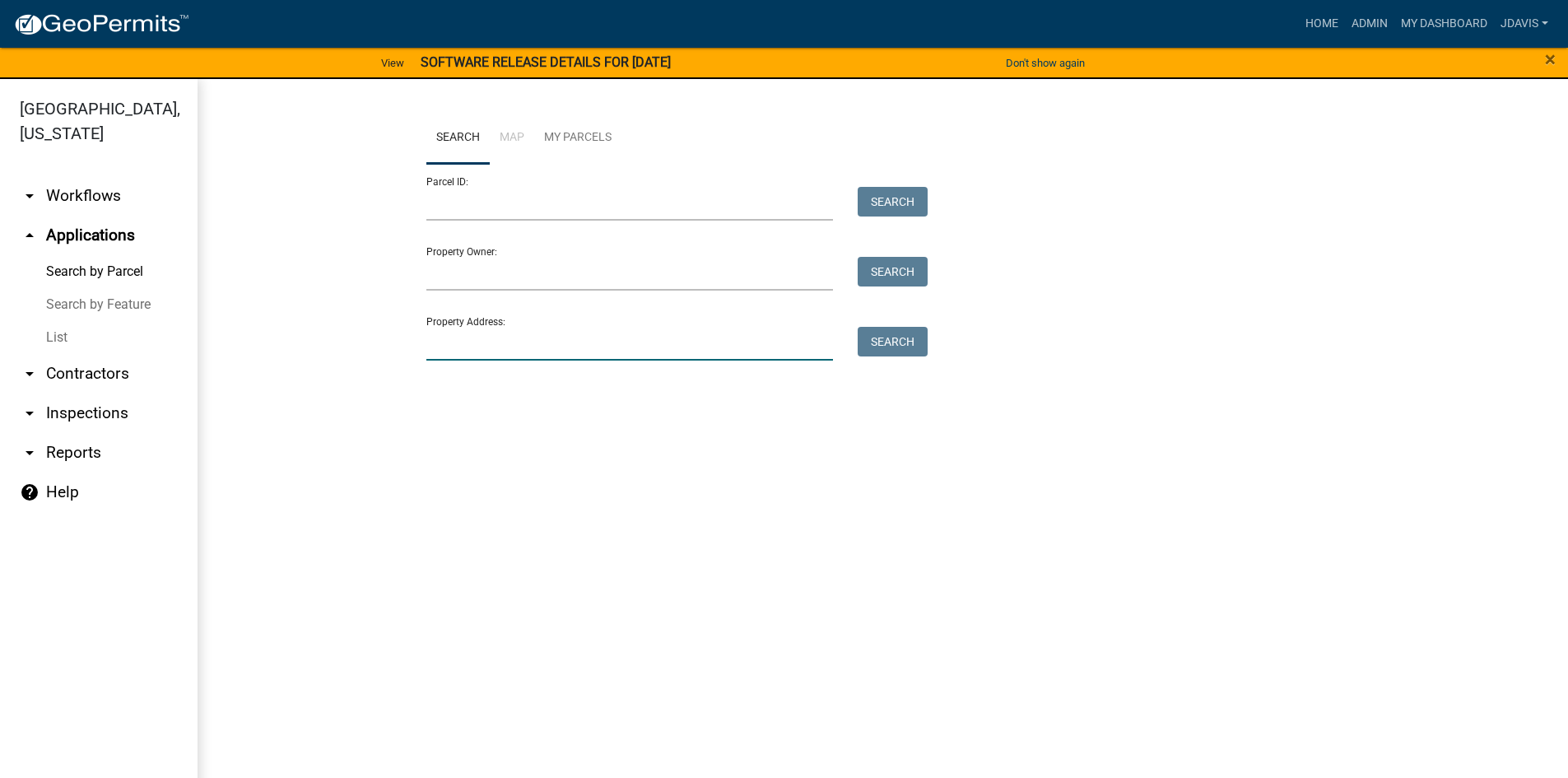
click at [524, 344] on input "Property Address:" at bounding box center [630, 344] width 408 height 34
type input "260 [PERSON_NAME]"
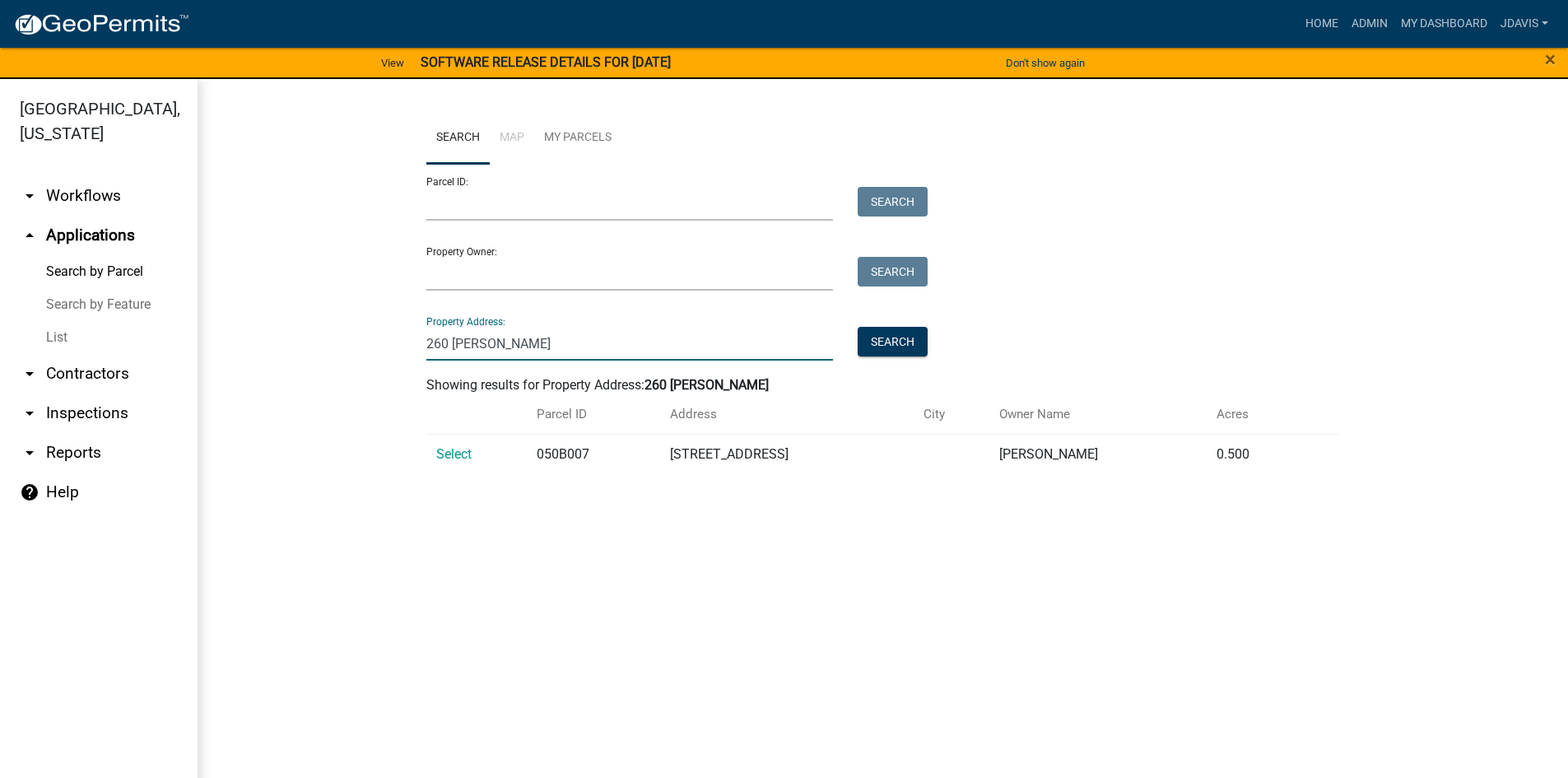
drag, startPoint x: 497, startPoint y: 346, endPoint x: 365, endPoint y: 368, distance: 133.8
click at [371, 363] on wm-workflow-application-search-view "Search Map My Parcels Parcel ID: Search Property Owner: Search Property Address…" at bounding box center [883, 300] width 1305 height 376
click at [471, 274] on input "Property Owner:" at bounding box center [630, 274] width 408 height 34
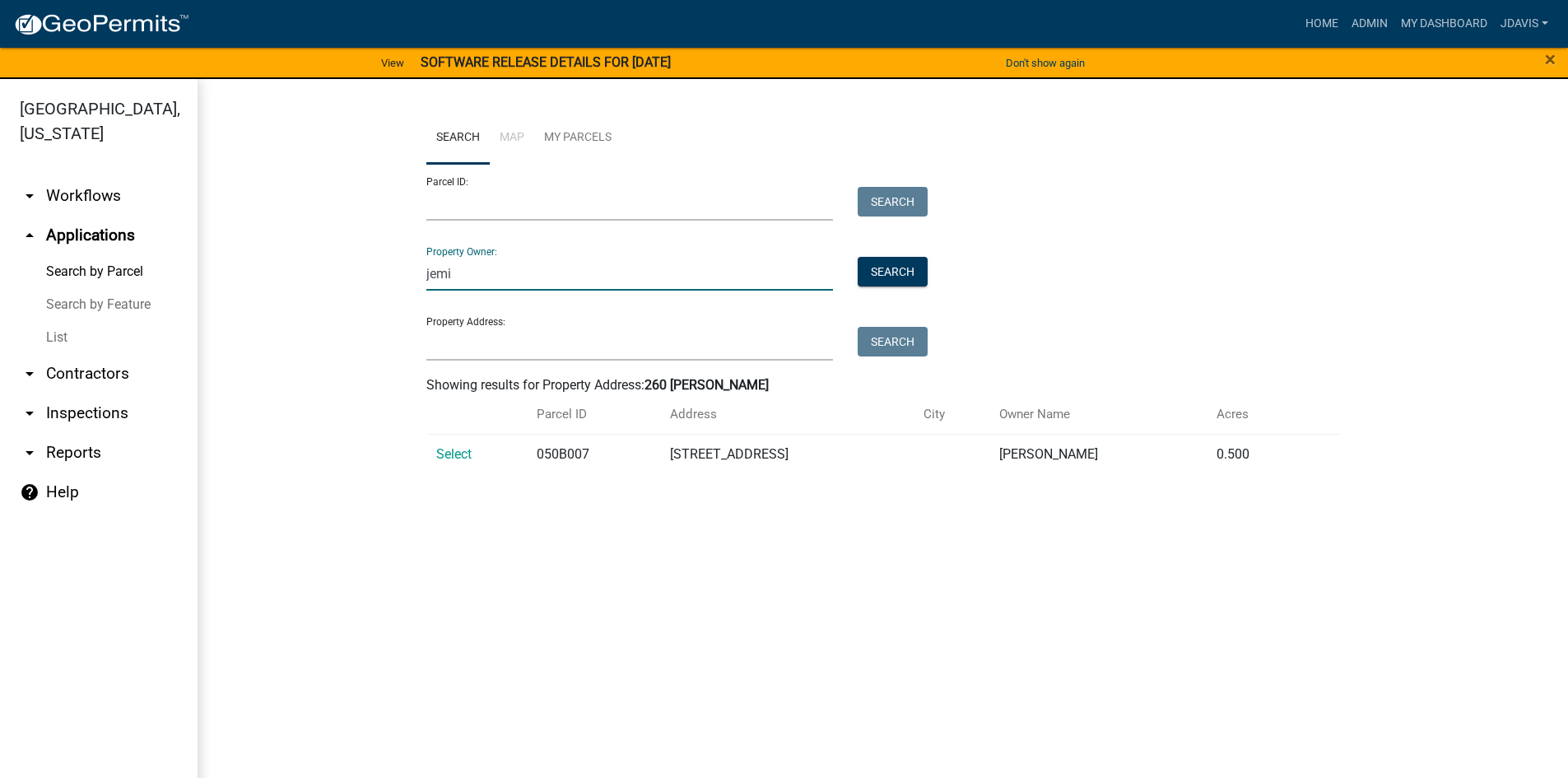
type input "jemis"
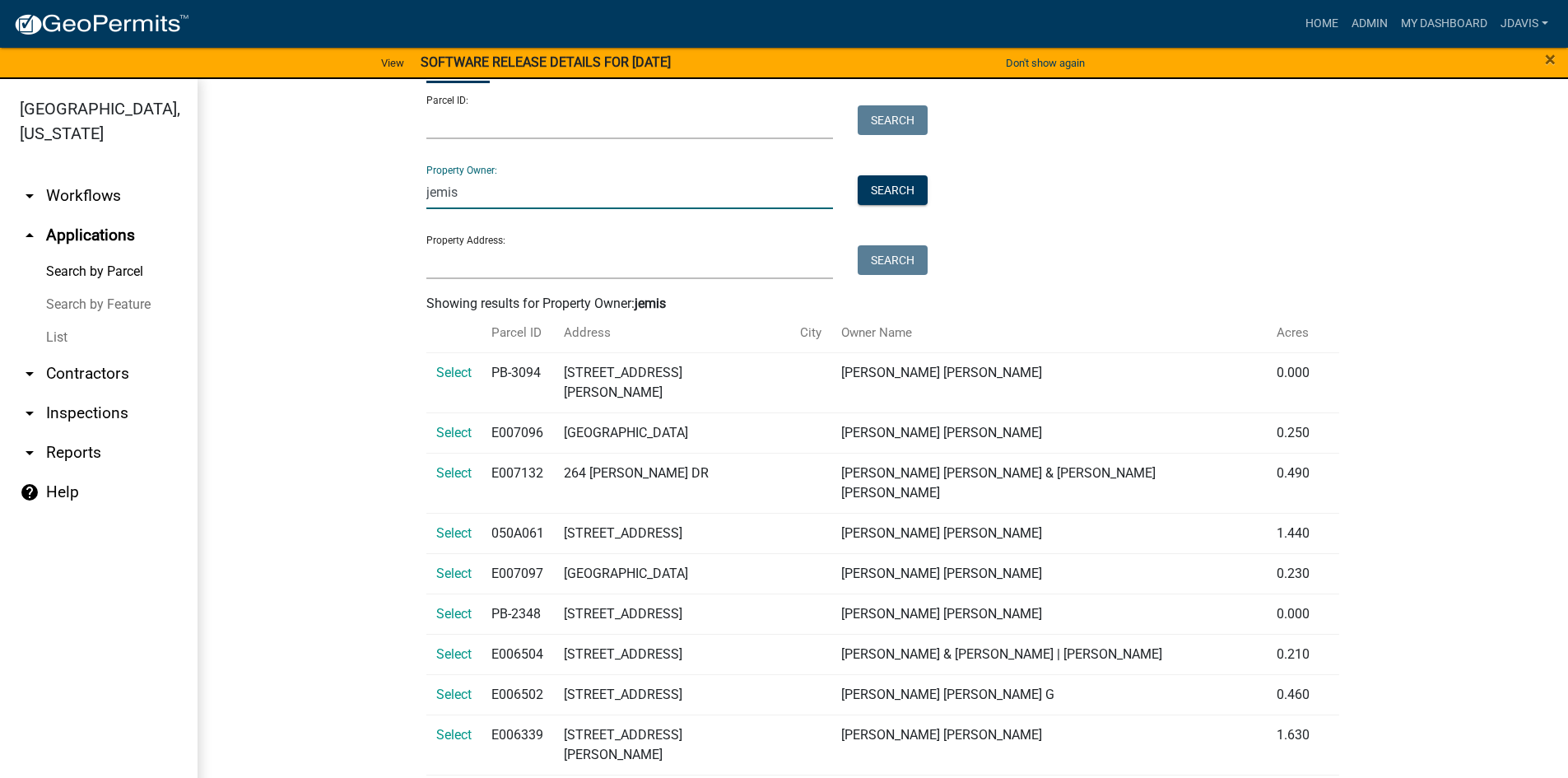
scroll to position [85, 0]
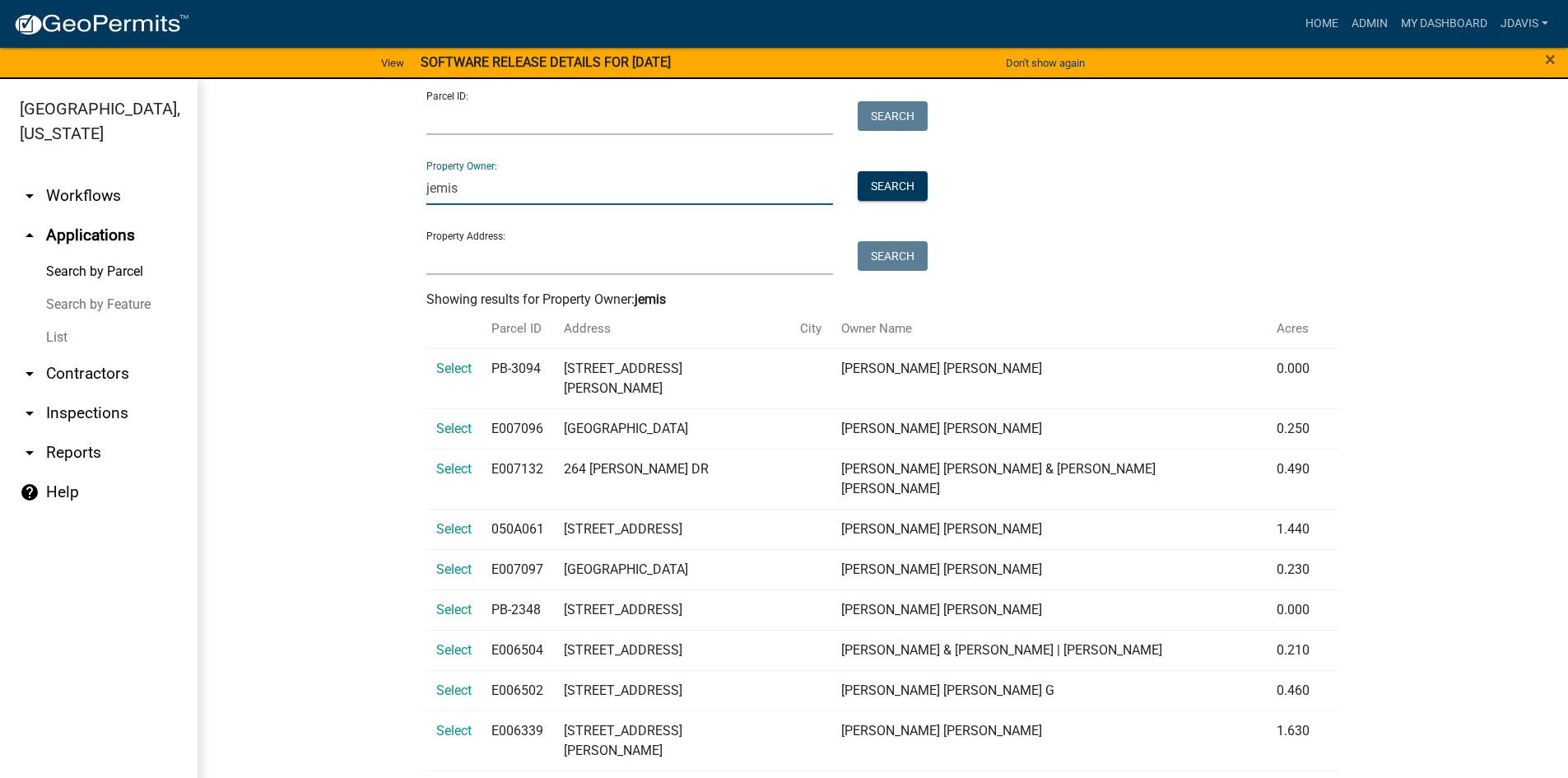
drag, startPoint x: 483, startPoint y: 198, endPoint x: 339, endPoint y: 218, distance: 145.4
click at [345, 216] on wm-workflow-application-search-view "Search Map My Parcels Parcel ID: Search Property Owner: jemis Search Property A…" at bounding box center [883, 435] width 1305 height 817
click at [448, 263] on input "Property Address:" at bounding box center [630, 258] width 408 height 34
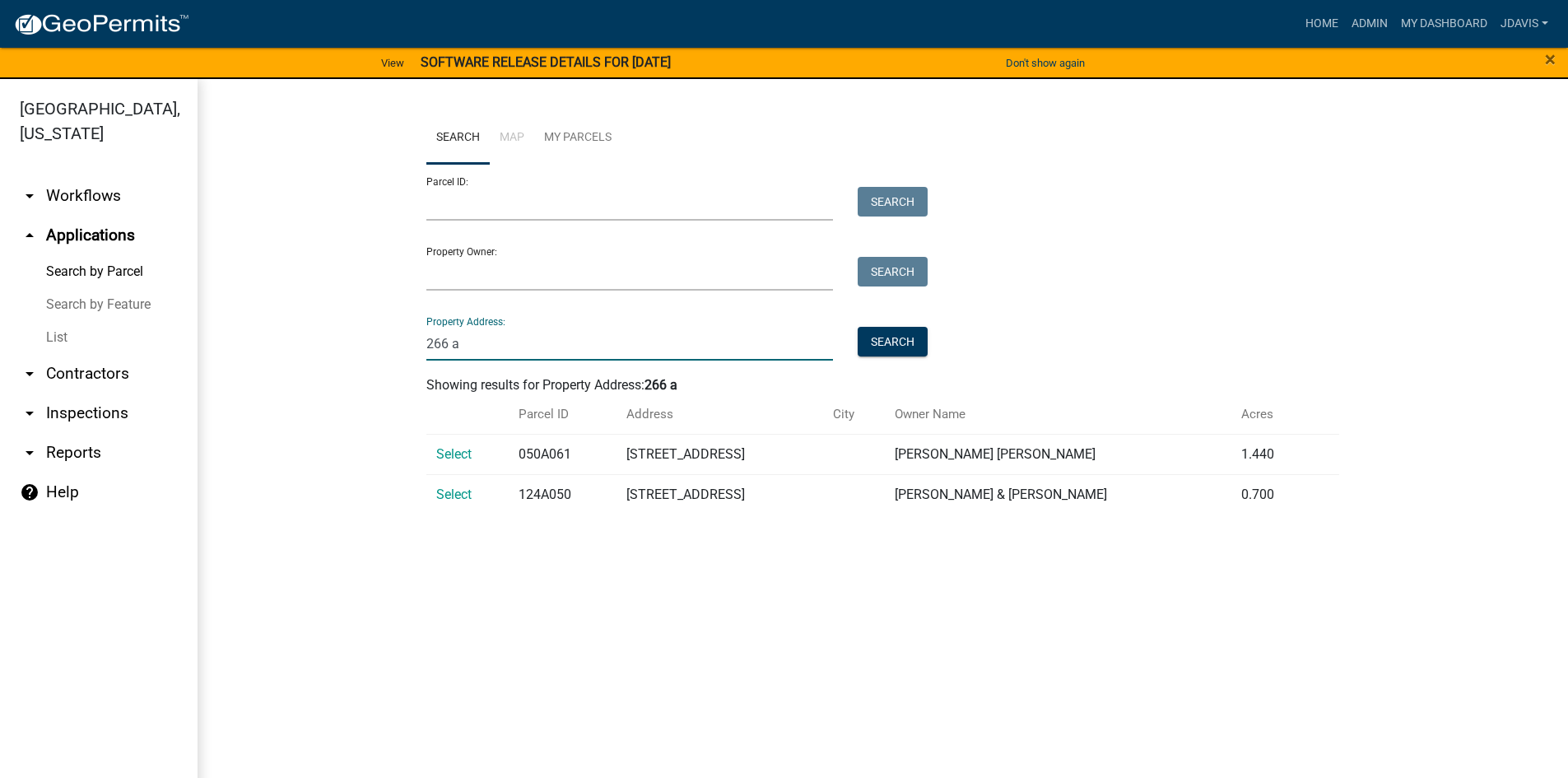
scroll to position [0, 0]
type input "266 a"
click at [454, 456] on span "Select" at bounding box center [454, 454] width 36 height 16
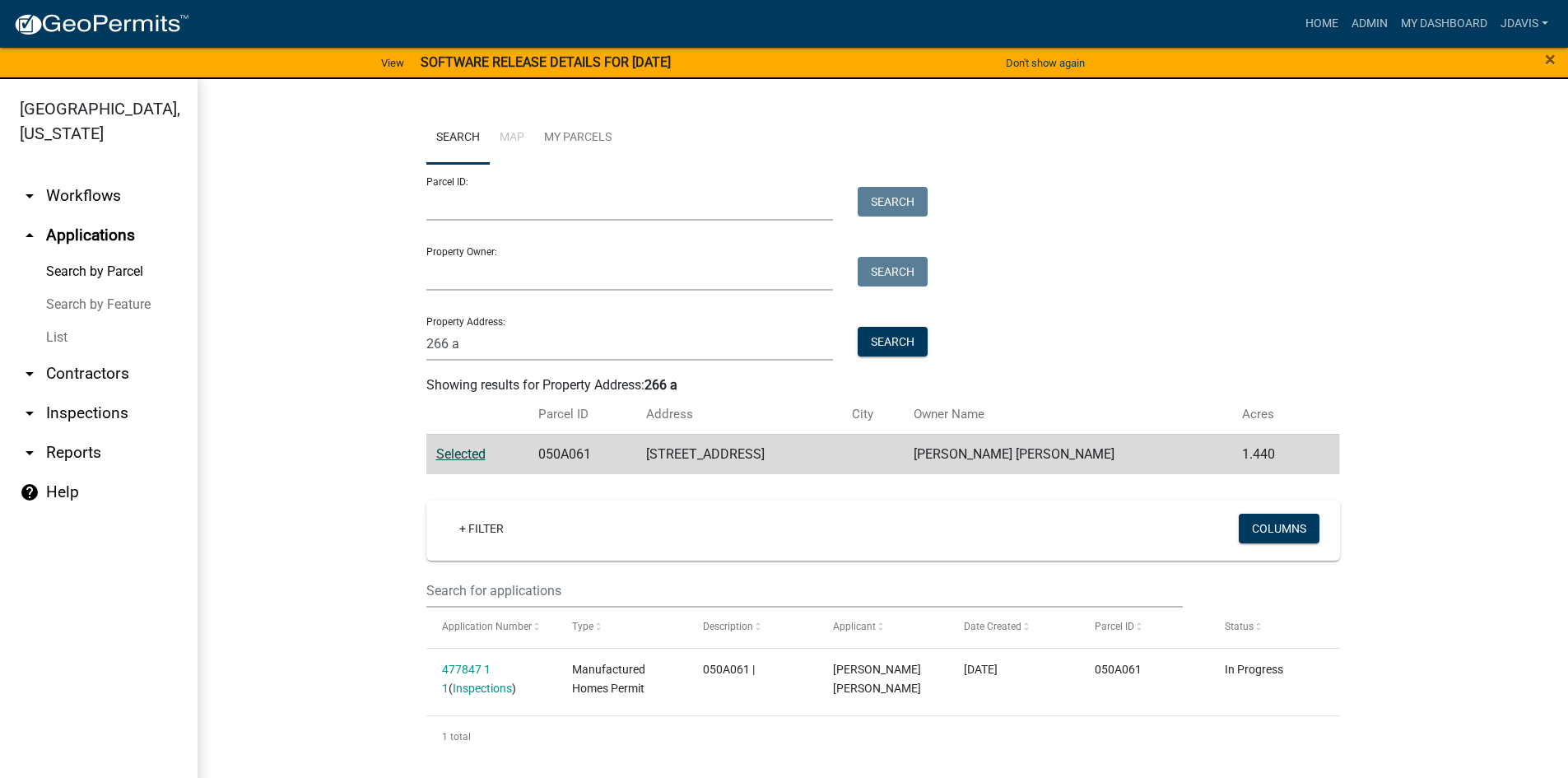
scroll to position [20, 0]
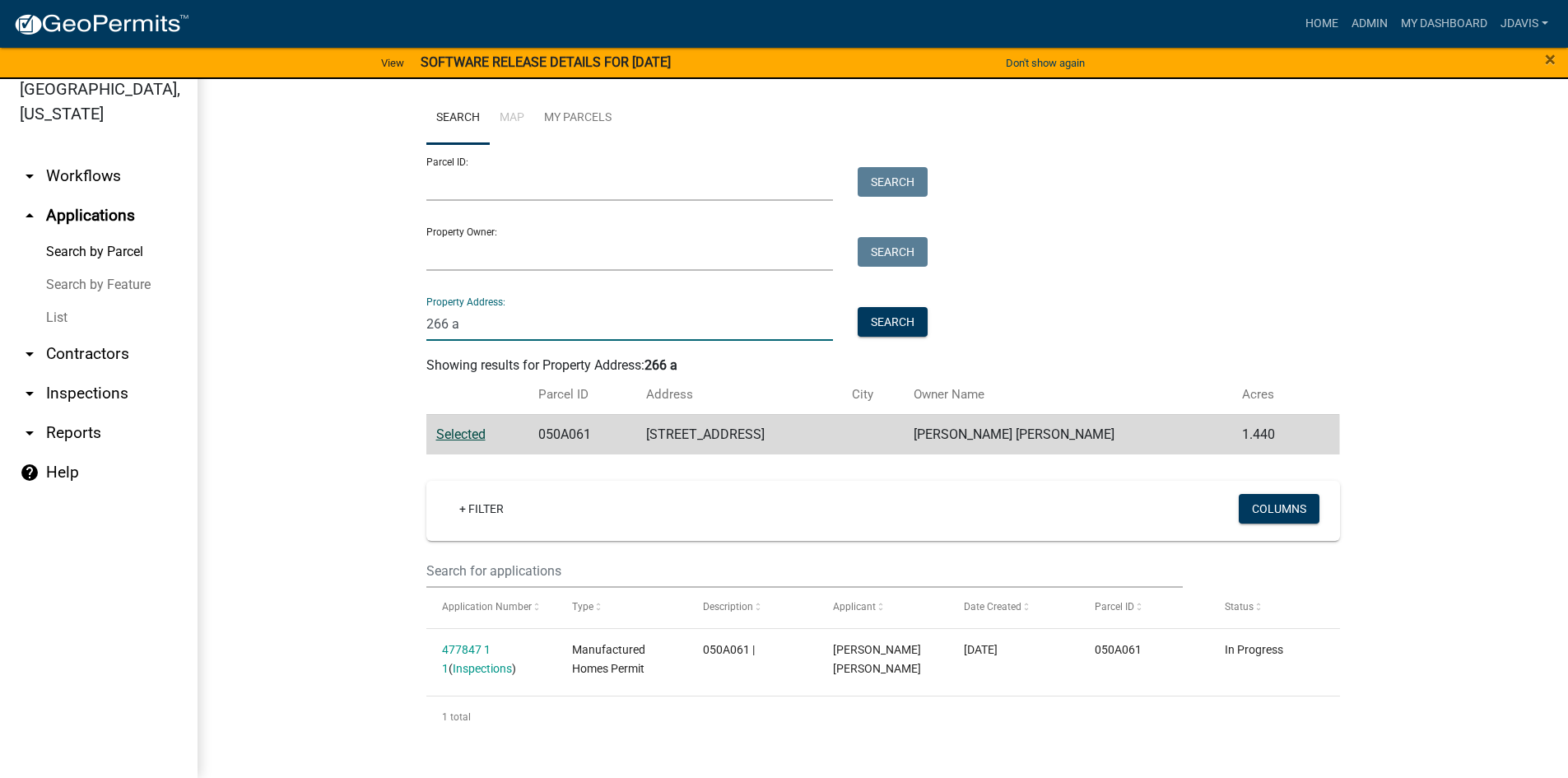
drag, startPoint x: 465, startPoint y: 330, endPoint x: 339, endPoint y: 341, distance: 126.5
click at [343, 335] on wm-workflow-application-search-view "Search Map My Parcels Parcel ID: Search Property Owner: Search Property Address…" at bounding box center [883, 415] width 1305 height 645
click at [534, 254] on input "Property Owner:" at bounding box center [630, 254] width 408 height 34
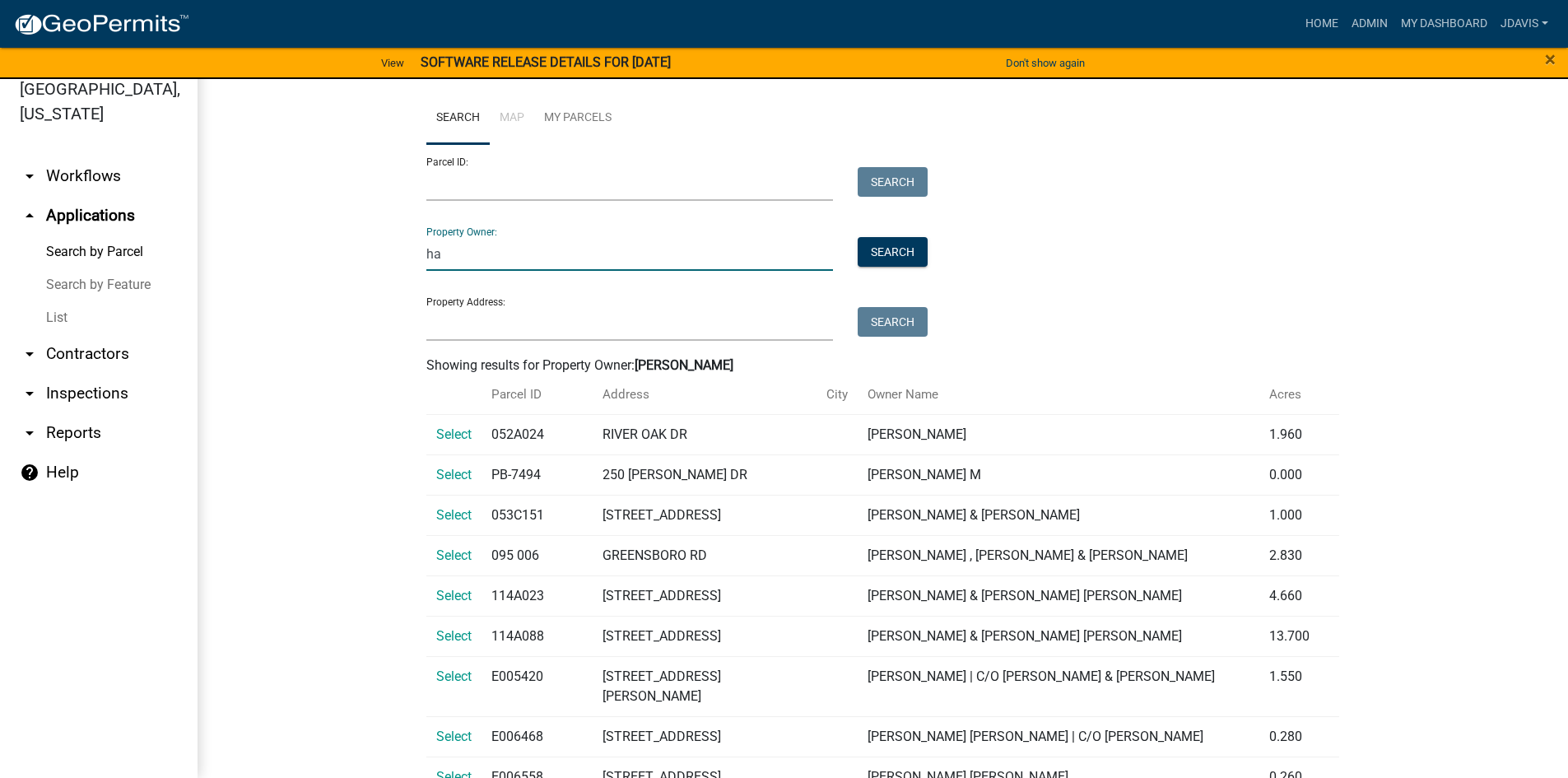
type input "h"
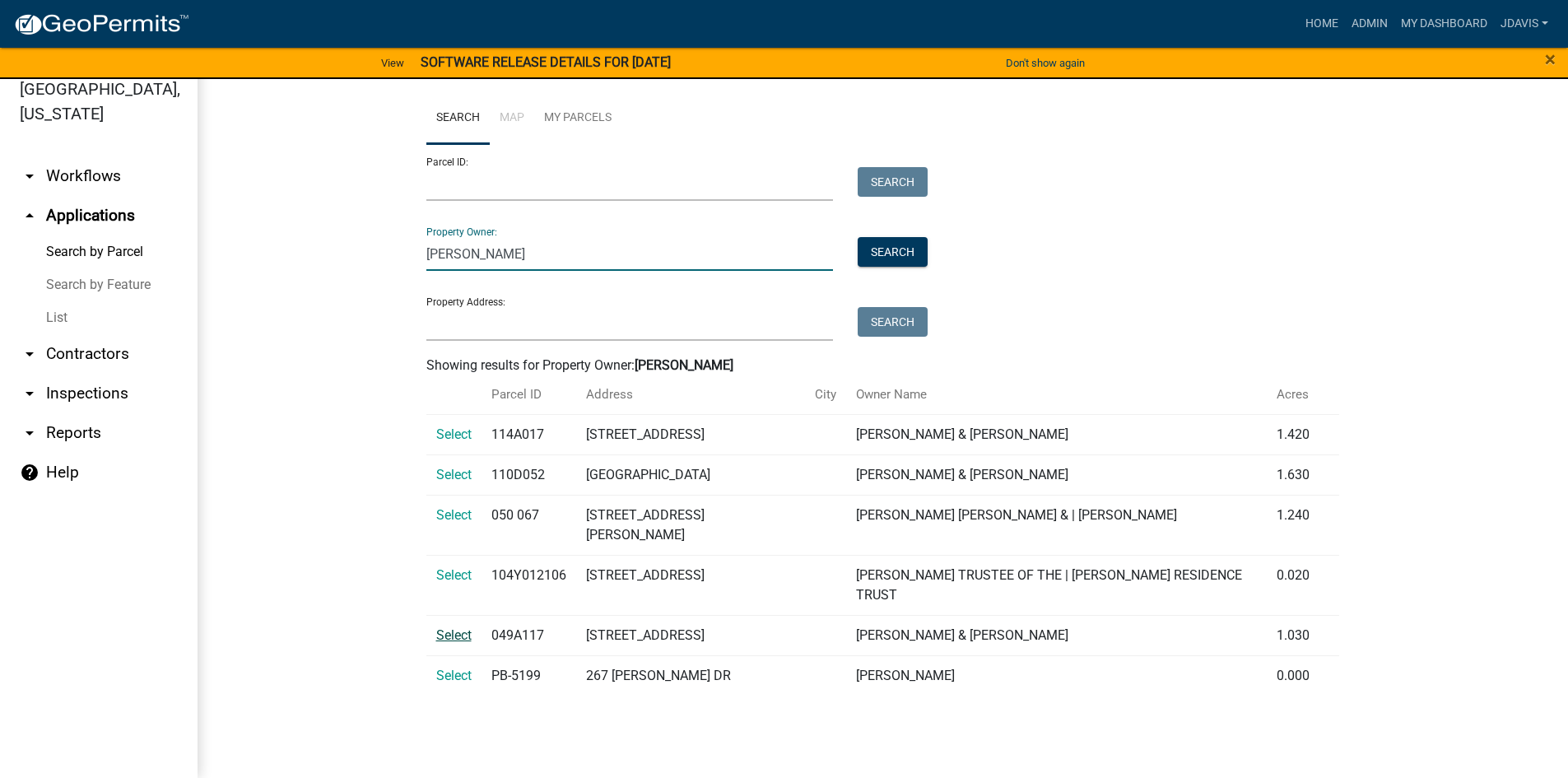
type input "[PERSON_NAME]"
click at [451, 628] on span "Select" at bounding box center [454, 636] width 36 height 16
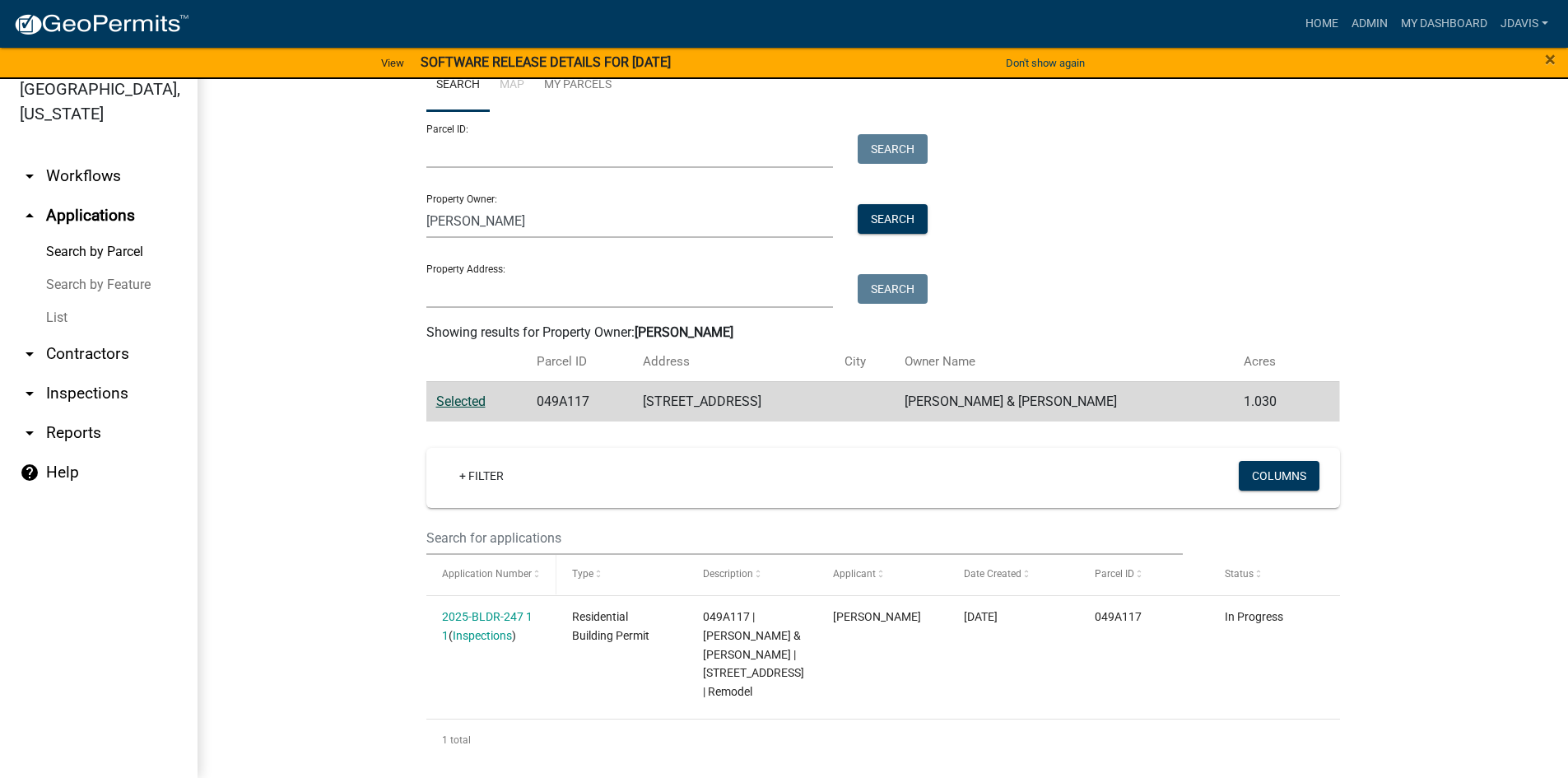
scroll to position [49, 0]
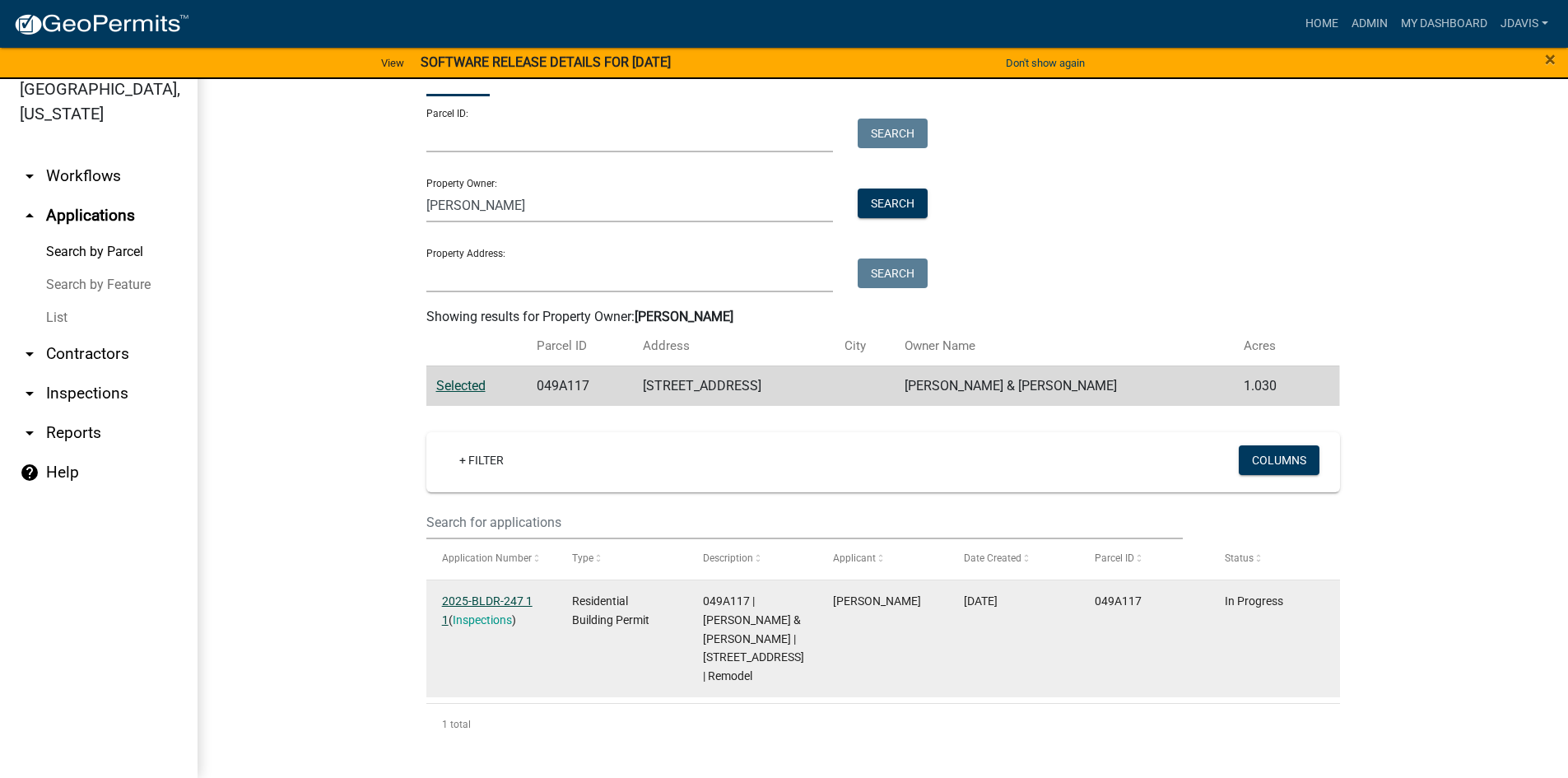
click at [489, 601] on link "2025-BLDR-247 1 1" at bounding box center [488, 611] width 91 height 32
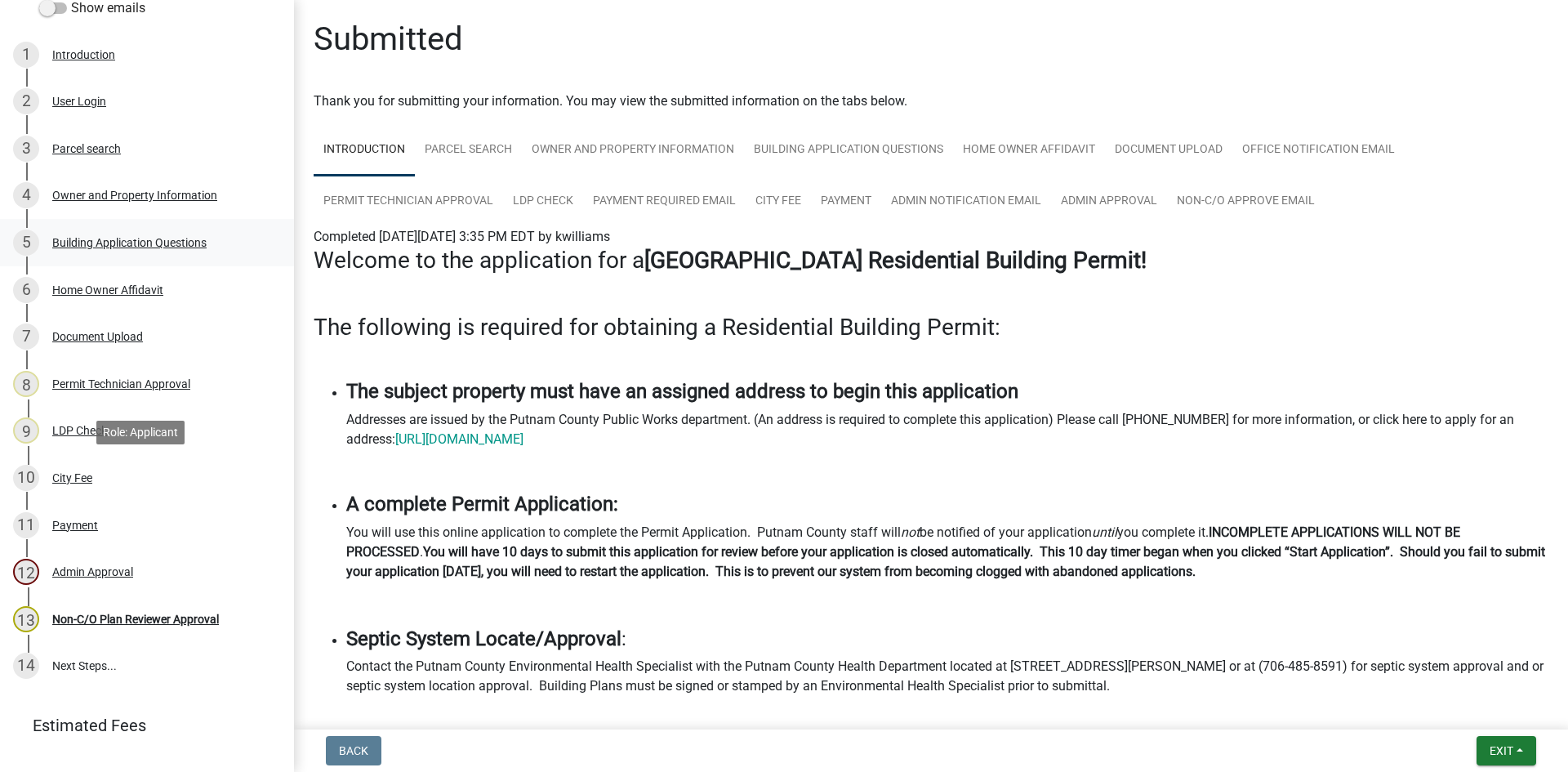
scroll to position [314, 0]
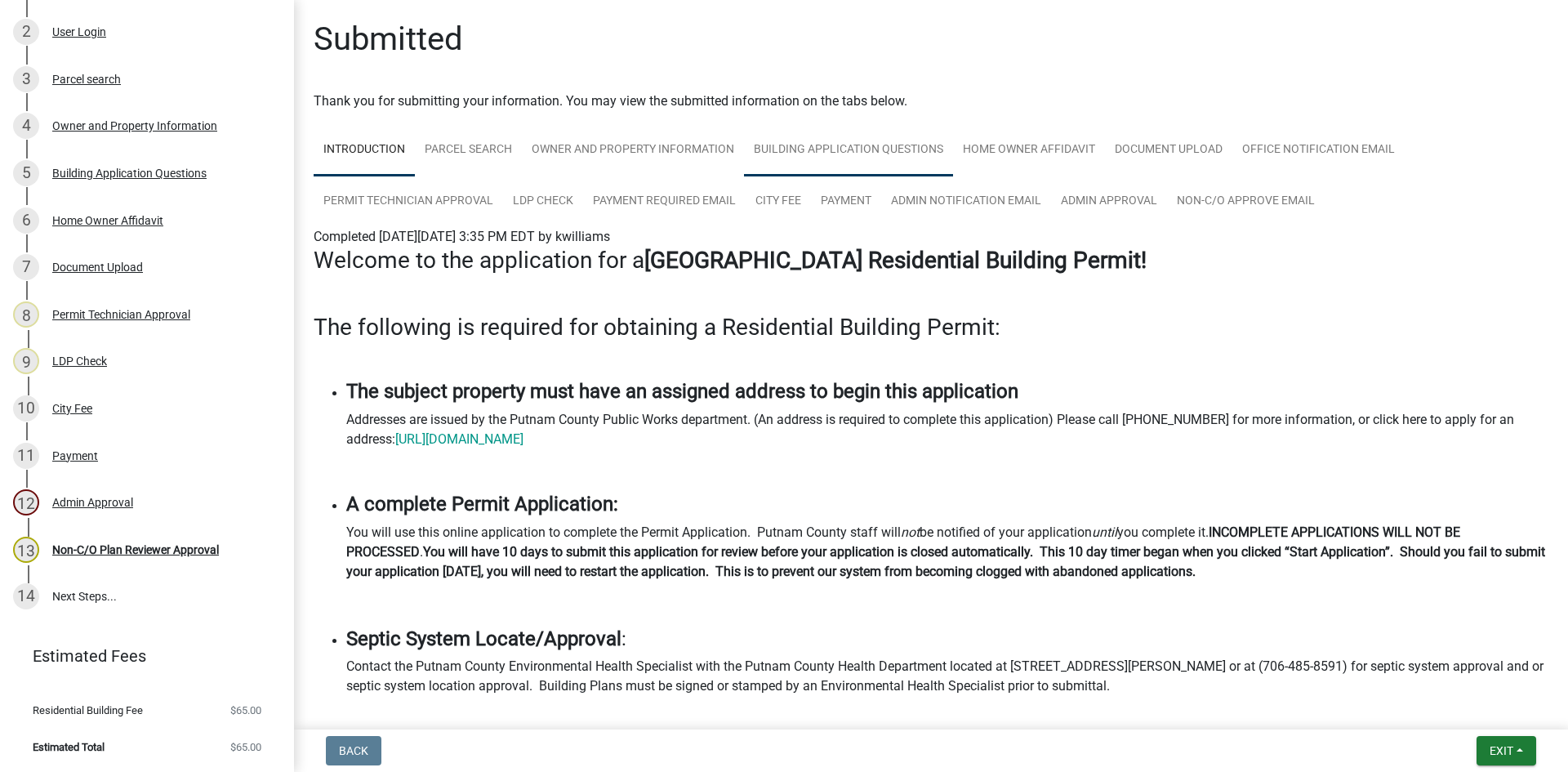
click at [864, 152] on link "Building Application Questions" at bounding box center [848, 150] width 209 height 52
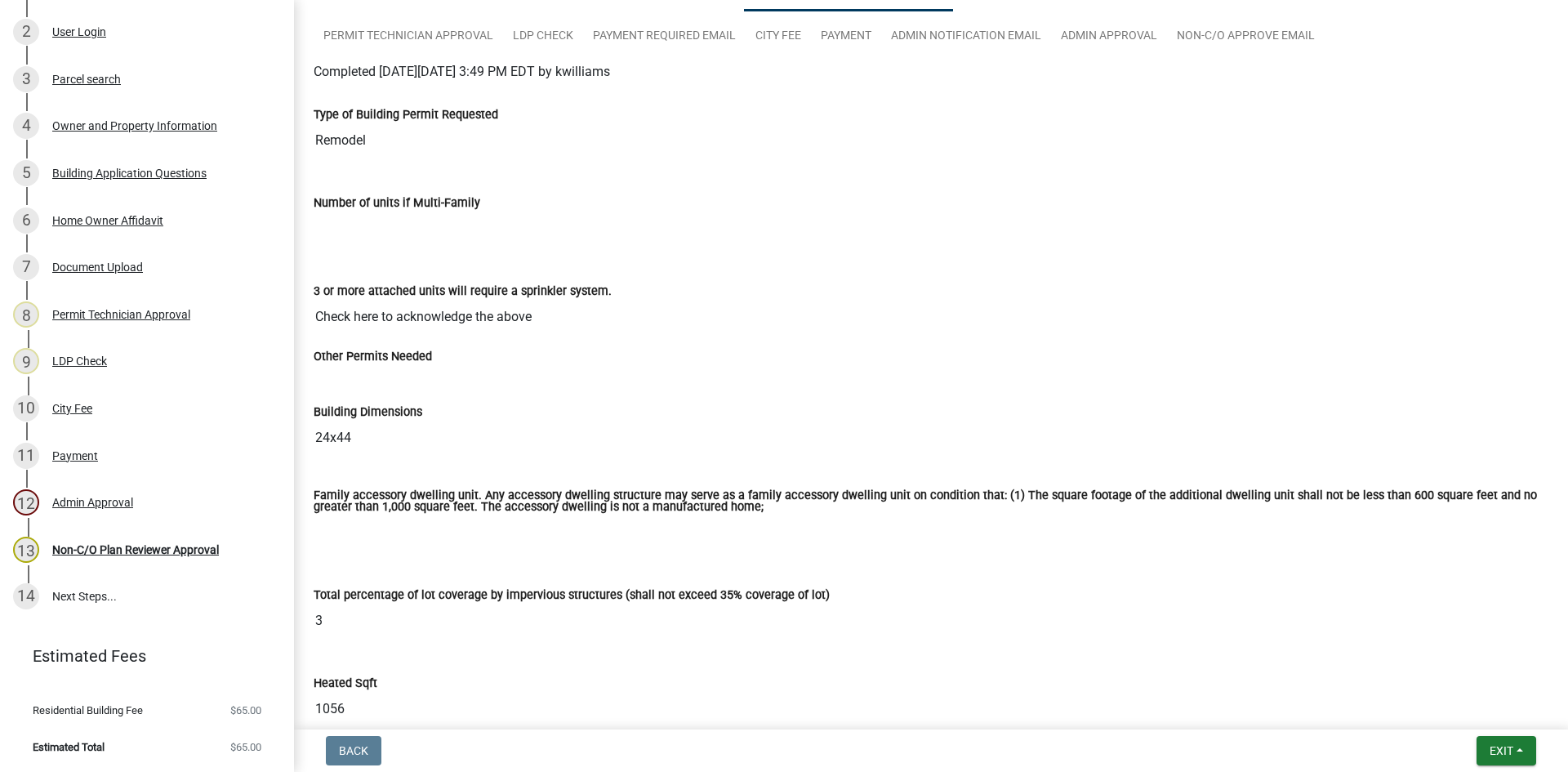
scroll to position [0, 0]
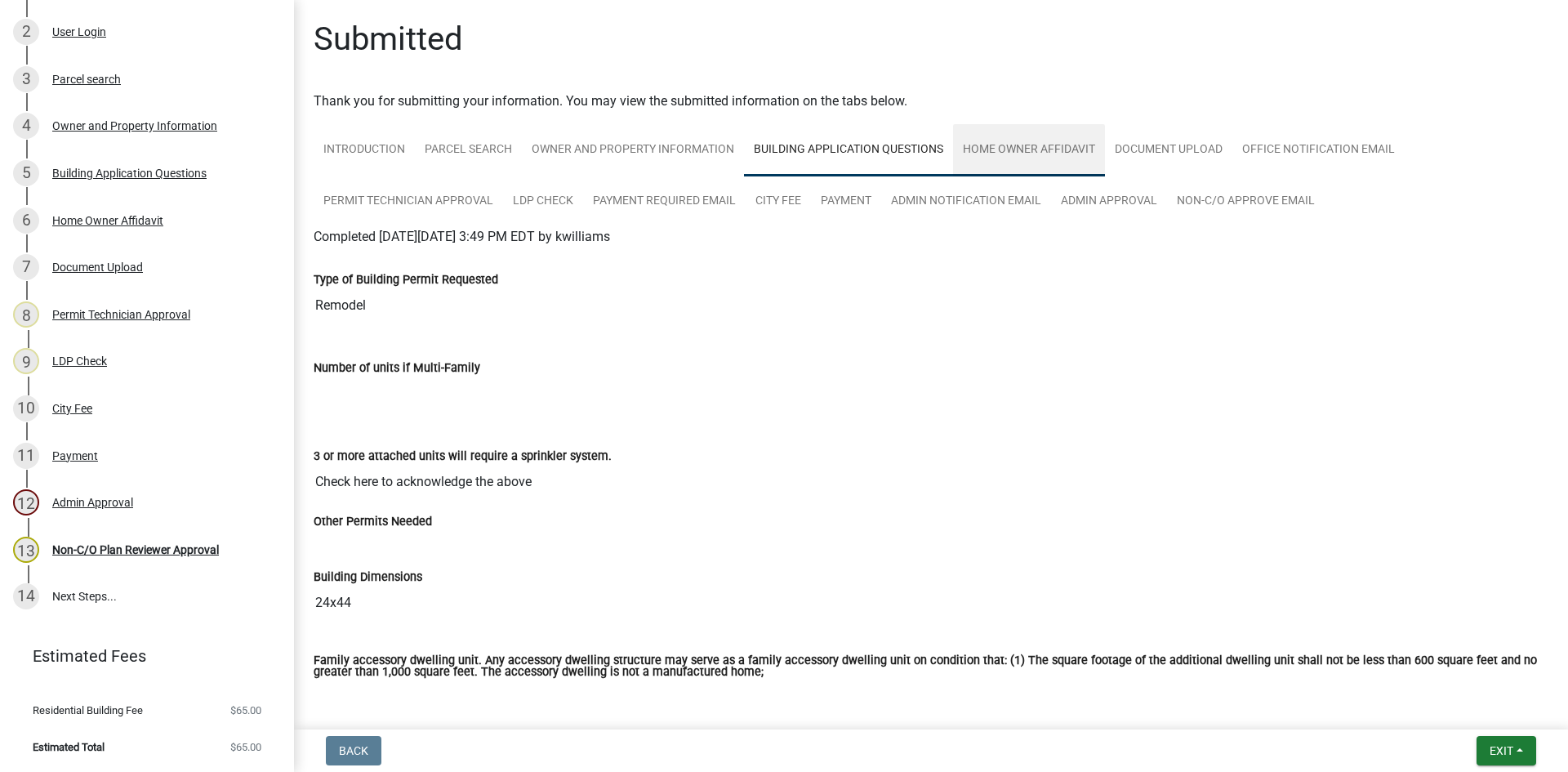
click at [1036, 153] on link "Home Owner Affidavit" at bounding box center [1029, 150] width 152 height 52
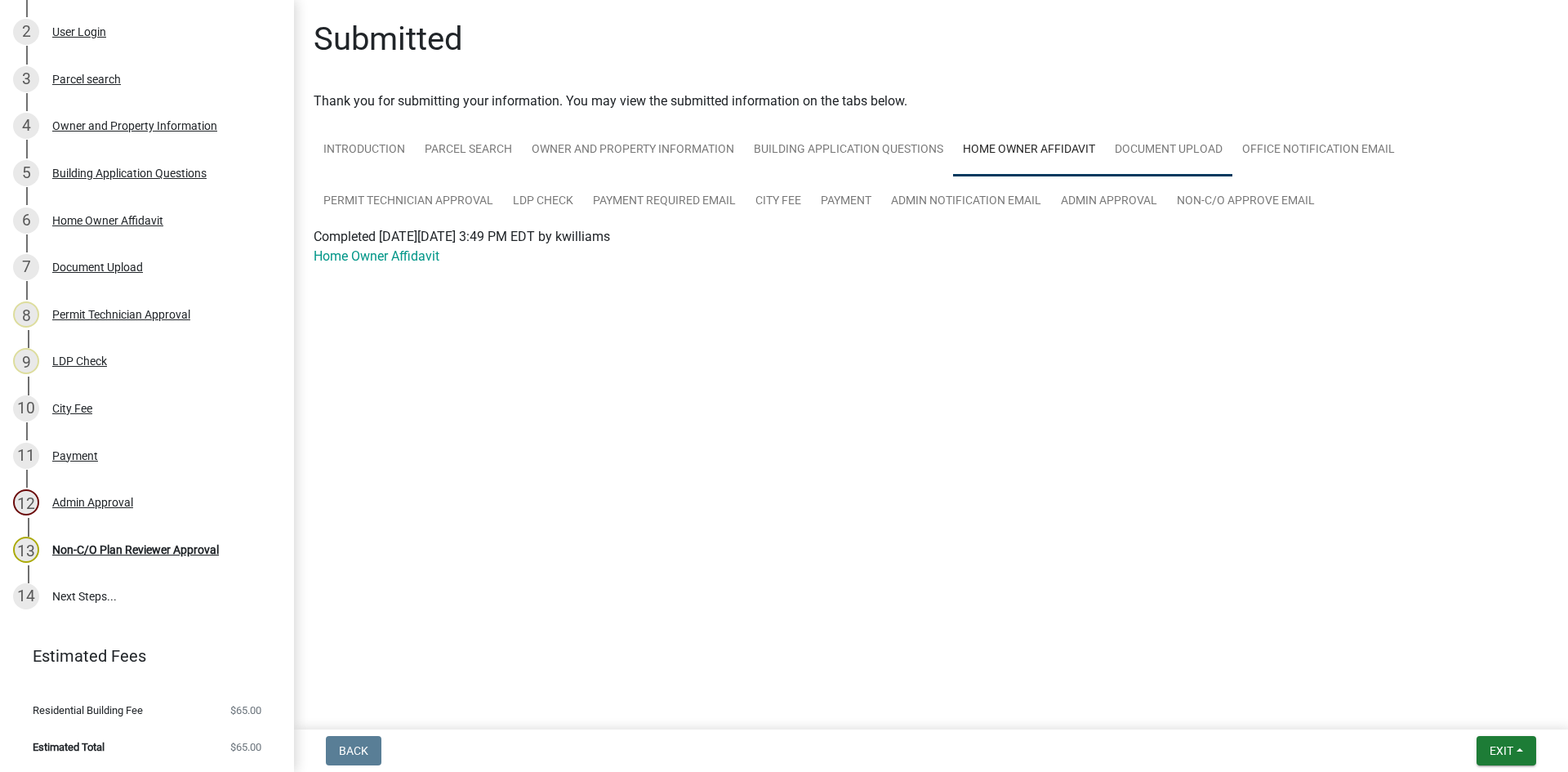
click at [1188, 155] on link "Document Upload" at bounding box center [1168, 150] width 127 height 52
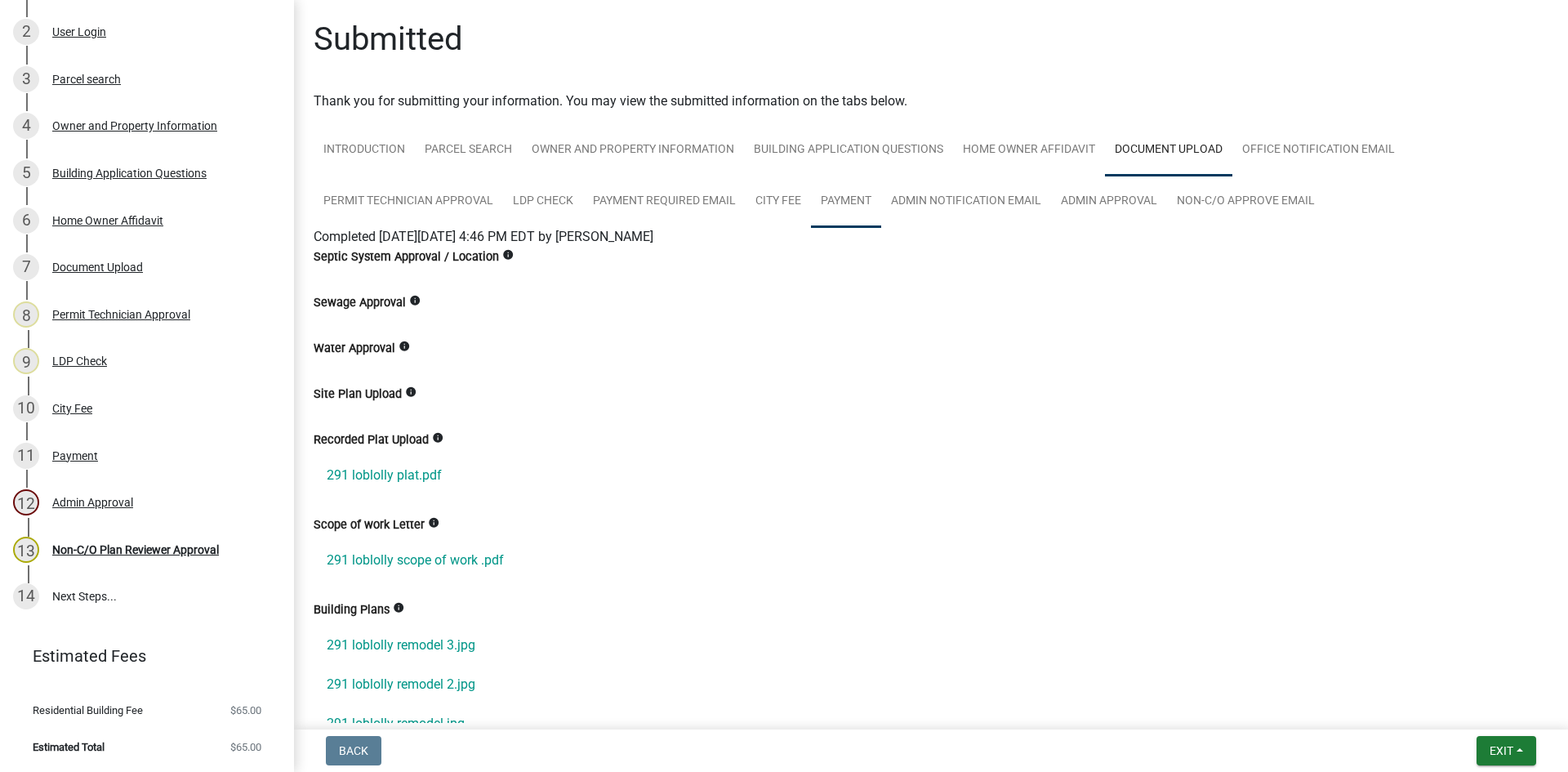
click at [859, 199] on link "Payment" at bounding box center [846, 201] width 71 height 52
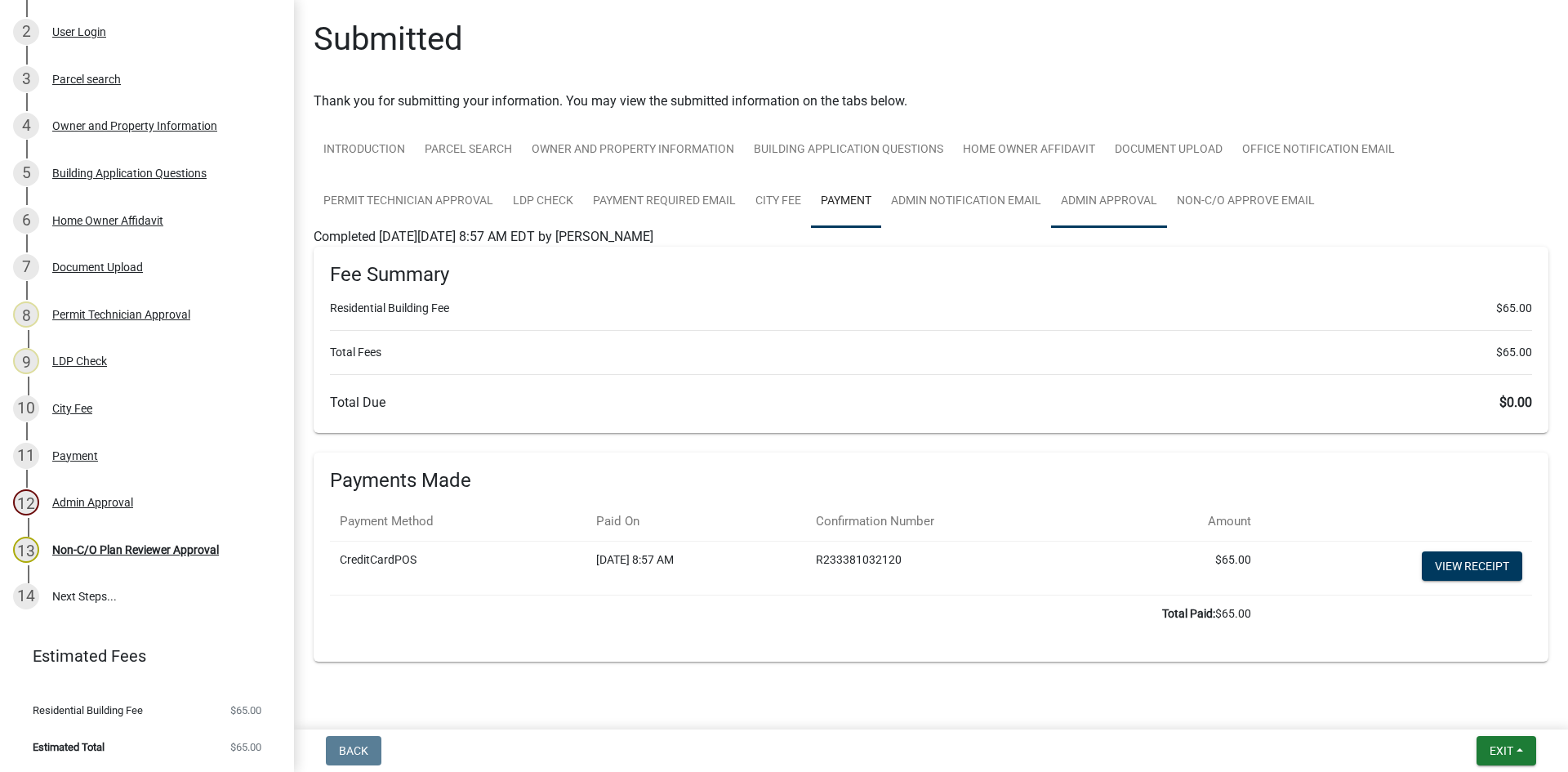
click at [1124, 193] on link "Admin Approval" at bounding box center [1108, 201] width 116 height 52
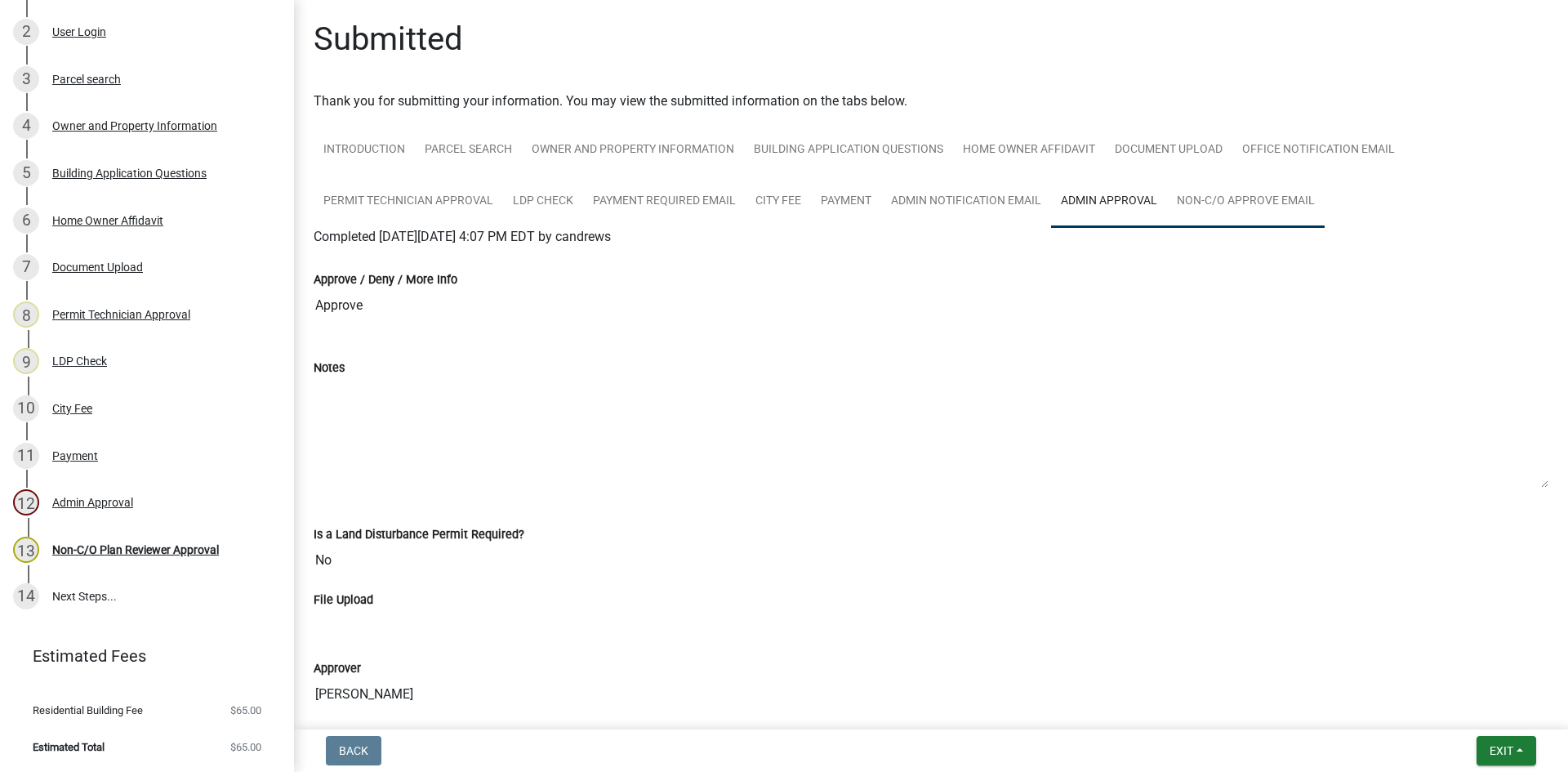
click at [1283, 196] on link "Non-C/O Approve Email" at bounding box center [1246, 201] width 158 height 52
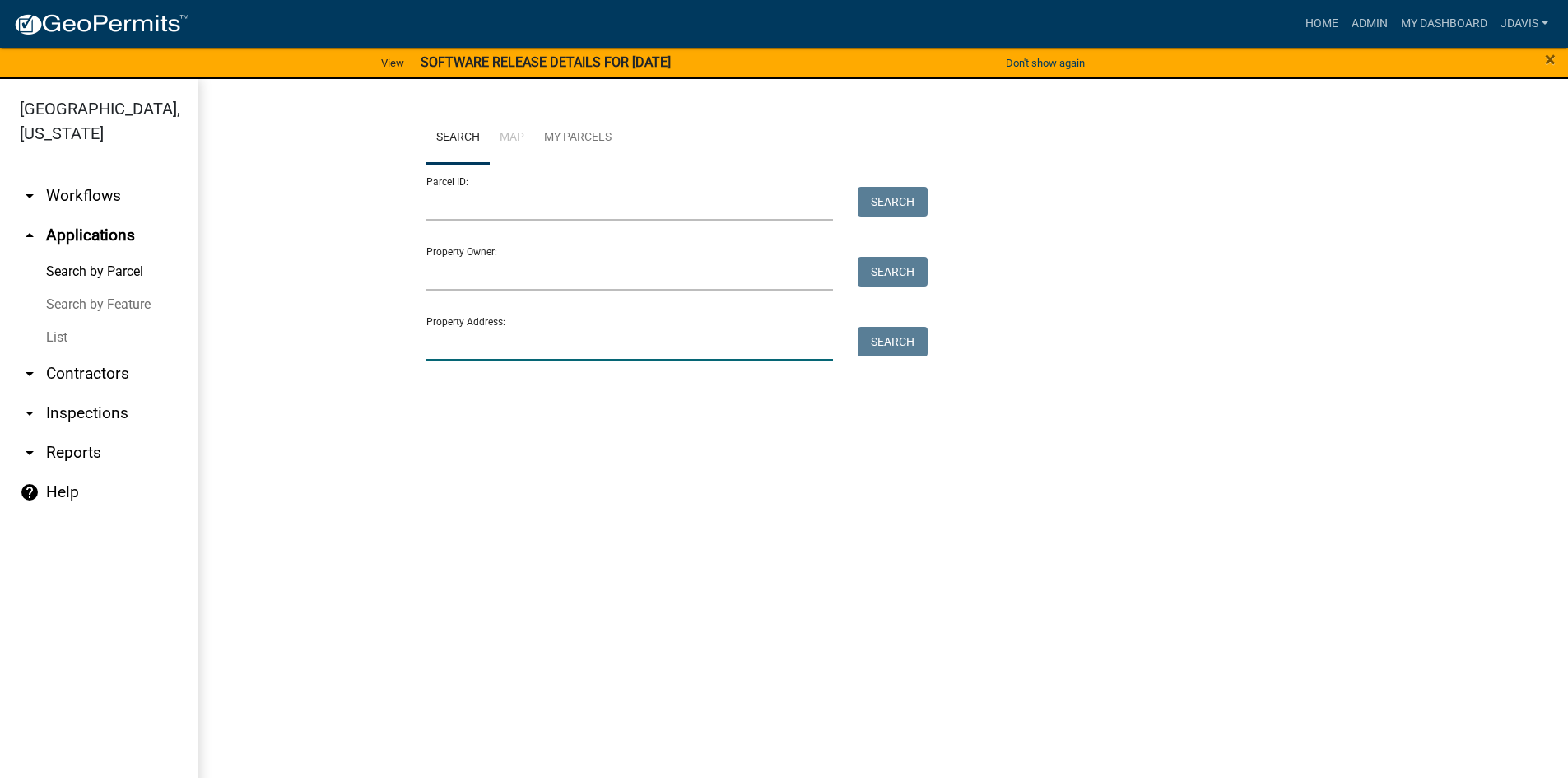
click at [586, 343] on input "Property Address:" at bounding box center [630, 344] width 408 height 34
click at [514, 267] on input "Property Owner:" at bounding box center [630, 274] width 408 height 34
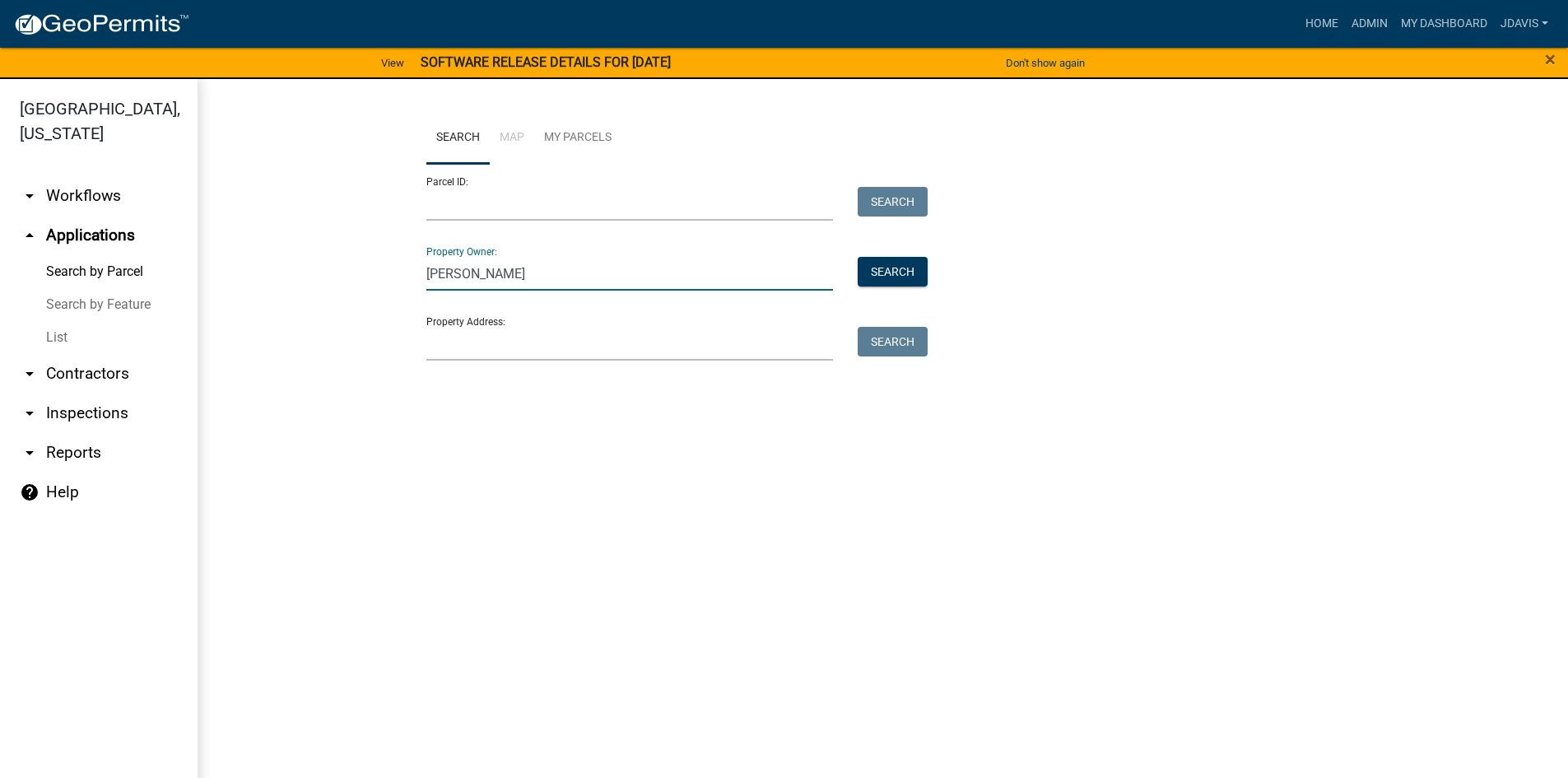
type input "[PERSON_NAME]"
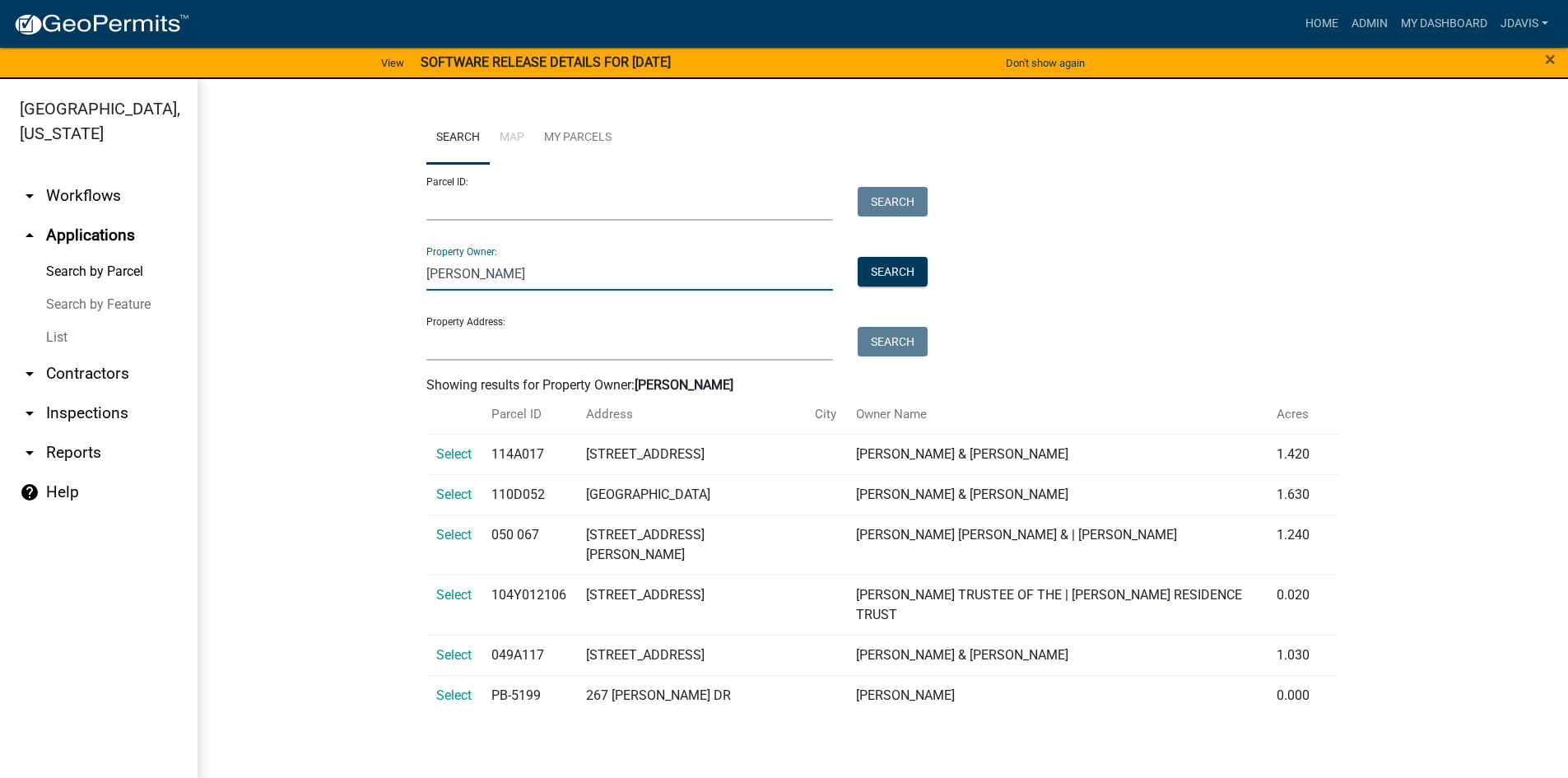
drag, startPoint x: 518, startPoint y: 271, endPoint x: 263, endPoint y: 309, distance: 257.8
click at [263, 309] on wm-workflow-application-search-view "Search Map My Parcels Parcel ID: Search Property Owner: [PERSON_NAME] Search Pr…" at bounding box center [883, 420] width 1305 height 617
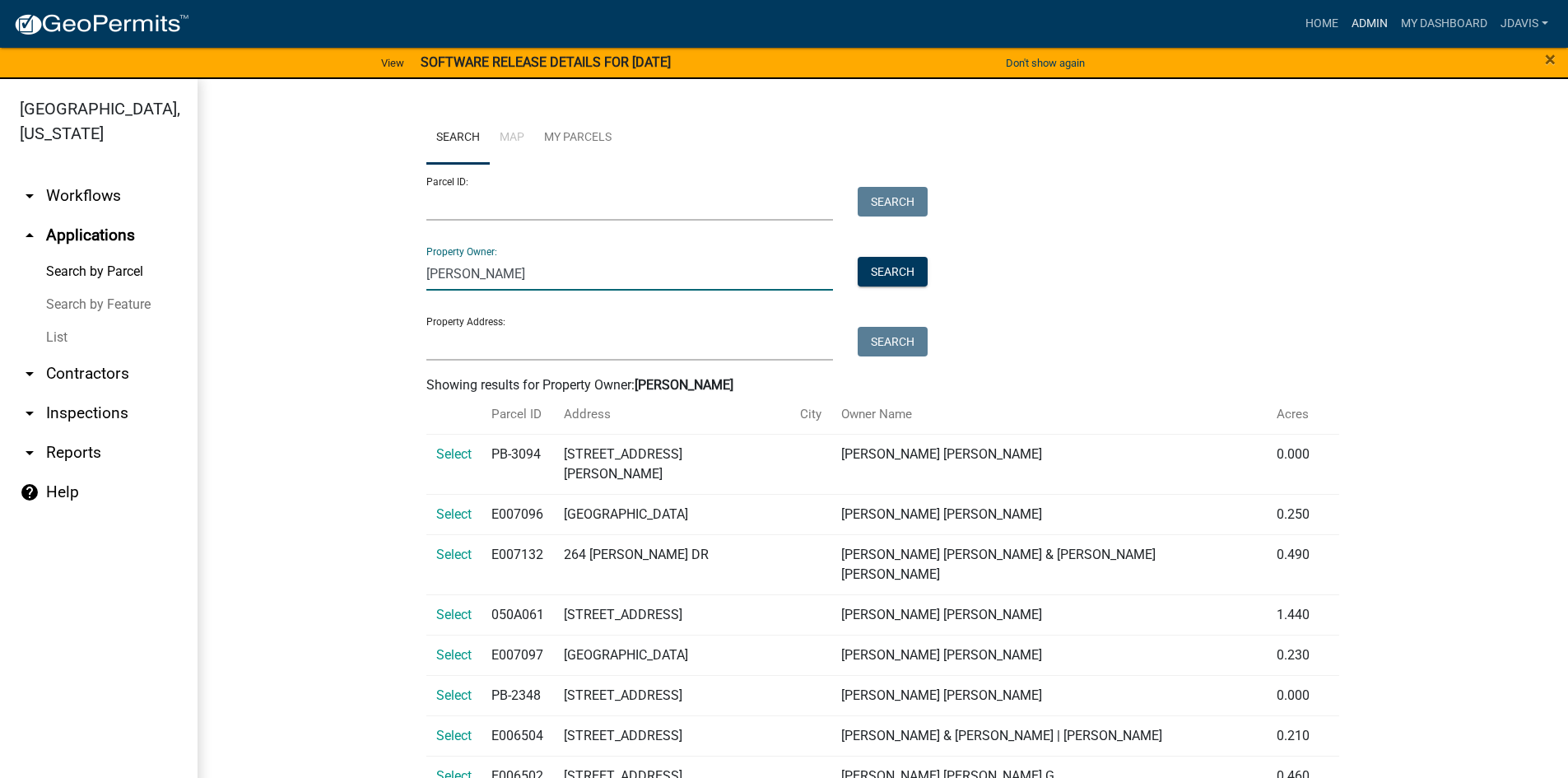
type input "[PERSON_NAME]"
click at [1370, 28] on link "Admin" at bounding box center [1369, 23] width 49 height 31
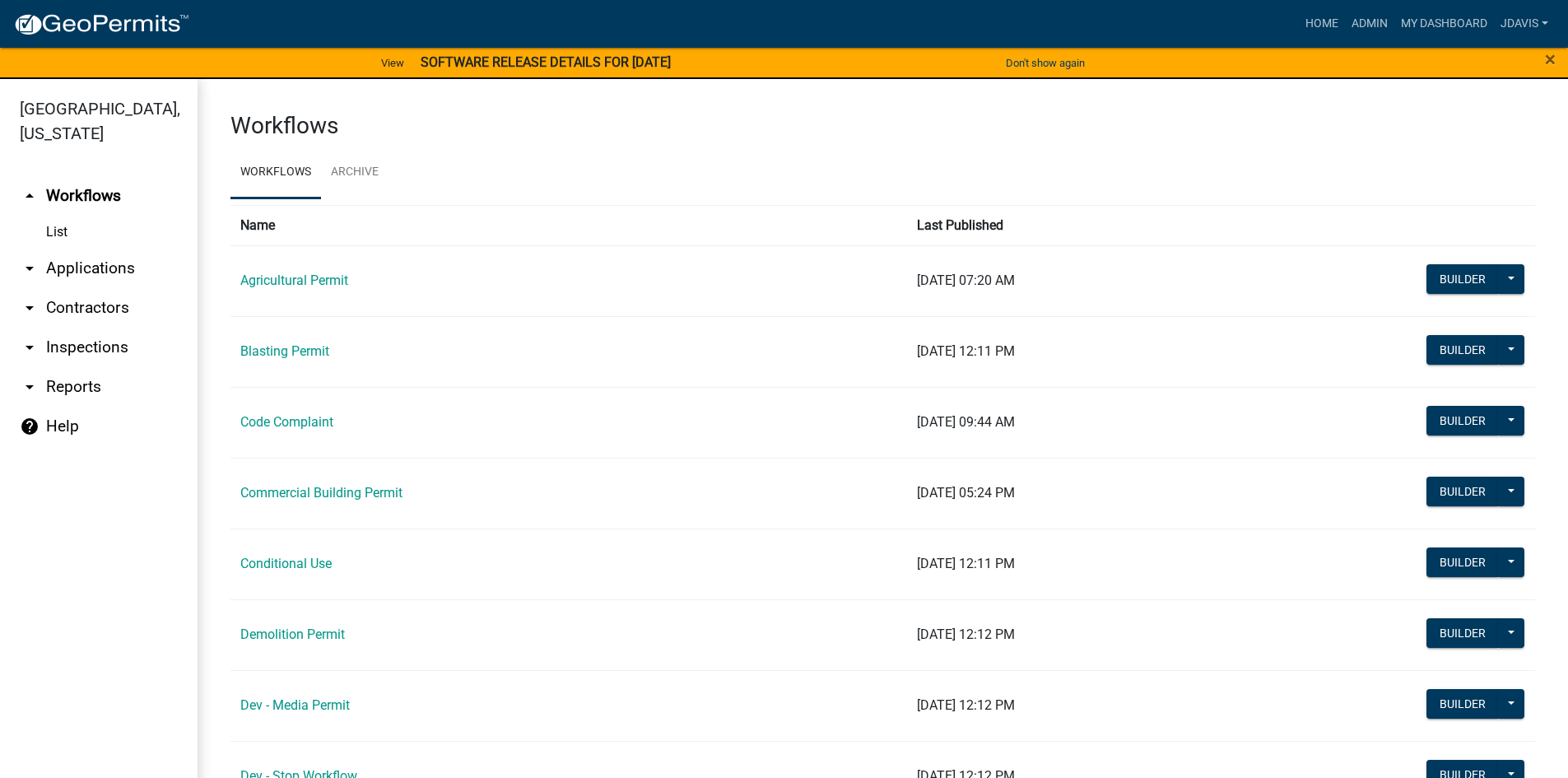
click at [80, 273] on link "arrow_drop_down Applications" at bounding box center [99, 268] width 198 height 39
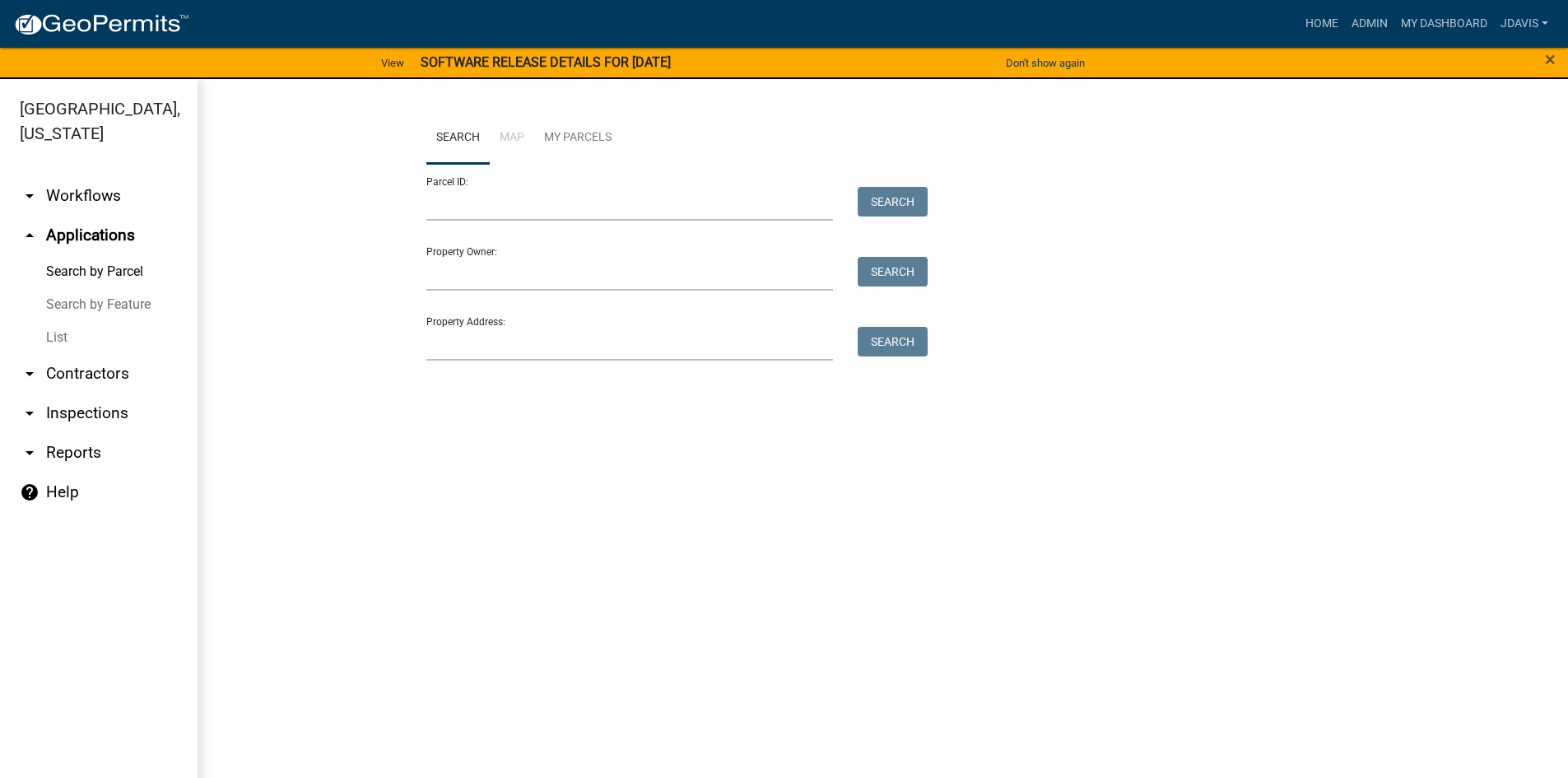
click at [52, 341] on link "List" at bounding box center [99, 337] width 198 height 33
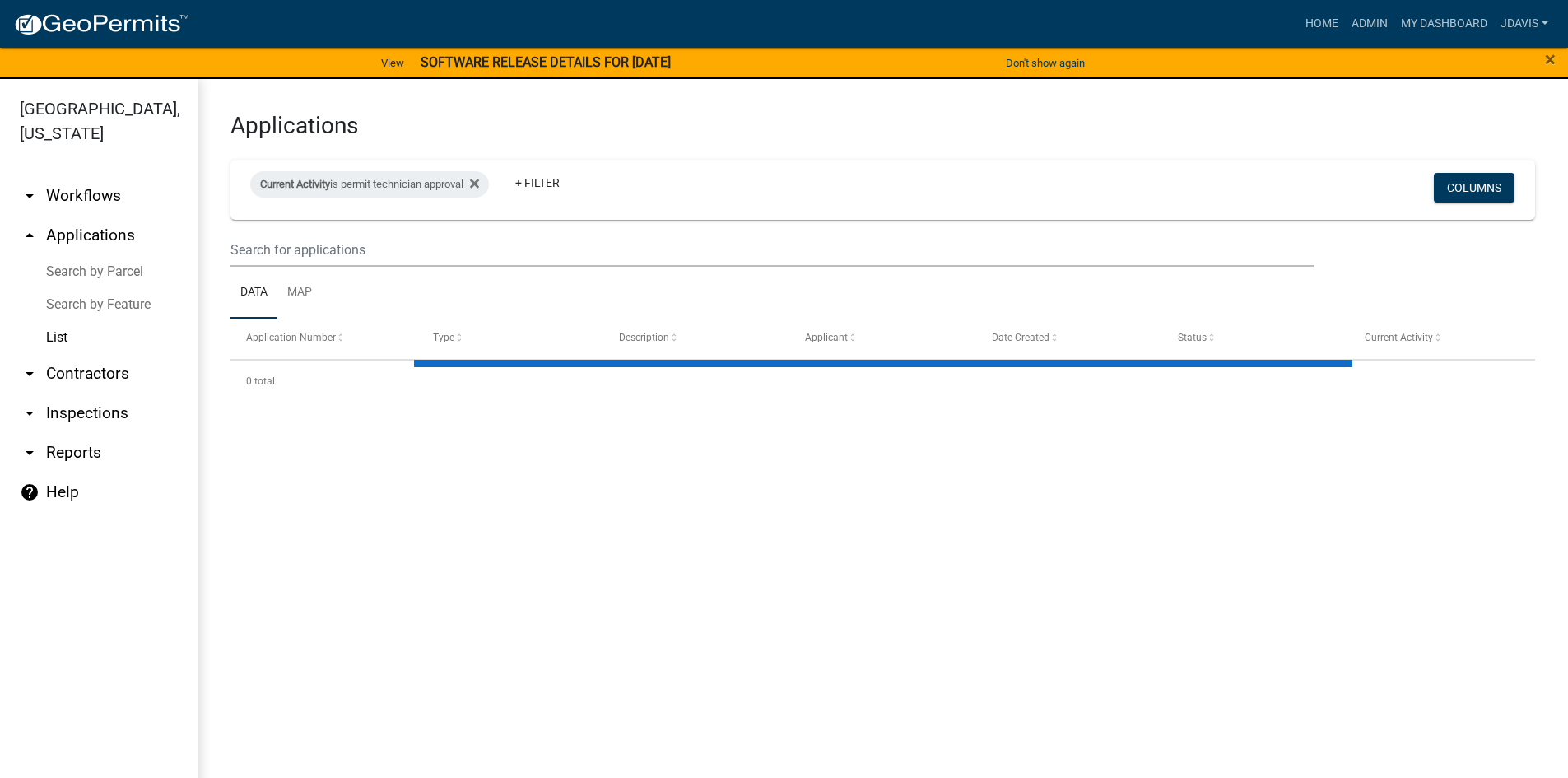
select select "2: 50"
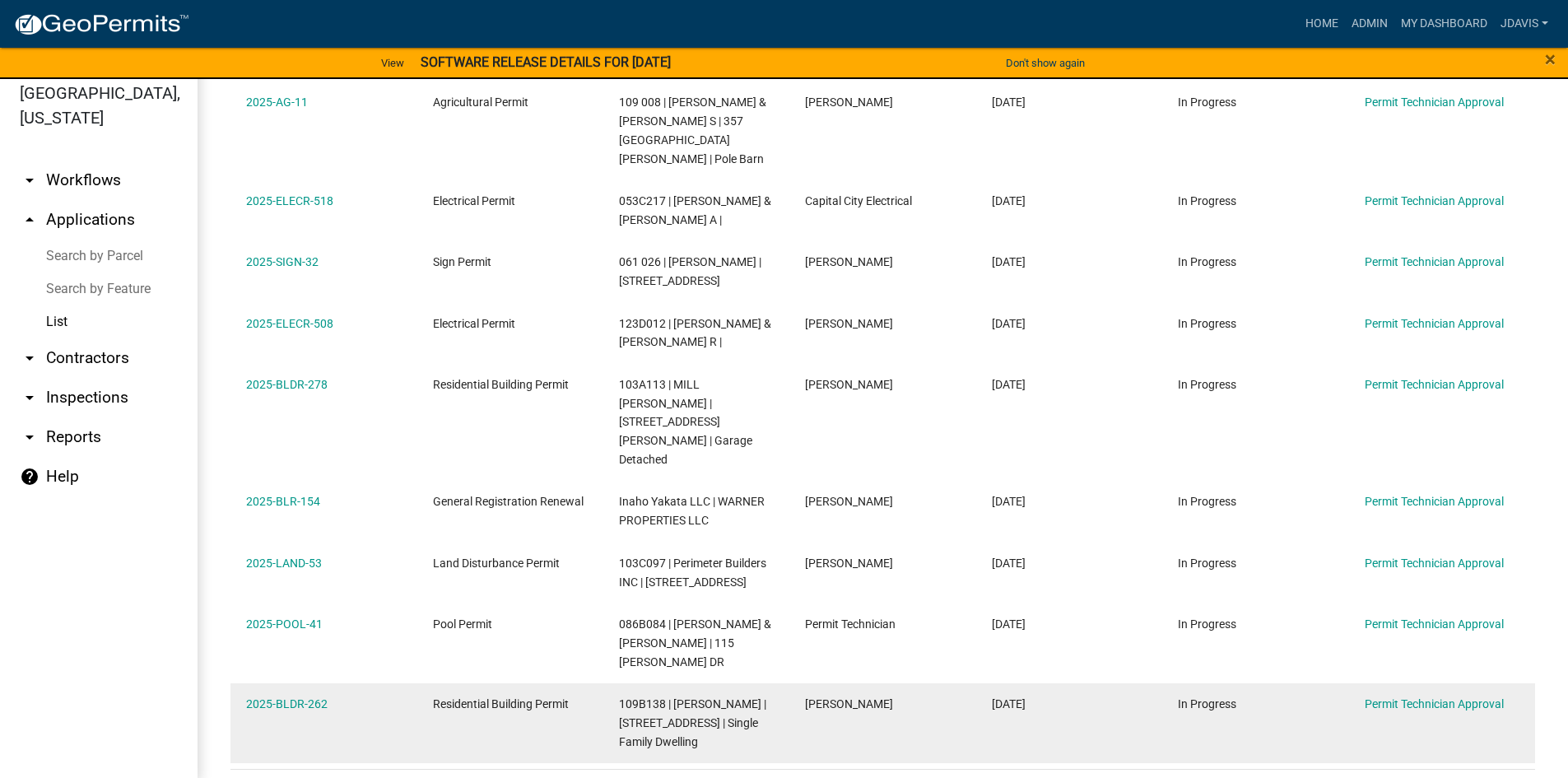
scroll to position [20, 0]
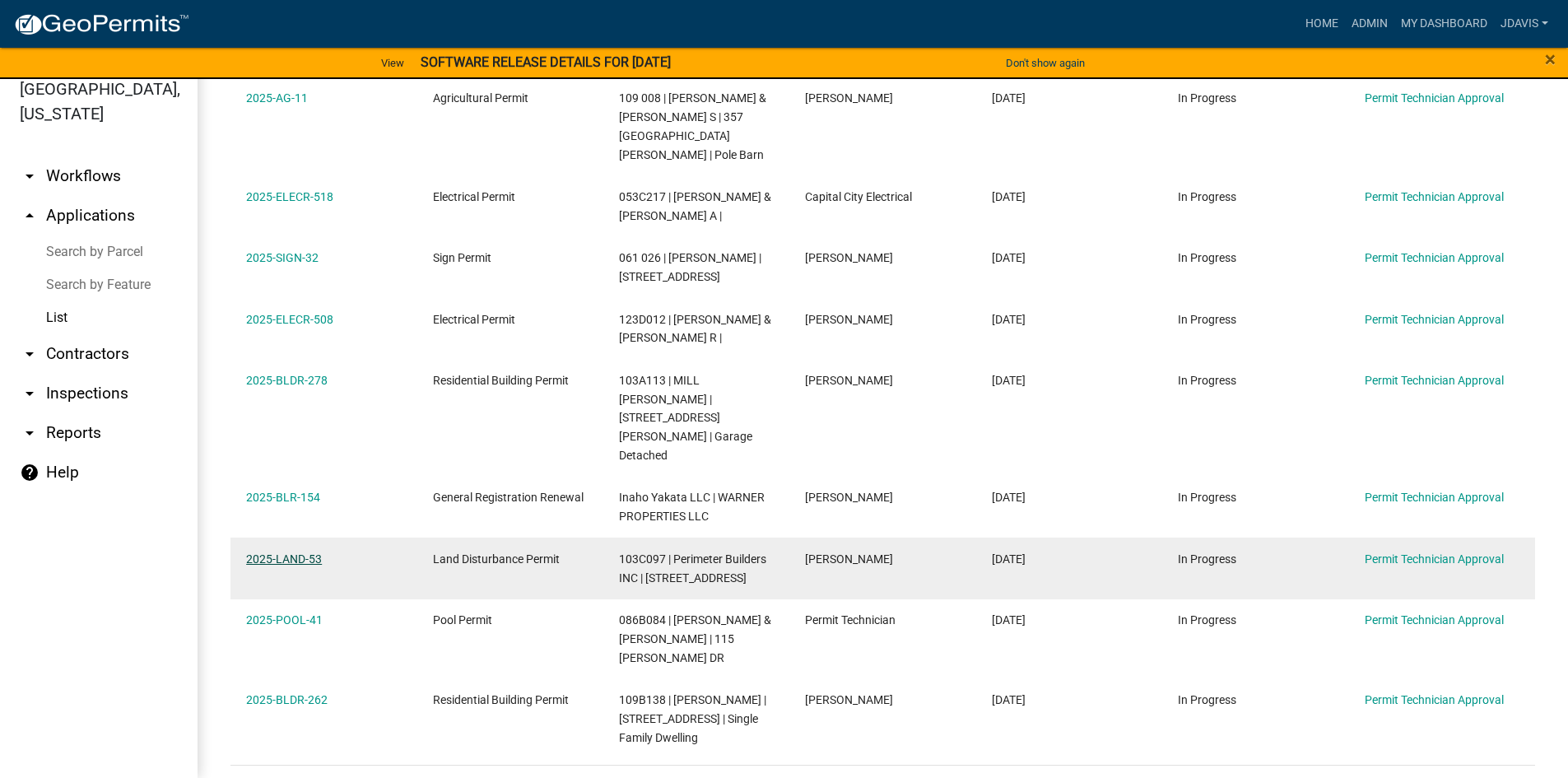
click at [299, 553] on link "2025-LAND-53" at bounding box center [284, 559] width 76 height 13
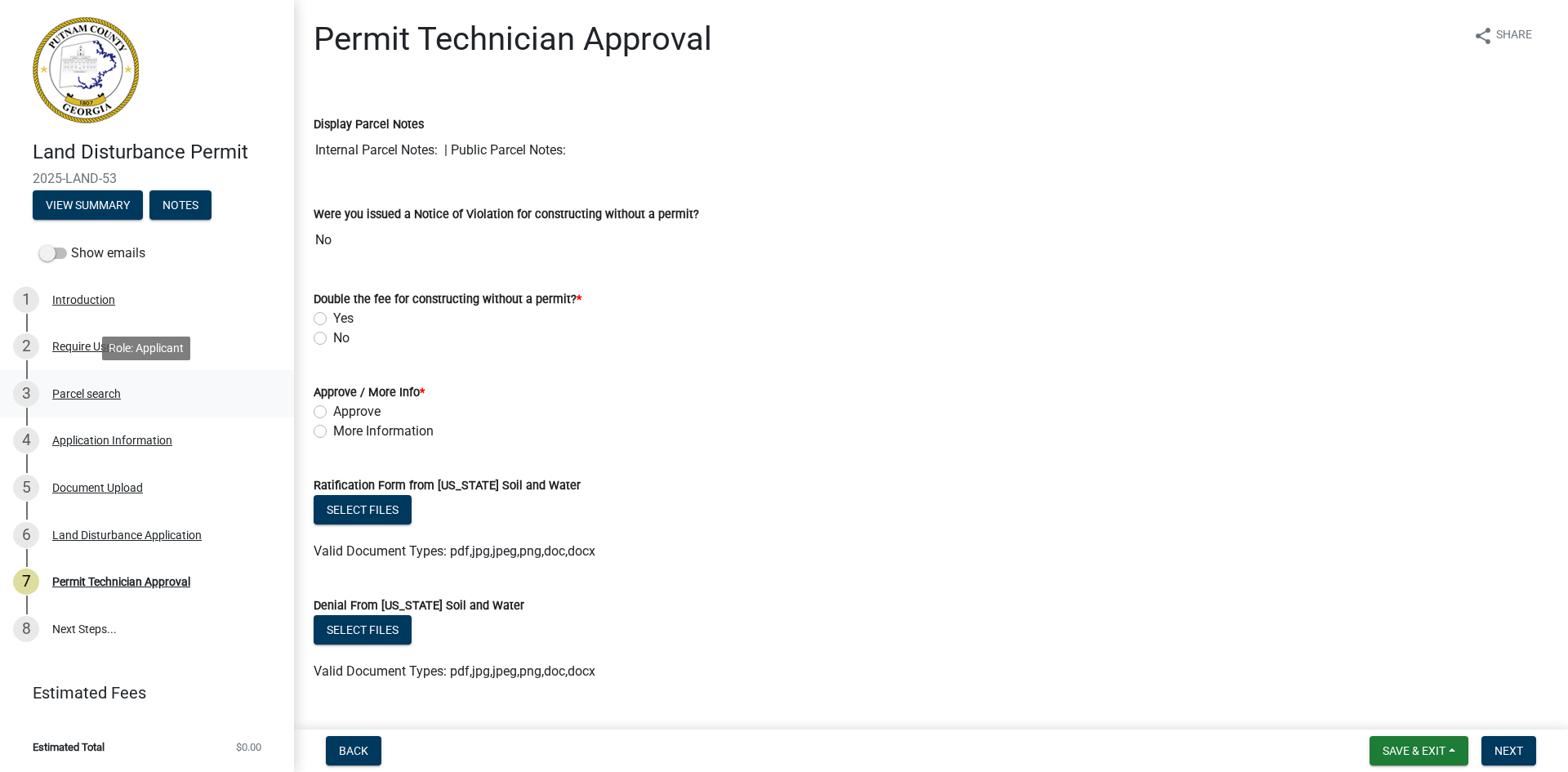
click at [88, 393] on div "Parcel search" at bounding box center [87, 393] width 69 height 11
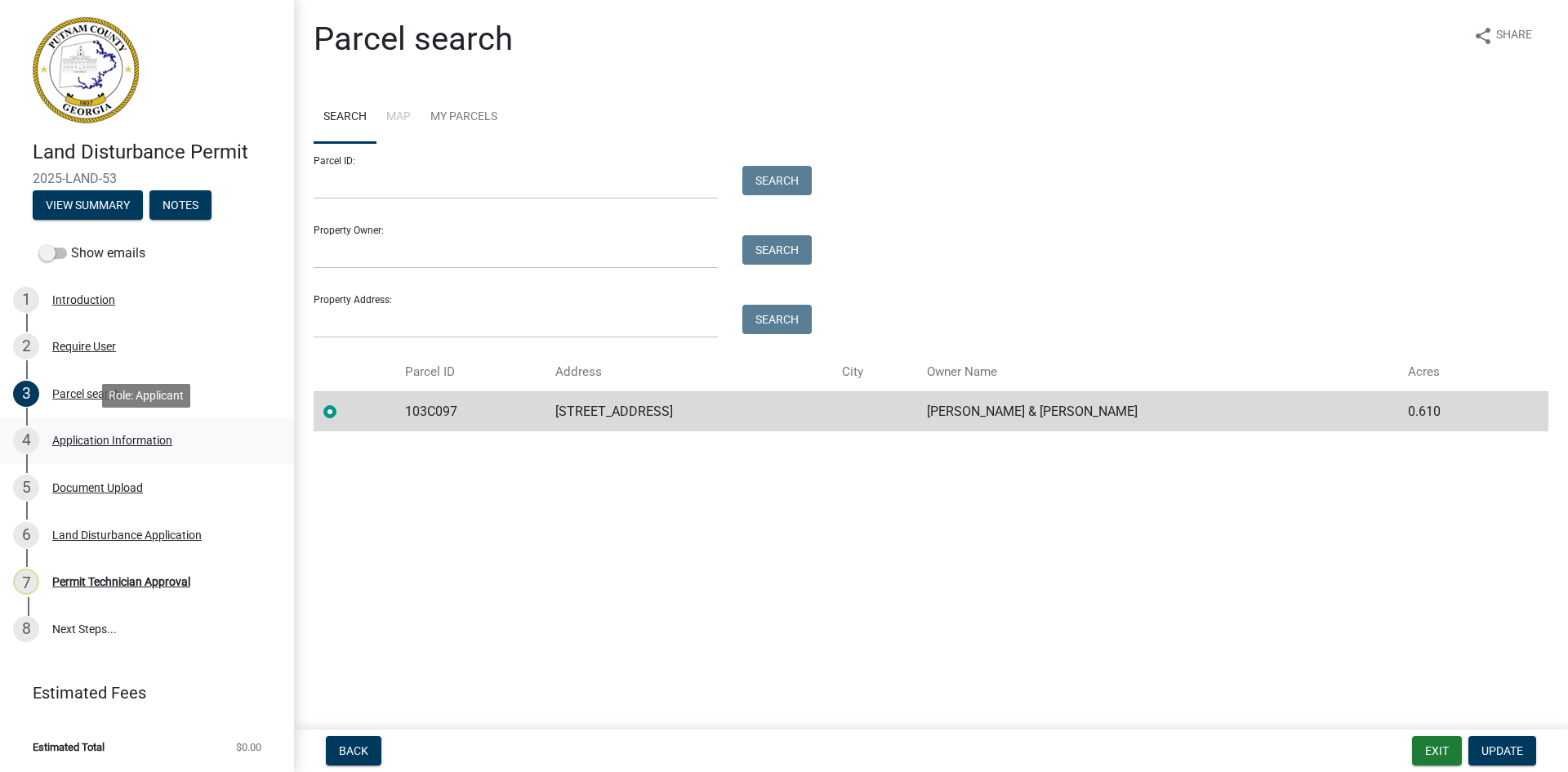
click at [142, 448] on div "4 Application Information" at bounding box center [140, 441] width 255 height 26
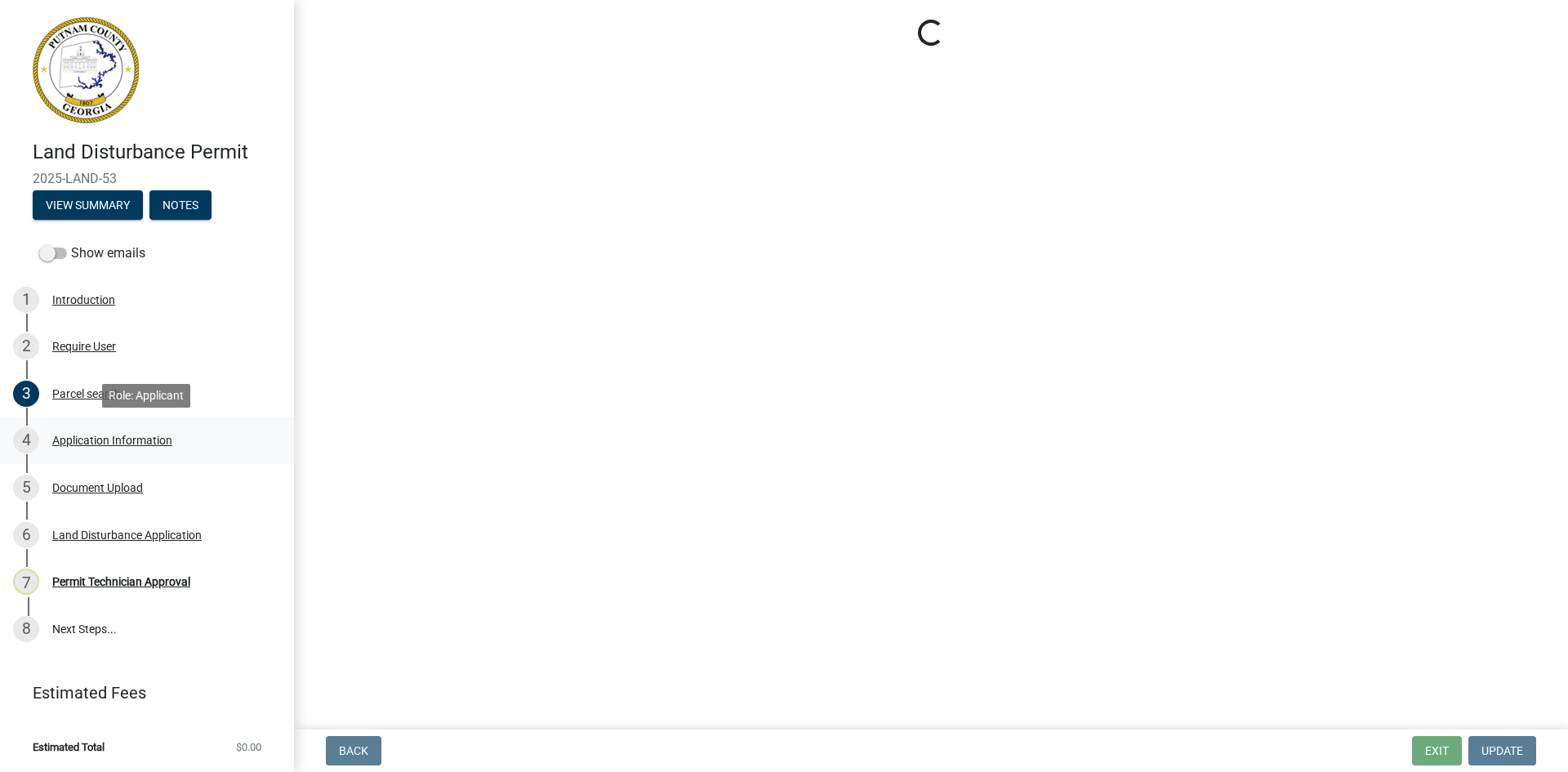
select select "0688c8c3-ca83-4764-a677-531fbc17e6cb"
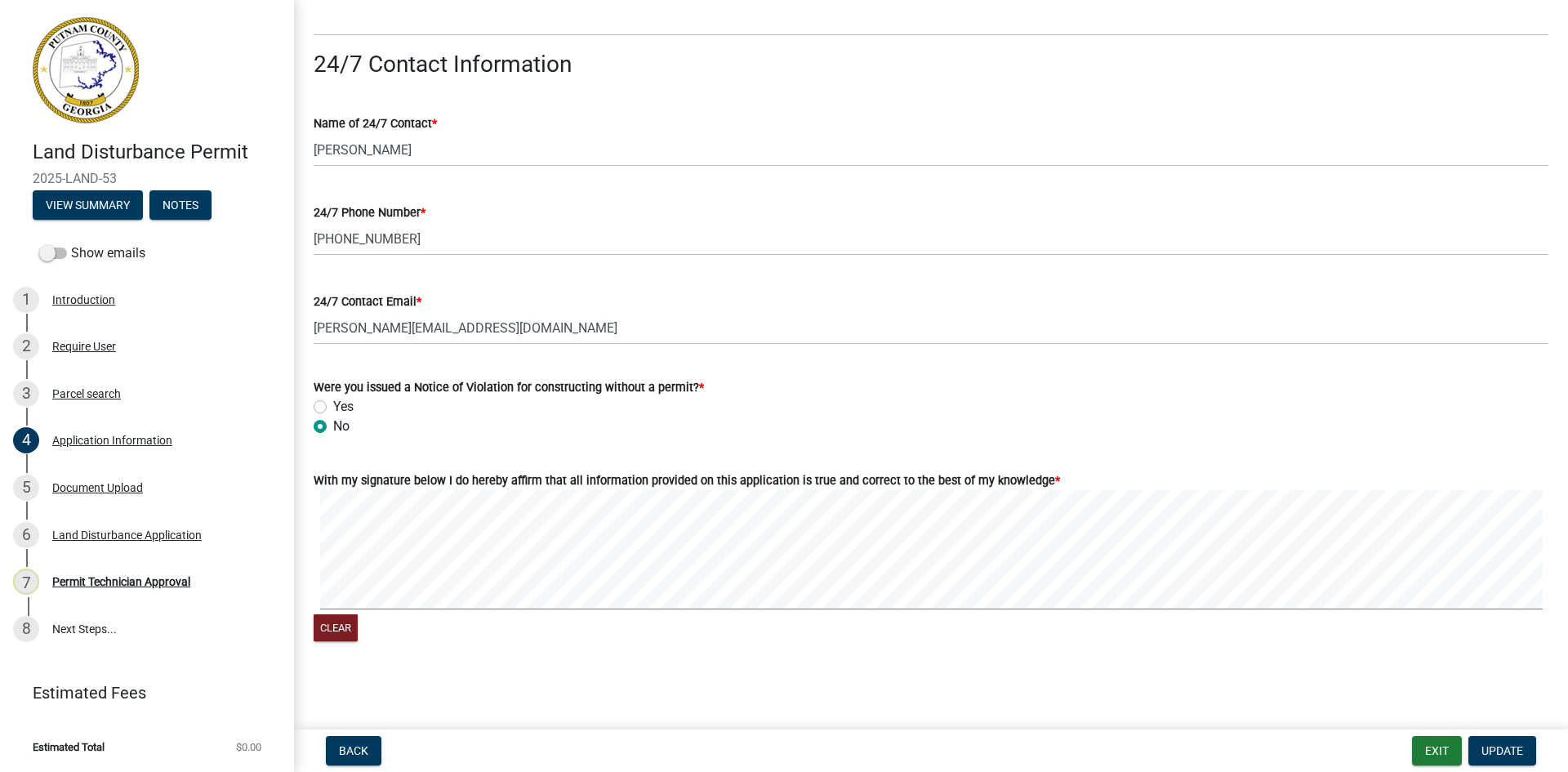
scroll to position [2617, 0]
click at [94, 487] on div "Document Upload" at bounding box center [97, 488] width 91 height 11
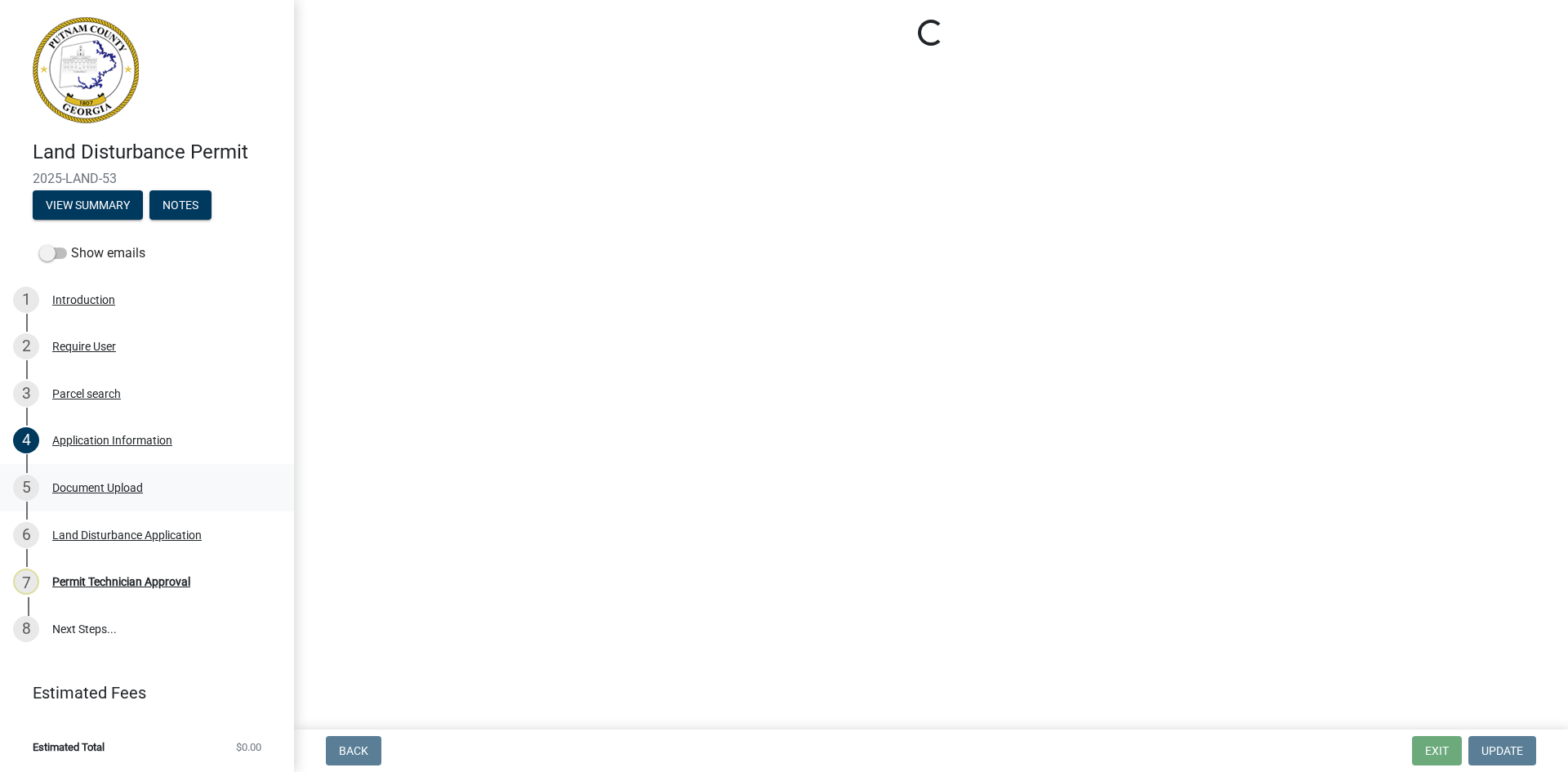
scroll to position [0, 0]
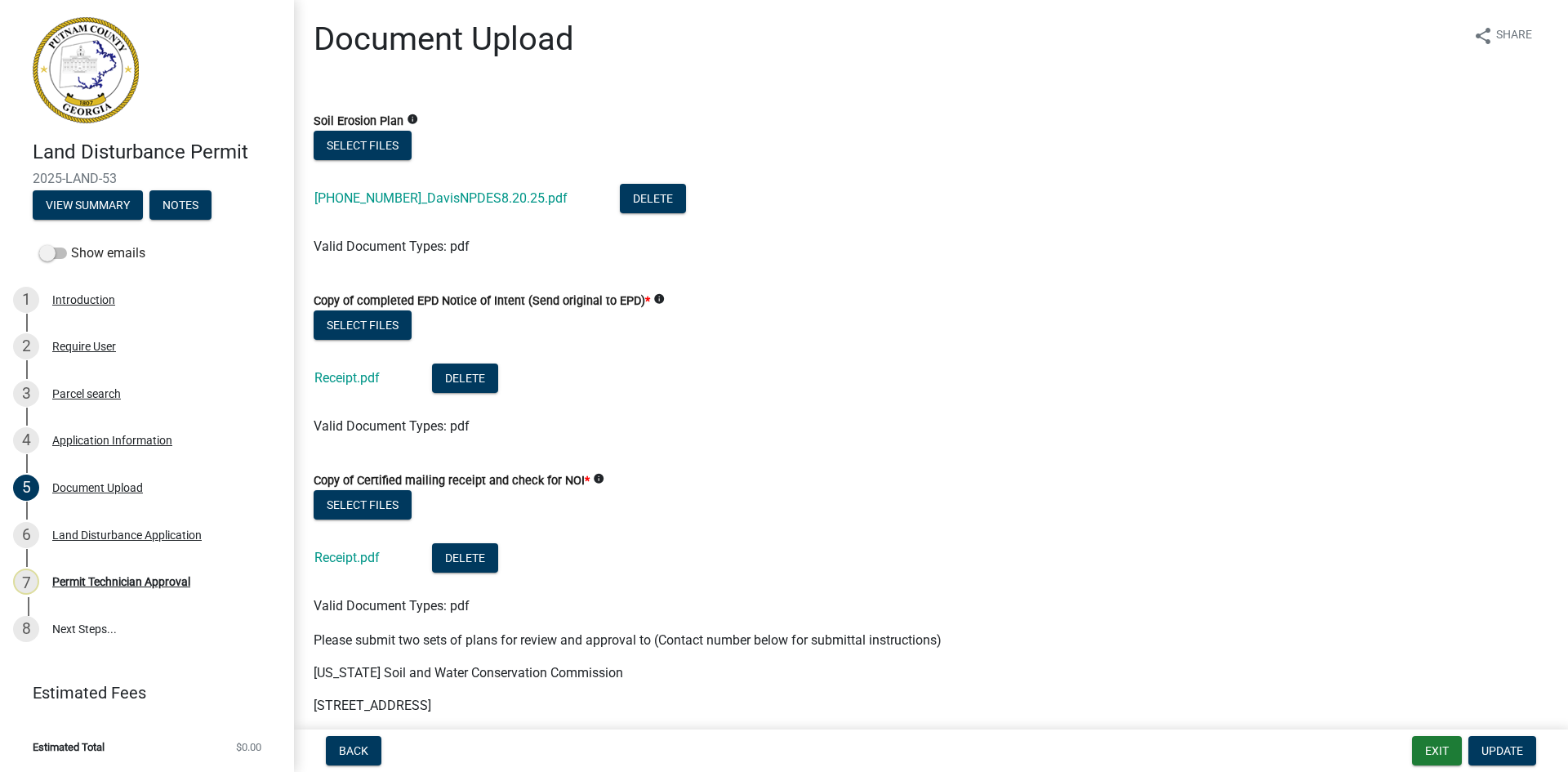
click at [411, 185] on div "[PHONE_NUMBER]_DavisNPDES8.20.25.pdf" at bounding box center [454, 201] width 279 height 34
click at [411, 194] on link "[PHONE_NUMBER]_DavisNPDES8.20.25.pdf" at bounding box center [441, 199] width 253 height 16
click at [360, 378] on link "Receipt.pdf" at bounding box center [347, 378] width 65 height 16
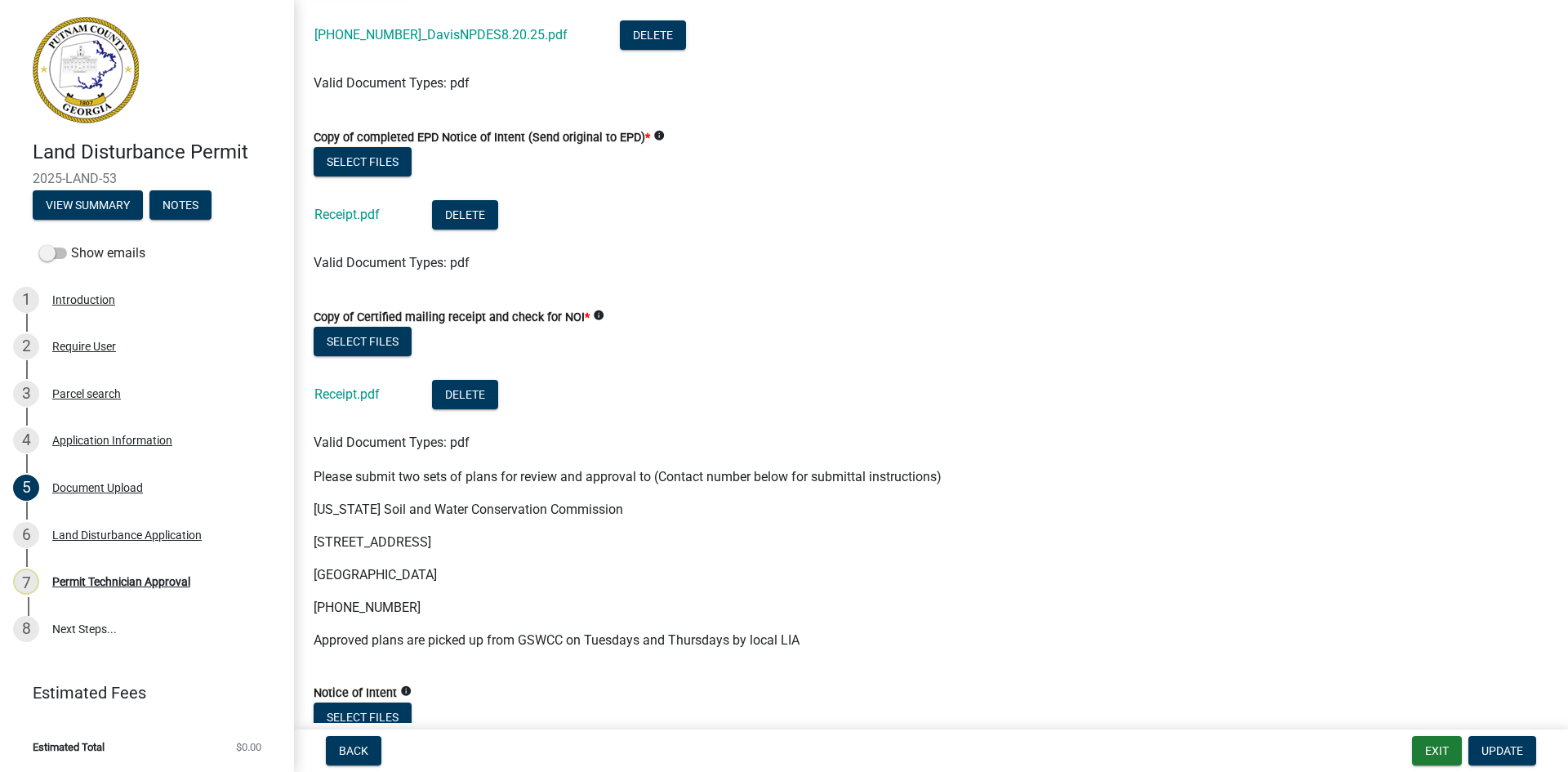
scroll to position [245, 0]
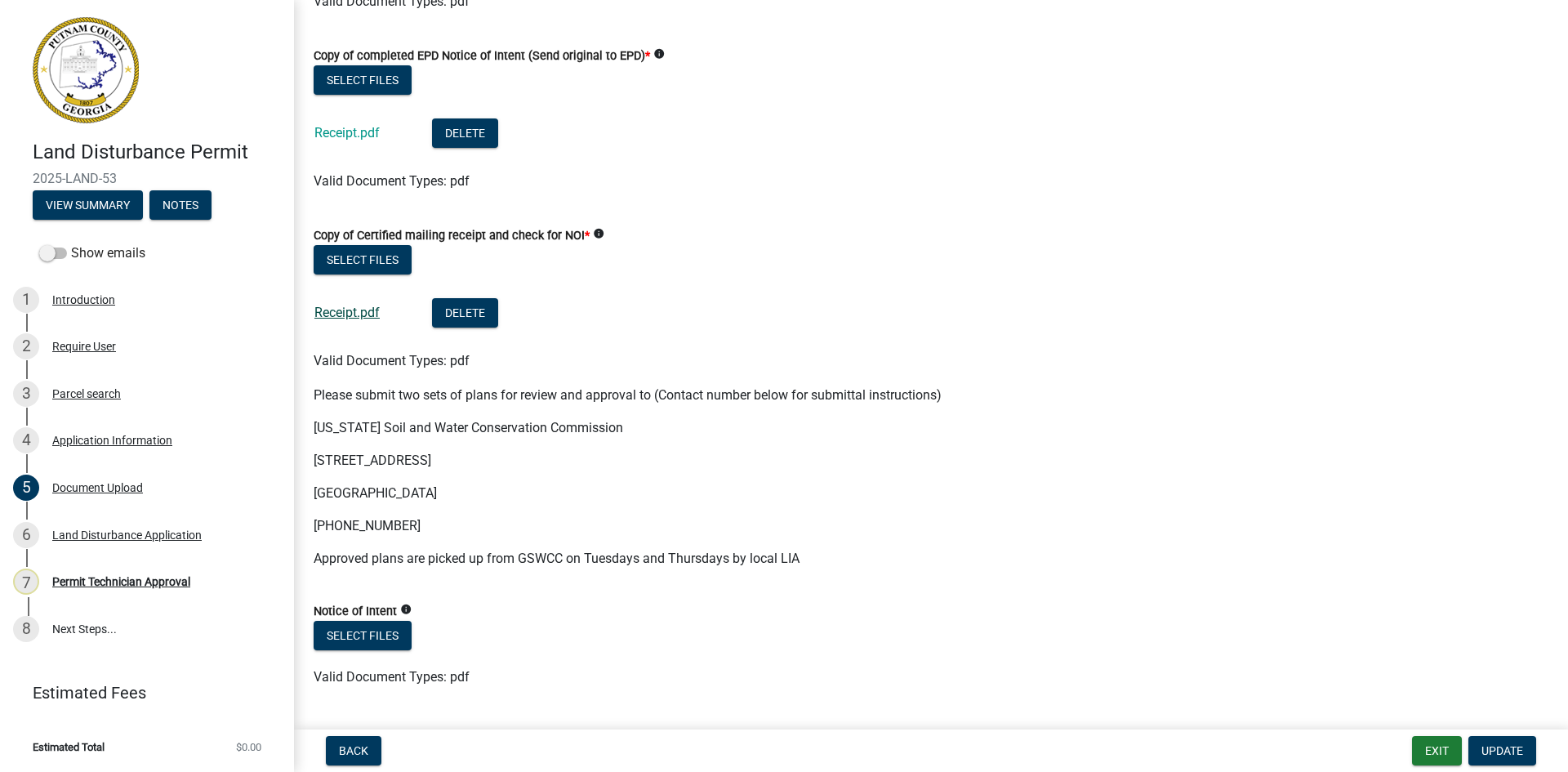
click at [366, 315] on link "Receipt.pdf" at bounding box center [347, 313] width 65 height 16
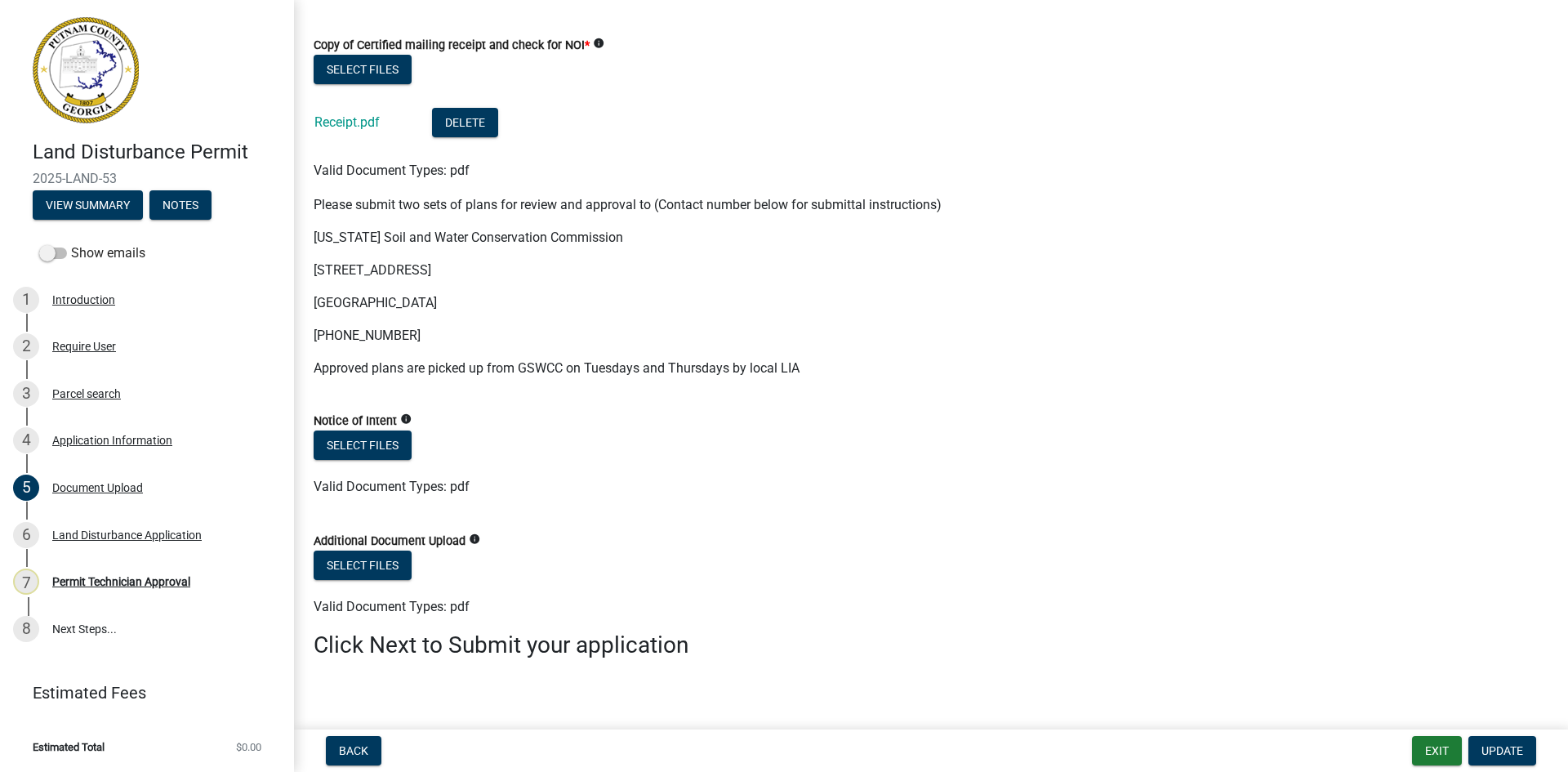
scroll to position [449, 0]
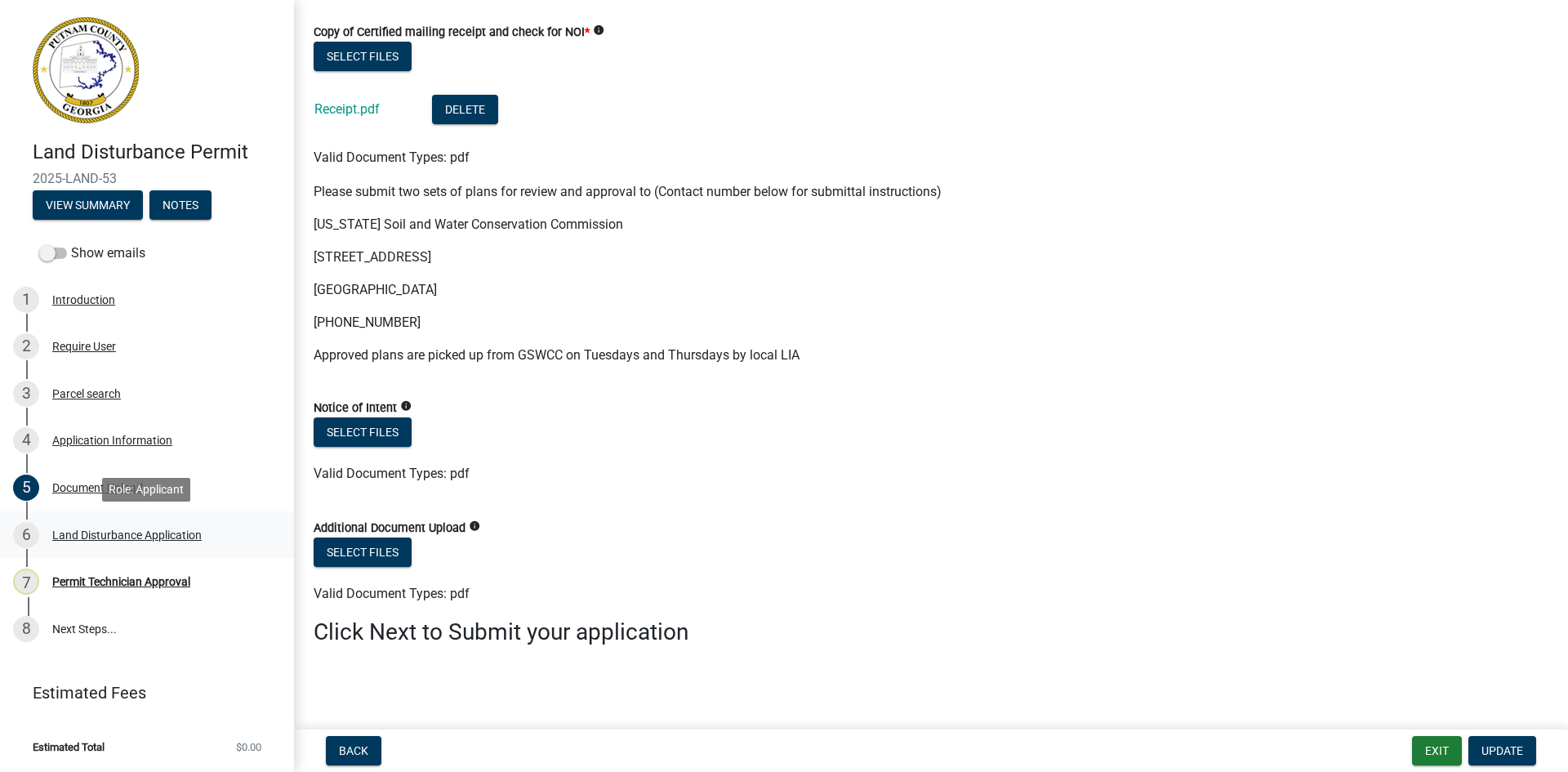
click at [130, 533] on div "Land Disturbance Application" at bounding box center [126, 534] width 149 height 11
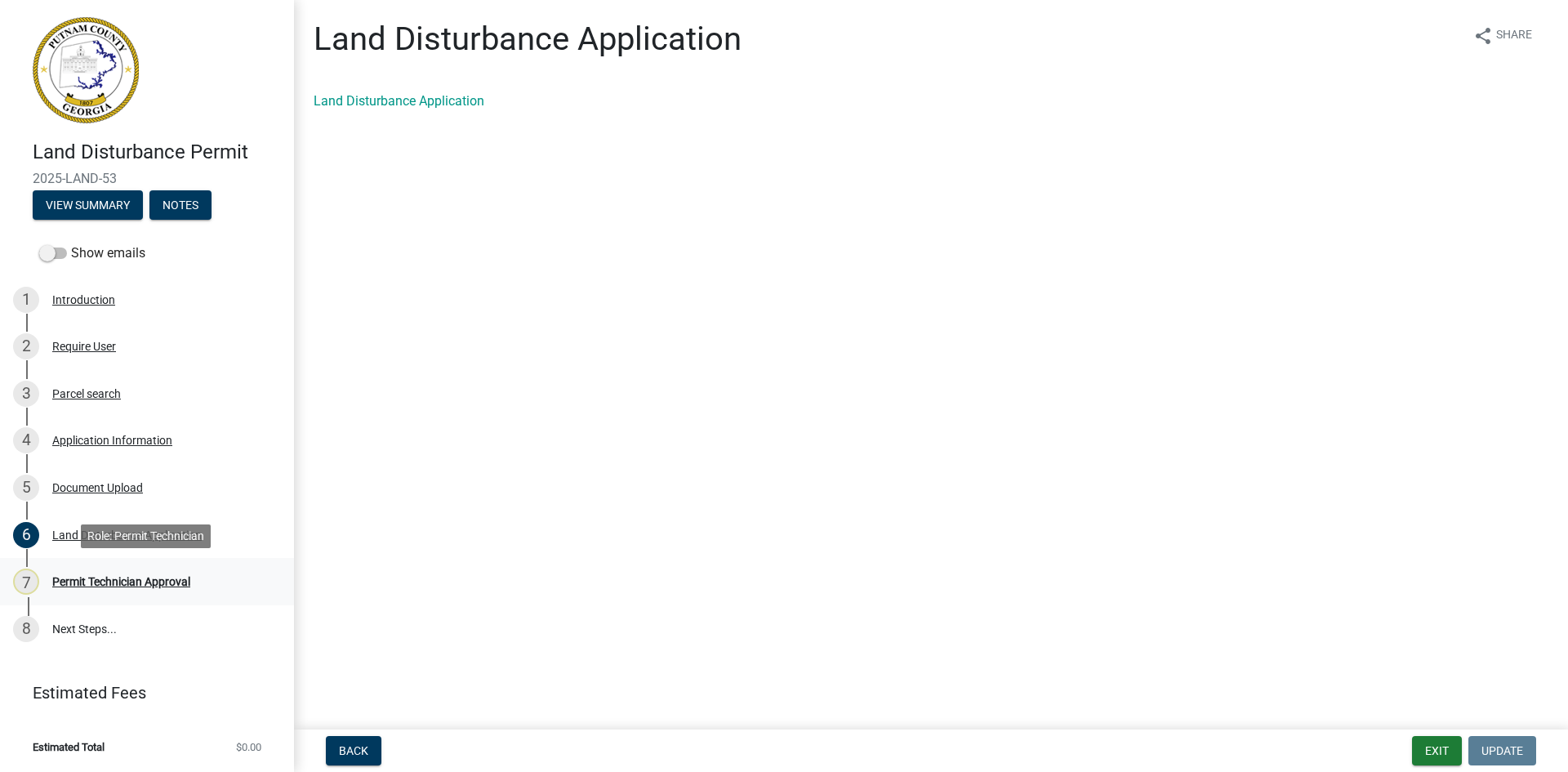
click at [147, 582] on div "Permit Technician Approval" at bounding box center [121, 581] width 138 height 11
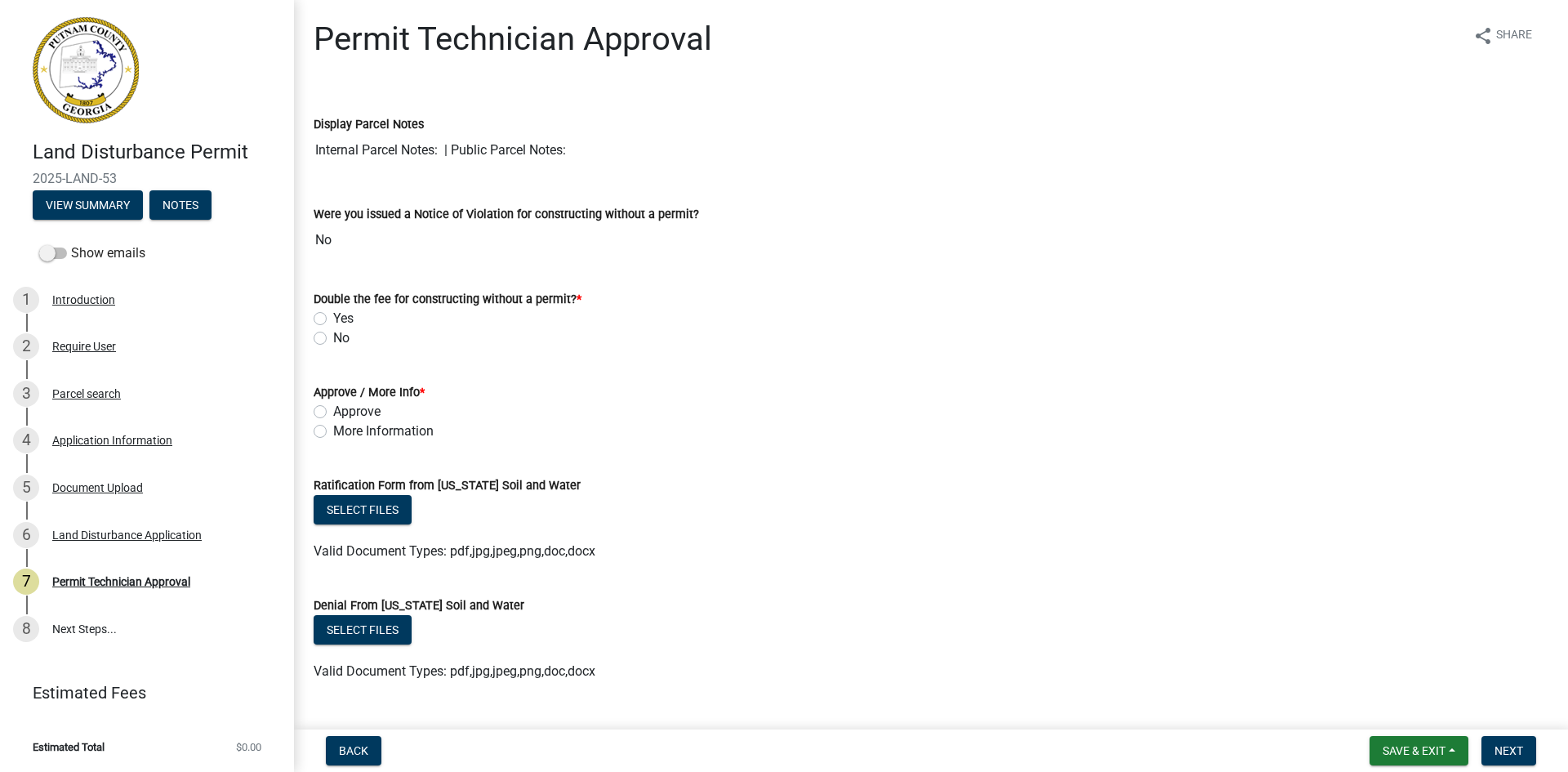
click at [333, 338] on label "No" at bounding box center [341, 338] width 16 height 19
click at [333, 338] on input "No" at bounding box center [338, 334] width 11 height 11
radio input "true"
click at [333, 431] on label "More Information" at bounding box center [383, 431] width 101 height 19
click at [333, 431] on input "More Information" at bounding box center [338, 427] width 11 height 11
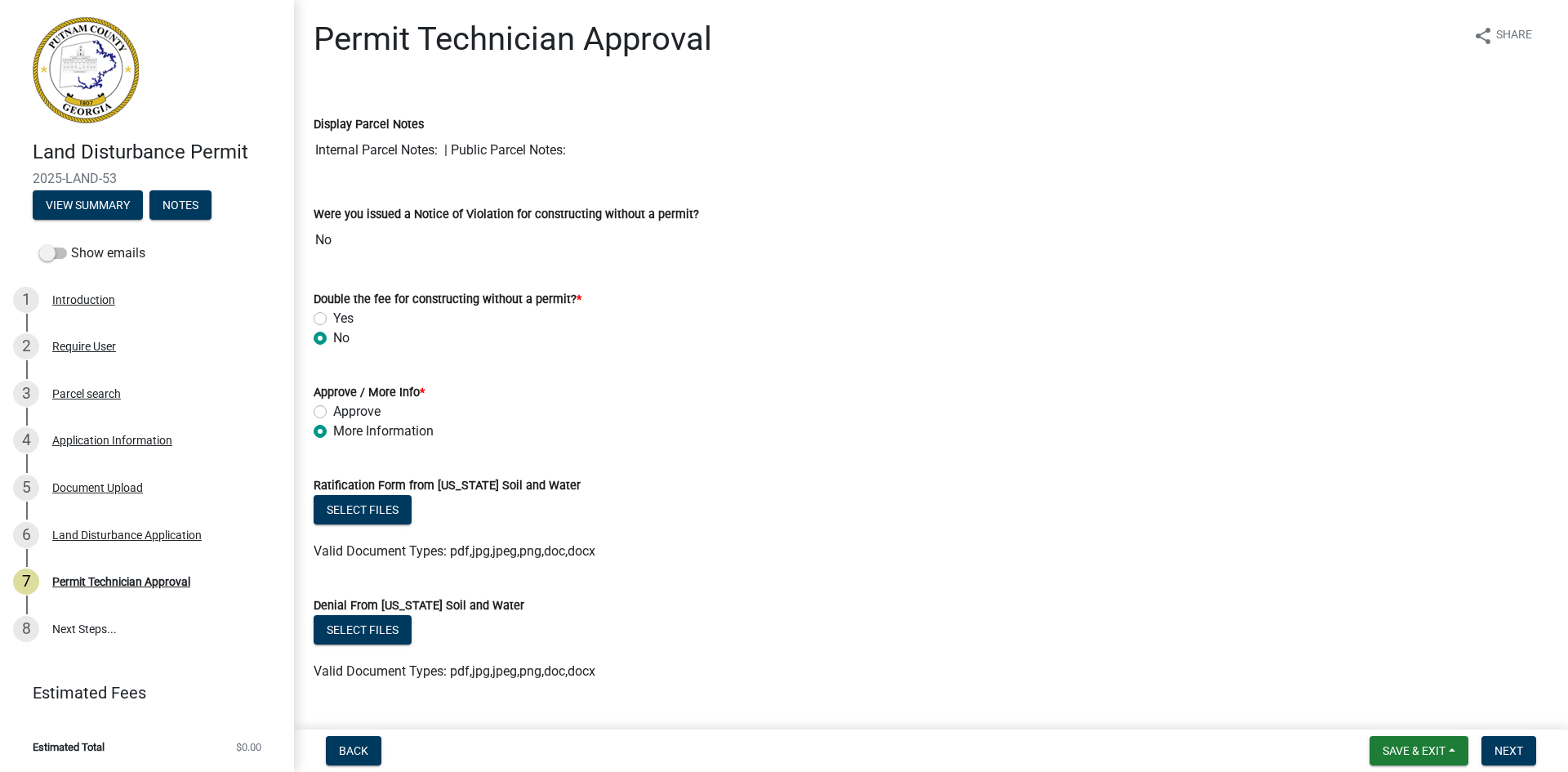
radio input "true"
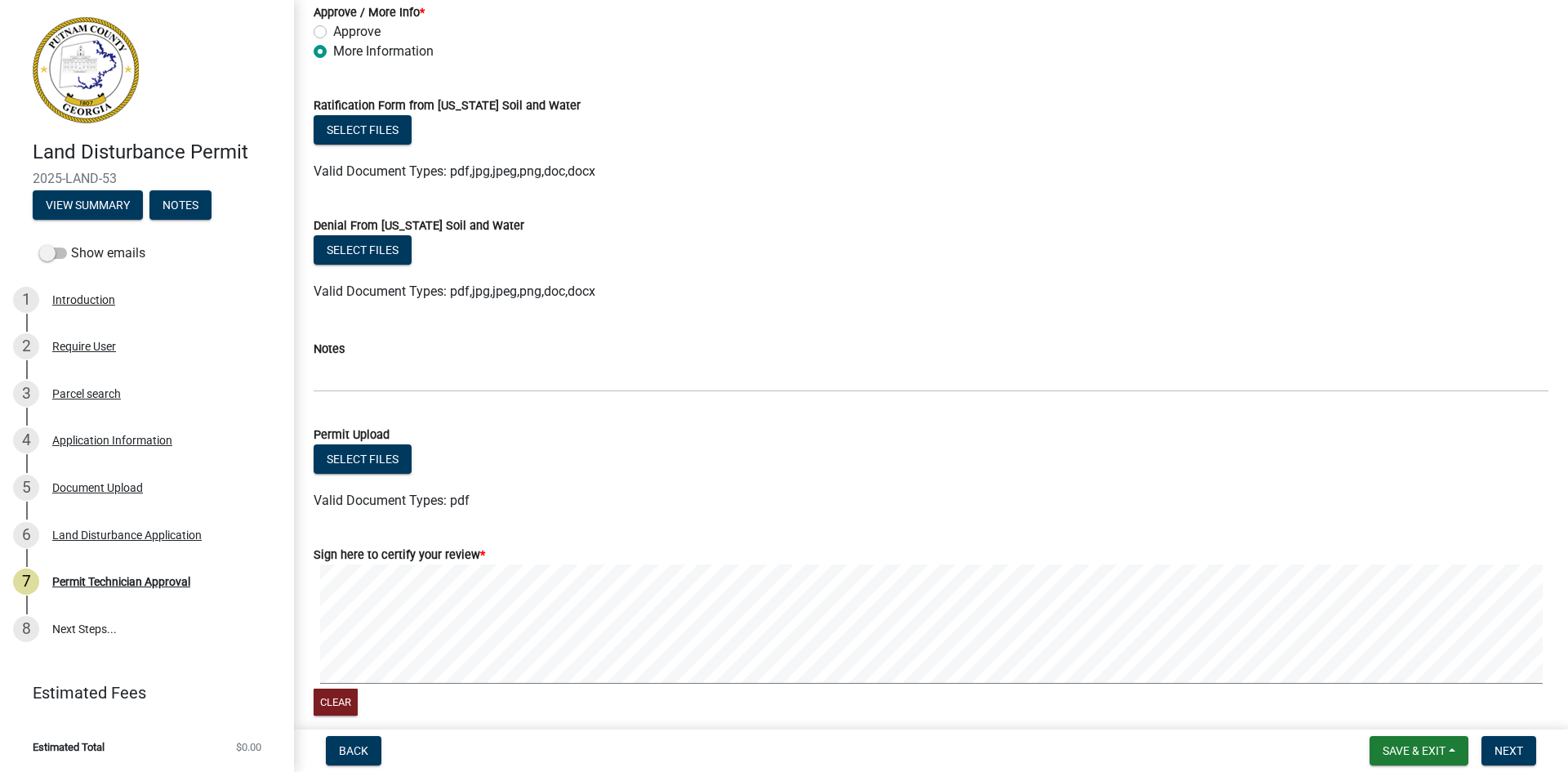
scroll to position [408, 0]
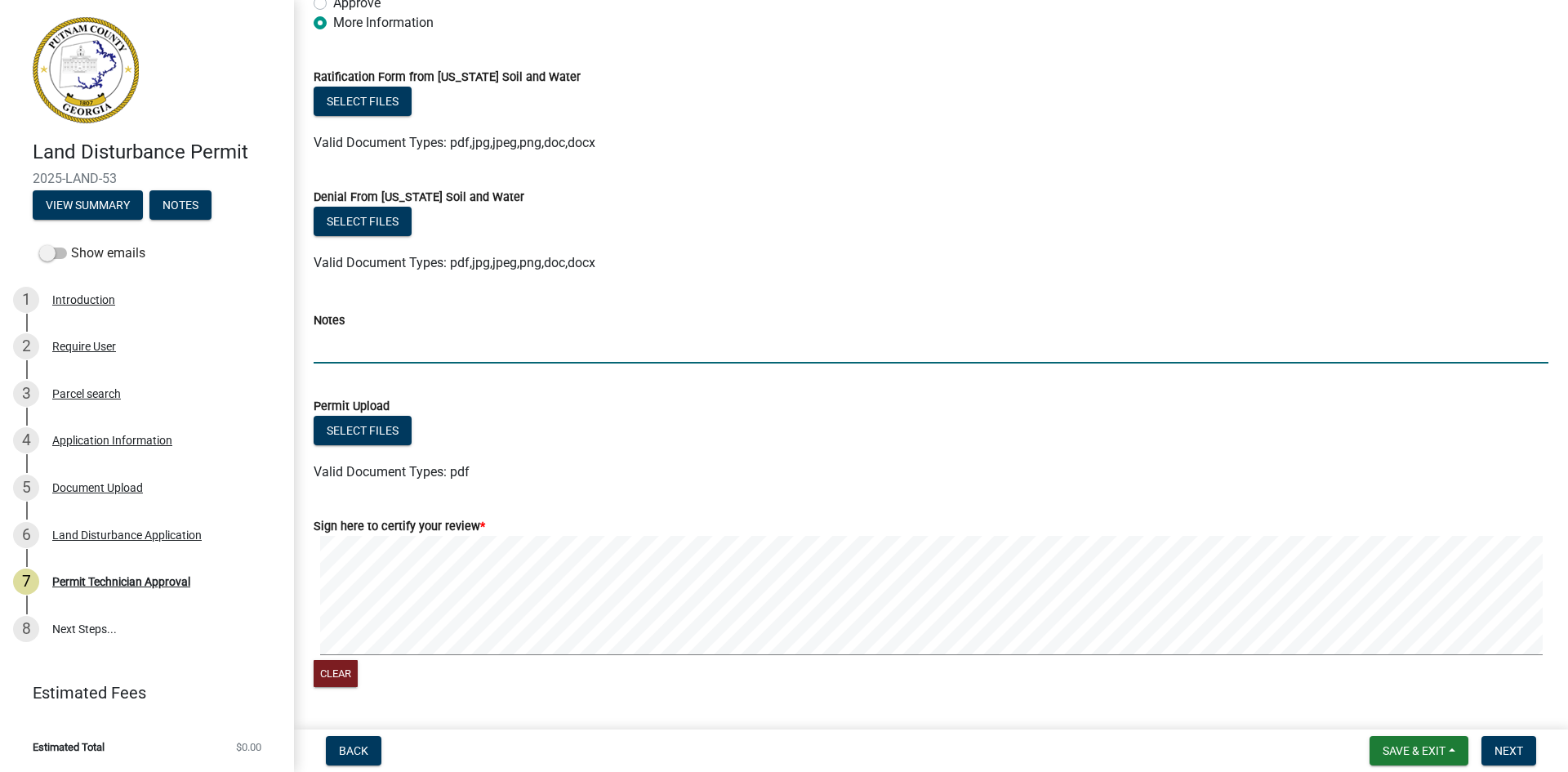
click at [371, 336] on input "Notes" at bounding box center [931, 347] width 1234 height 34
type input "Waiting on stamped plans. Thanks, [PERSON_NAME]"
click at [1489, 755] on button "Next" at bounding box center [1509, 750] width 55 height 29
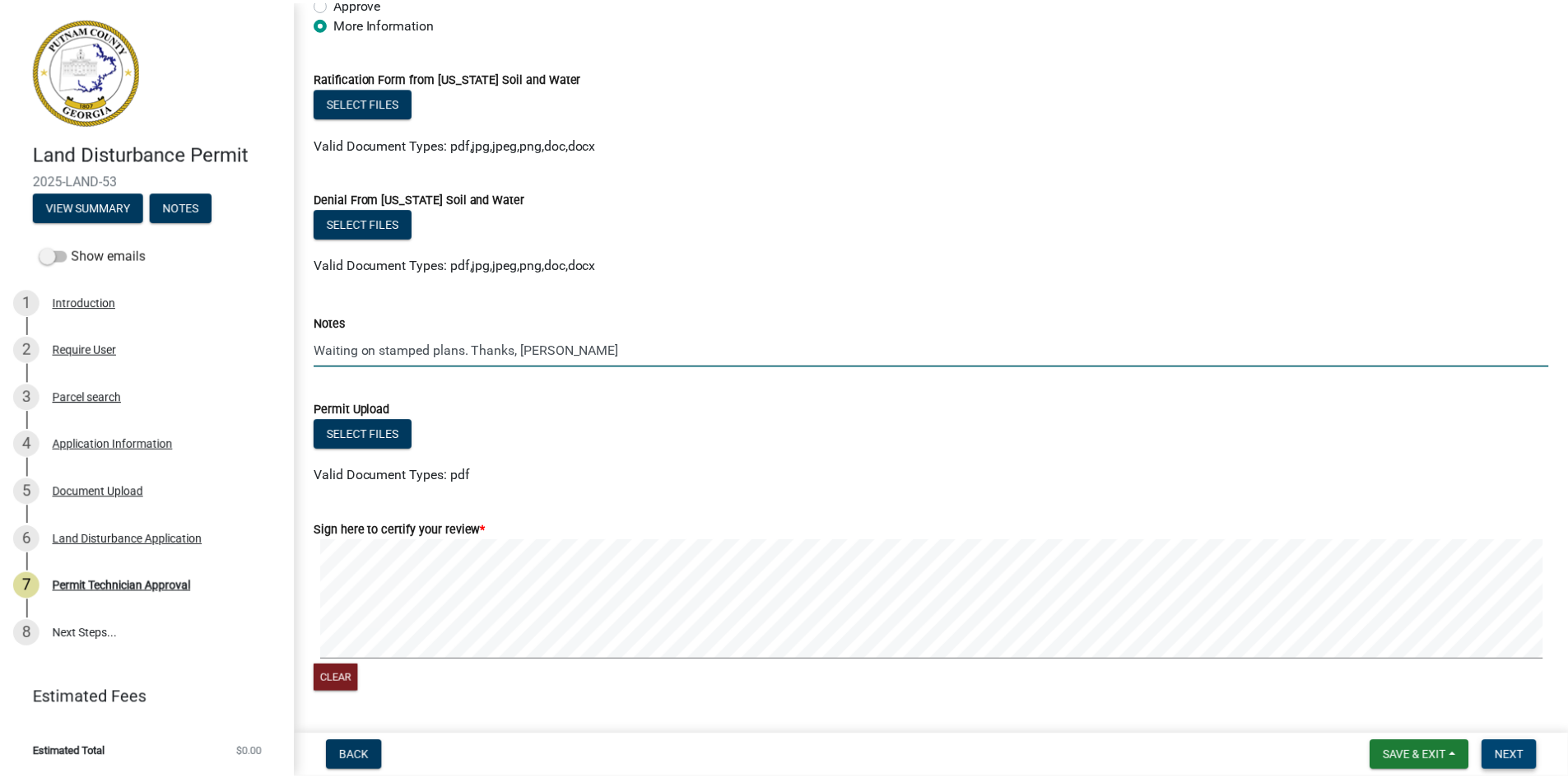
scroll to position [0, 0]
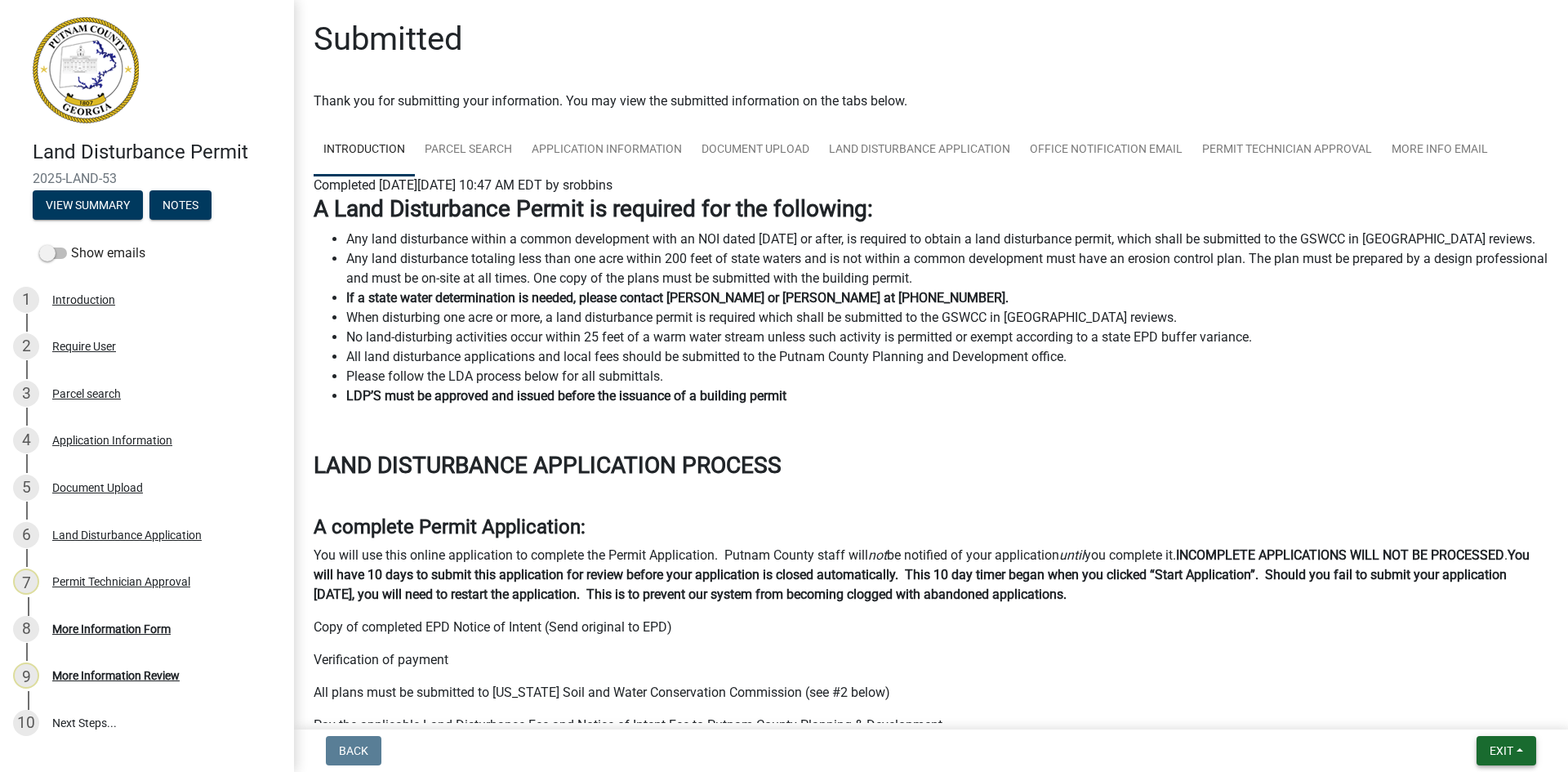
click at [1496, 747] on span "Exit" at bounding box center [1501, 751] width 24 height 13
click at [1502, 695] on button "Save & Exit" at bounding box center [1471, 708] width 131 height 39
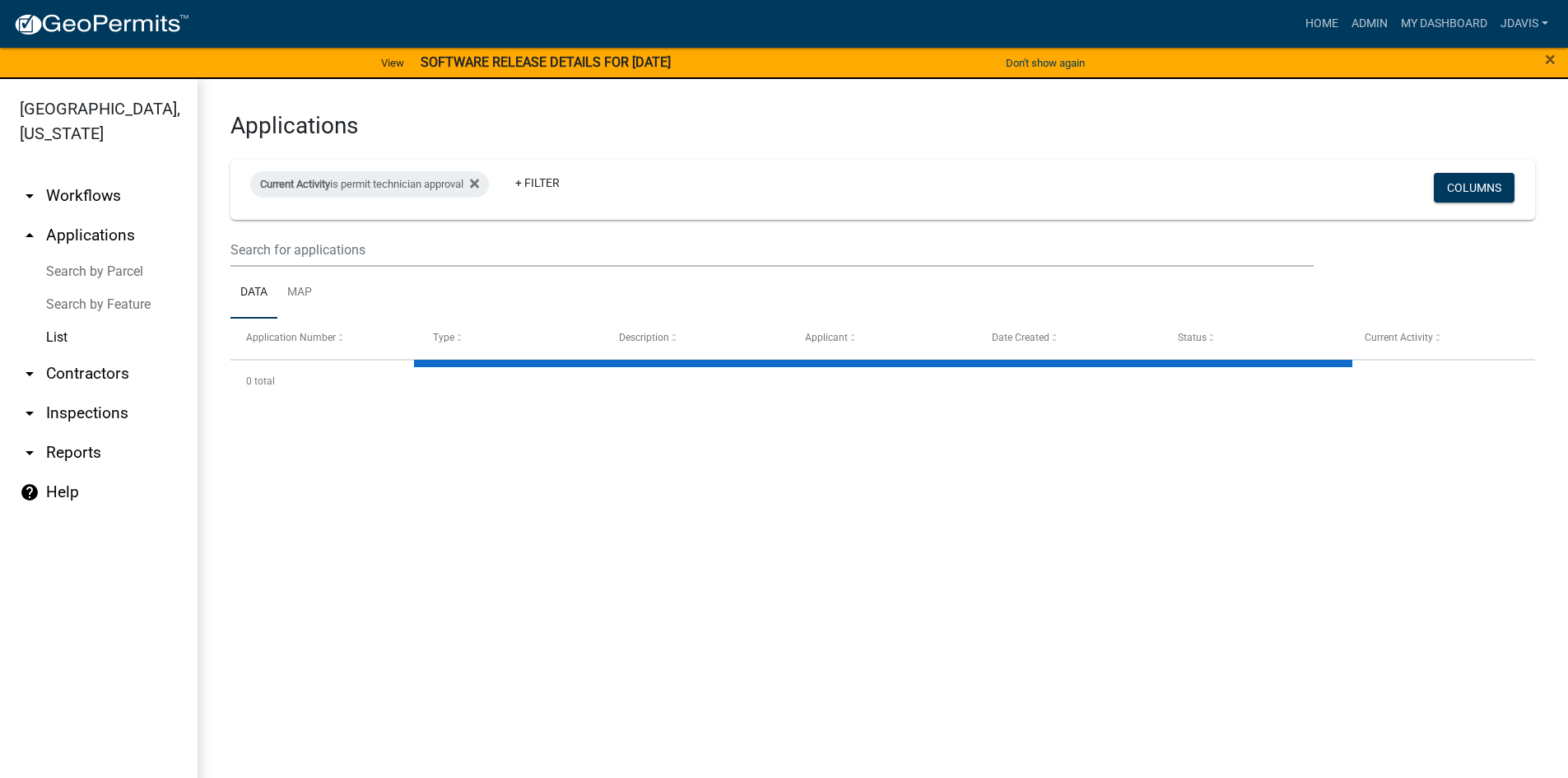
select select "2: 50"
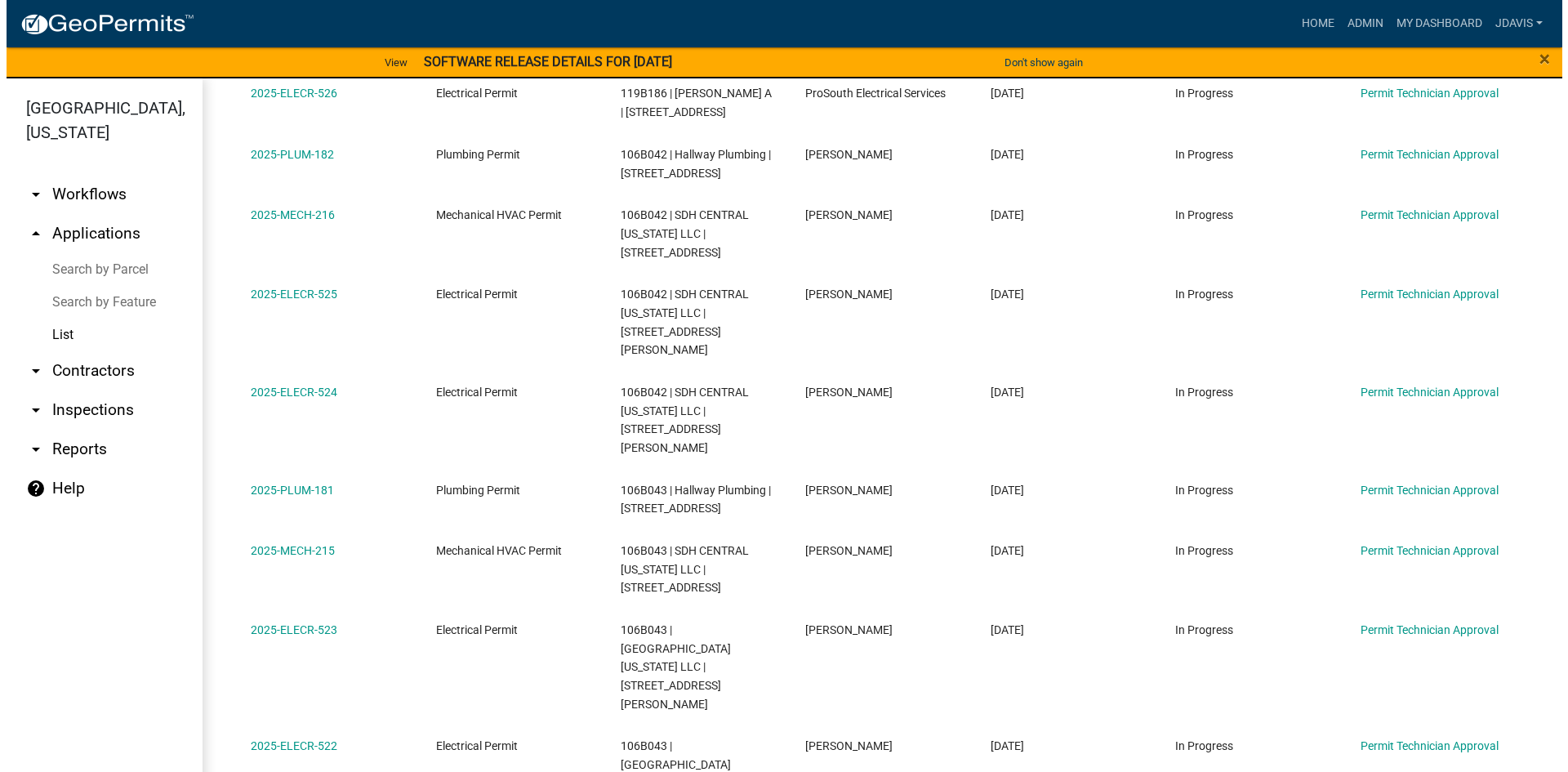
scroll to position [735, 0]
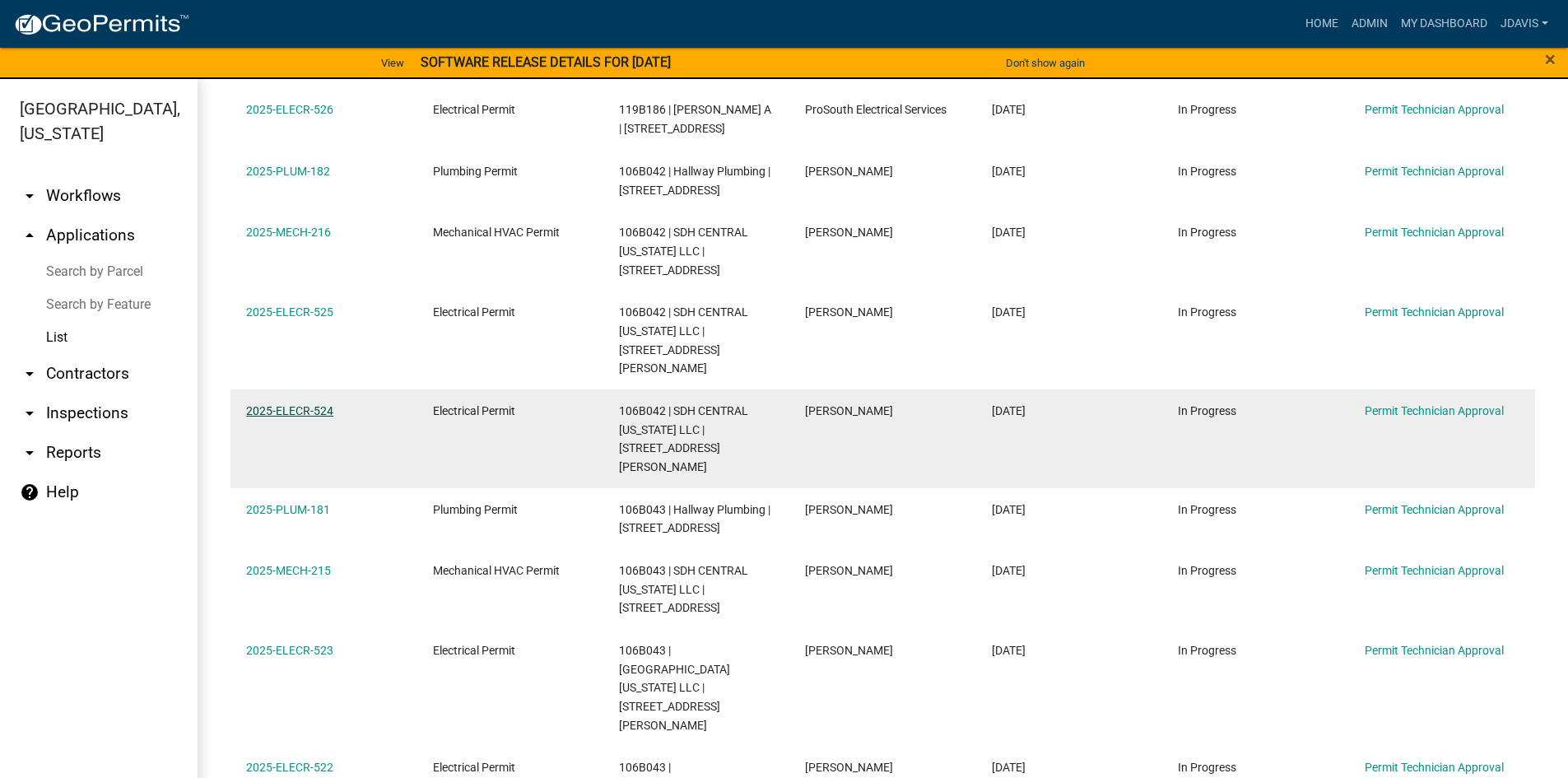
click at [296, 404] on link "2025-ELECR-524" at bounding box center [290, 410] width 87 height 13
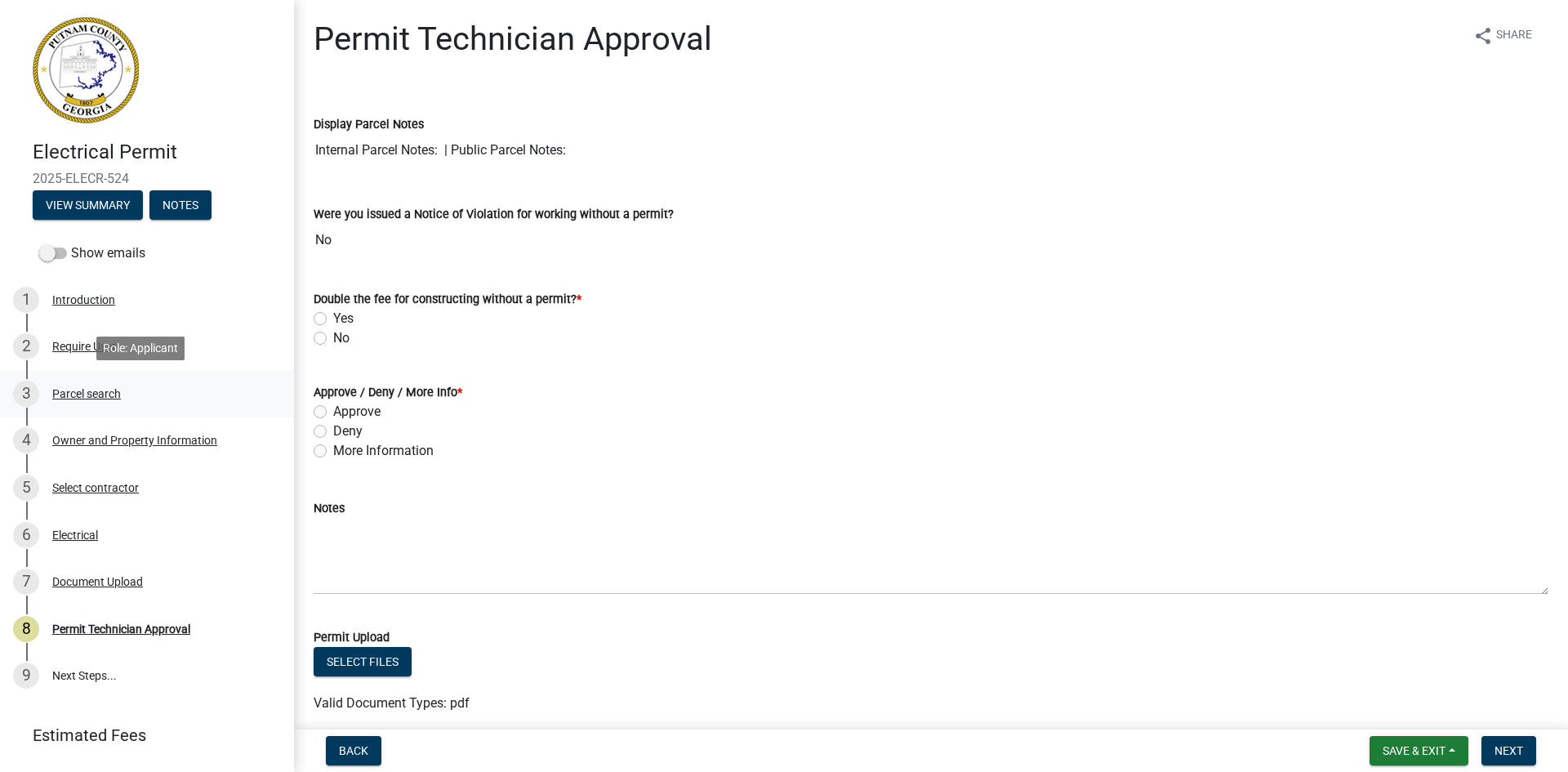
click at [114, 391] on div "Parcel search" at bounding box center [87, 393] width 69 height 11
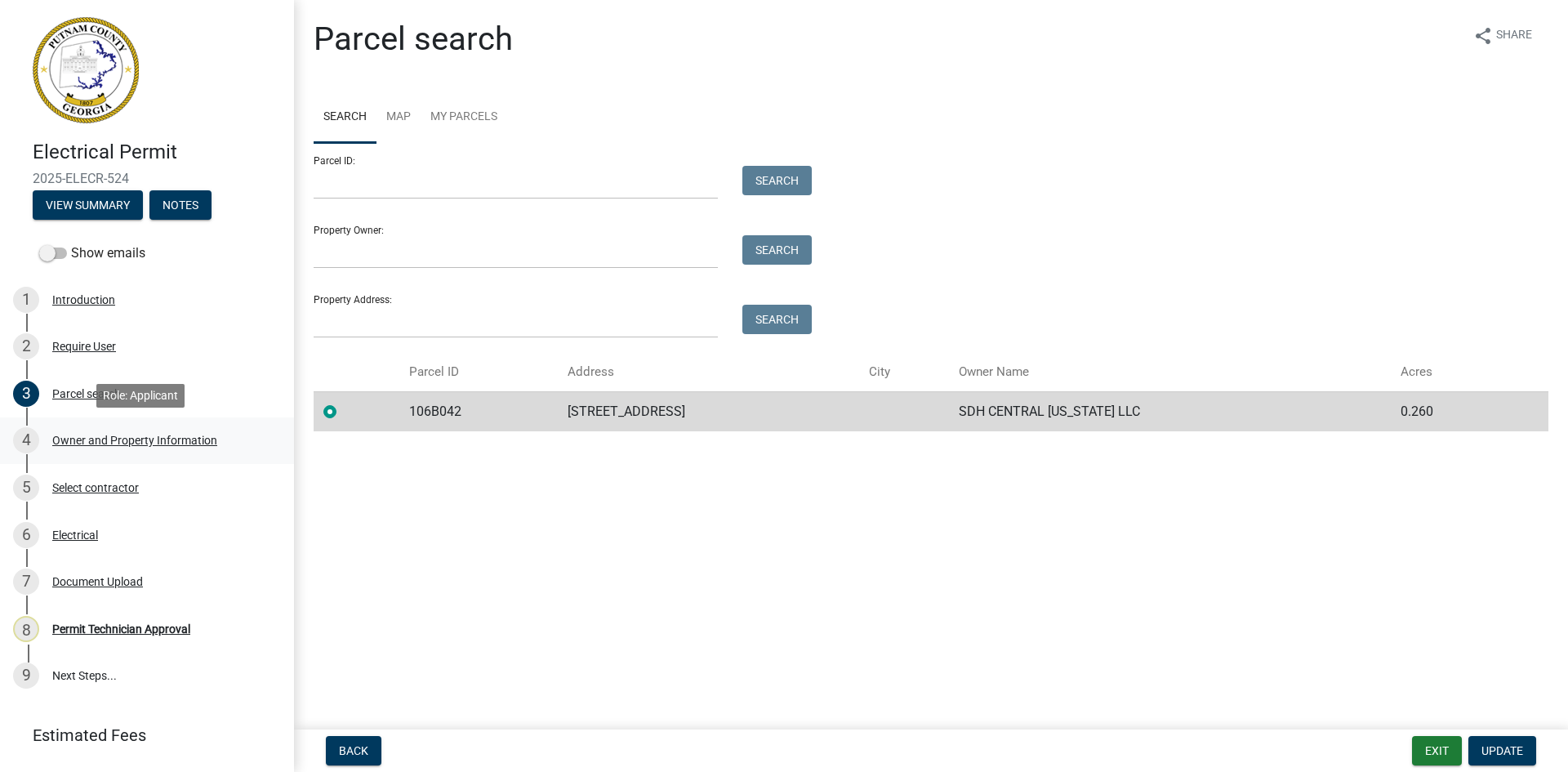
click at [136, 436] on div "Owner and Property Information" at bounding box center [134, 440] width 165 height 11
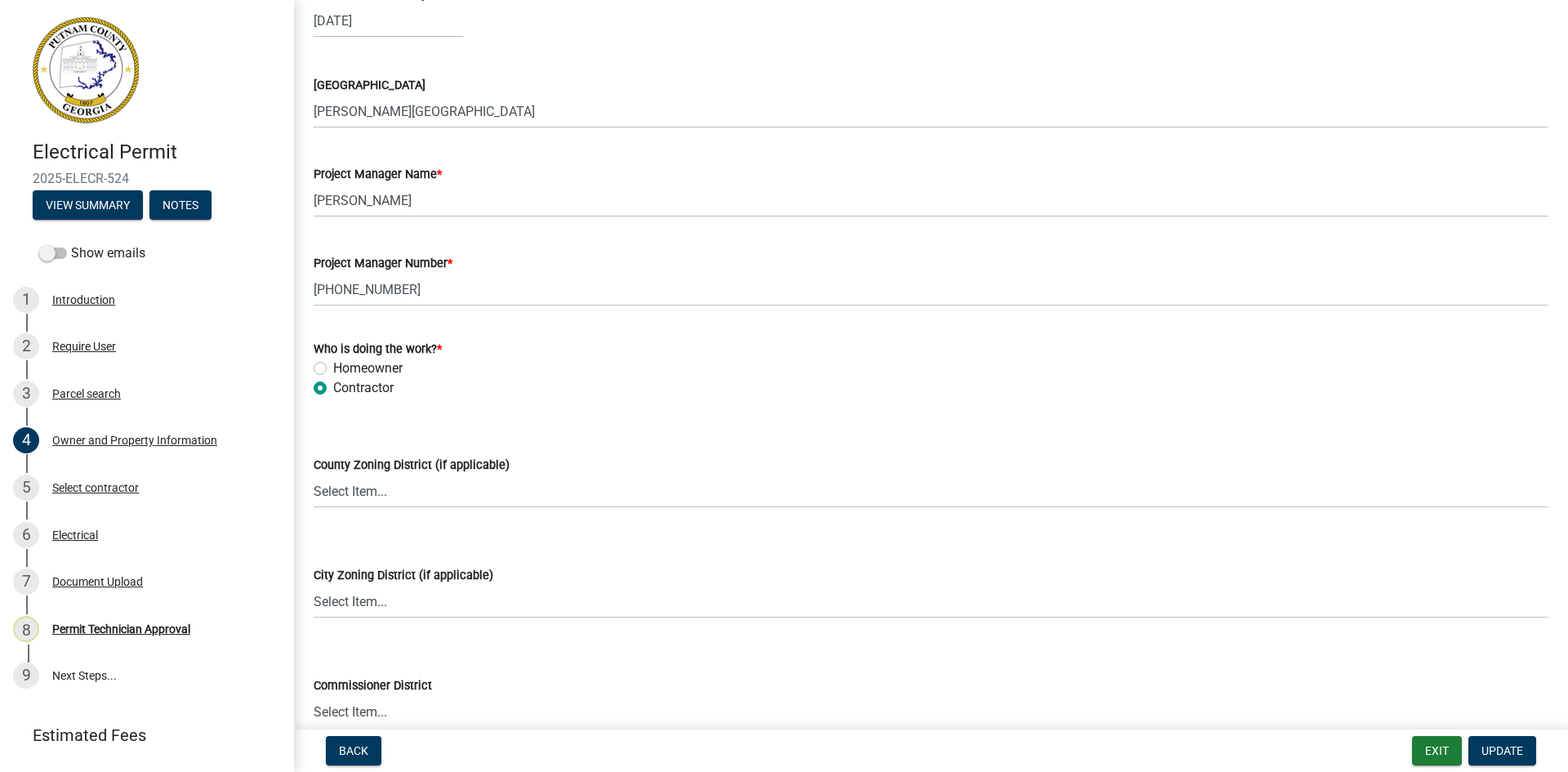
scroll to position [2497, 0]
